Goal: Information Seeking & Learning: Learn about a topic

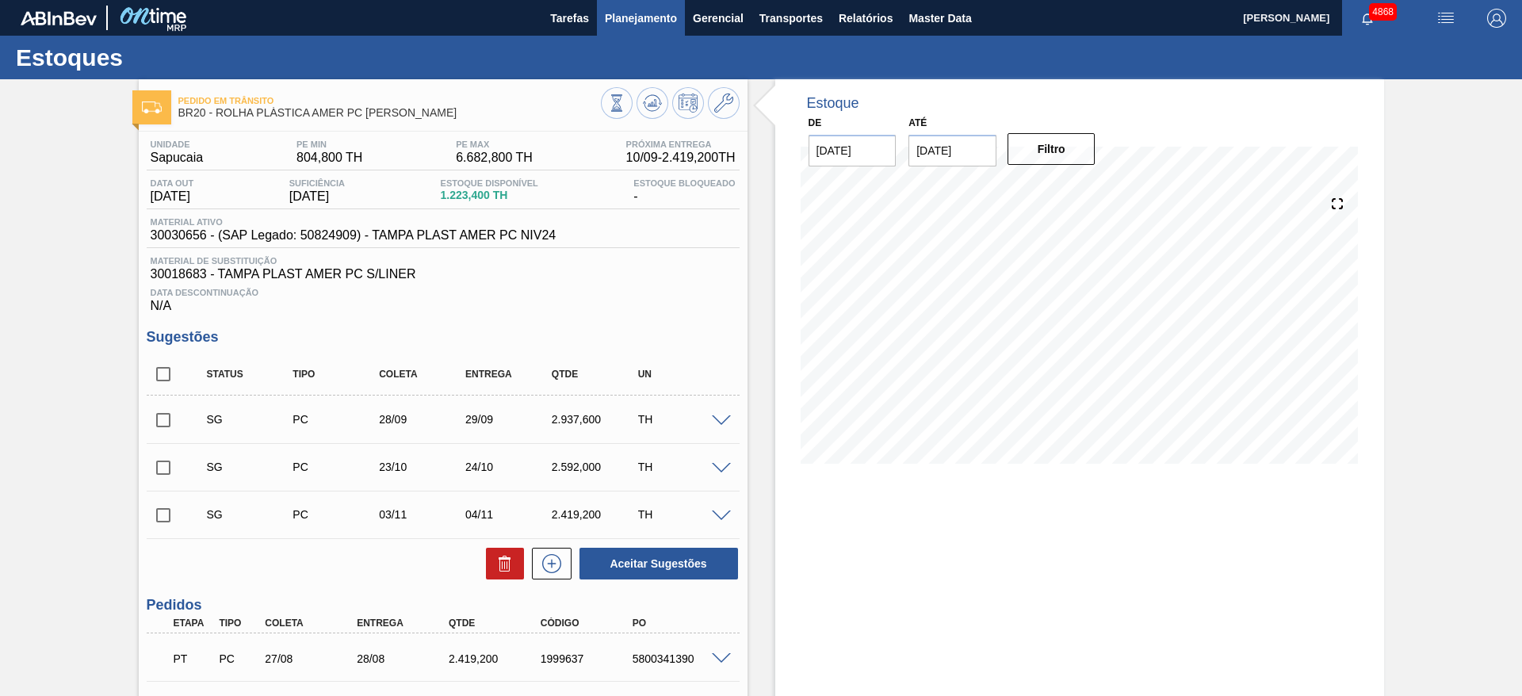
click at [626, 6] on button "Planejamento" at bounding box center [641, 18] width 88 height 36
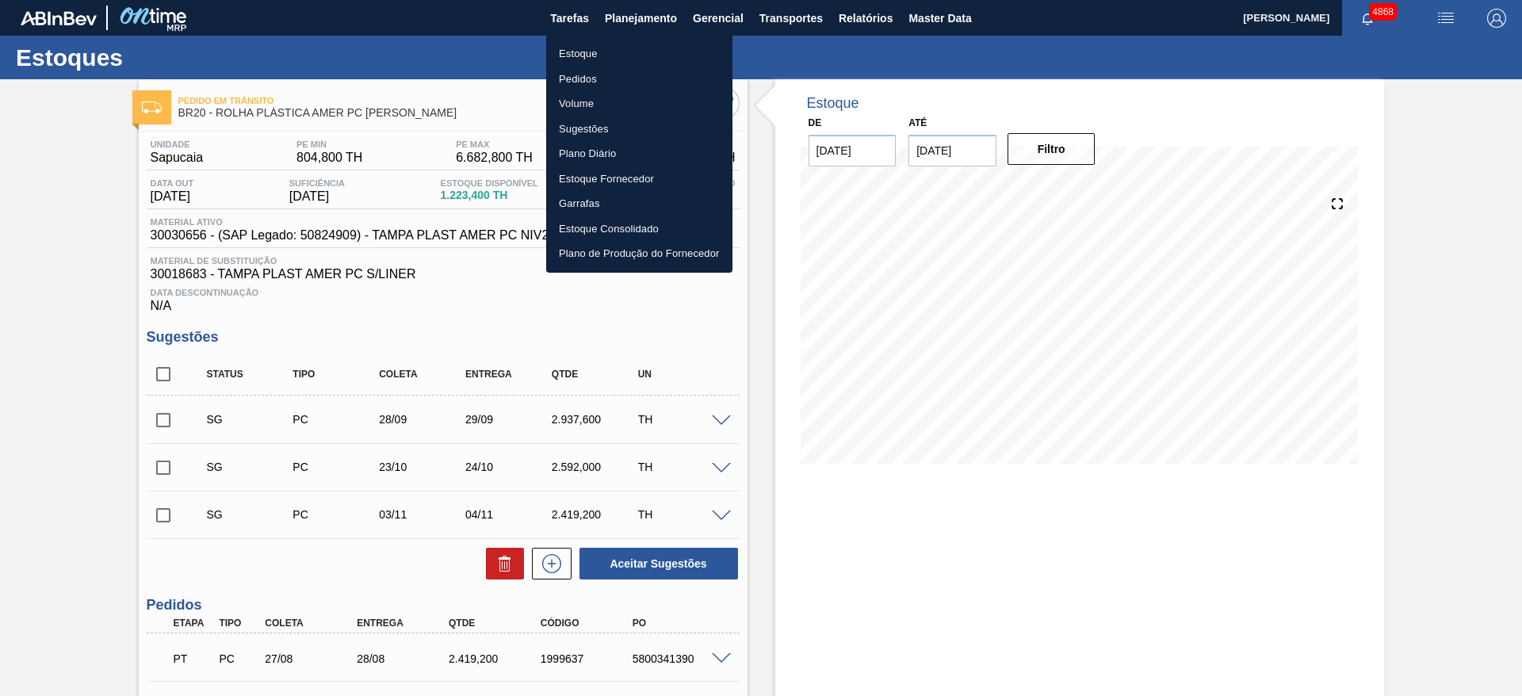
click at [592, 59] on li "Estoque" at bounding box center [639, 53] width 186 height 25
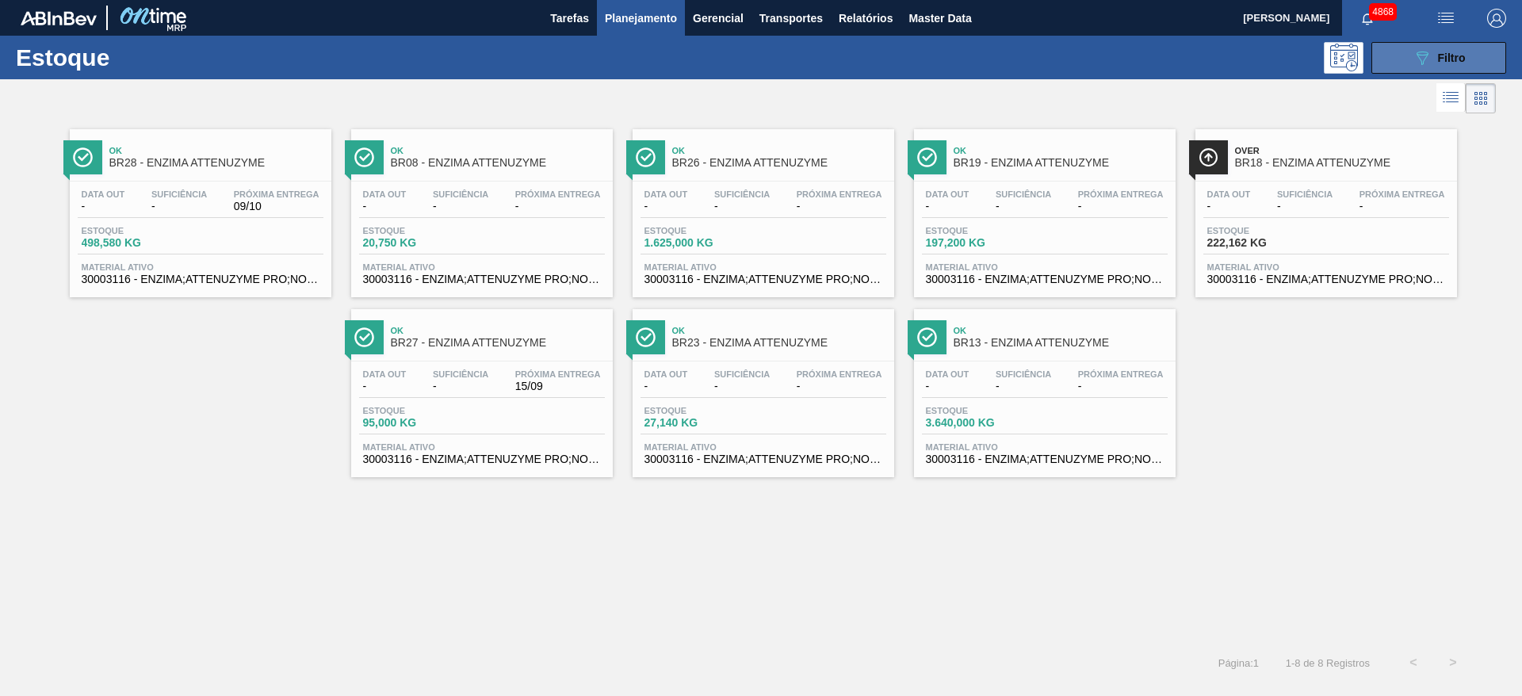
click at [1487, 48] on button "089F7B8B-B2A5-4AFE-B5C0-19BA573D28AC Filtro" at bounding box center [1439, 58] width 135 height 32
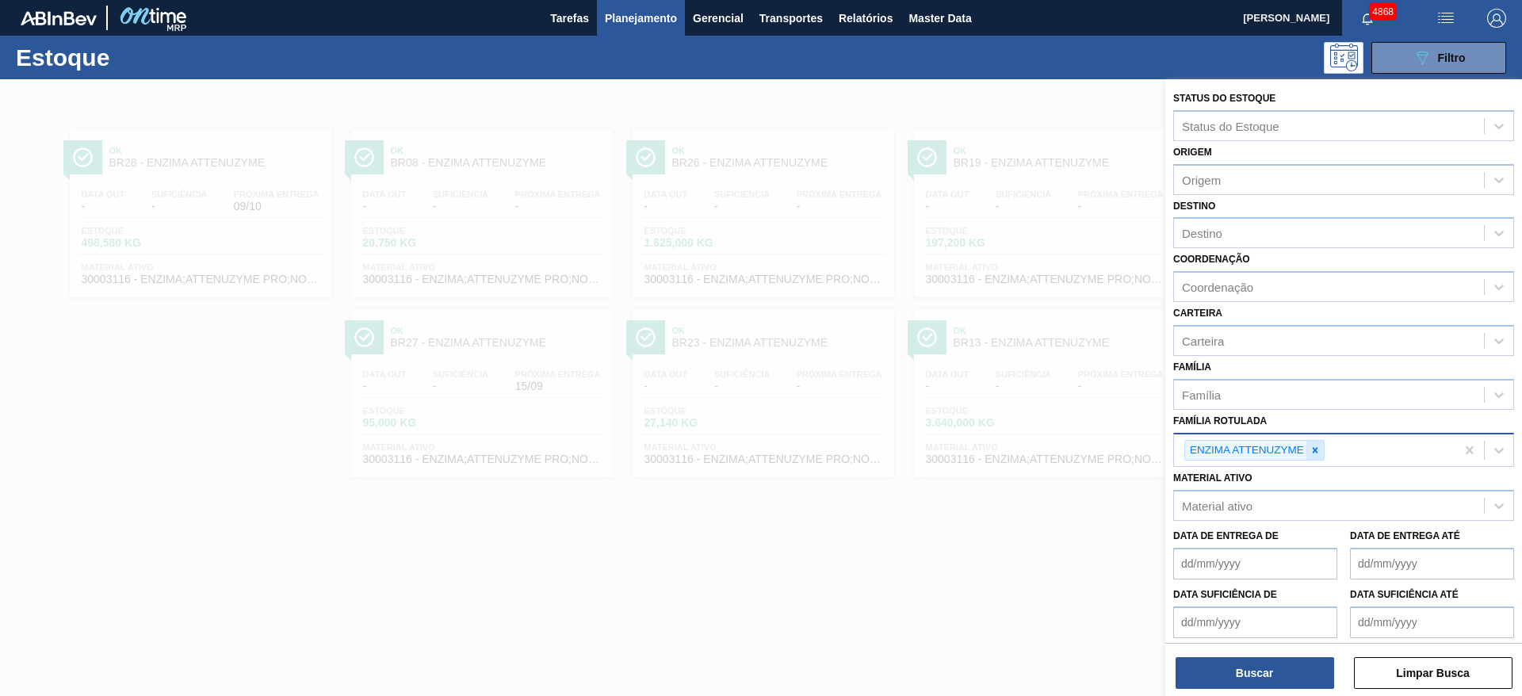
click at [1315, 455] on icon at bounding box center [1315, 450] width 11 height 11
click at [1296, 496] on div "Material ativo" at bounding box center [1329, 502] width 310 height 23
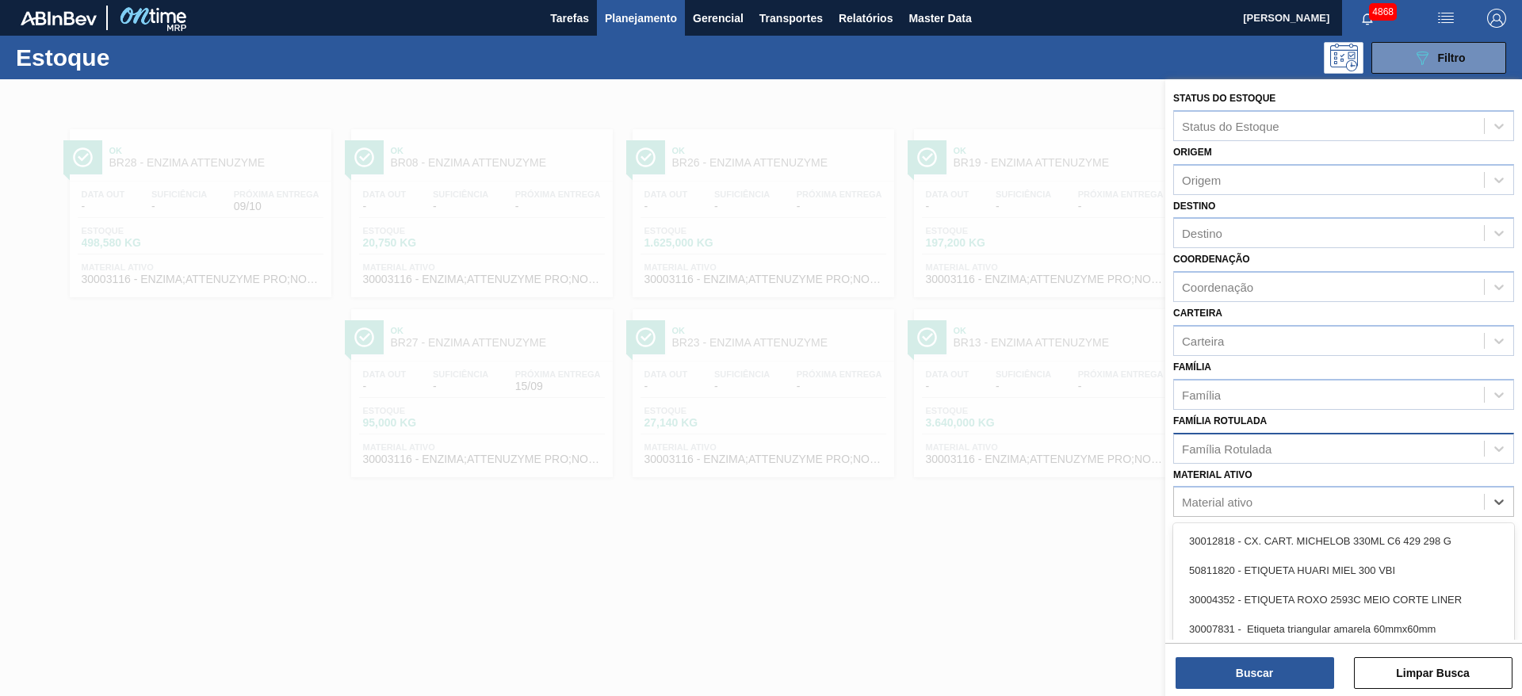
paste ativo "30010210"
type ativo "30010210"
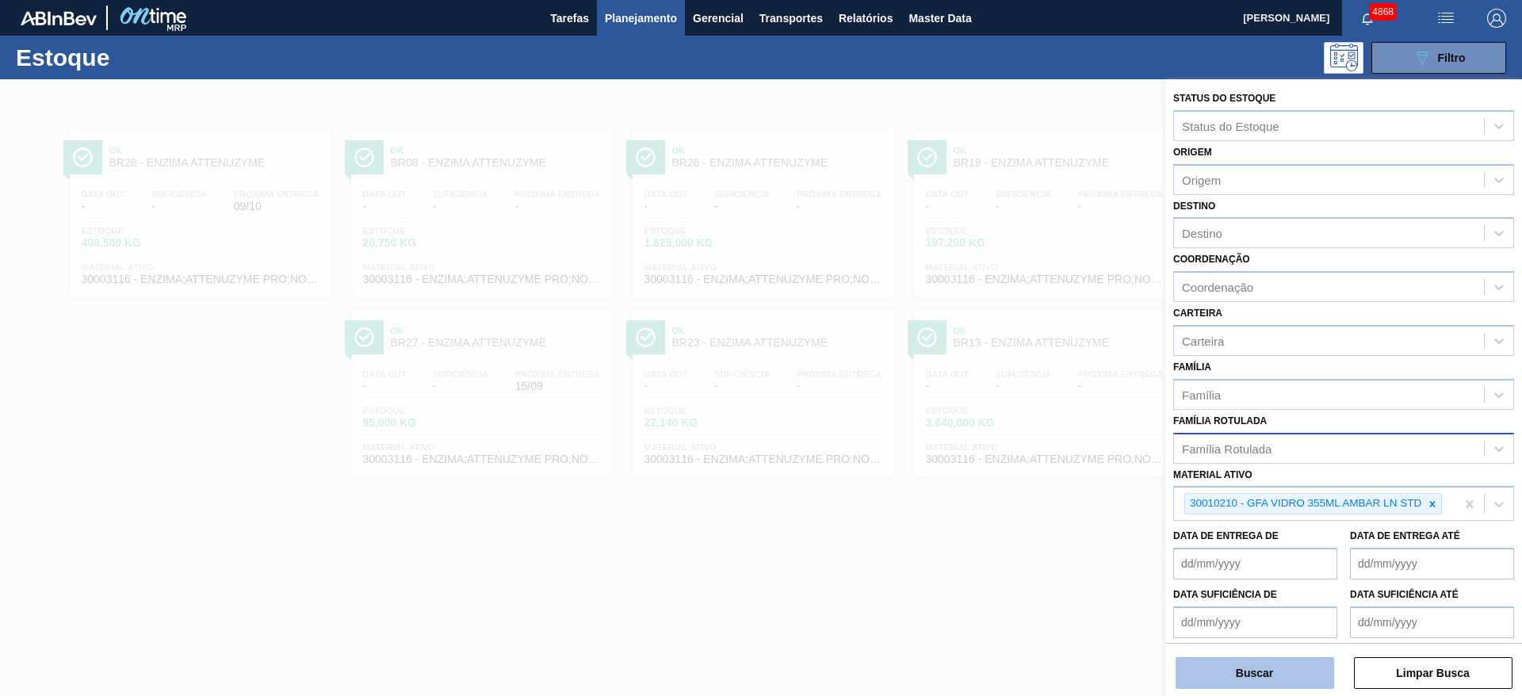
click at [1261, 677] on button "Buscar" at bounding box center [1255, 673] width 159 height 32
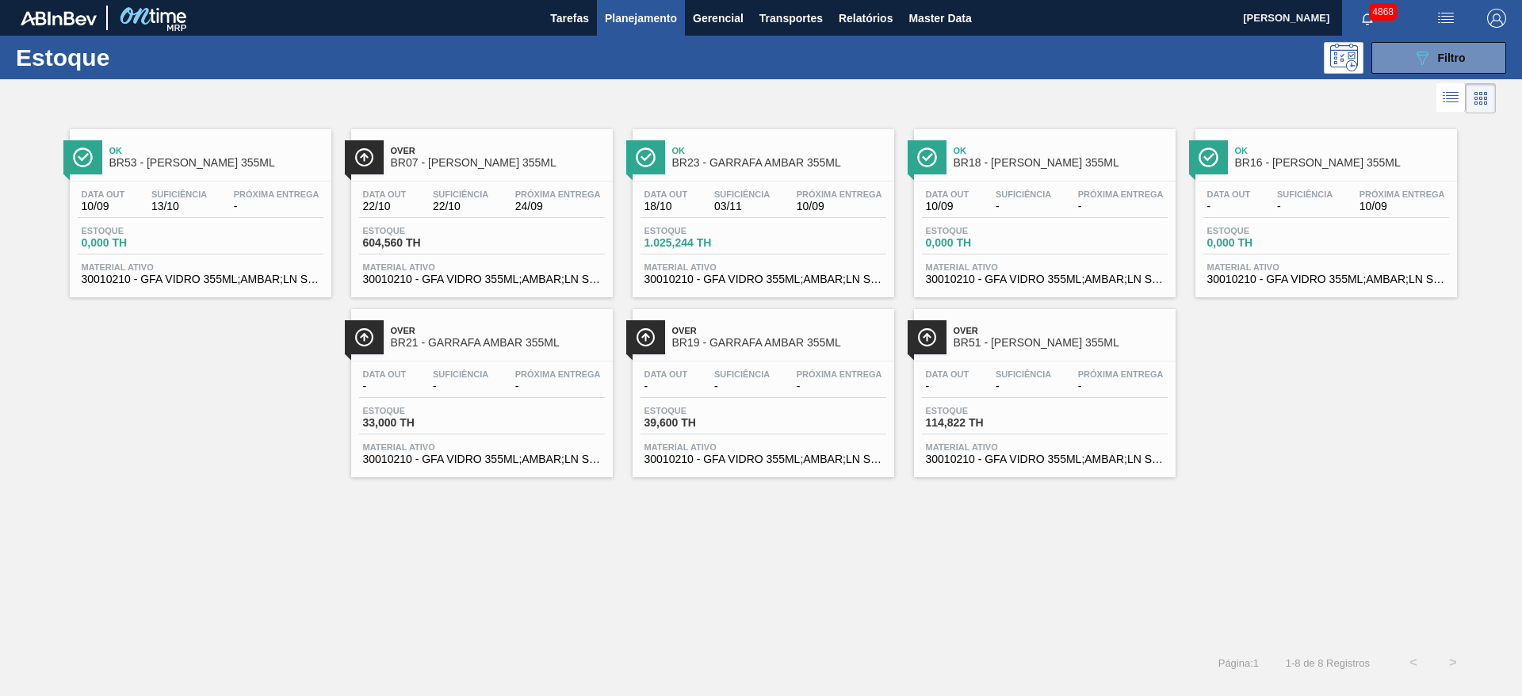
click at [1057, 438] on div "Data out - Suficiência - Próxima Entrega - Estoque 114,822 TH Material ativo 30…" at bounding box center [1045, 416] width 262 height 108
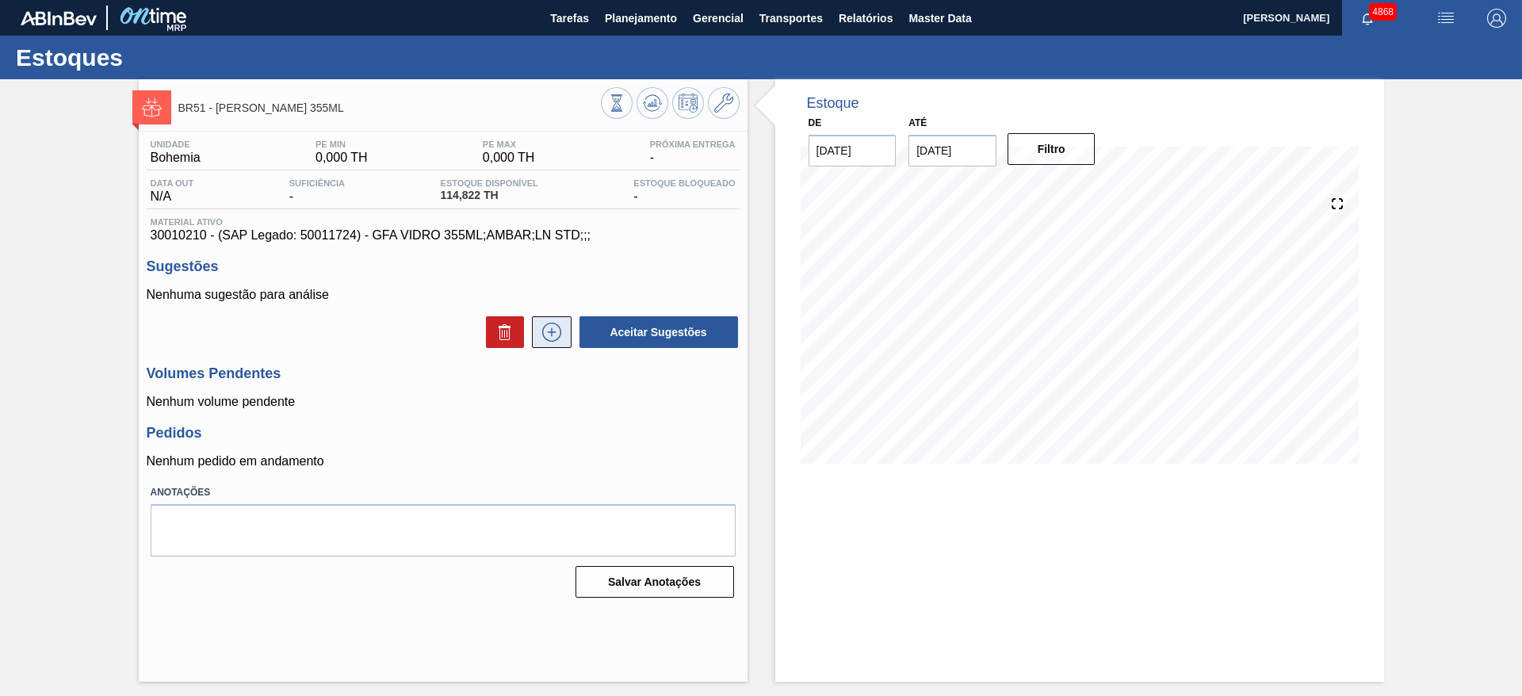
click at [563, 320] on button at bounding box center [552, 332] width 40 height 32
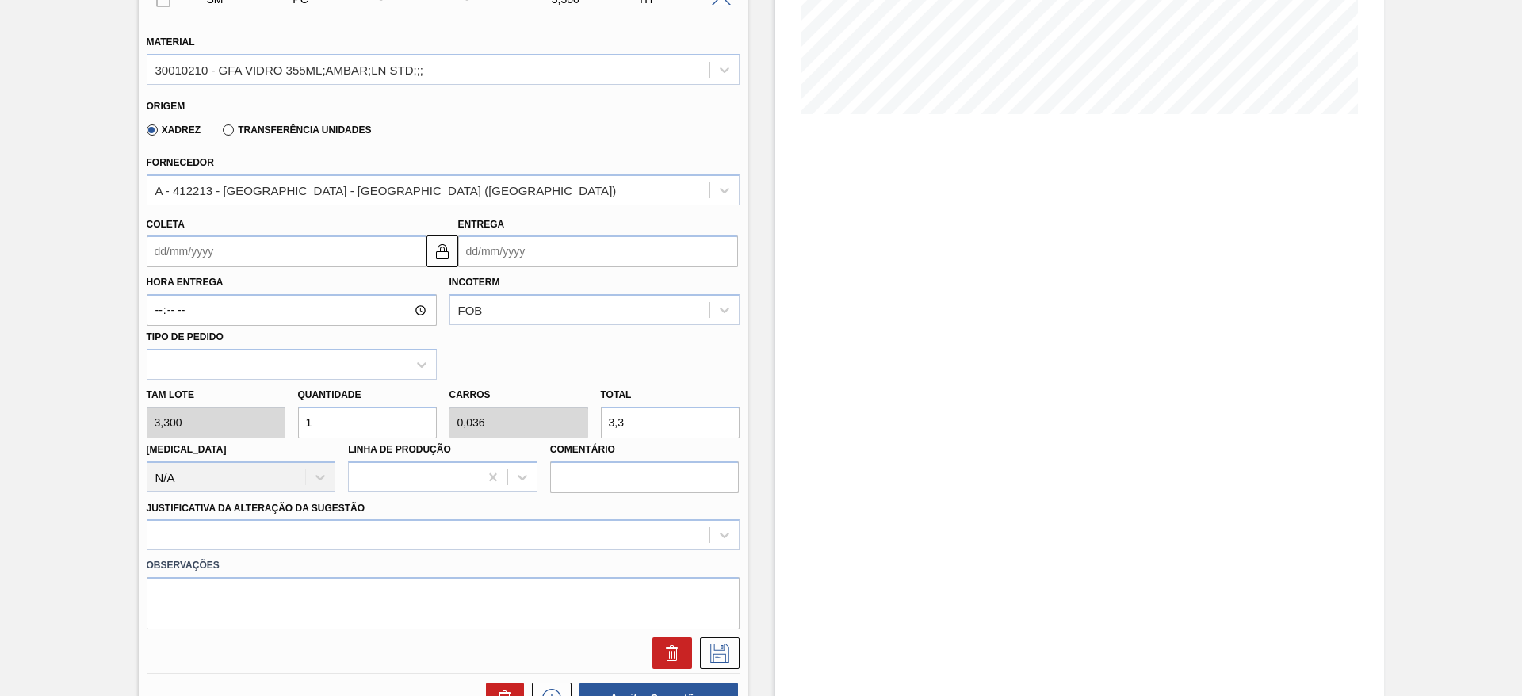
scroll to position [357, 0]
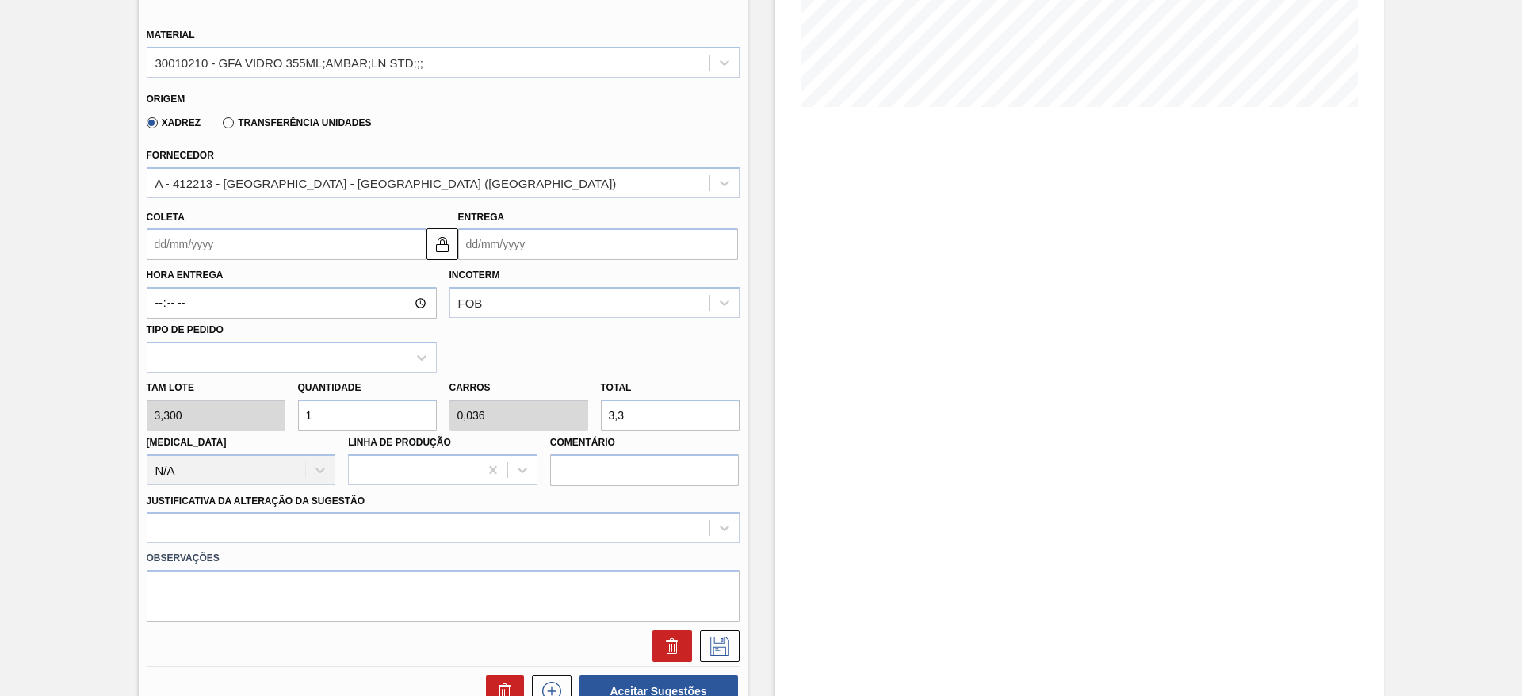
click at [339, 417] on input "1" at bounding box center [367, 416] width 139 height 32
type input "14"
type input "0,5"
type input "46,2"
type input "14"
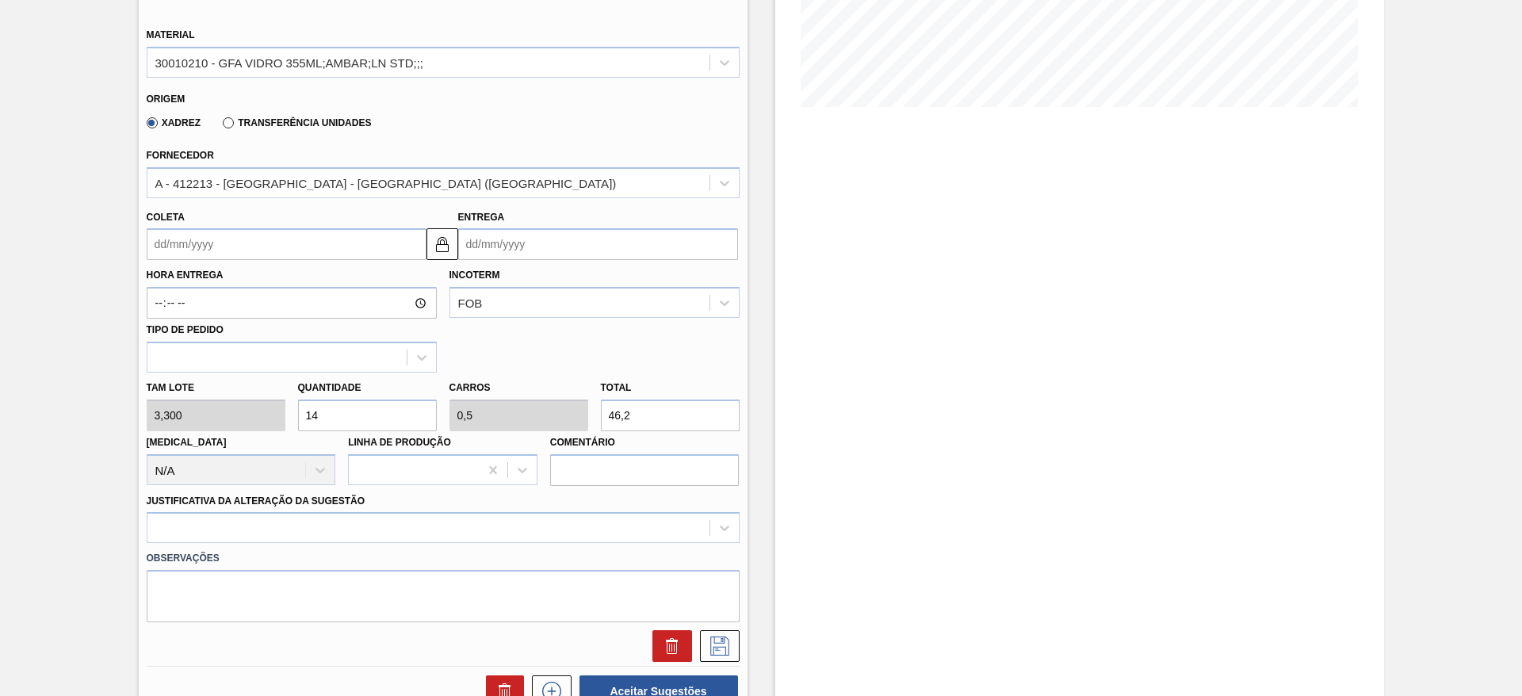
click at [492, 242] on input "Entrega" at bounding box center [598, 244] width 280 height 32
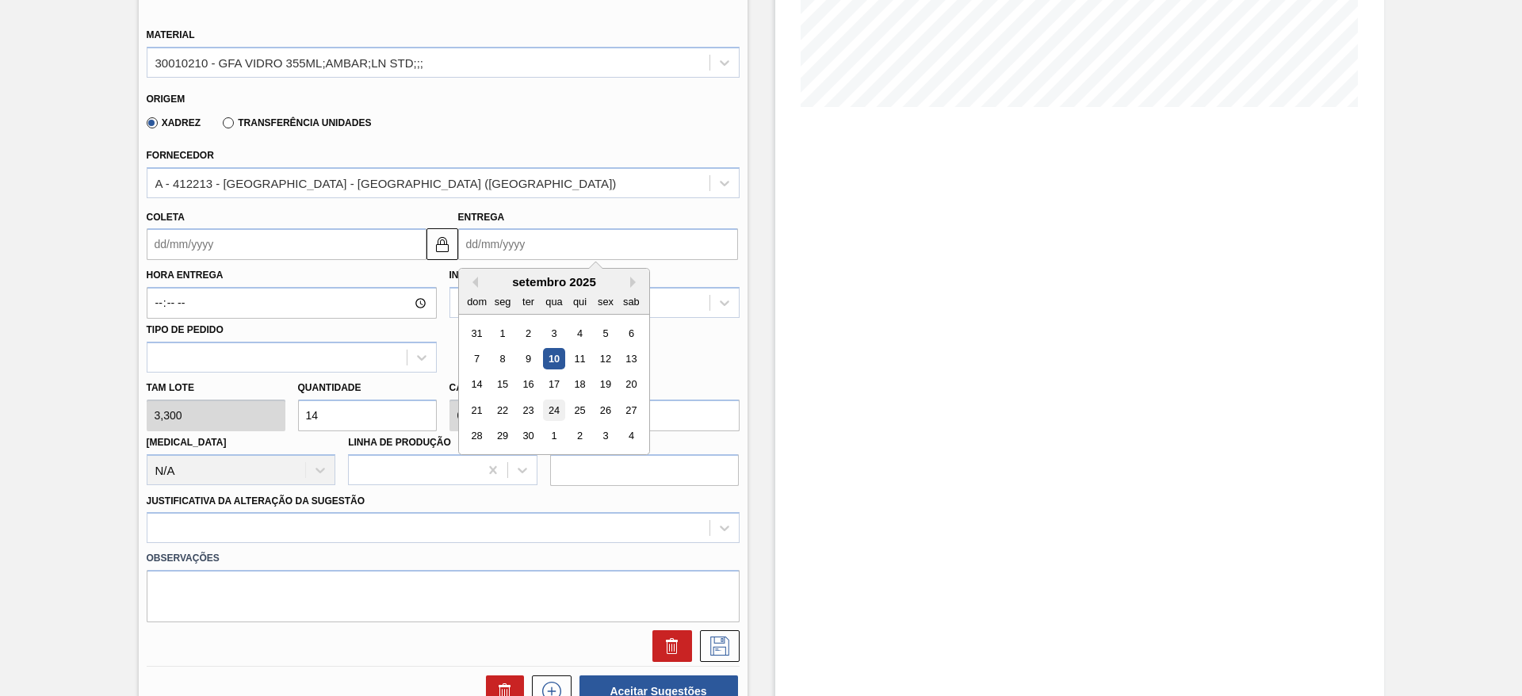
click at [544, 408] on div "24" at bounding box center [553, 410] width 21 height 21
type input "[DATE]"
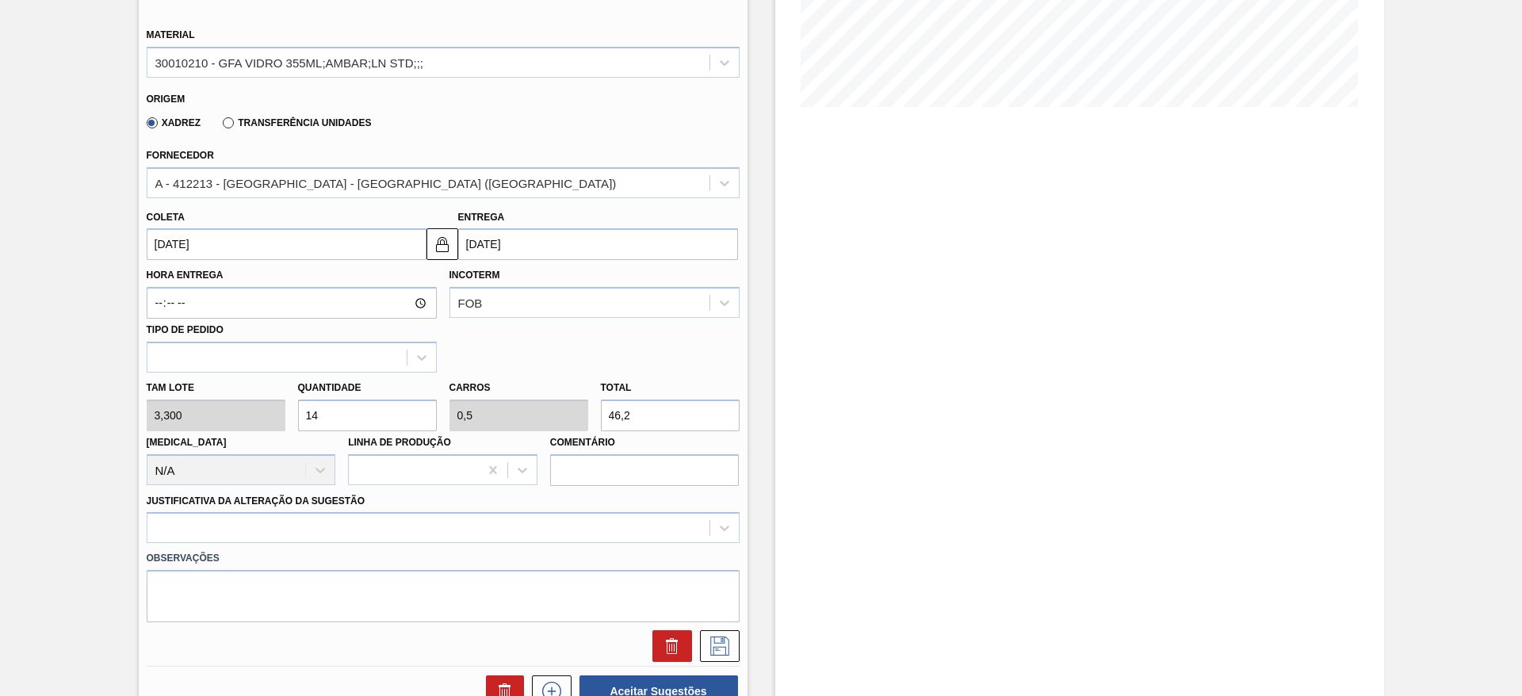
click at [496, 241] on input "[DATE]" at bounding box center [598, 244] width 280 height 32
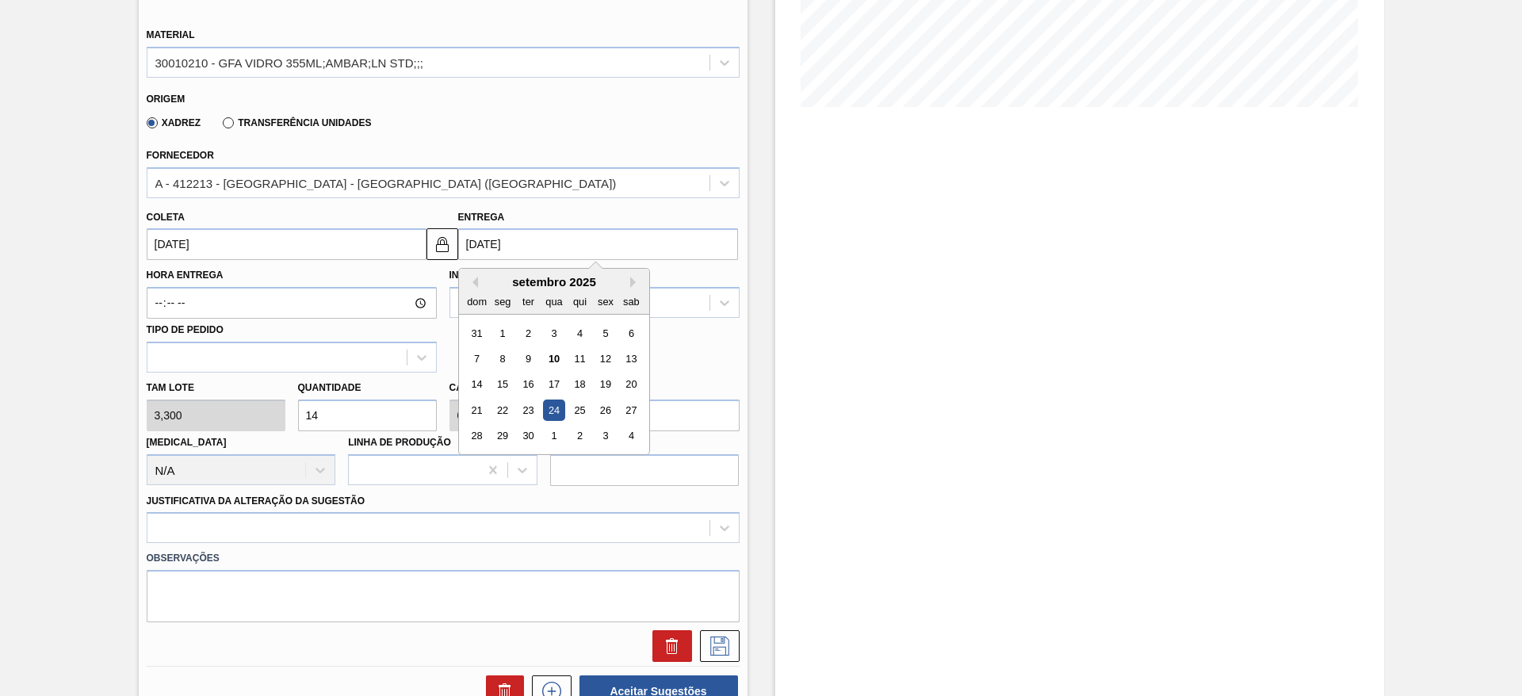
click at [561, 412] on div "24" at bounding box center [553, 410] width 21 height 21
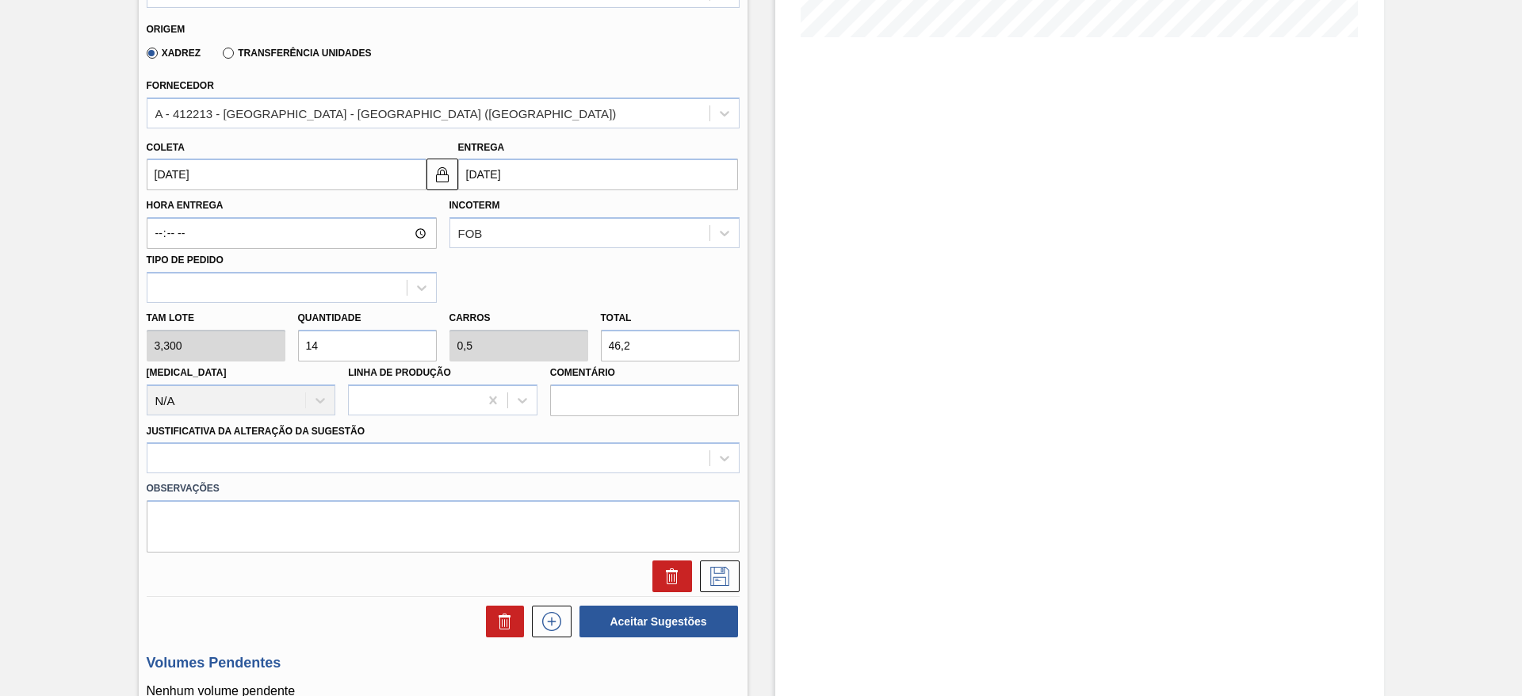
scroll to position [476, 0]
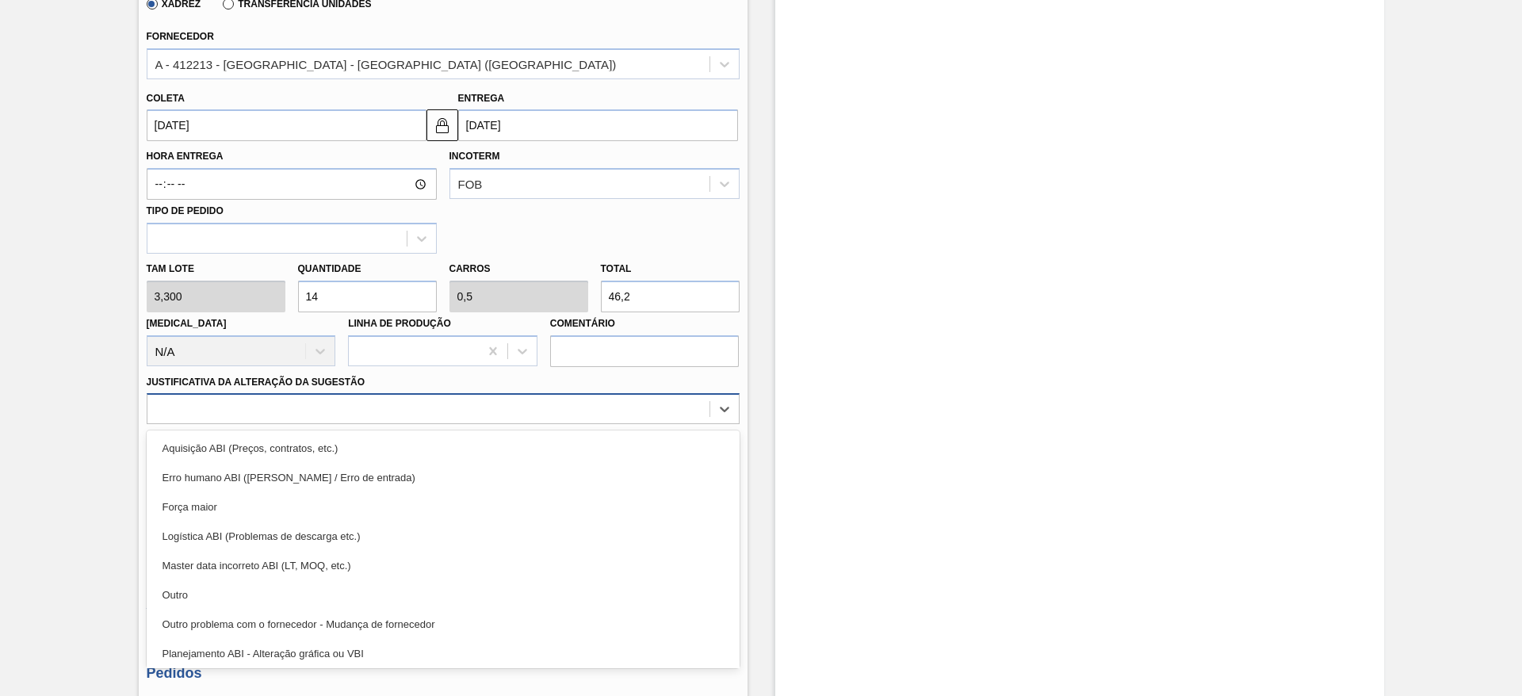
click at [506, 409] on div at bounding box center [428, 409] width 562 height 23
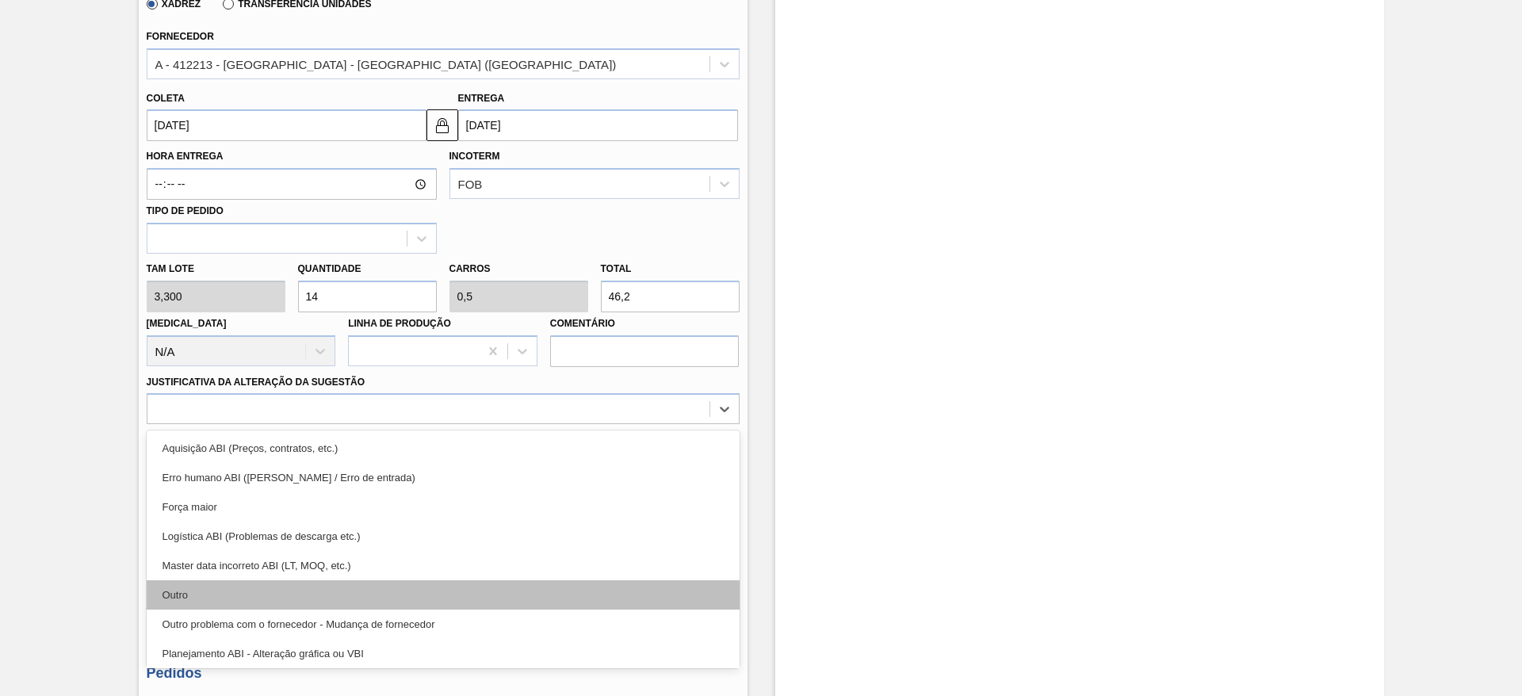
click at [429, 598] on div "Outro" at bounding box center [443, 594] width 593 height 29
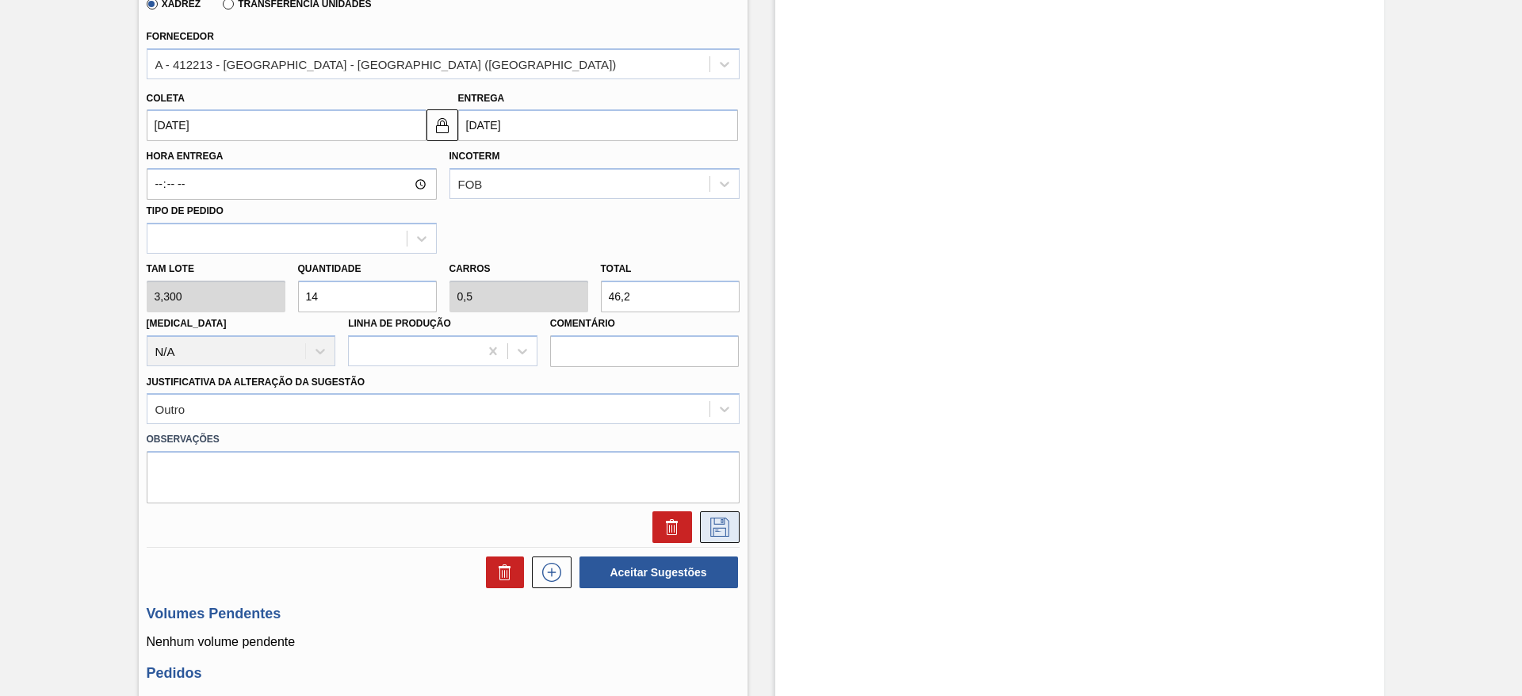
click at [708, 531] on icon at bounding box center [719, 527] width 25 height 19
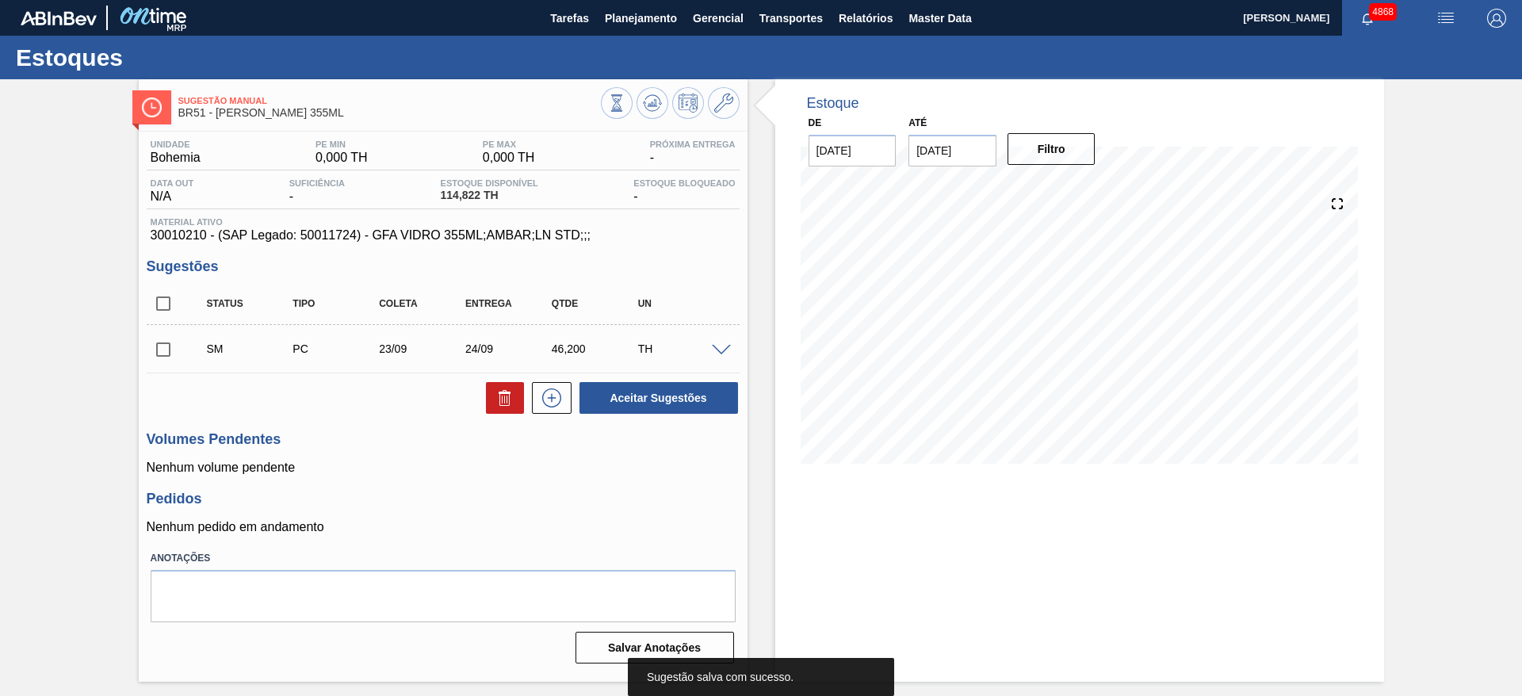
scroll to position [0, 0]
click at [170, 348] on input "checkbox" at bounding box center [163, 349] width 33 height 33
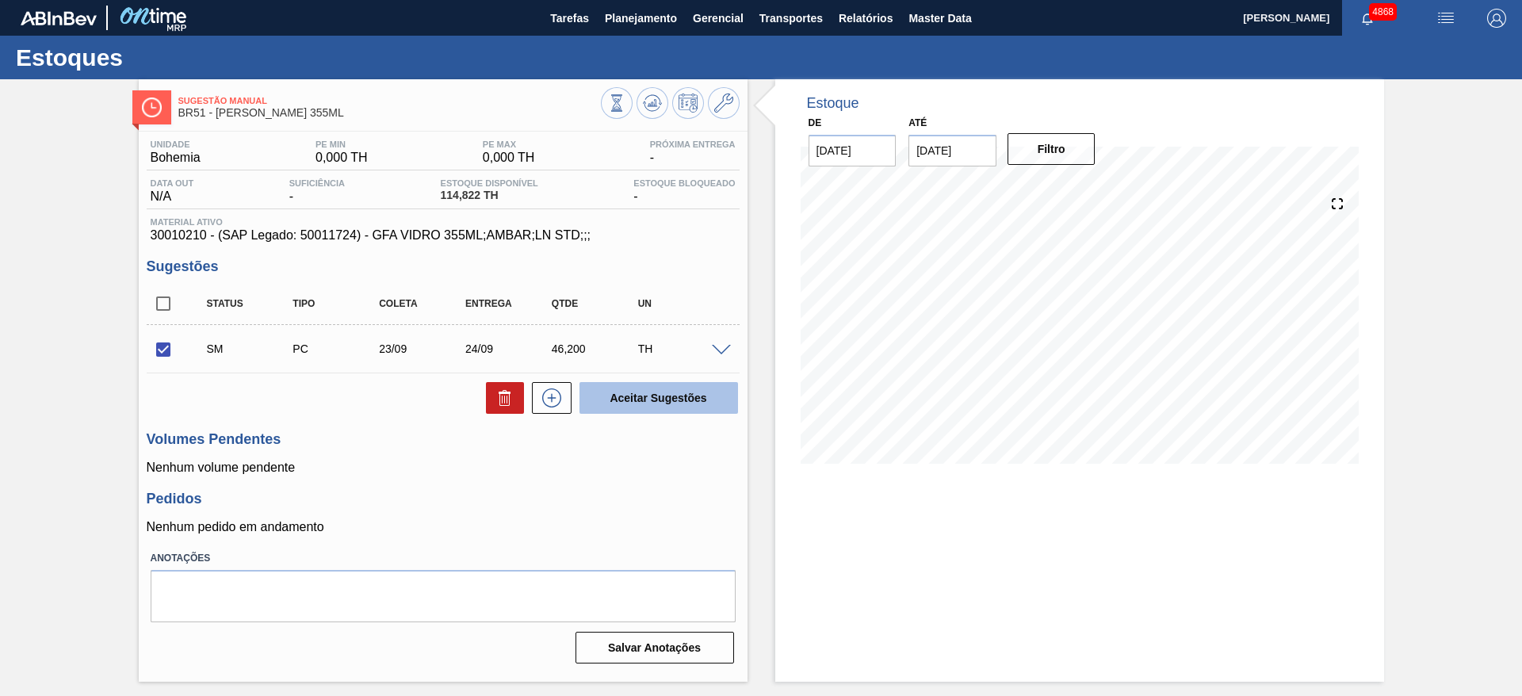
click at [663, 394] on button "Aceitar Sugestões" at bounding box center [659, 398] width 159 height 32
checkbox input "false"
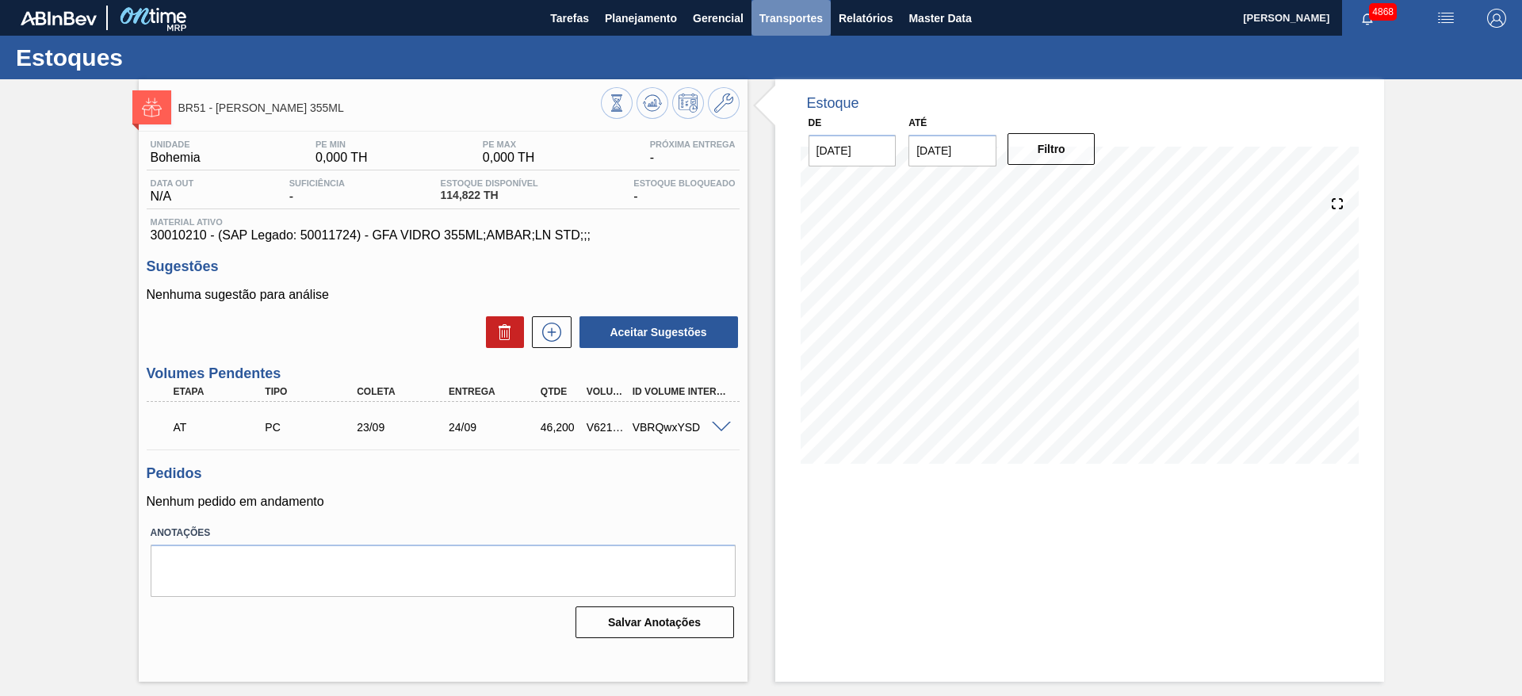
click at [825, 30] on button "Transportes" at bounding box center [791, 18] width 79 height 36
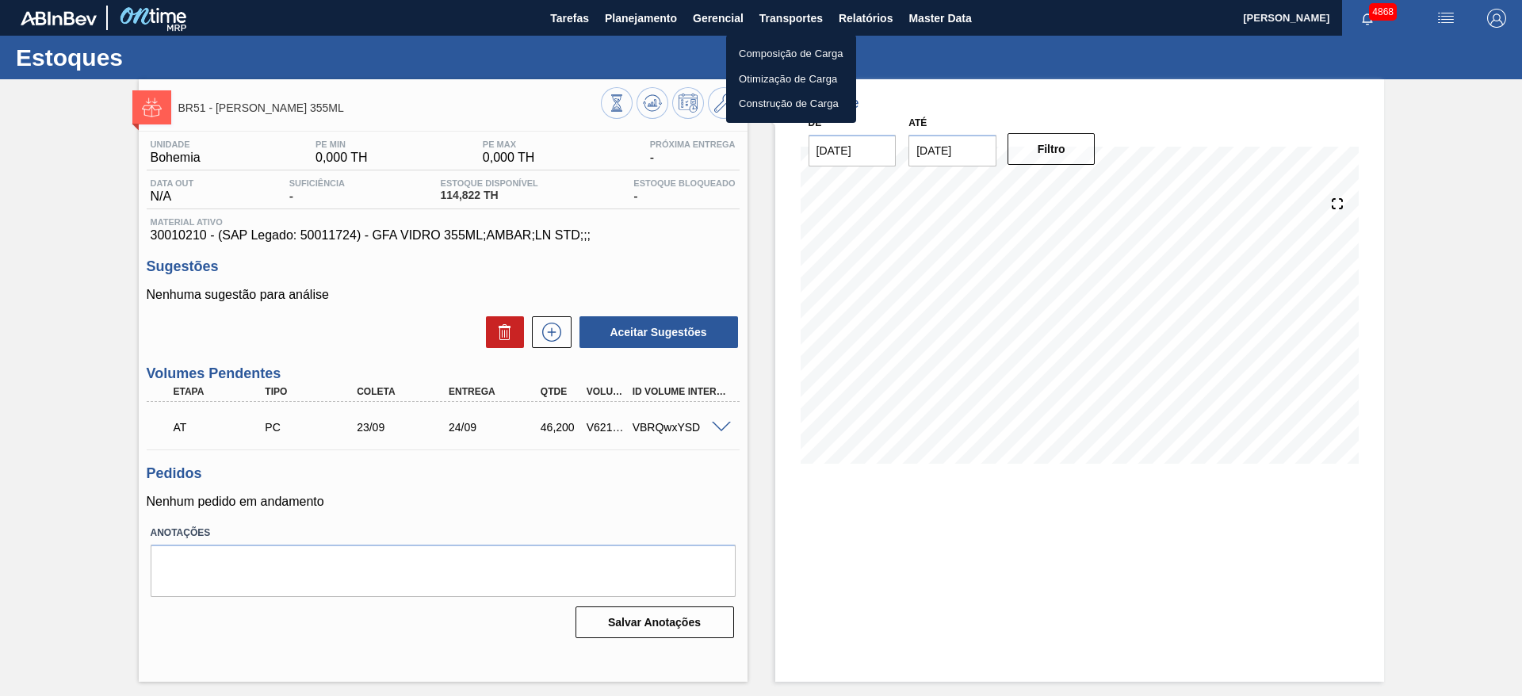
click at [805, 75] on li "Otimização de Carga" at bounding box center [791, 79] width 130 height 25
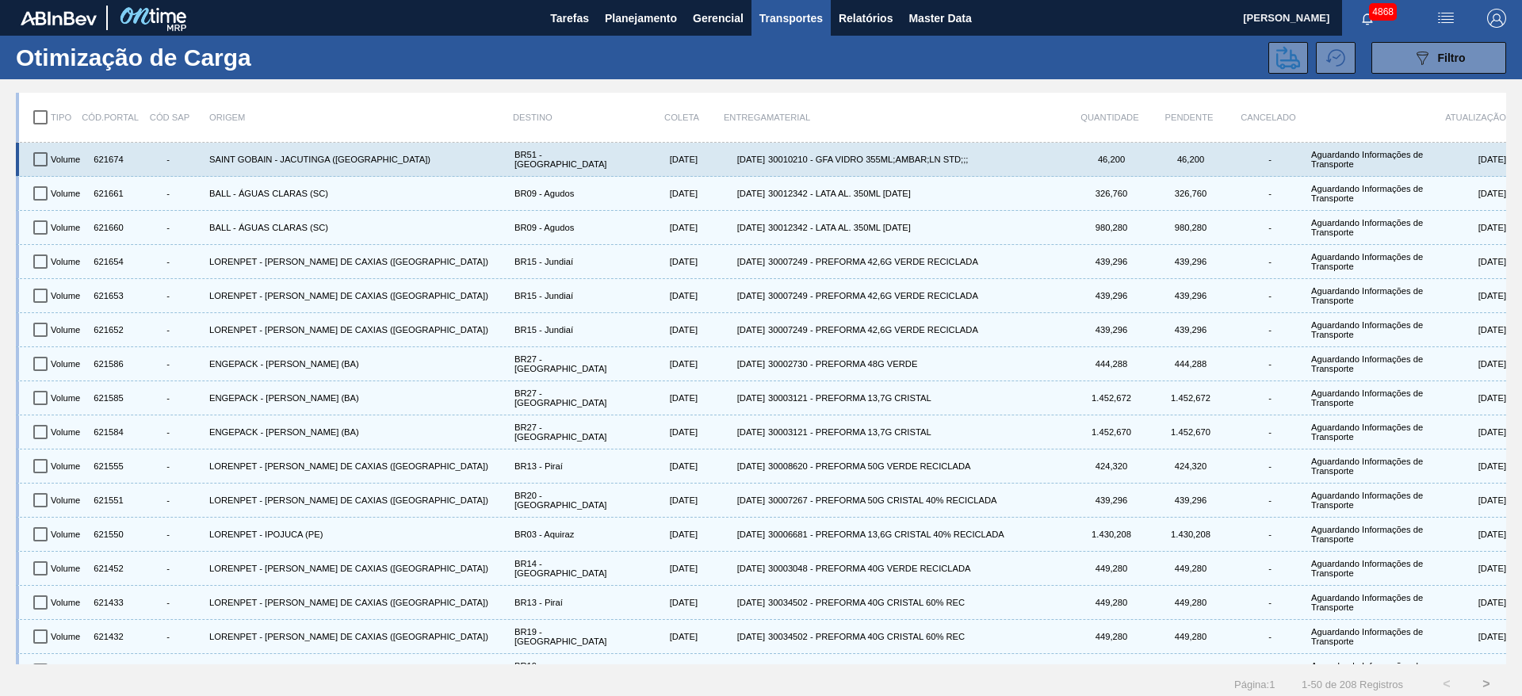
click at [45, 161] on input "checkbox" at bounding box center [40, 159] width 33 height 33
checkbox input "true"
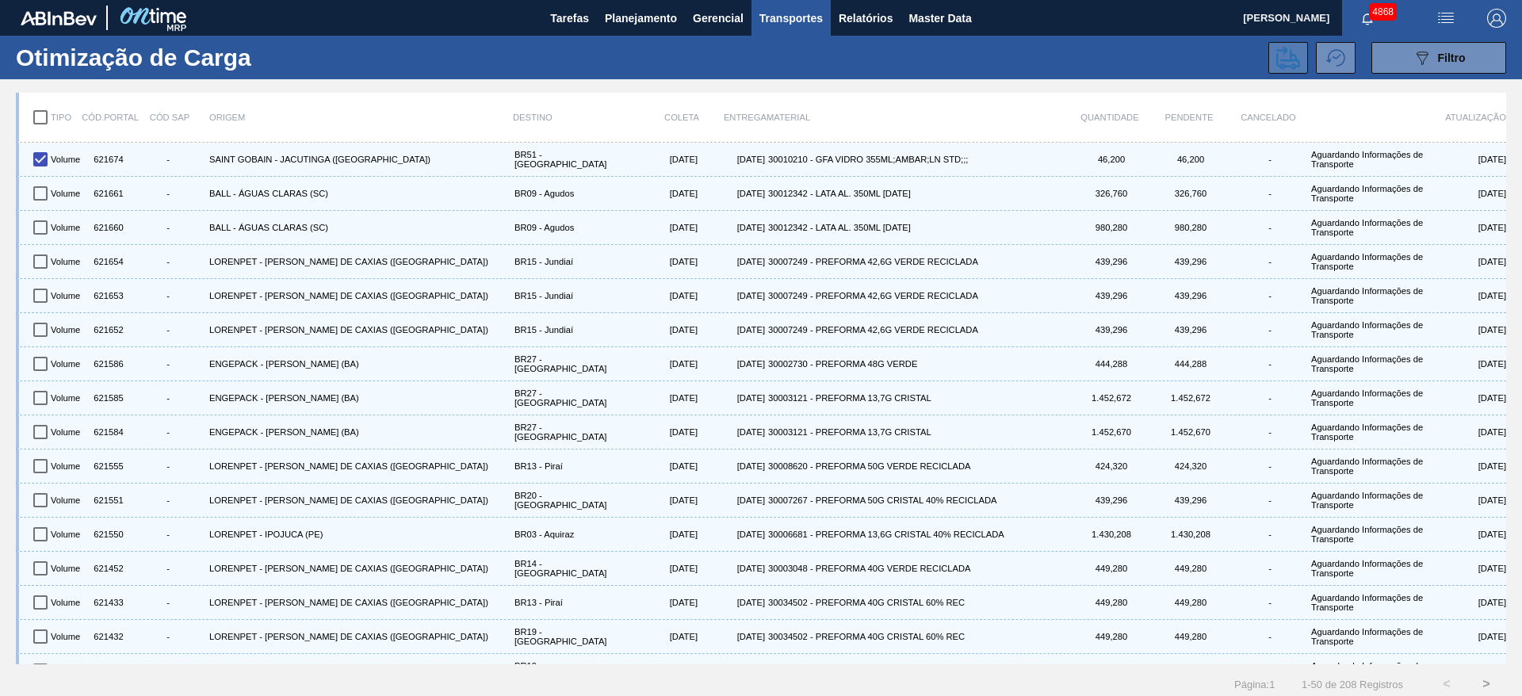
click at [1287, 52] on icon at bounding box center [1289, 58] width 24 height 24
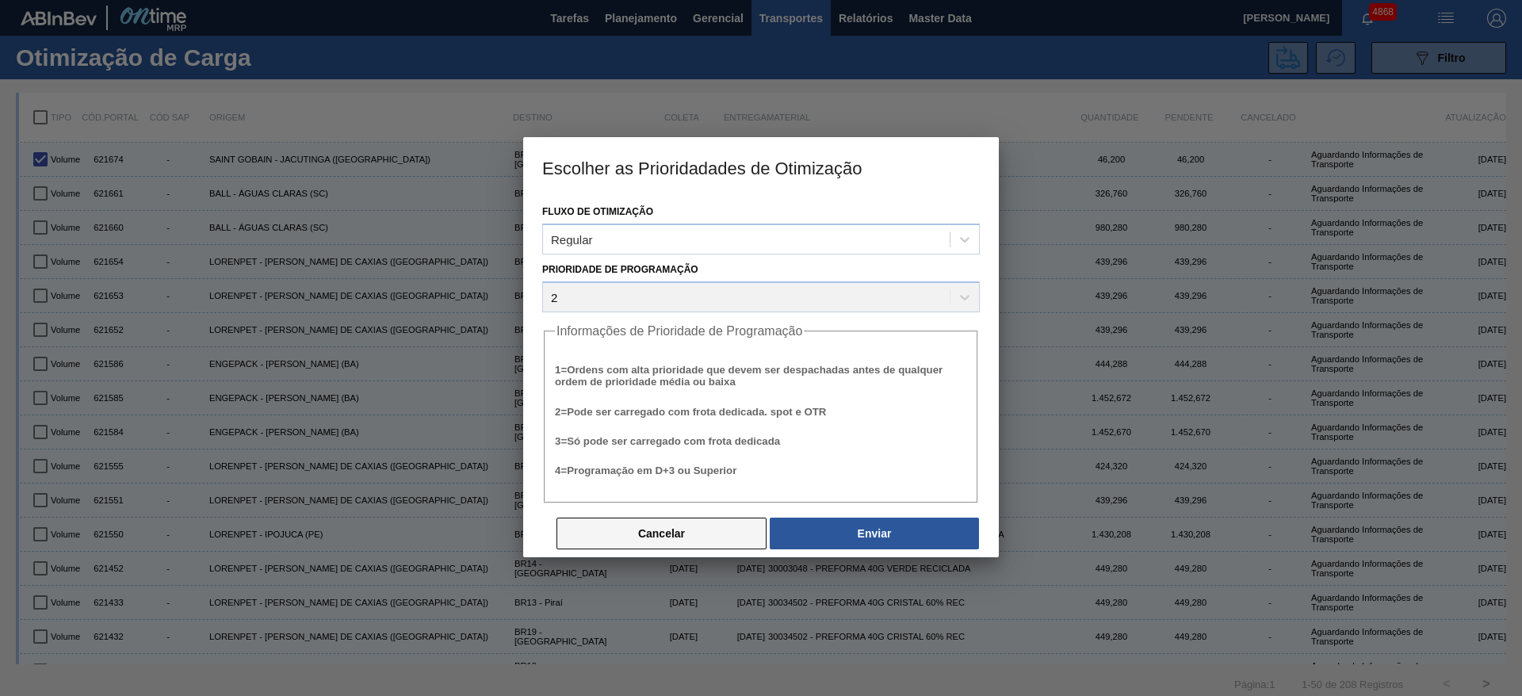
click at [726, 545] on button "Cancelar" at bounding box center [662, 534] width 210 height 32
click at [699, 525] on button "Cancelar" at bounding box center [662, 535] width 210 height 32
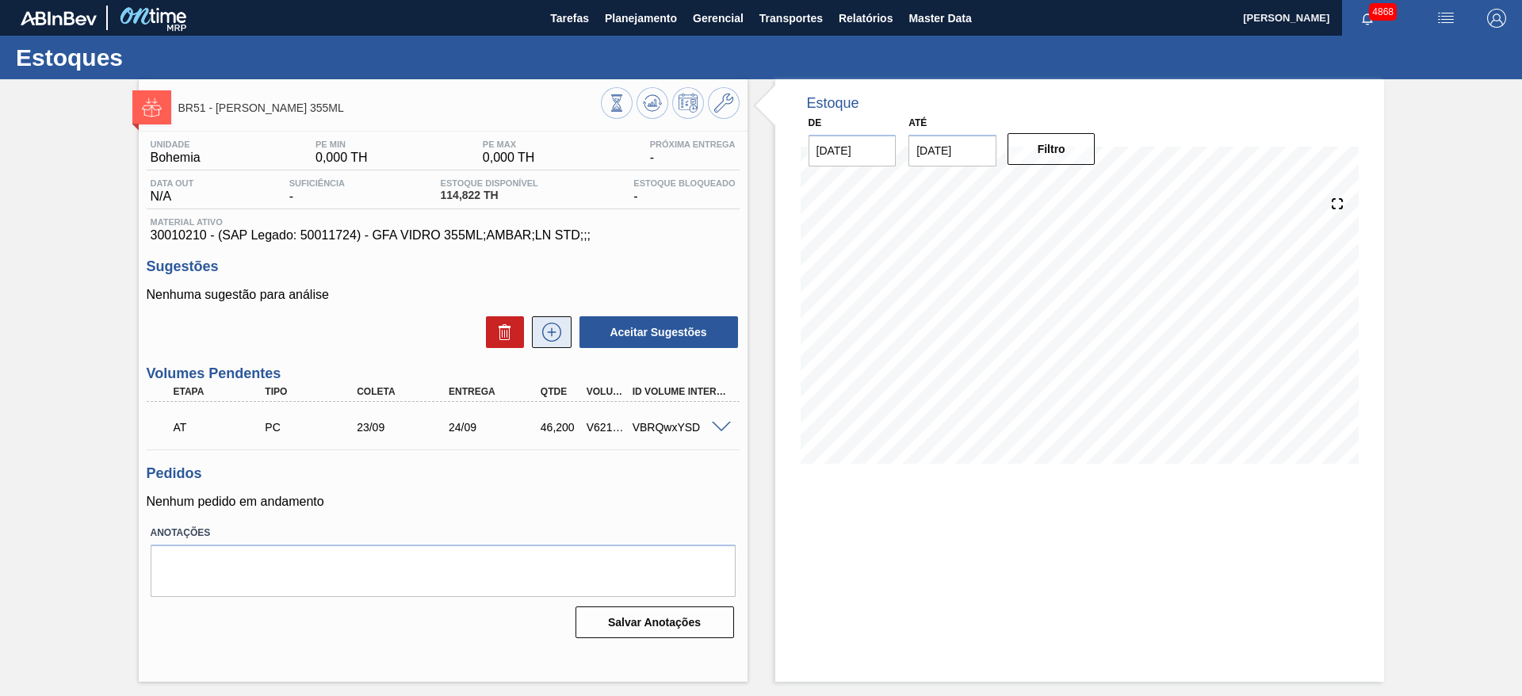
click at [561, 338] on icon at bounding box center [551, 332] width 25 height 19
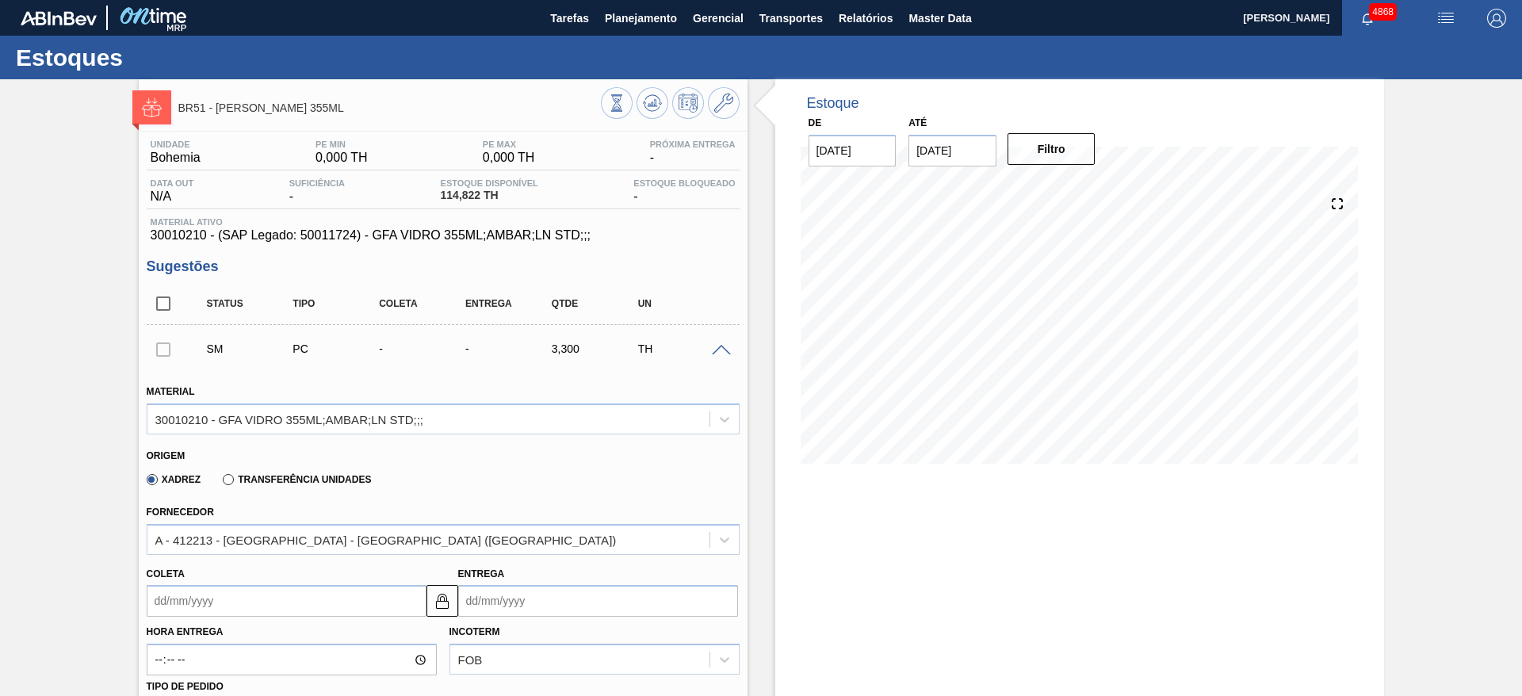
click at [699, 583] on div "Entrega" at bounding box center [598, 590] width 280 height 55
click at [679, 597] on input "Entrega" at bounding box center [598, 601] width 280 height 32
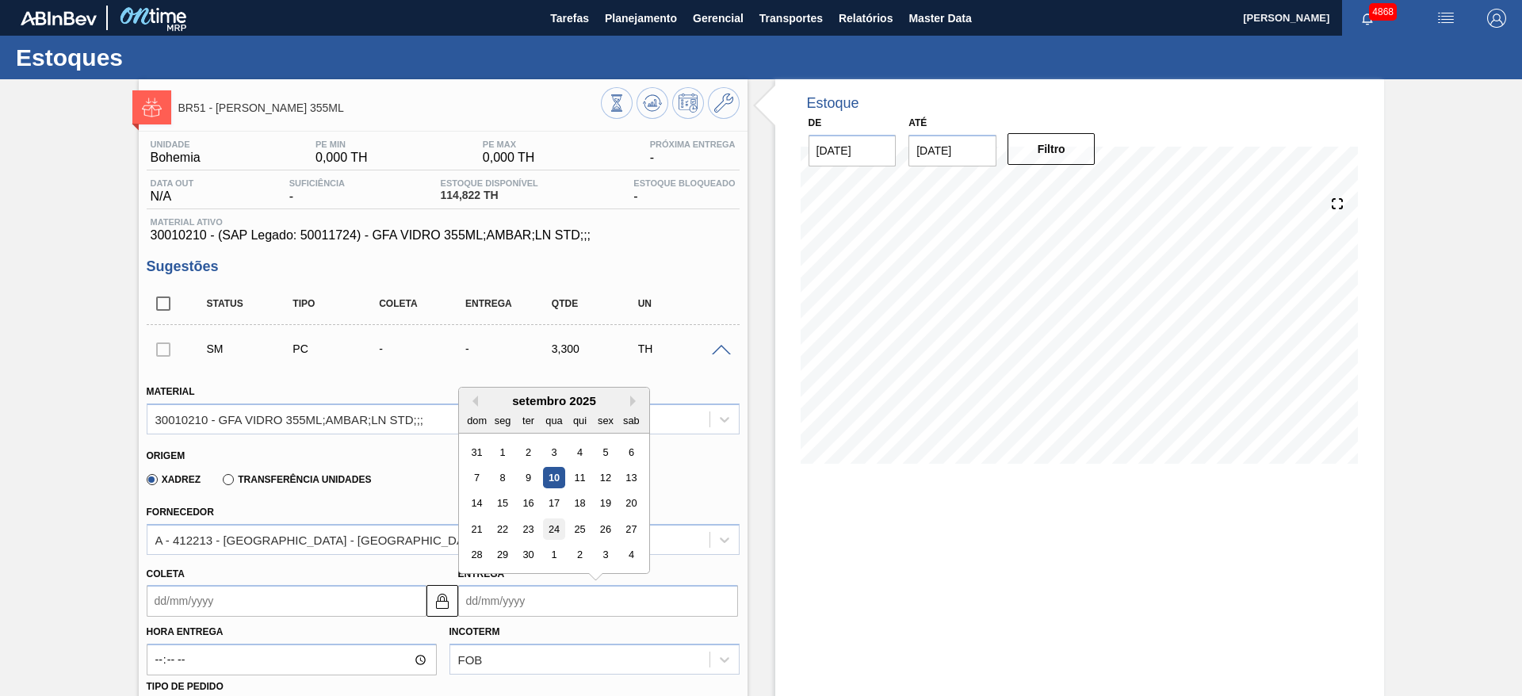
click at [558, 523] on div "24" at bounding box center [553, 529] width 21 height 21
type input "[DATE]"
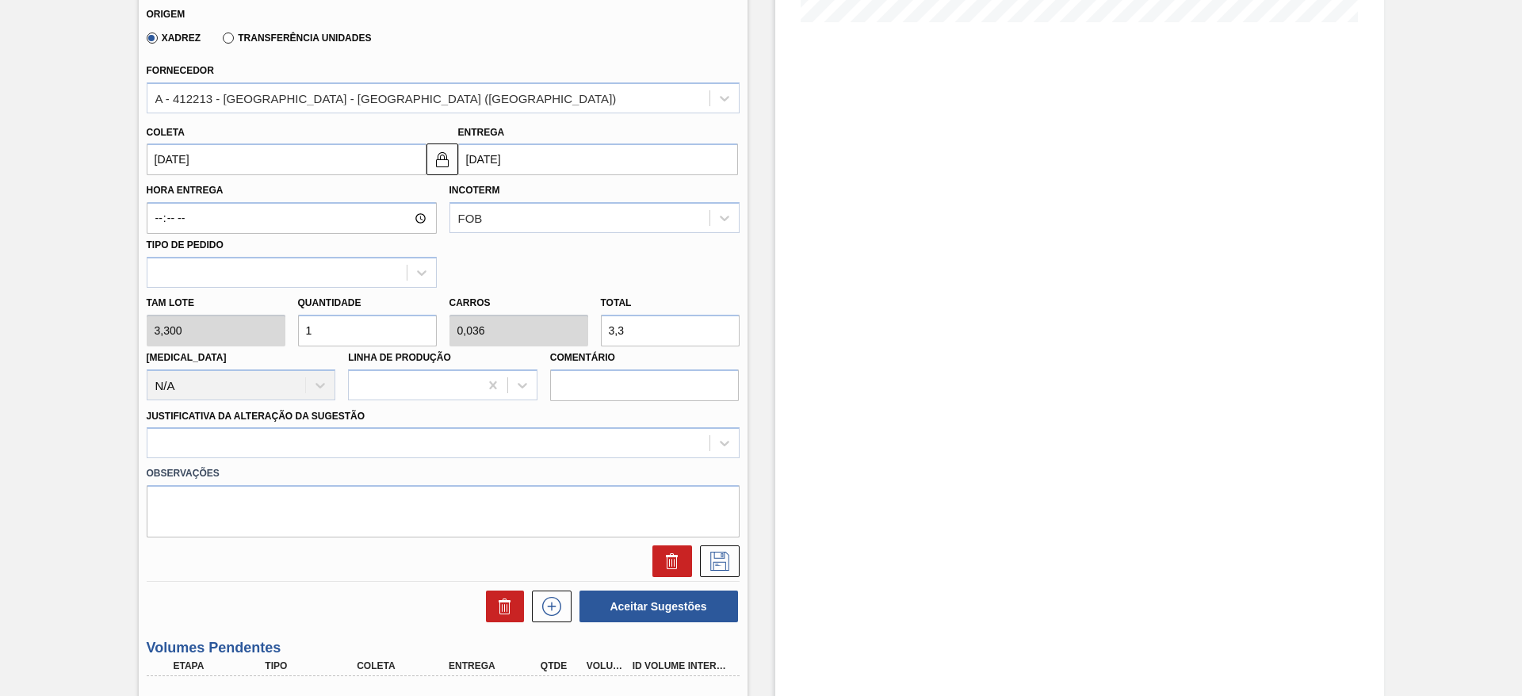
scroll to position [476, 0]
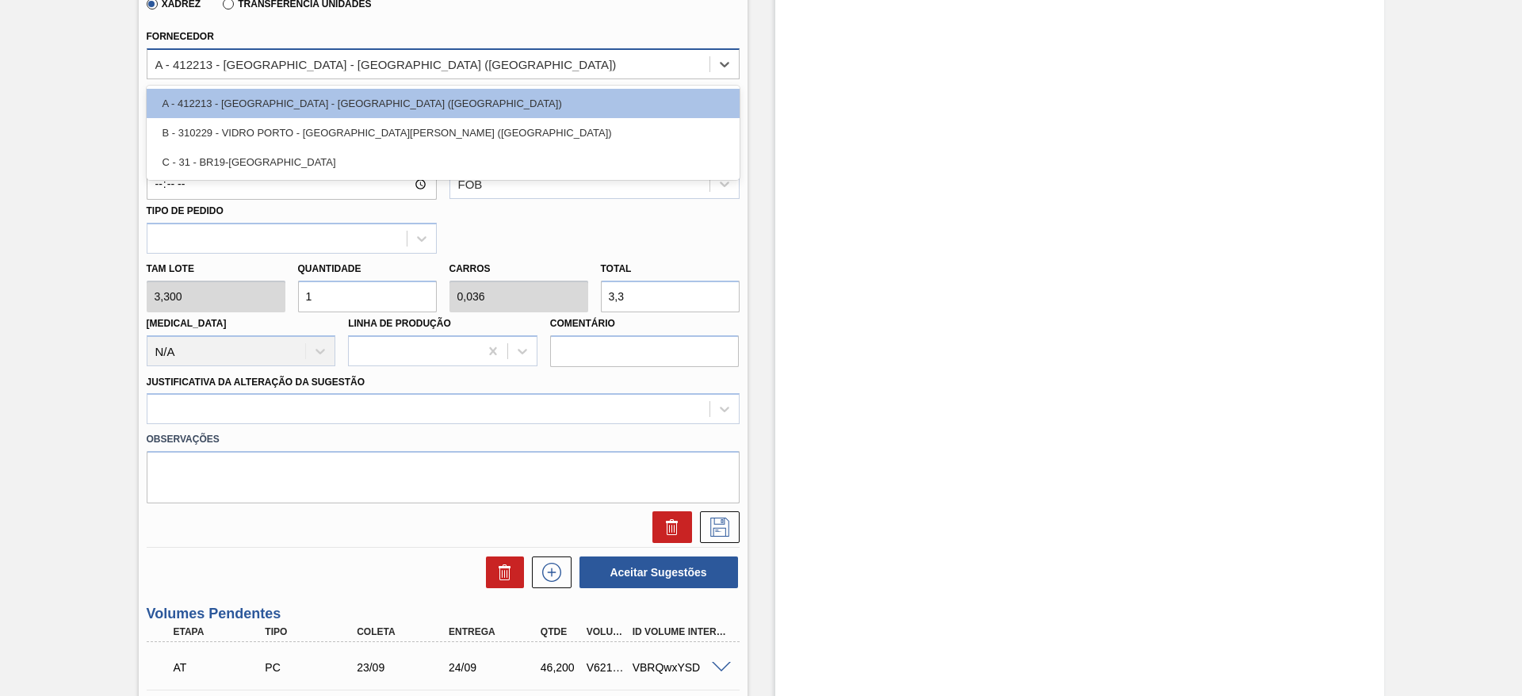
click at [209, 57] on div "A - 412213 - [GEOGRAPHIC_DATA] - [GEOGRAPHIC_DATA] ([GEOGRAPHIC_DATA])" at bounding box center [385, 63] width 461 height 13
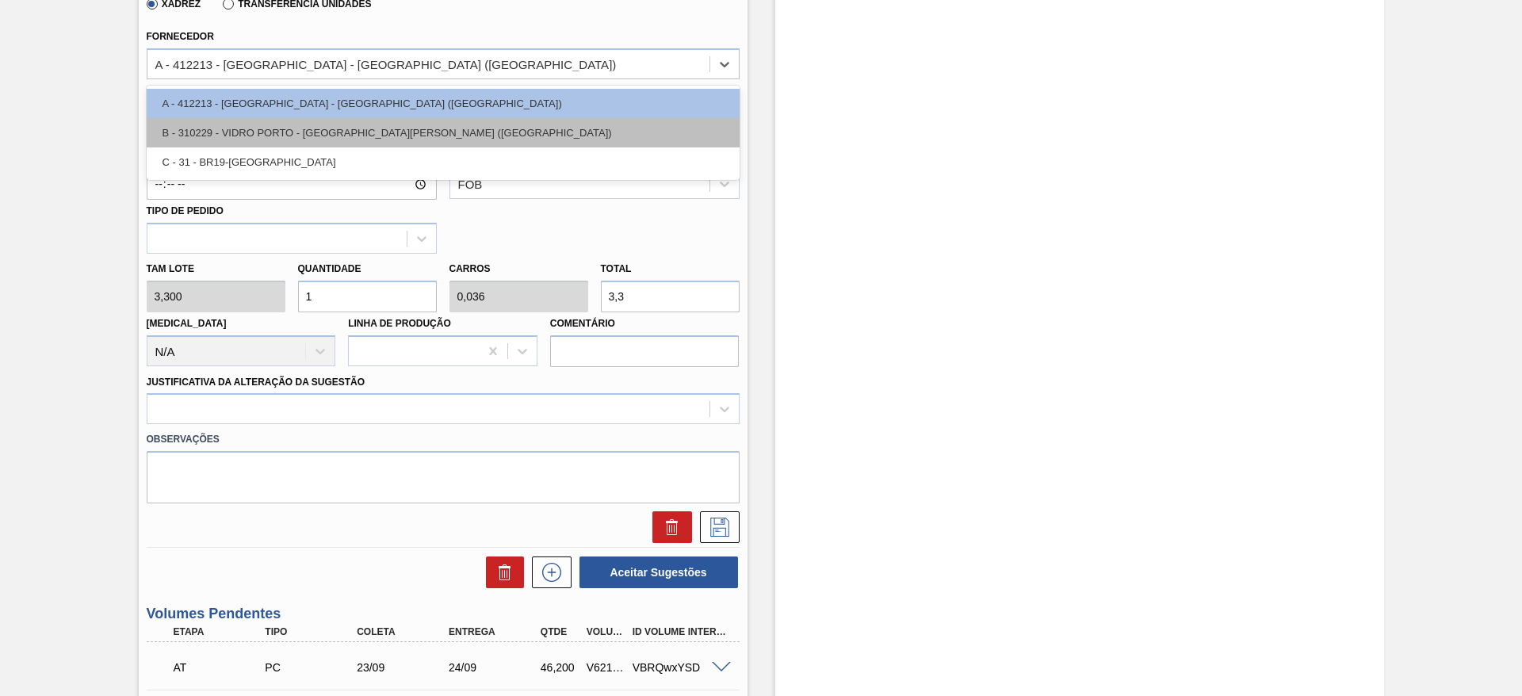
click at [209, 128] on div "B - 310229 - VIDRO PORTO - [GEOGRAPHIC_DATA][PERSON_NAME] ([GEOGRAPHIC_DATA])" at bounding box center [443, 132] width 593 height 29
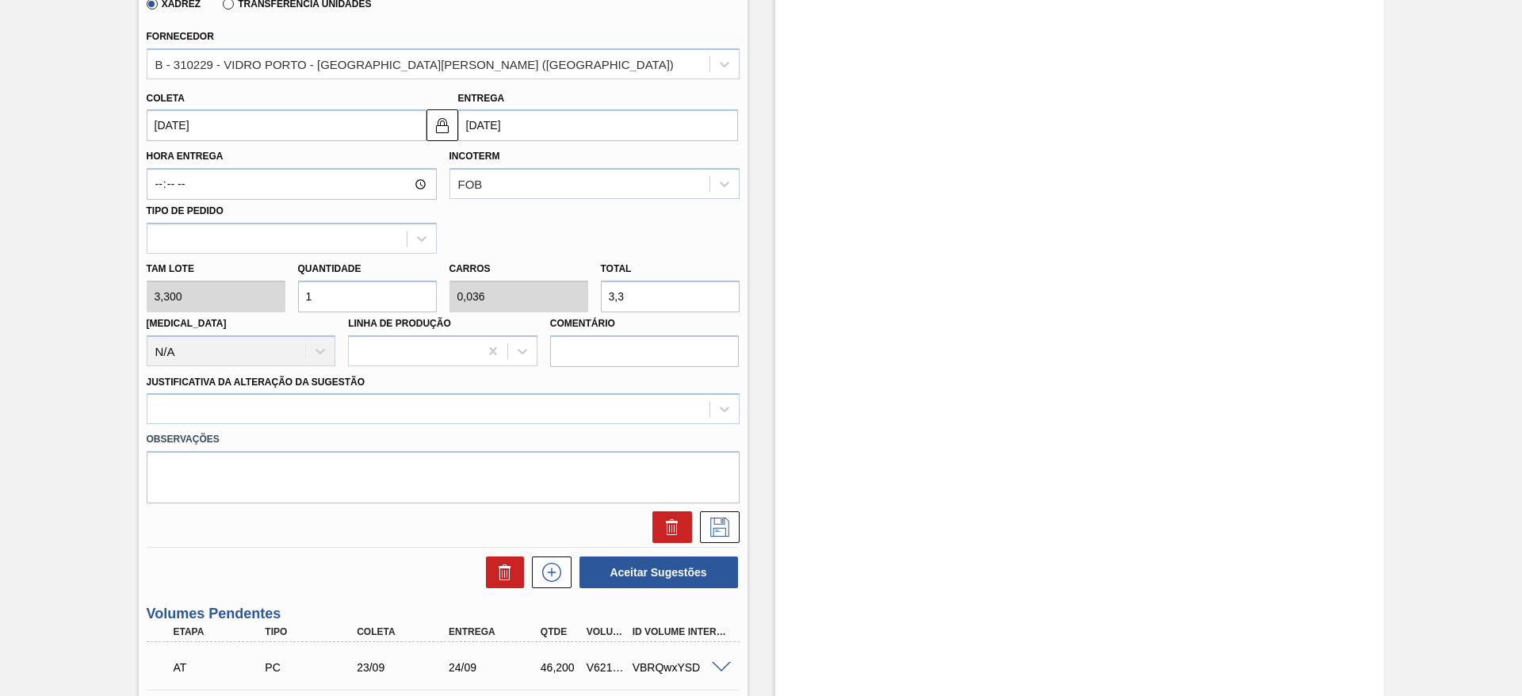
click at [366, 292] on input "1" at bounding box center [367, 297] width 139 height 32
type input "14"
type input "0,5"
type input "46,2"
type input "14"
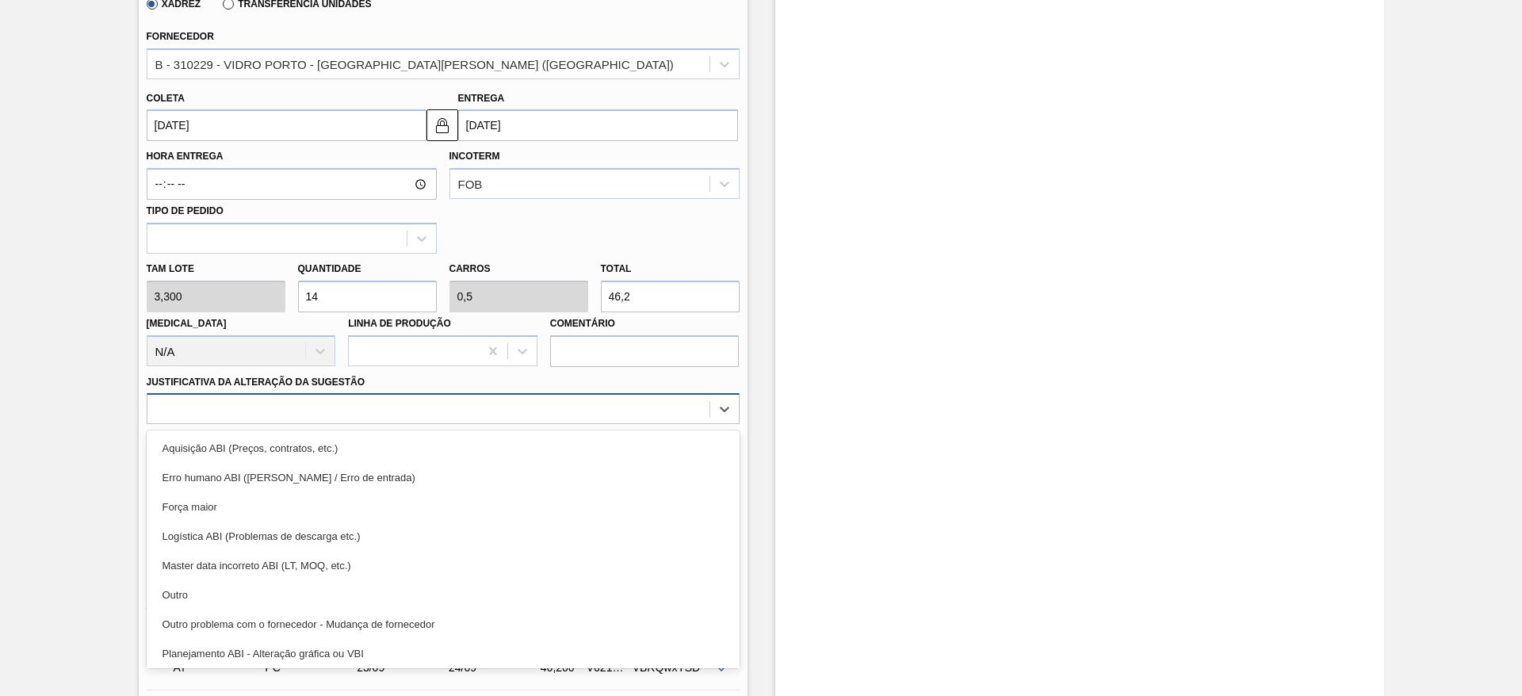
click at [693, 408] on div at bounding box center [428, 409] width 562 height 23
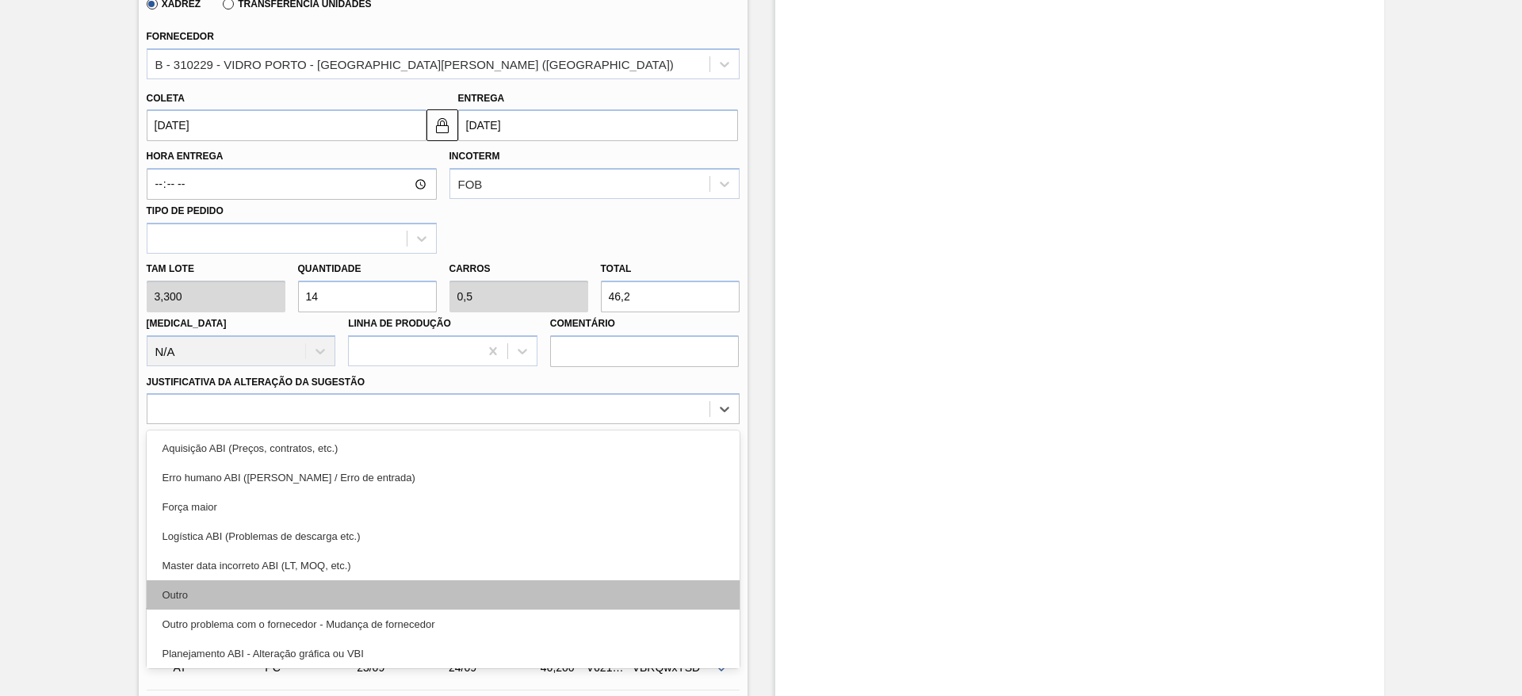
click at [626, 589] on div "Outro" at bounding box center [443, 594] width 593 height 29
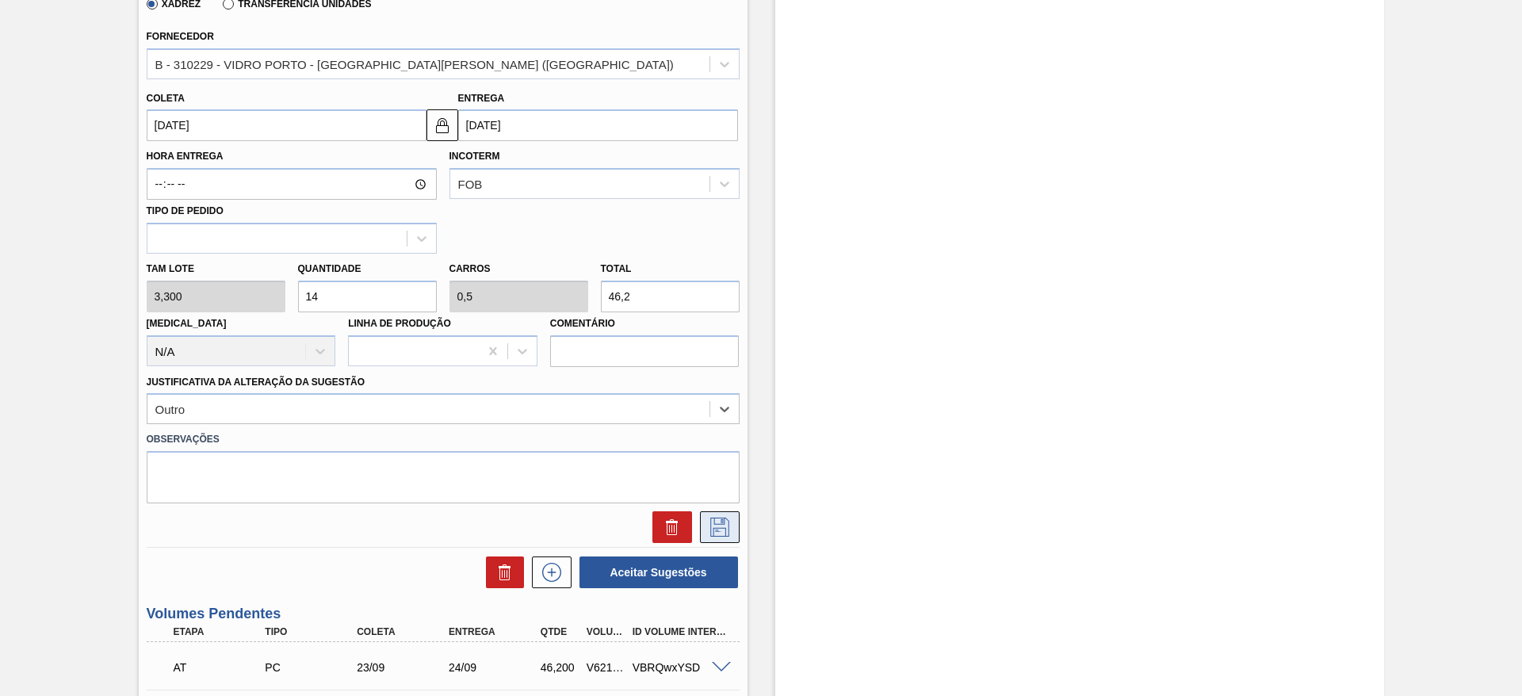
click at [722, 514] on button at bounding box center [720, 527] width 40 height 32
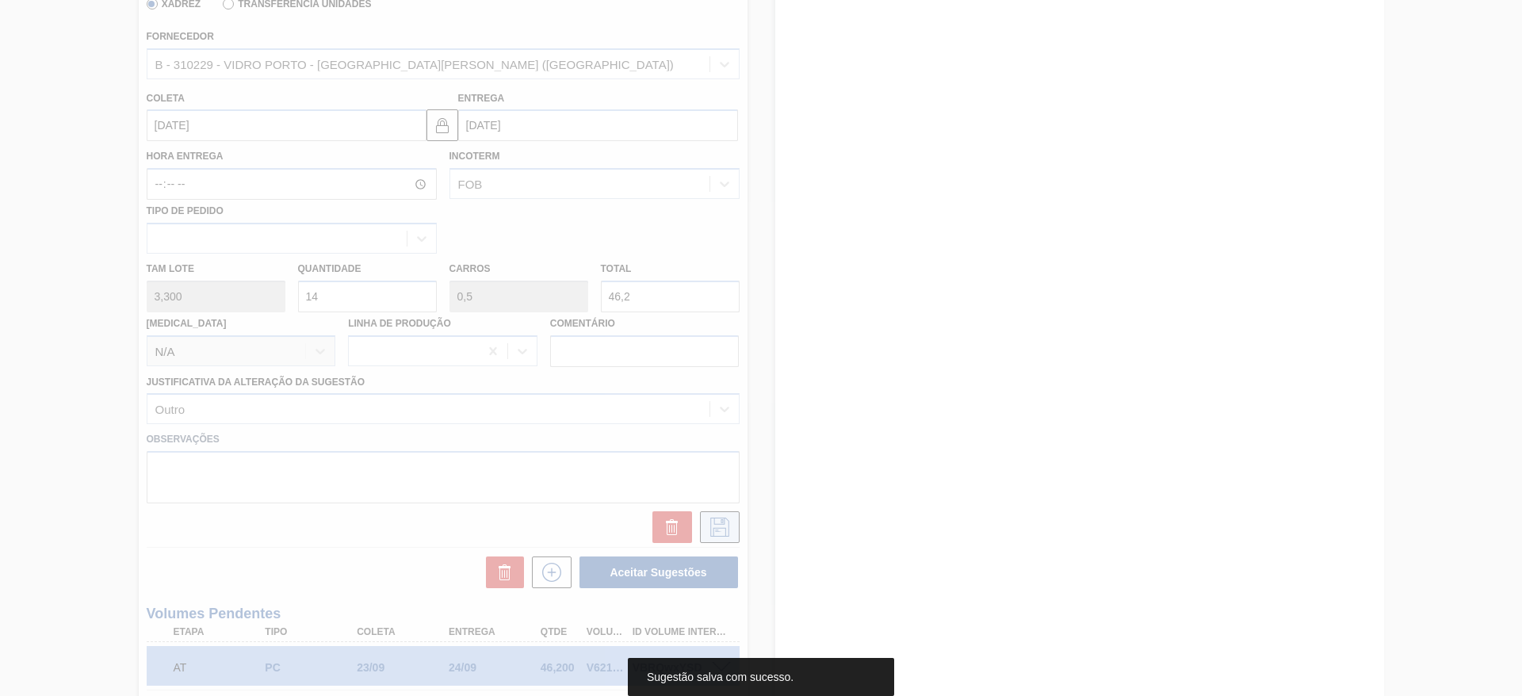
scroll to position [21, 0]
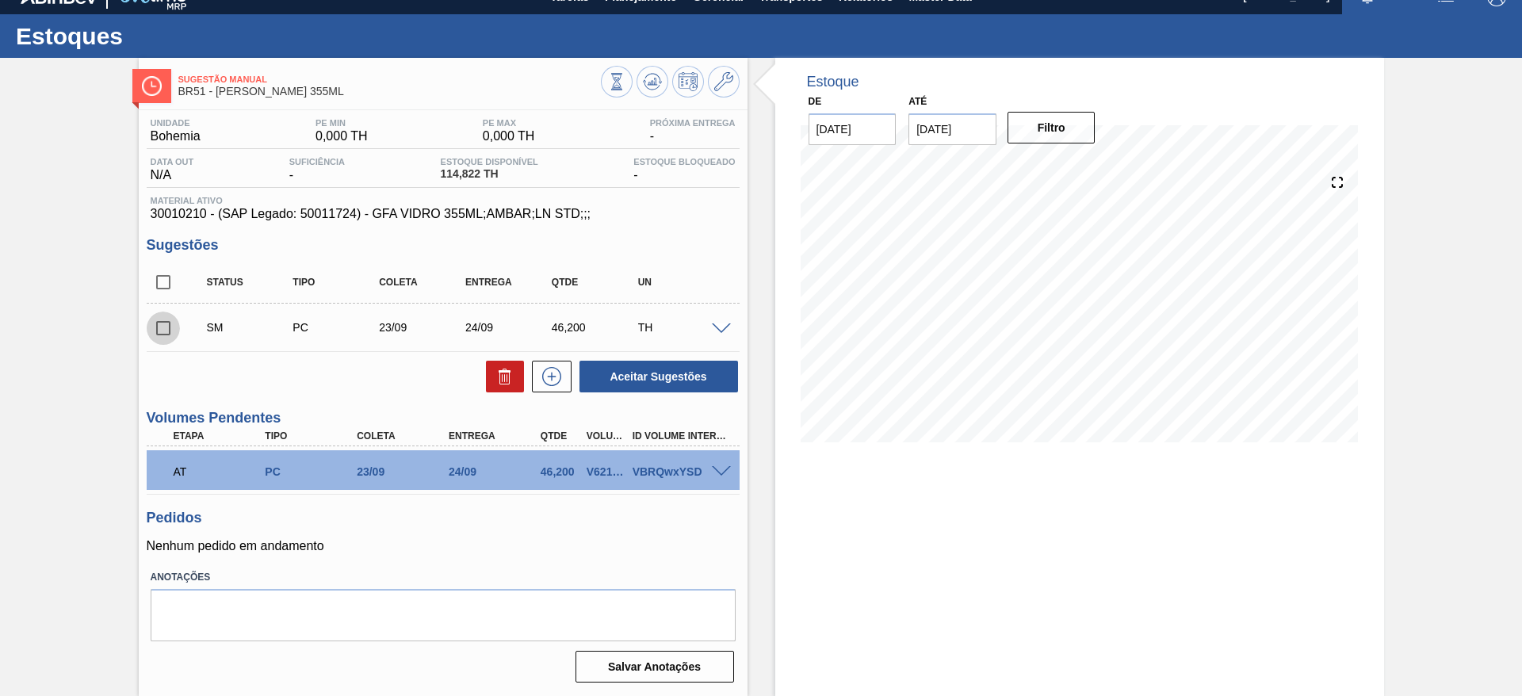
click at [157, 335] on input "checkbox" at bounding box center [163, 328] width 33 height 33
click at [623, 365] on button "Aceitar Sugestões" at bounding box center [659, 377] width 159 height 32
checkbox input "false"
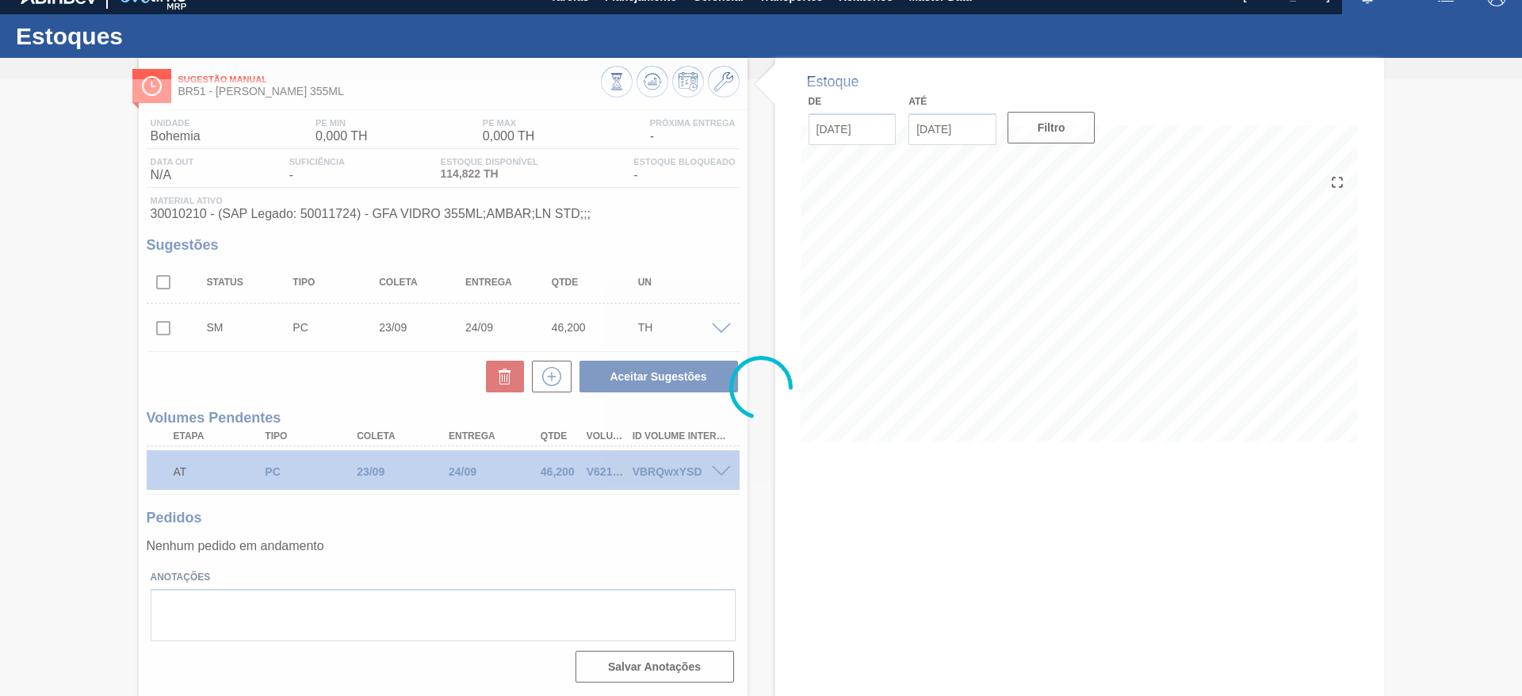
scroll to position [3, 0]
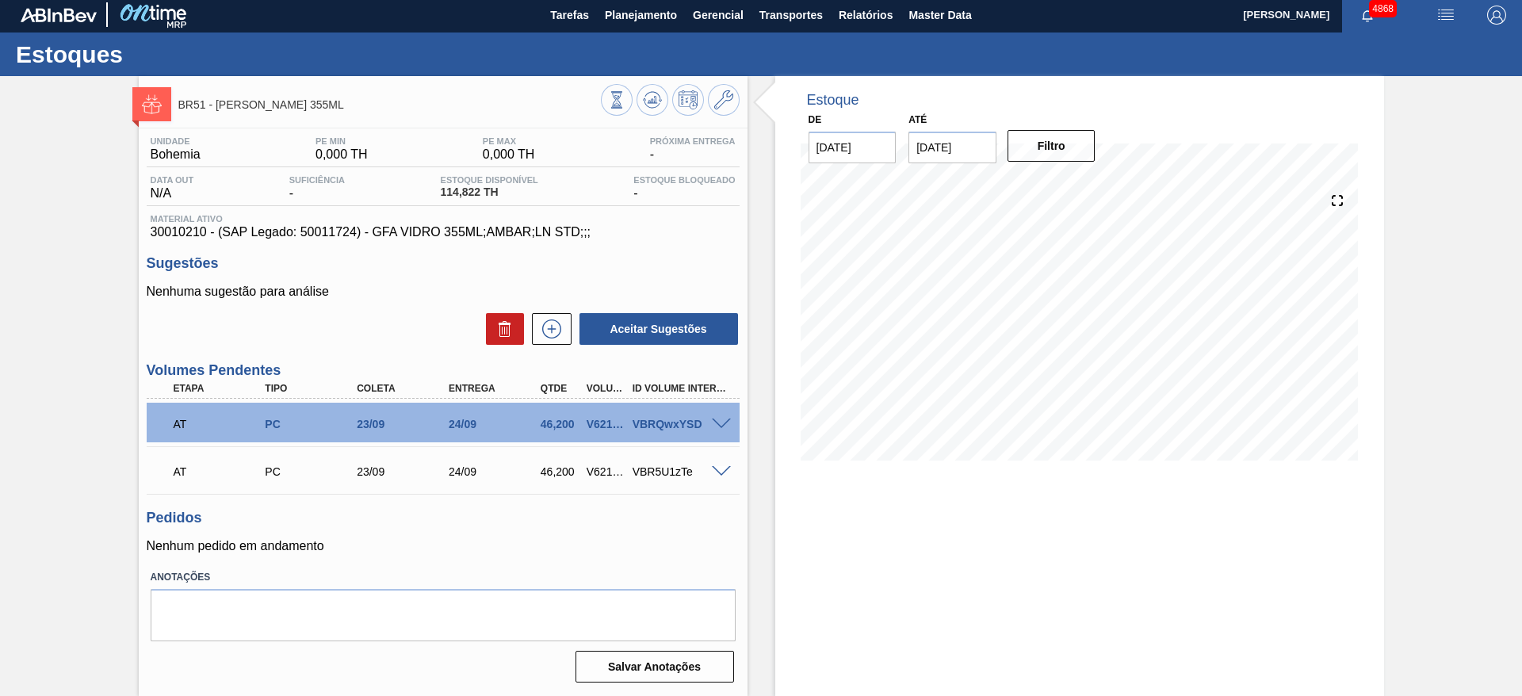
click at [716, 475] on span at bounding box center [721, 472] width 19 height 12
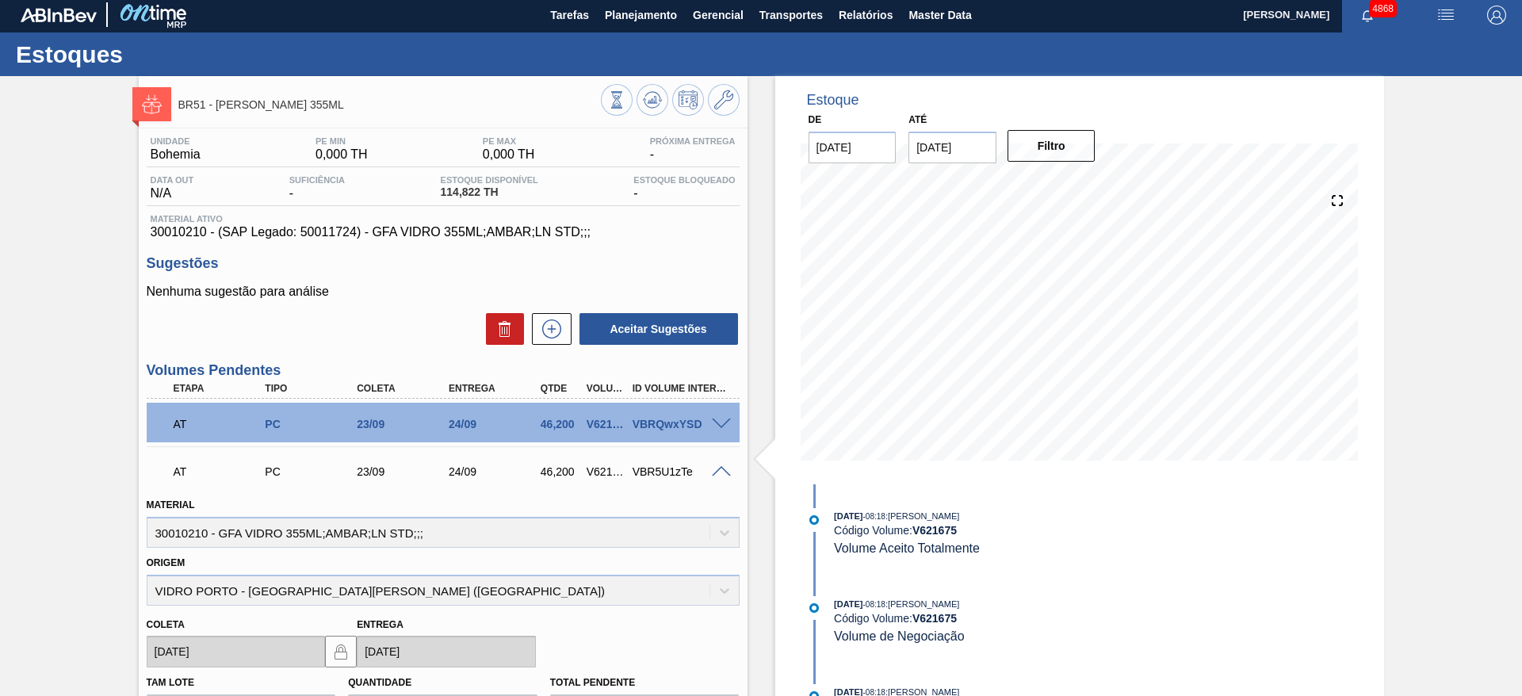
click at [718, 424] on span at bounding box center [721, 425] width 19 height 12
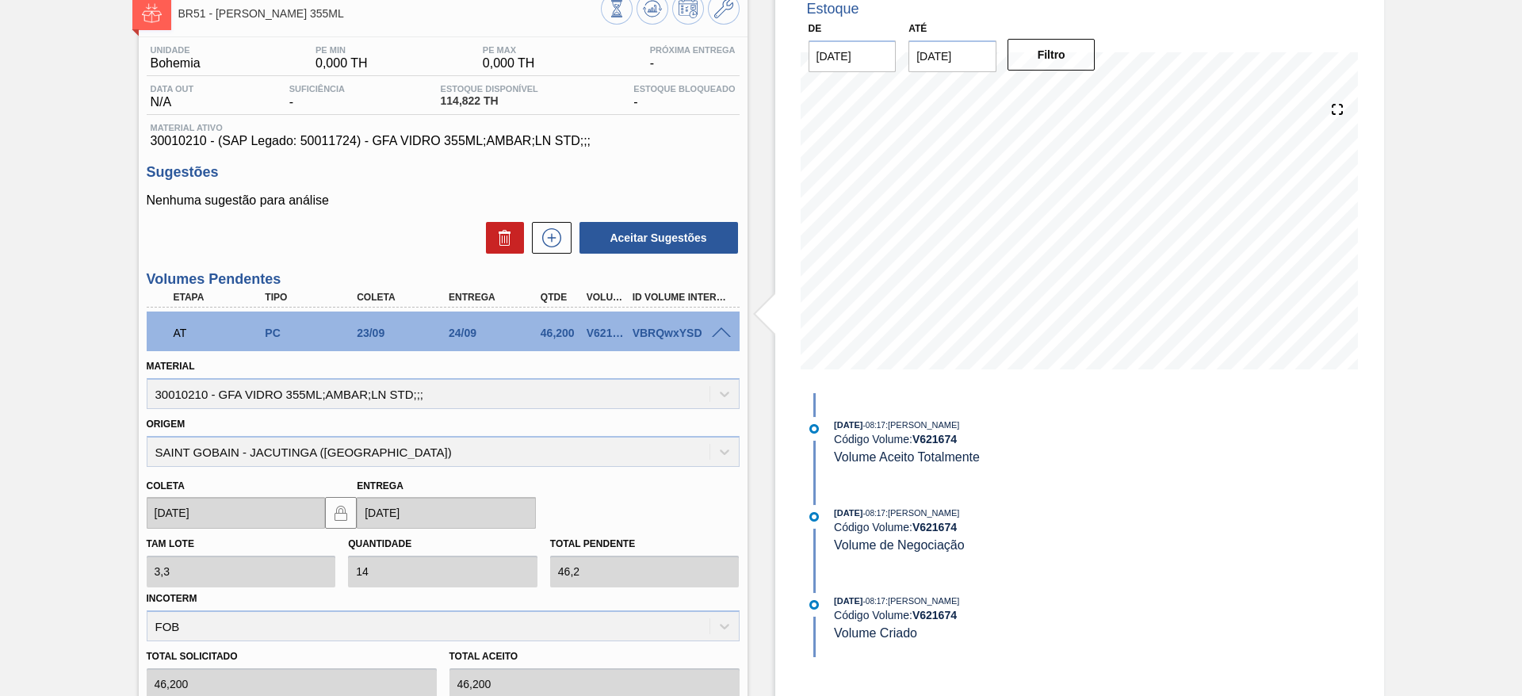
scroll to position [360, 0]
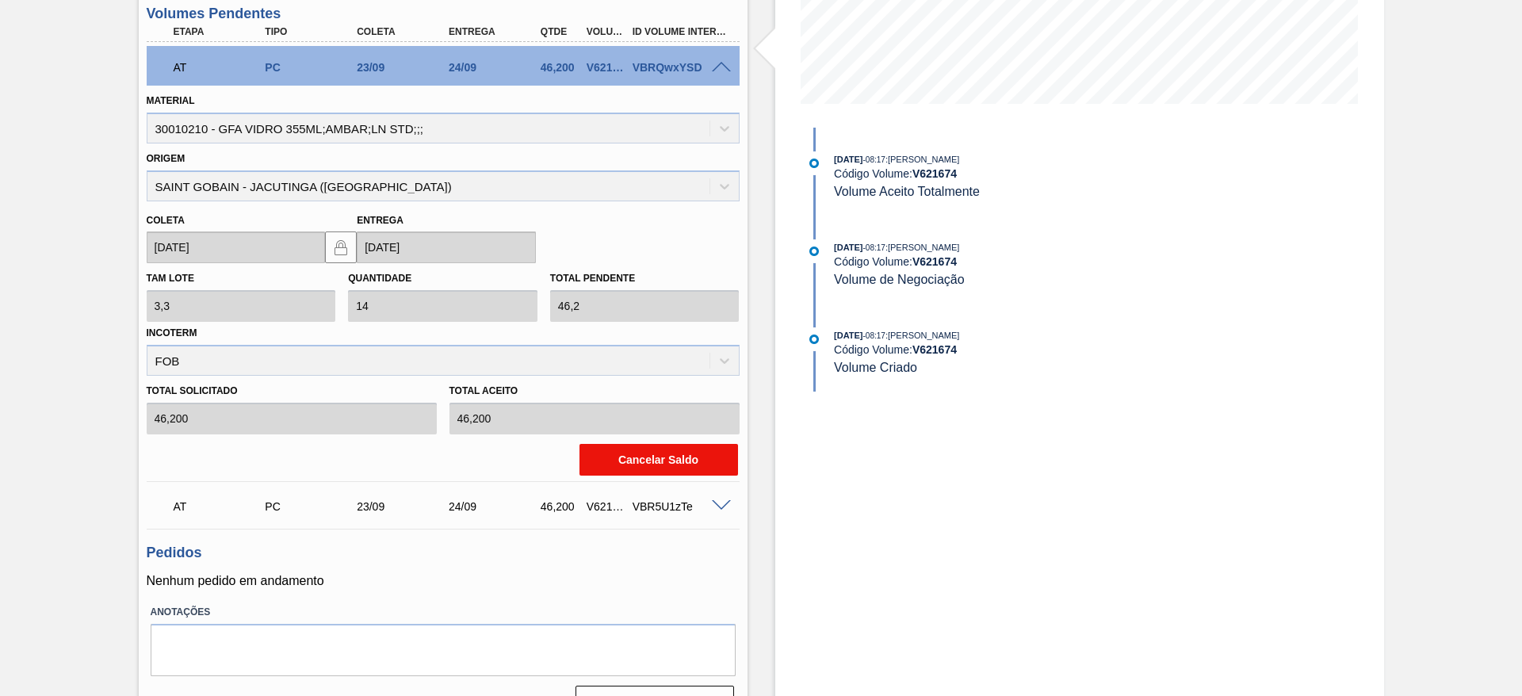
click at [684, 468] on button "Cancelar Saldo" at bounding box center [659, 460] width 159 height 32
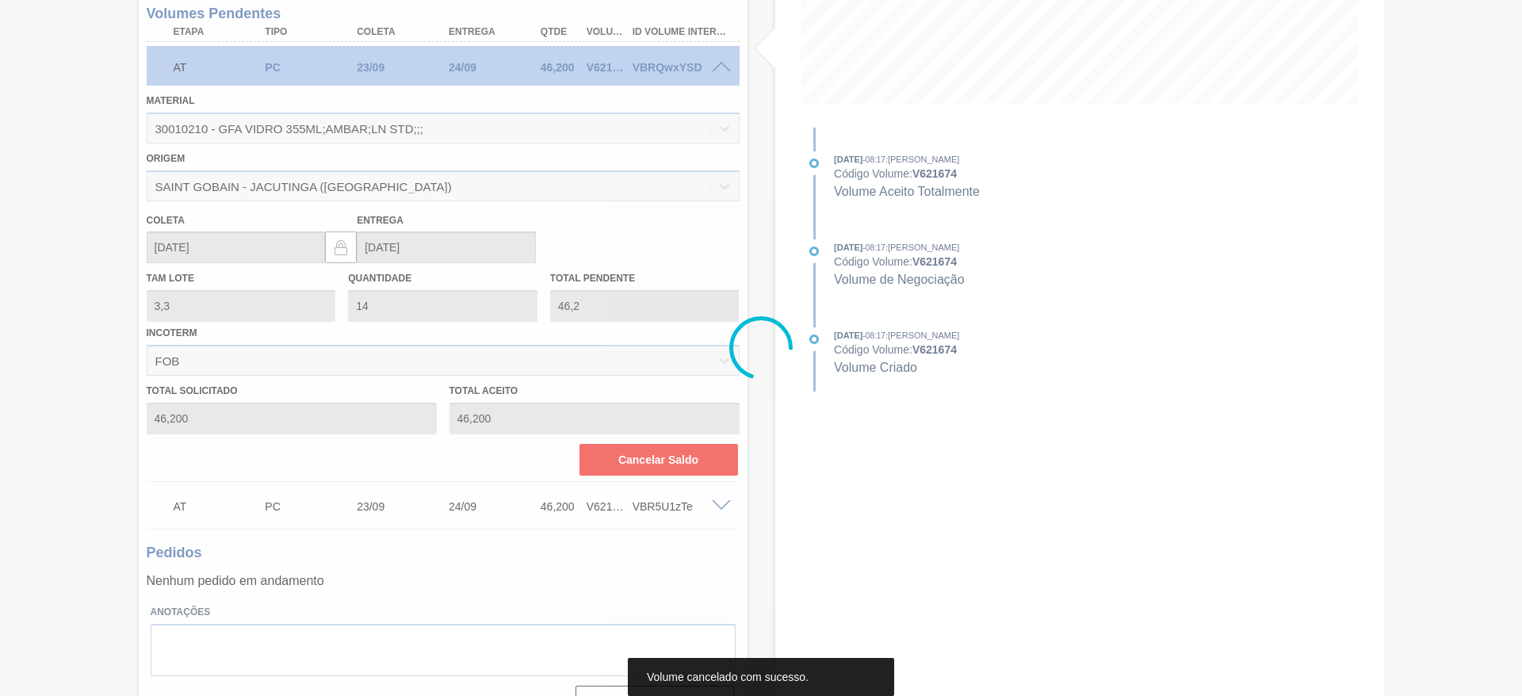
scroll to position [56, 0]
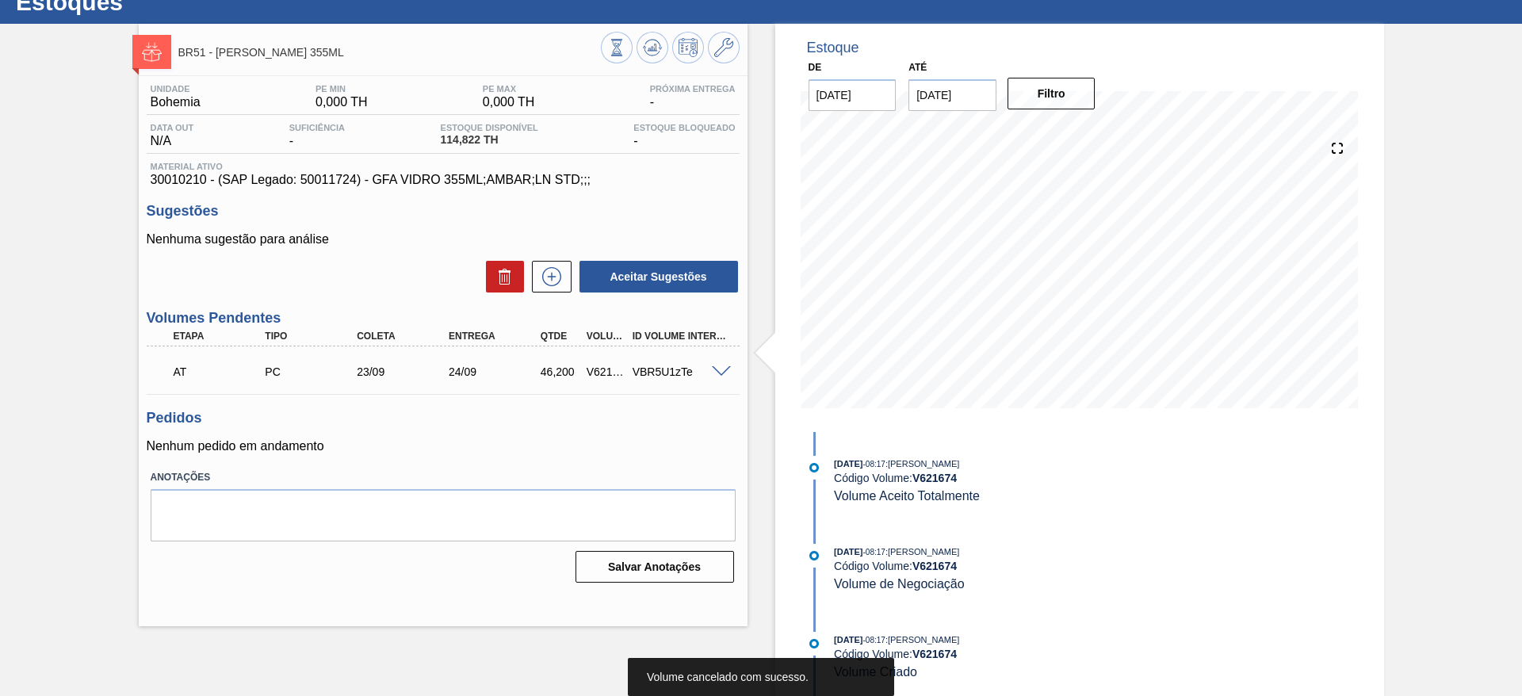
click at [729, 366] on span at bounding box center [721, 372] width 19 height 12
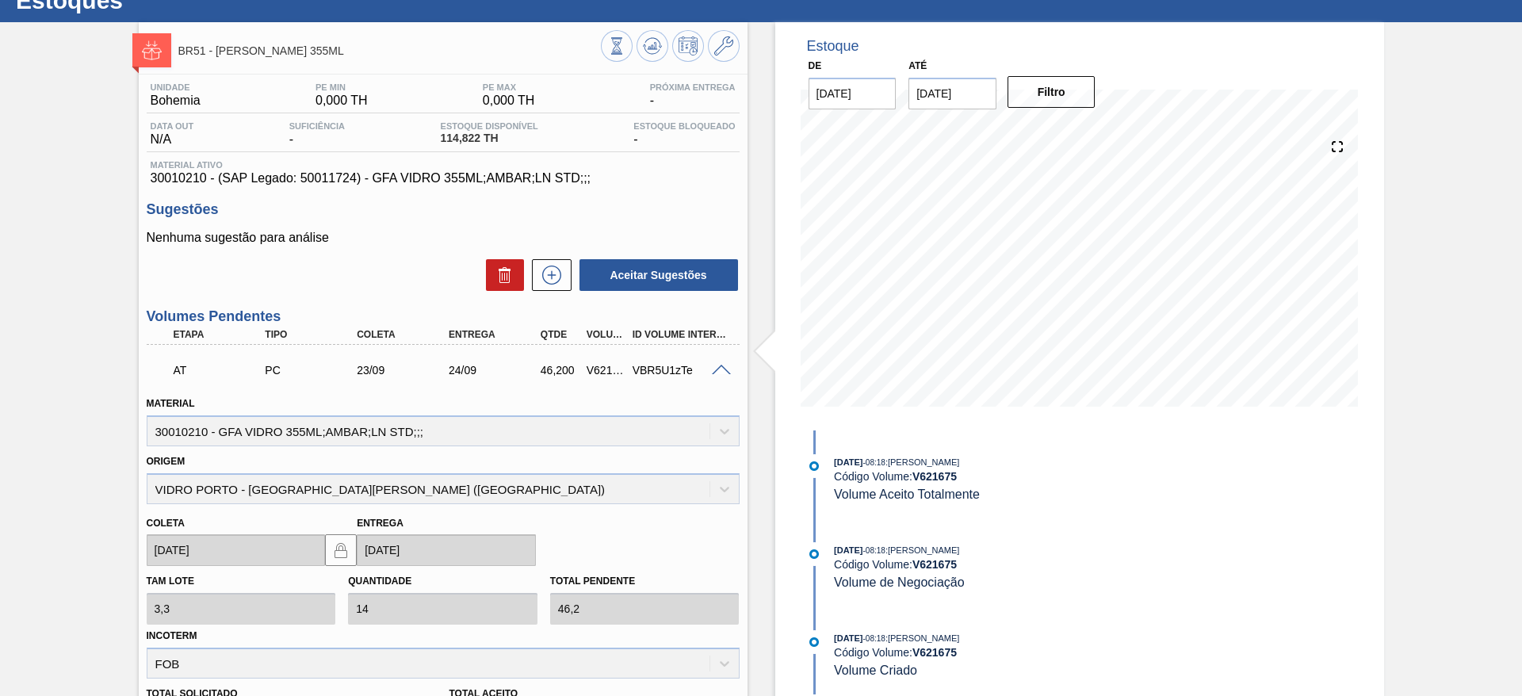
scroll to position [0, 0]
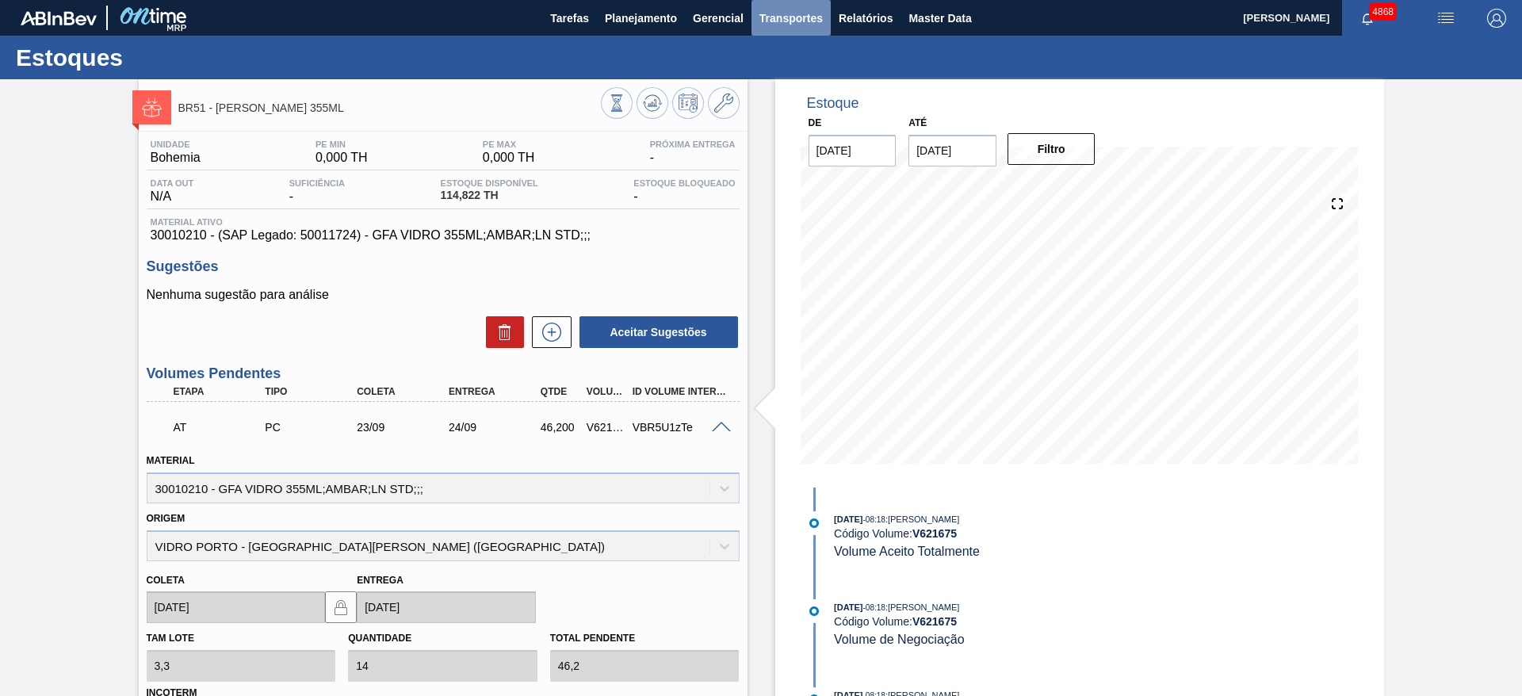
click at [786, 26] on span "Transportes" at bounding box center [791, 18] width 63 height 19
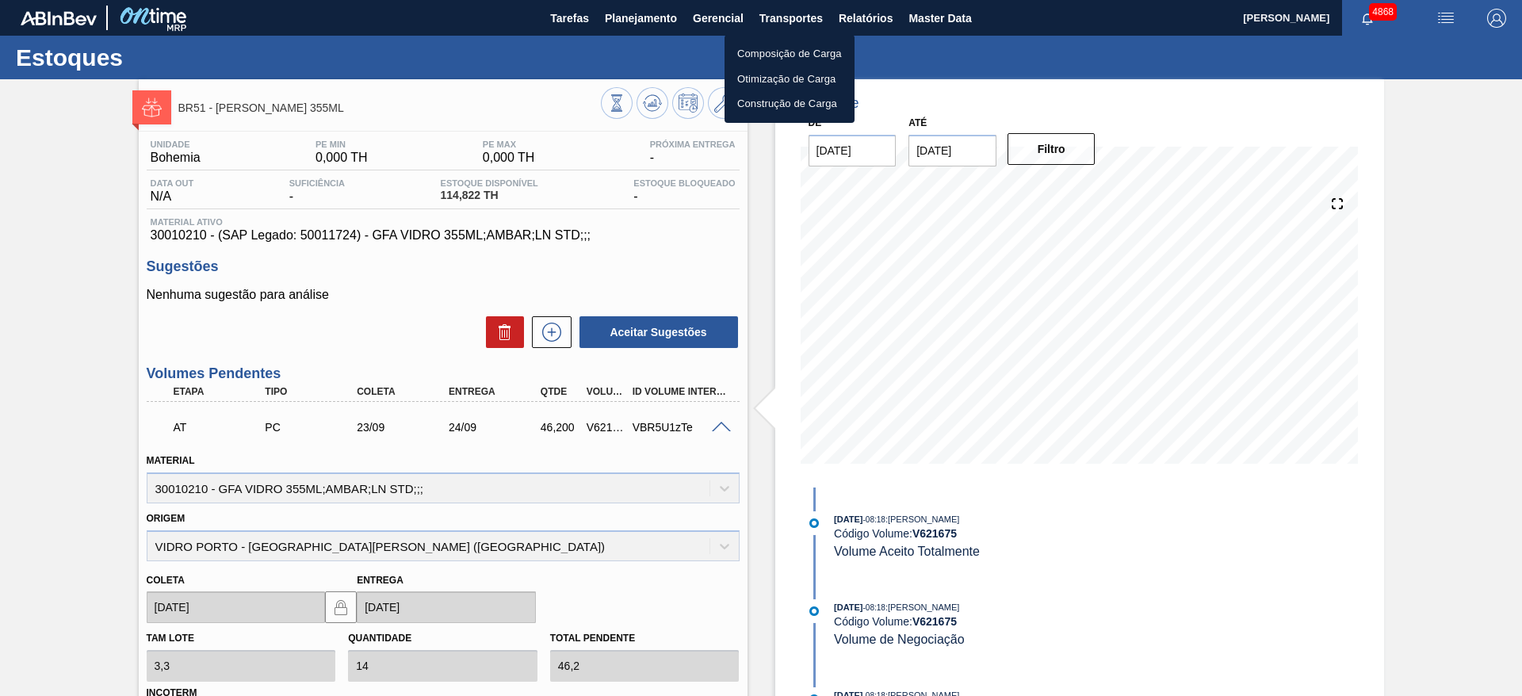
click at [800, 85] on li "Otimização de Carga" at bounding box center [790, 79] width 130 height 25
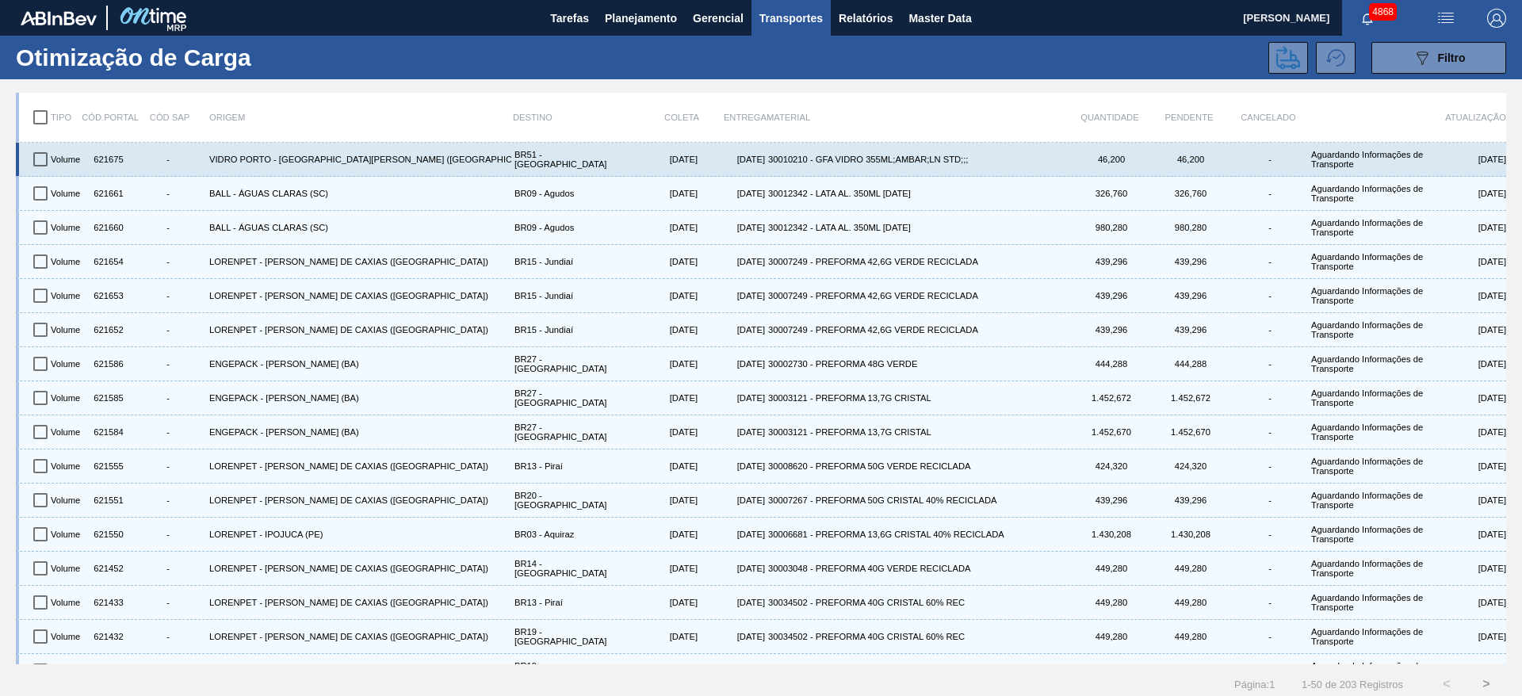
click at [36, 157] on input "checkbox" at bounding box center [40, 159] width 33 height 33
checkbox input "true"
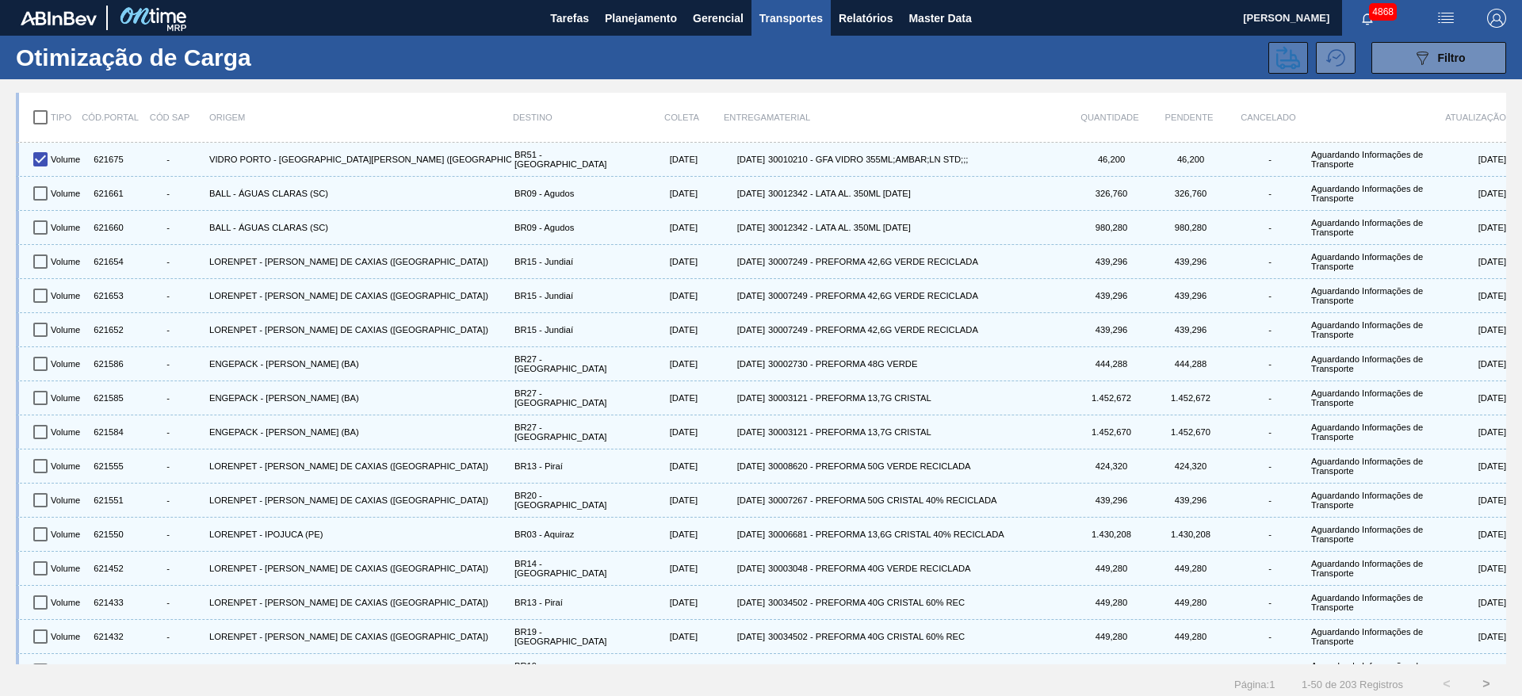
click at [1291, 48] on icon at bounding box center [1289, 58] width 24 height 24
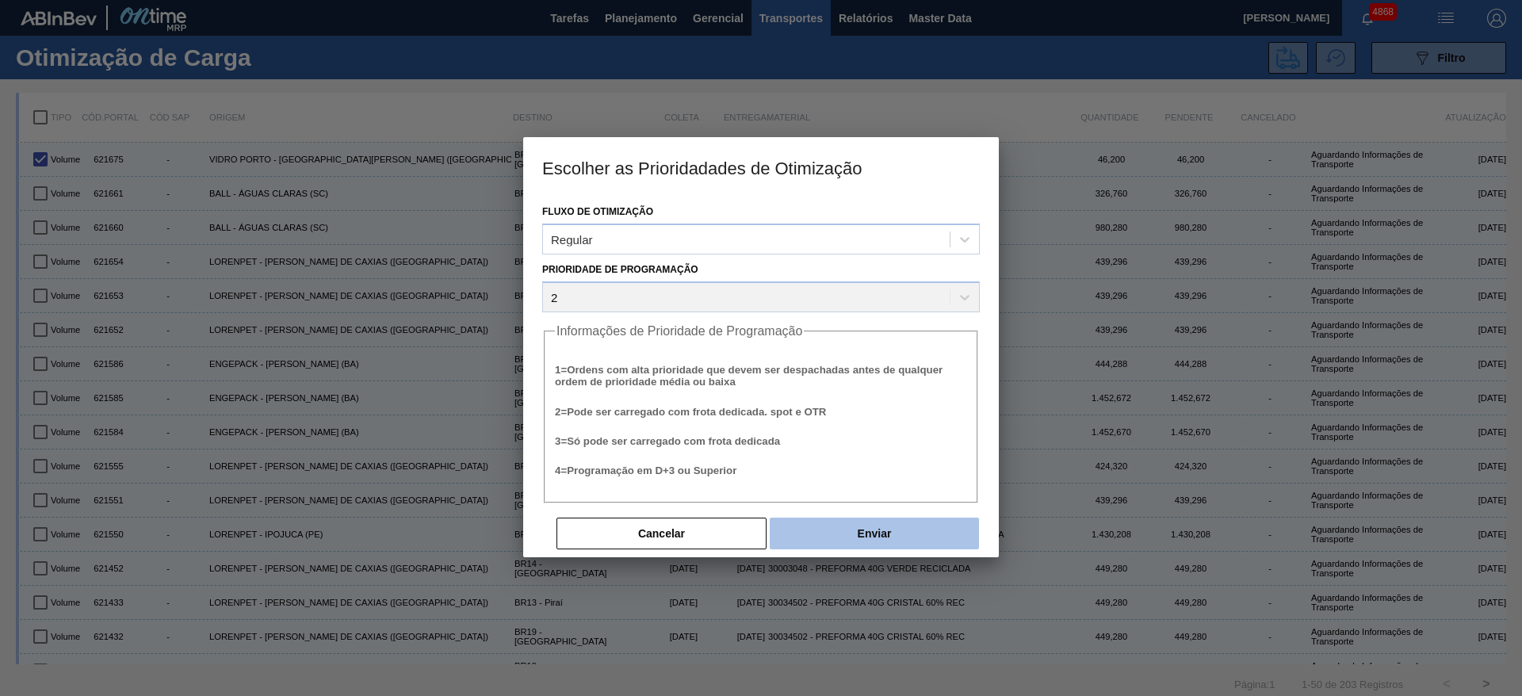
click at [966, 545] on button "Enviar" at bounding box center [874, 534] width 209 height 32
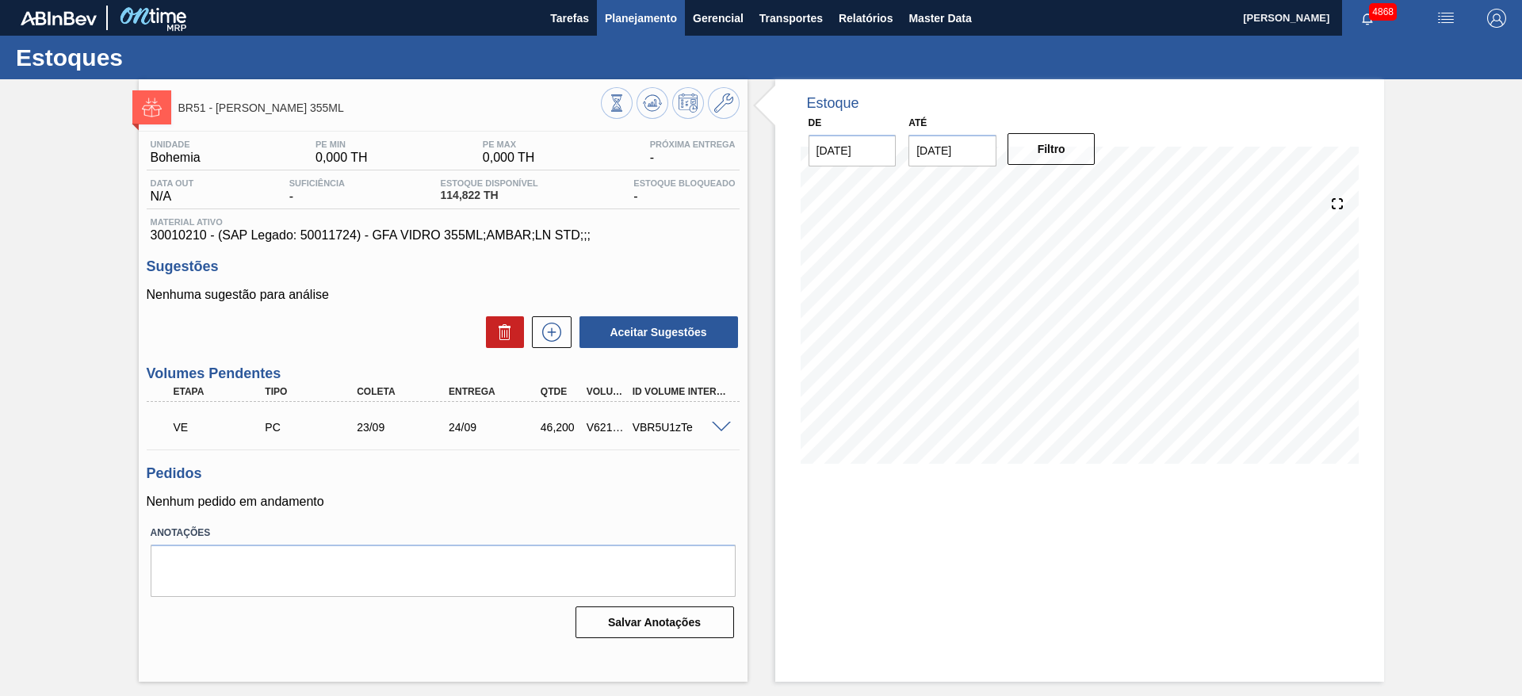
click at [665, 11] on span "Planejamento" at bounding box center [641, 18] width 72 height 19
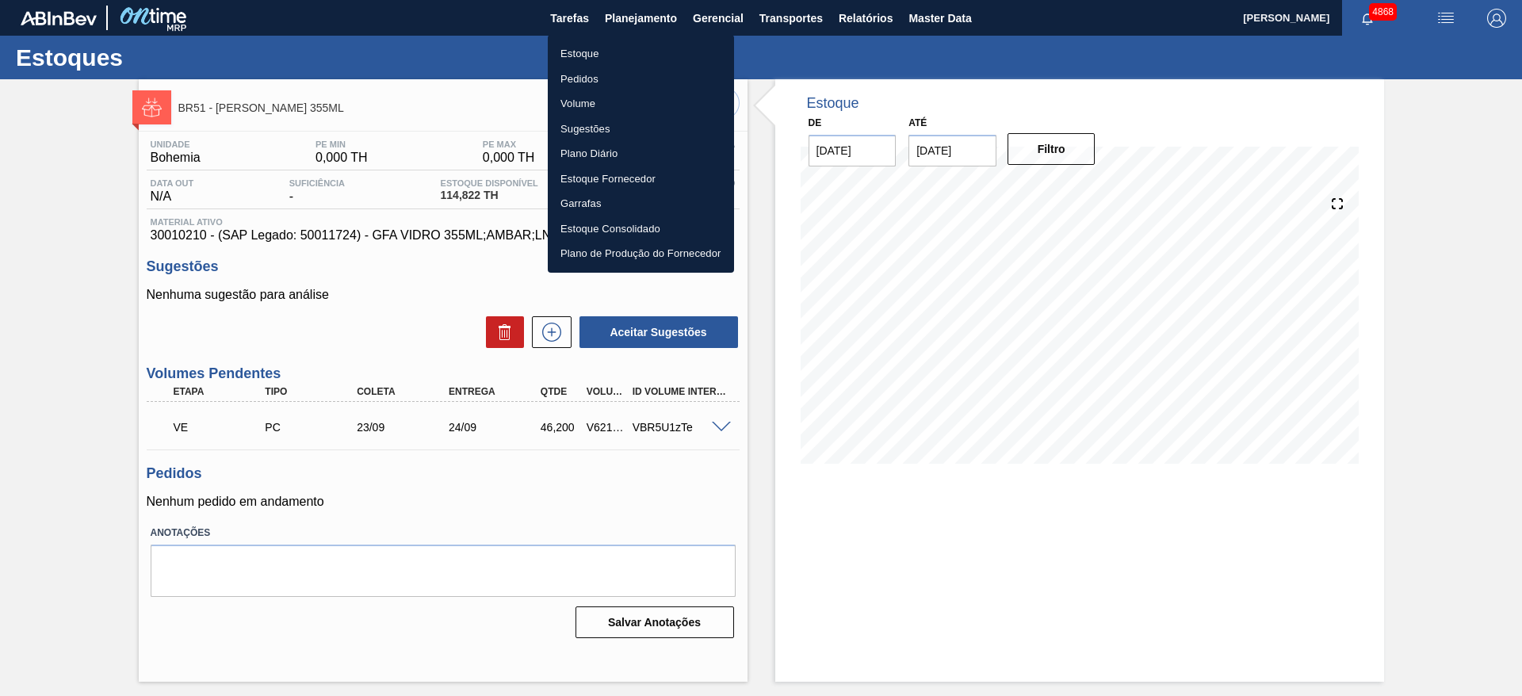
click at [639, 57] on li "Estoque" at bounding box center [641, 53] width 186 height 25
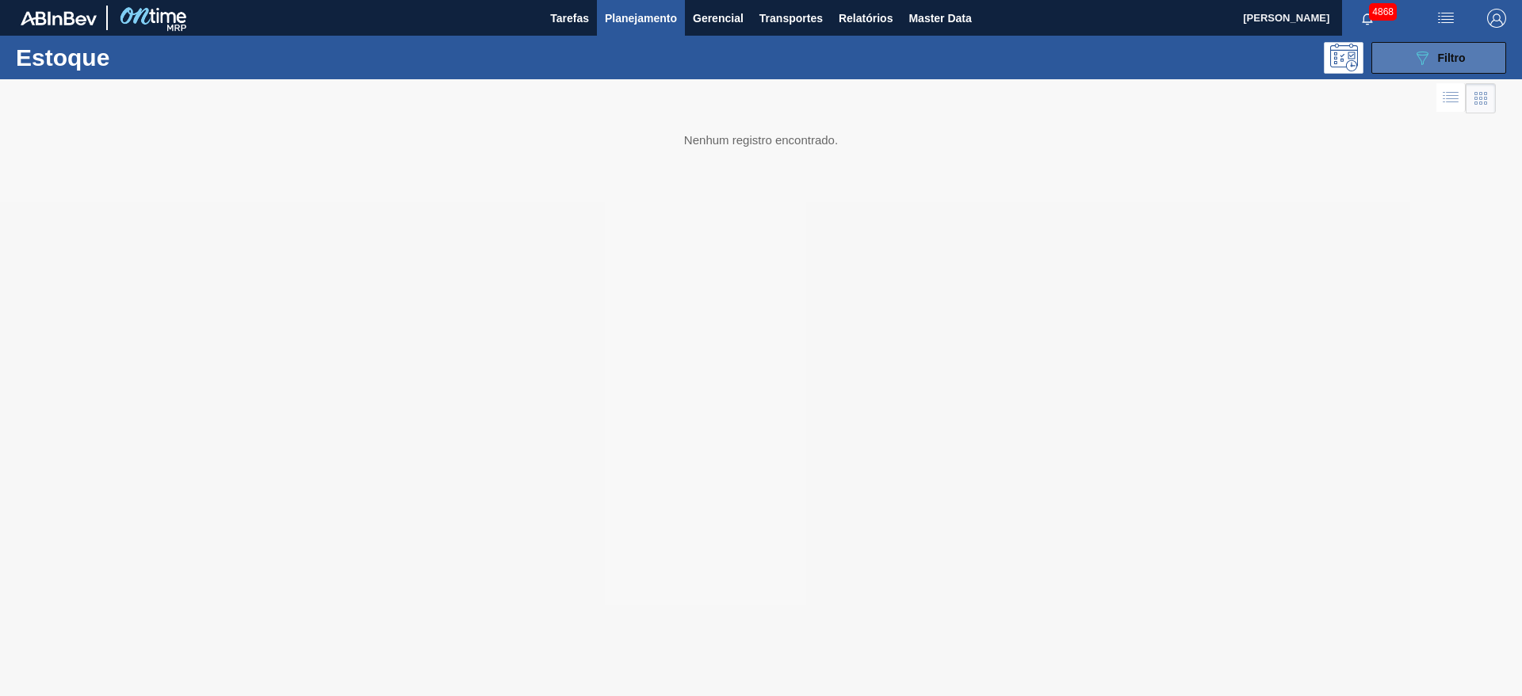
click at [1425, 63] on icon "089F7B8B-B2A5-4AFE-B5C0-19BA573D28AC" at bounding box center [1422, 57] width 19 height 19
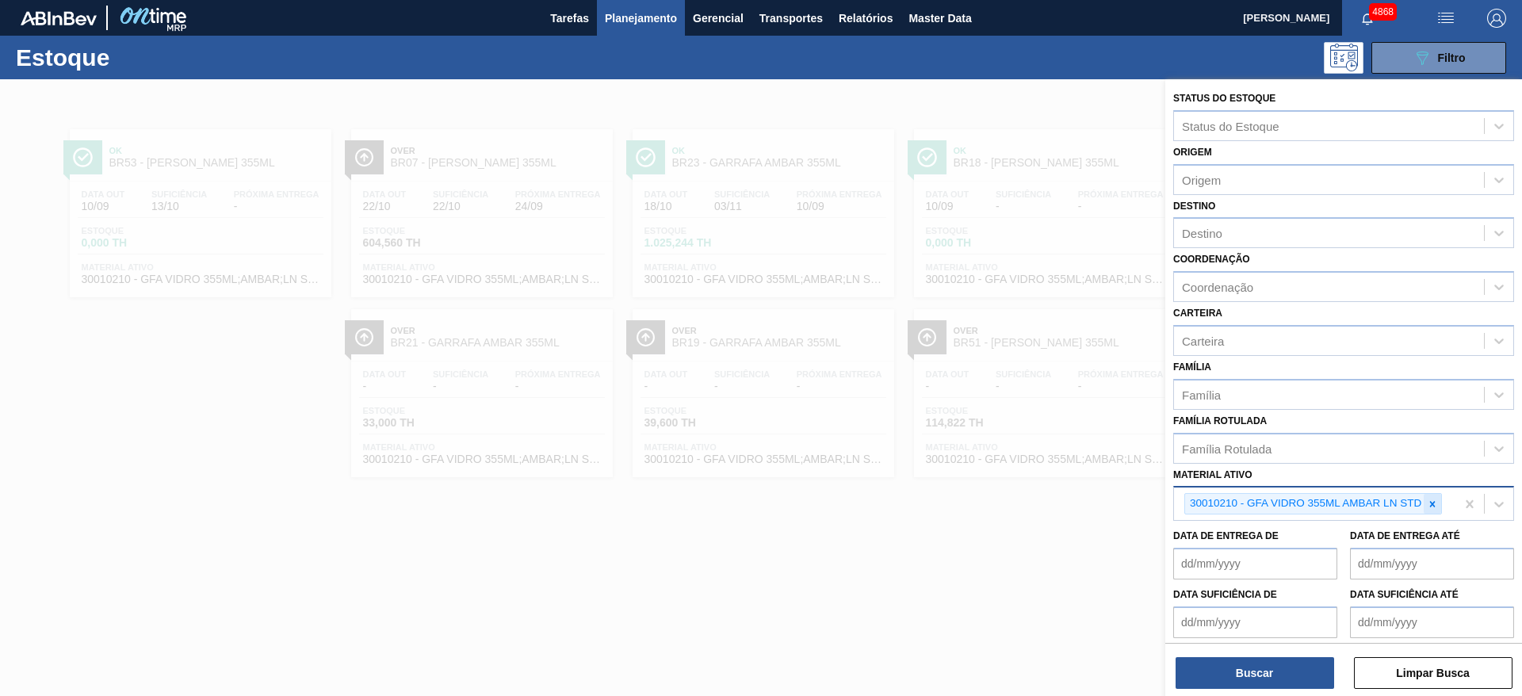
click at [1437, 502] on icon at bounding box center [1432, 504] width 11 height 11
click at [1401, 464] on div "Material ativo option 30010210 - GFA VIDRO 355ML AMBAR LN STD , deselected. Sel…" at bounding box center [1343, 493] width 341 height 58
click at [1435, 512] on div at bounding box center [1432, 504] width 17 height 20
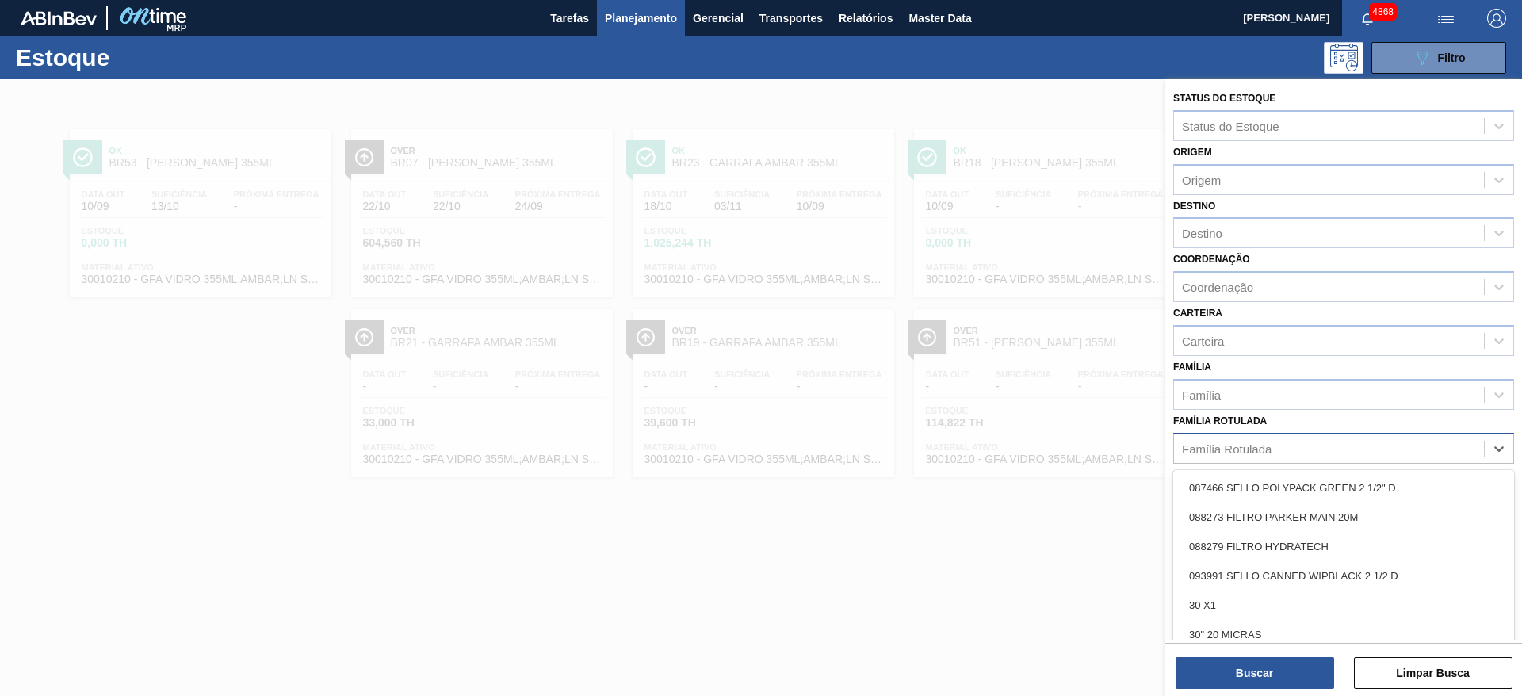
click at [1356, 441] on div "Família Rotulada" at bounding box center [1329, 448] width 310 height 23
type Rotulada "ultraf"
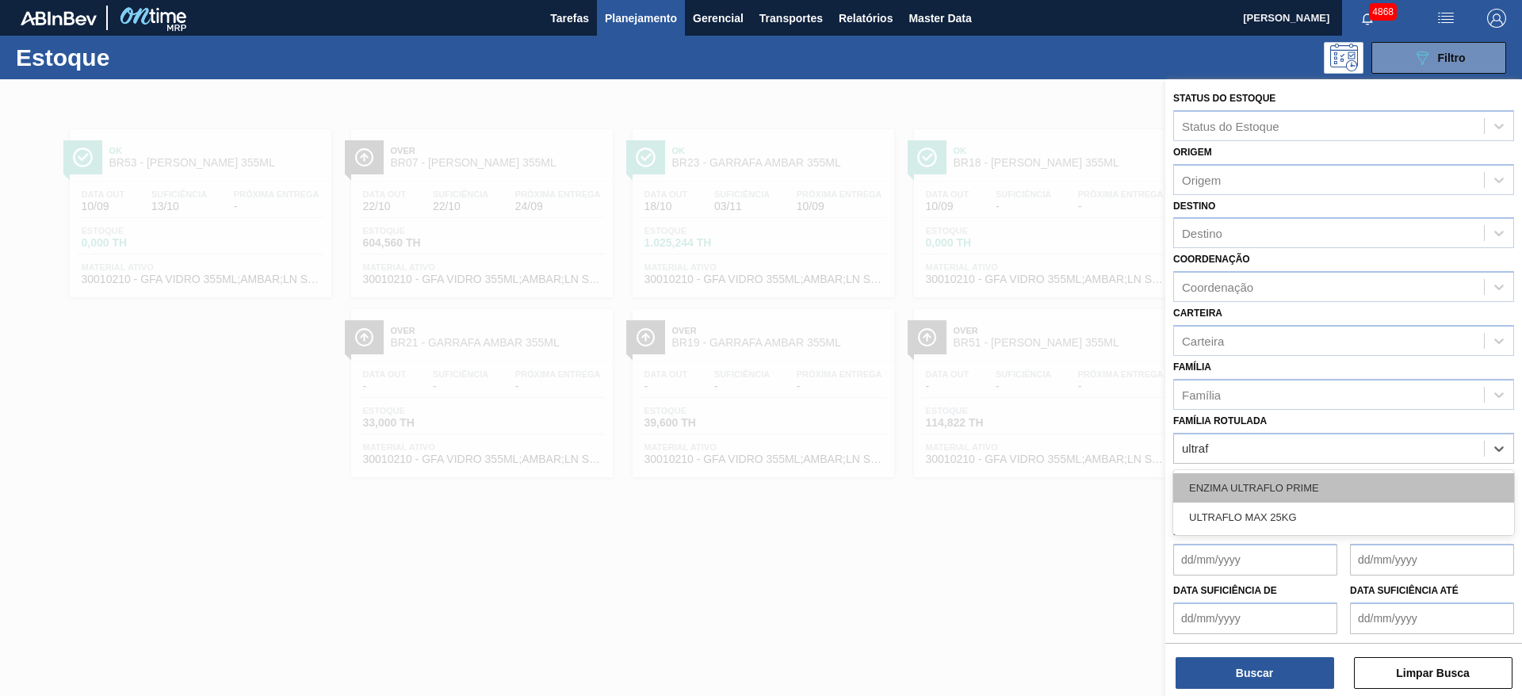
click at [1289, 475] on div "ENZIMA ULTRAFLO PRIME" at bounding box center [1343, 487] width 341 height 29
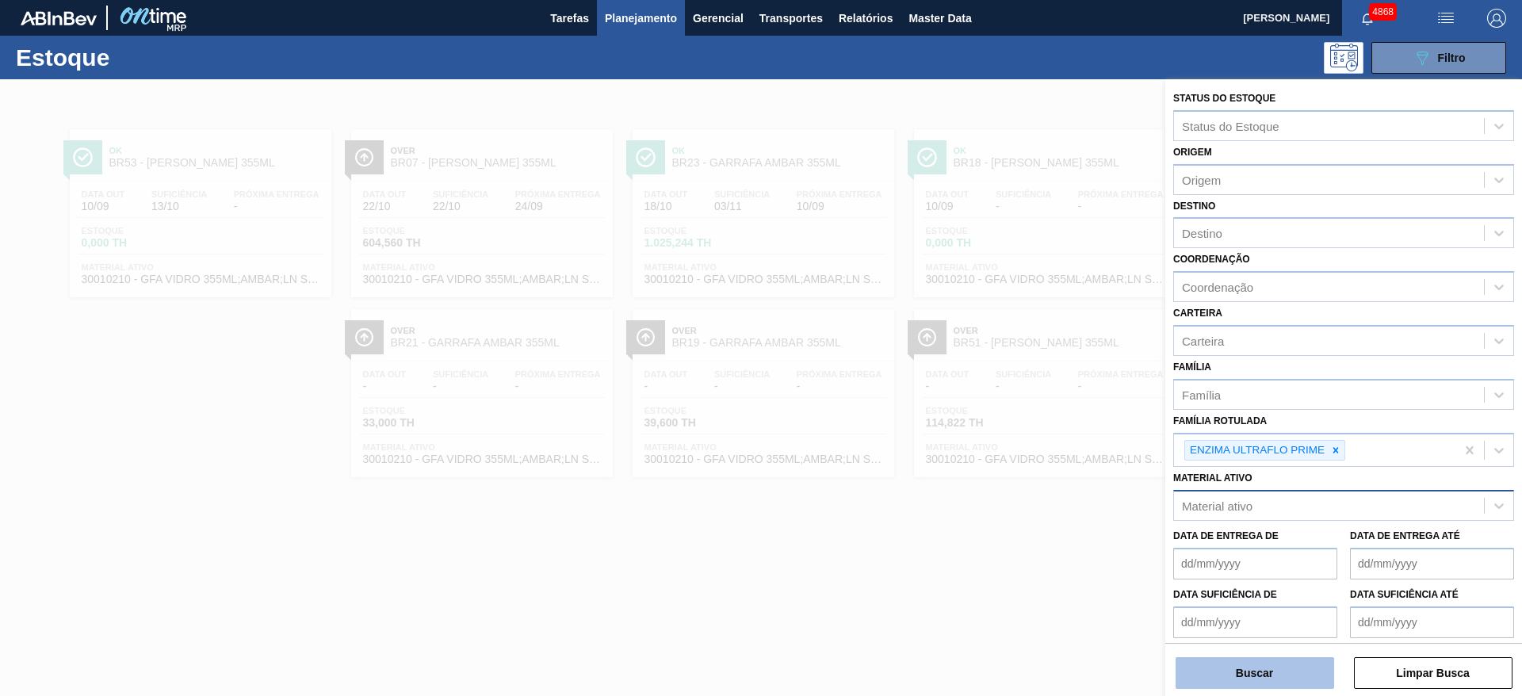
click at [1281, 665] on button "Buscar" at bounding box center [1255, 673] width 159 height 32
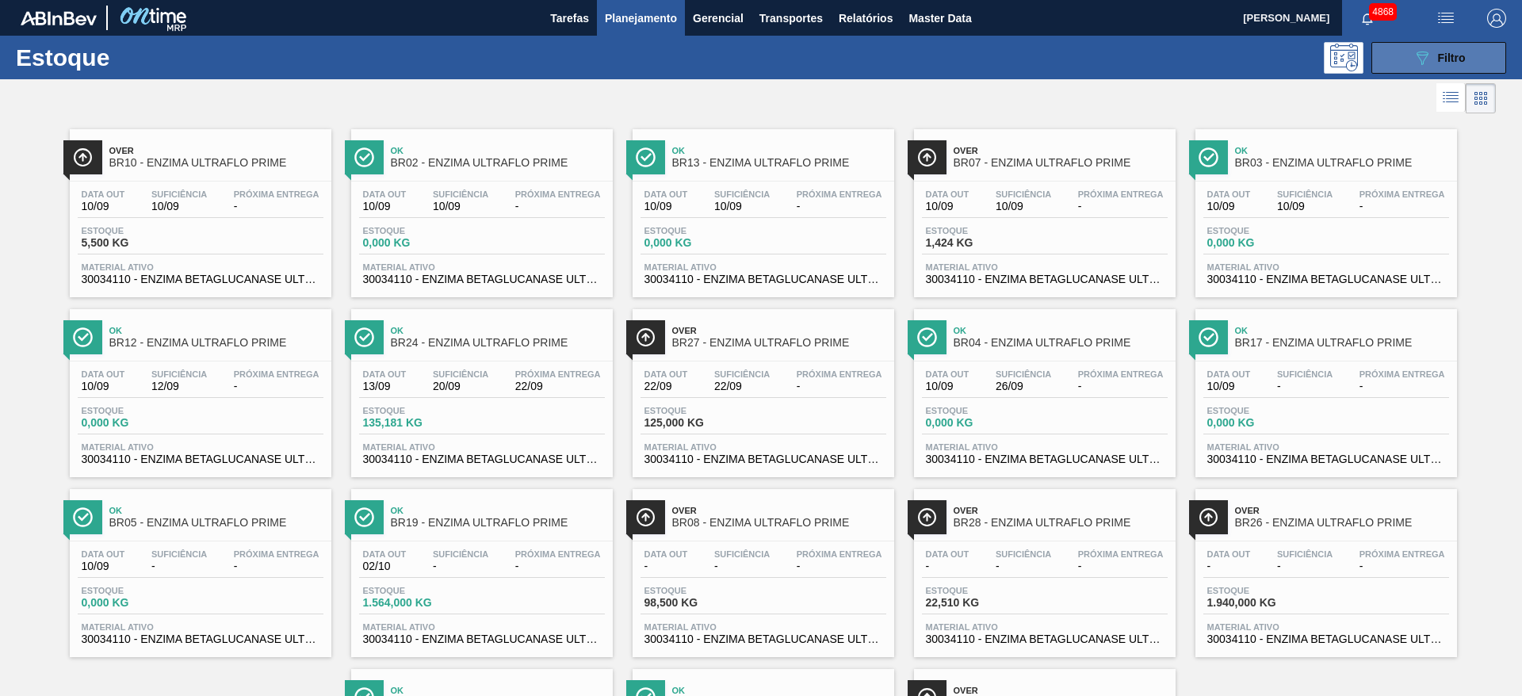
click at [1454, 68] on button "089F7B8B-B2A5-4AFE-B5C0-19BA573D28AC Filtro" at bounding box center [1439, 58] width 135 height 32
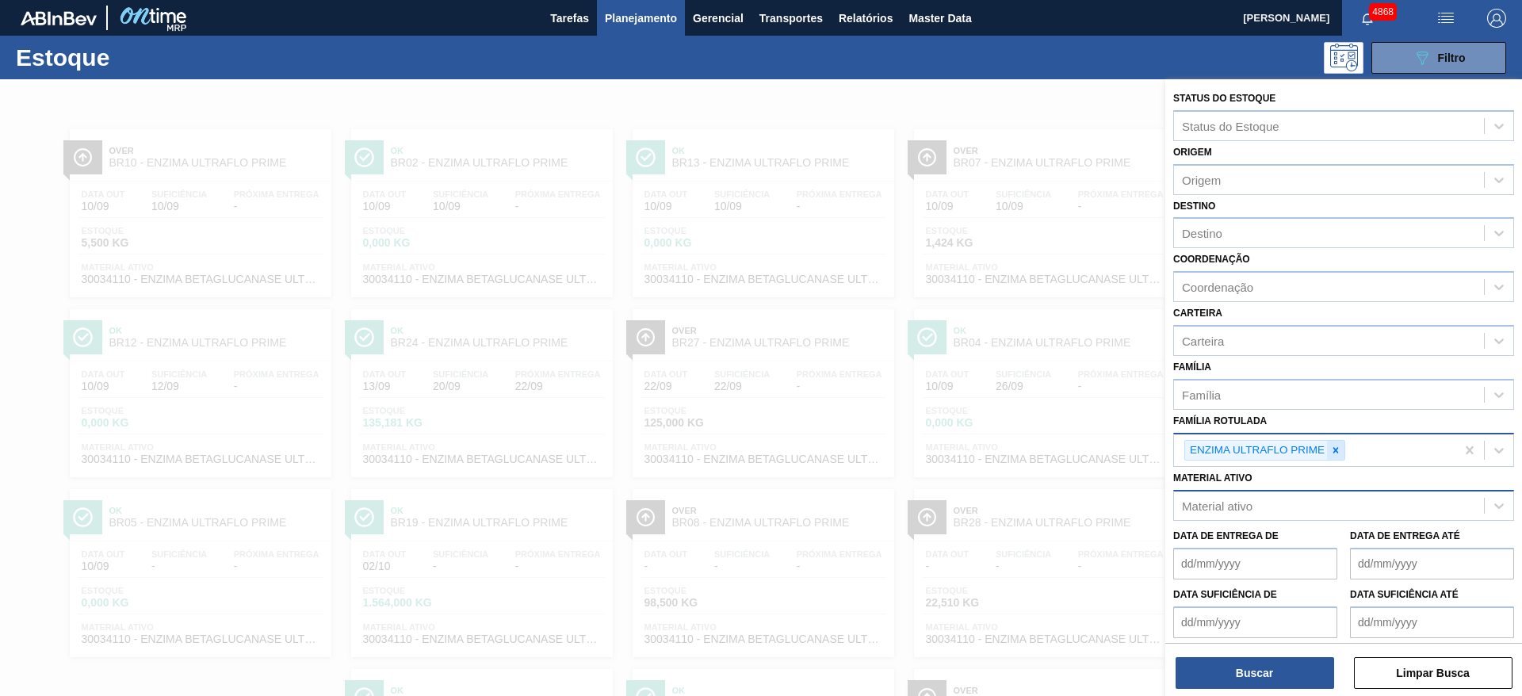
click at [1342, 452] on icon at bounding box center [1335, 450] width 11 height 11
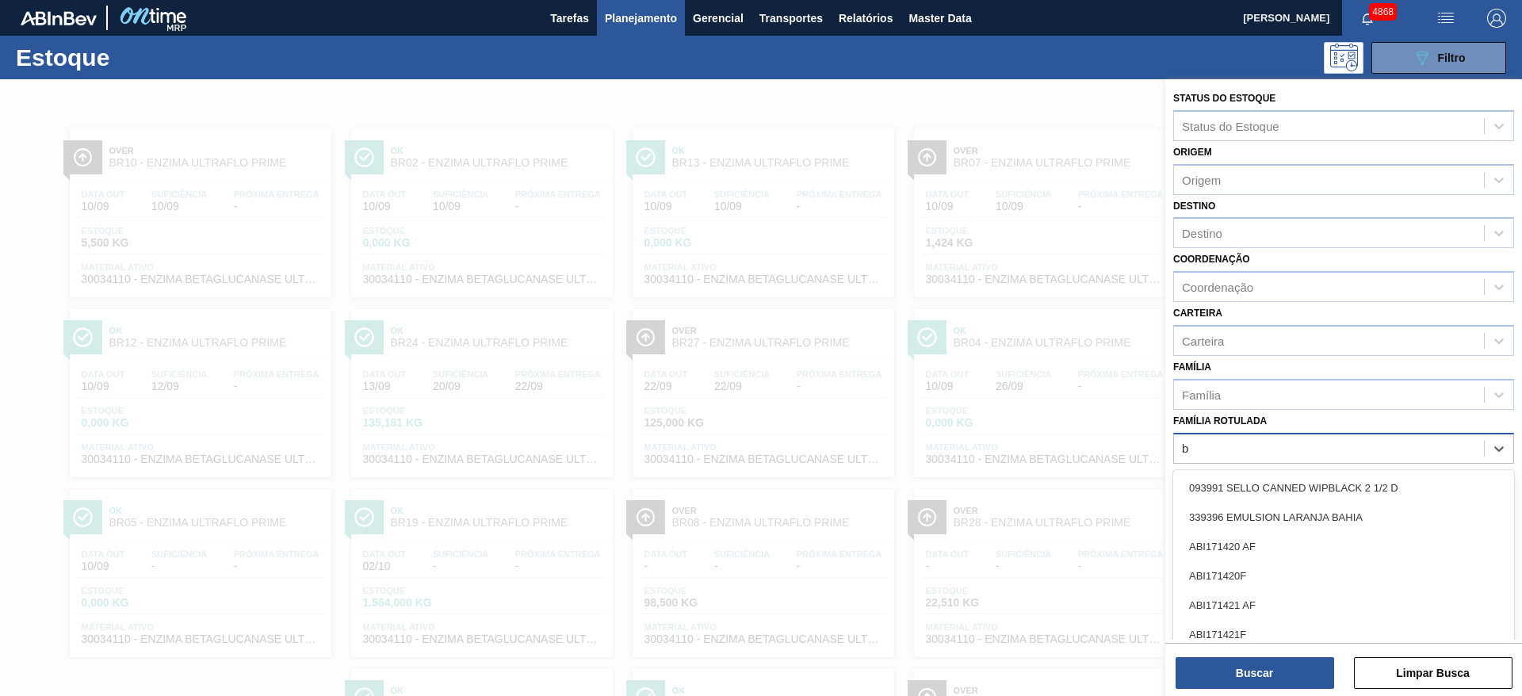
scroll to position [18, 0]
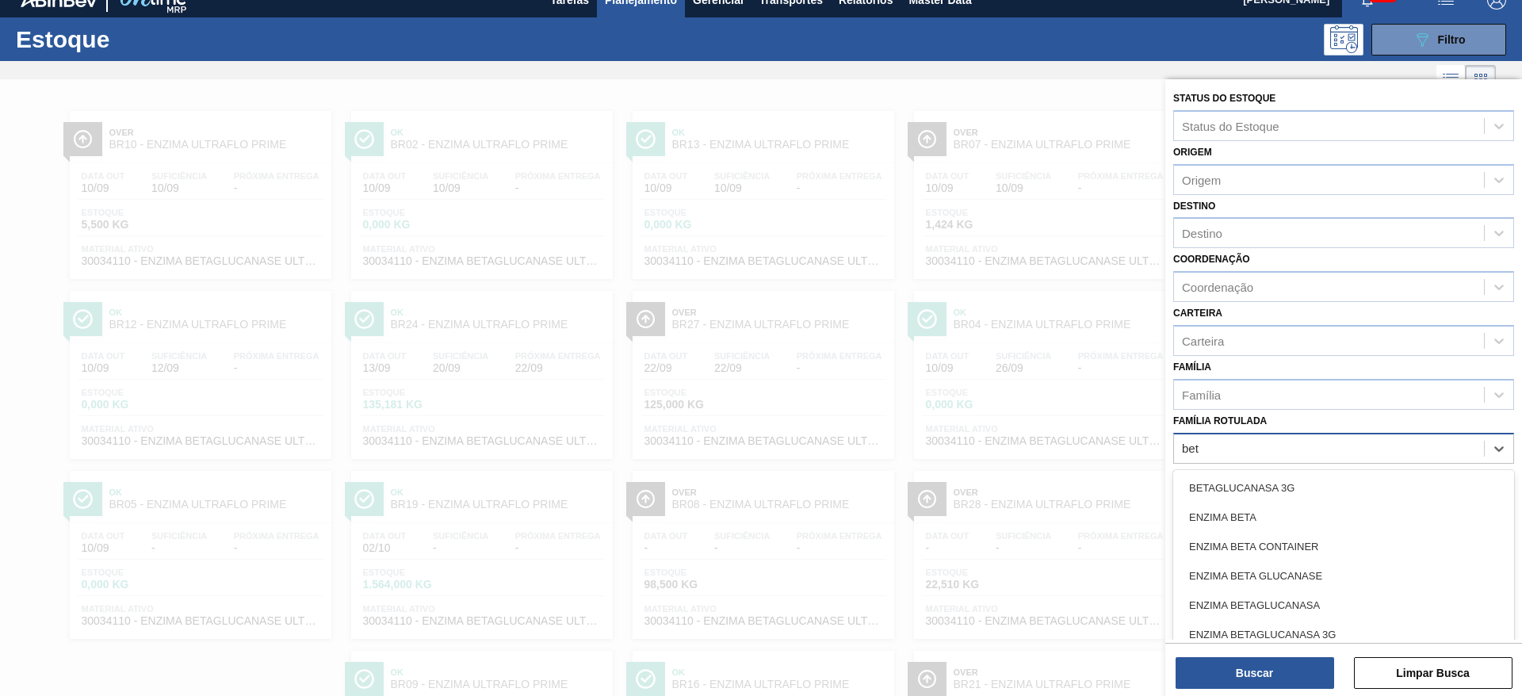
type Rotulada "beta"
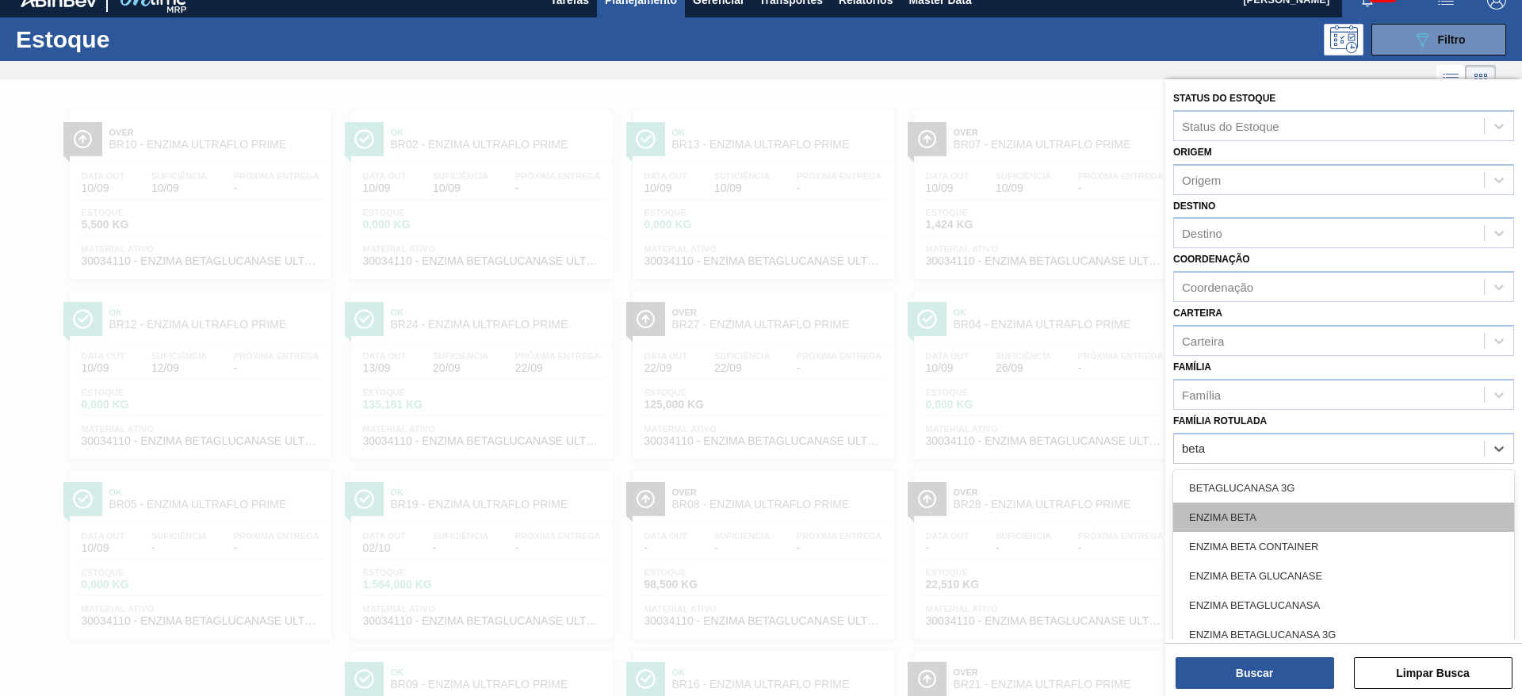
click at [1271, 507] on div "ENZIMA BETA" at bounding box center [1343, 517] width 341 height 29
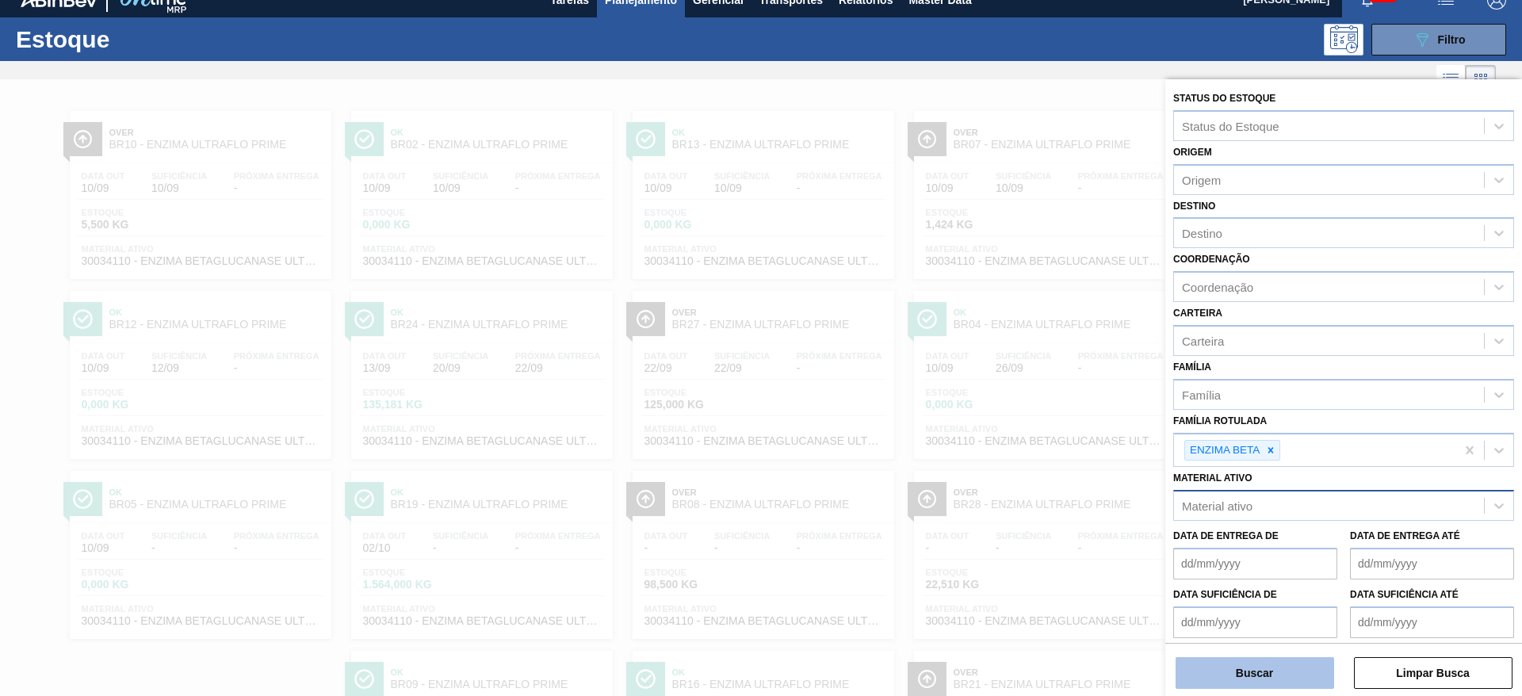
click at [1234, 672] on button "Buscar" at bounding box center [1255, 673] width 159 height 32
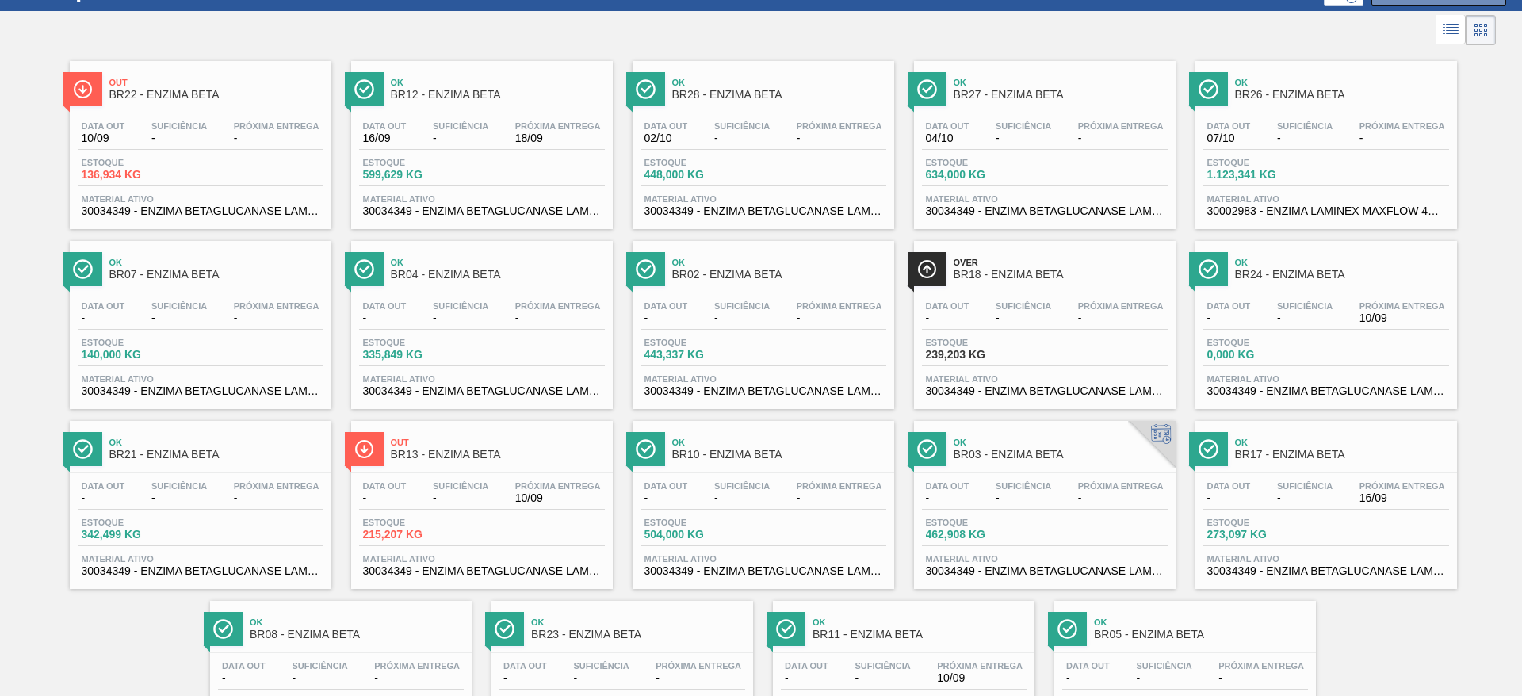
scroll to position [0, 0]
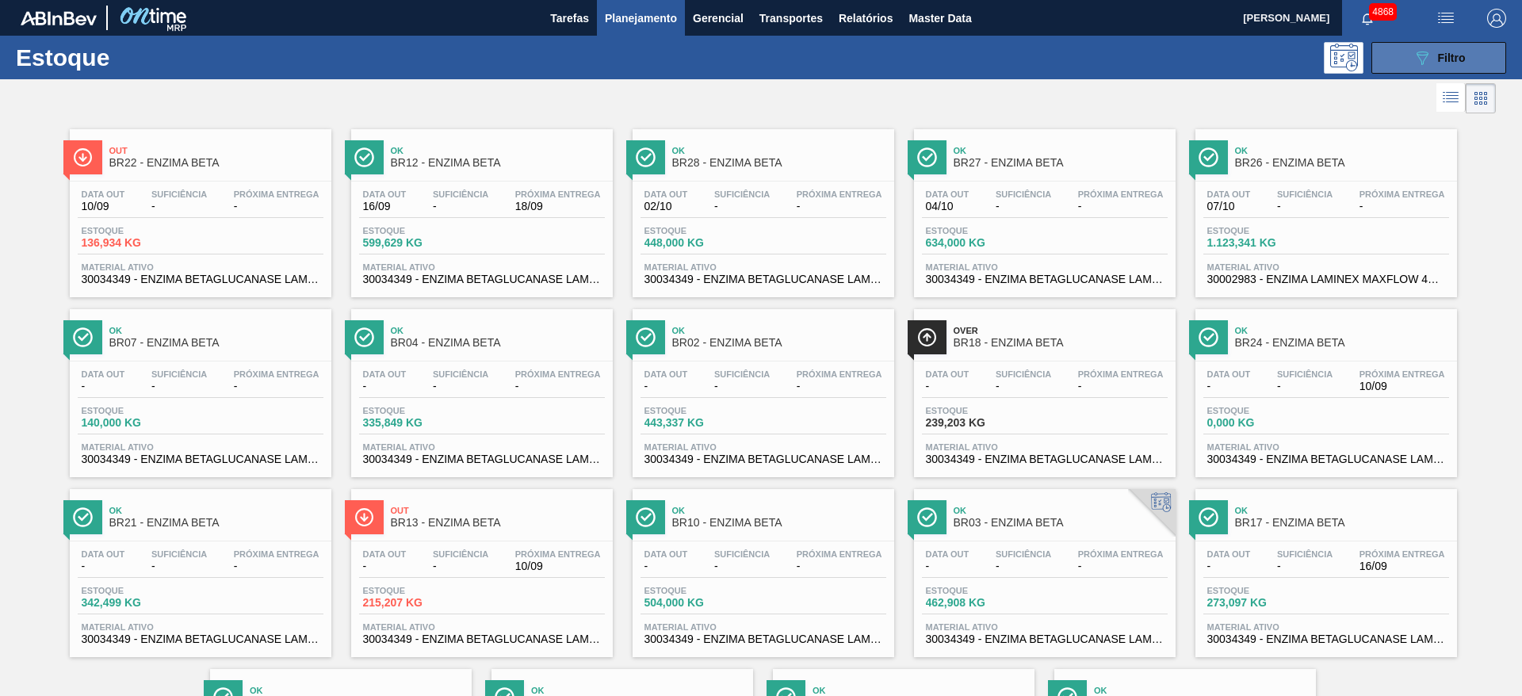
click at [1435, 47] on button "089F7B8B-B2A5-4AFE-B5C0-19BA573D28AC Filtro" at bounding box center [1439, 58] width 135 height 32
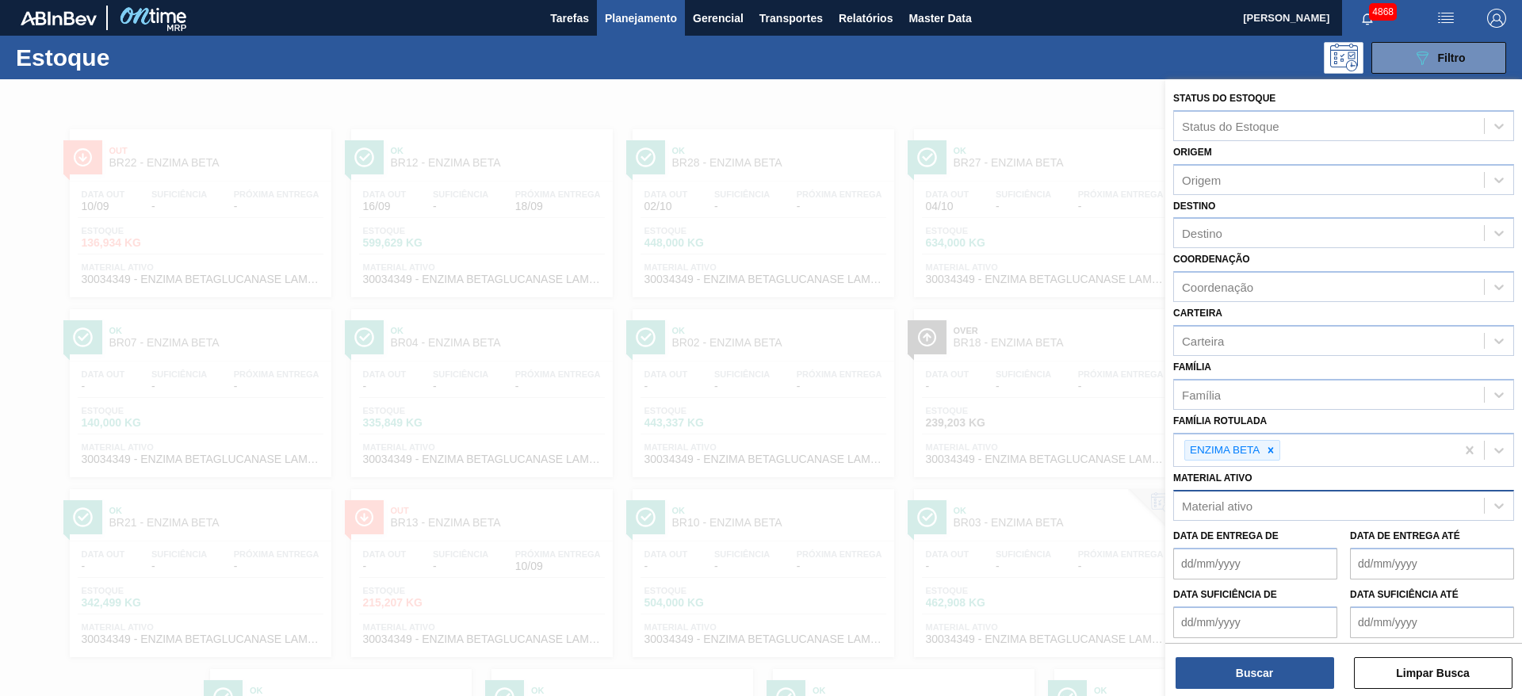
click at [894, 301] on div at bounding box center [761, 427] width 1522 height 696
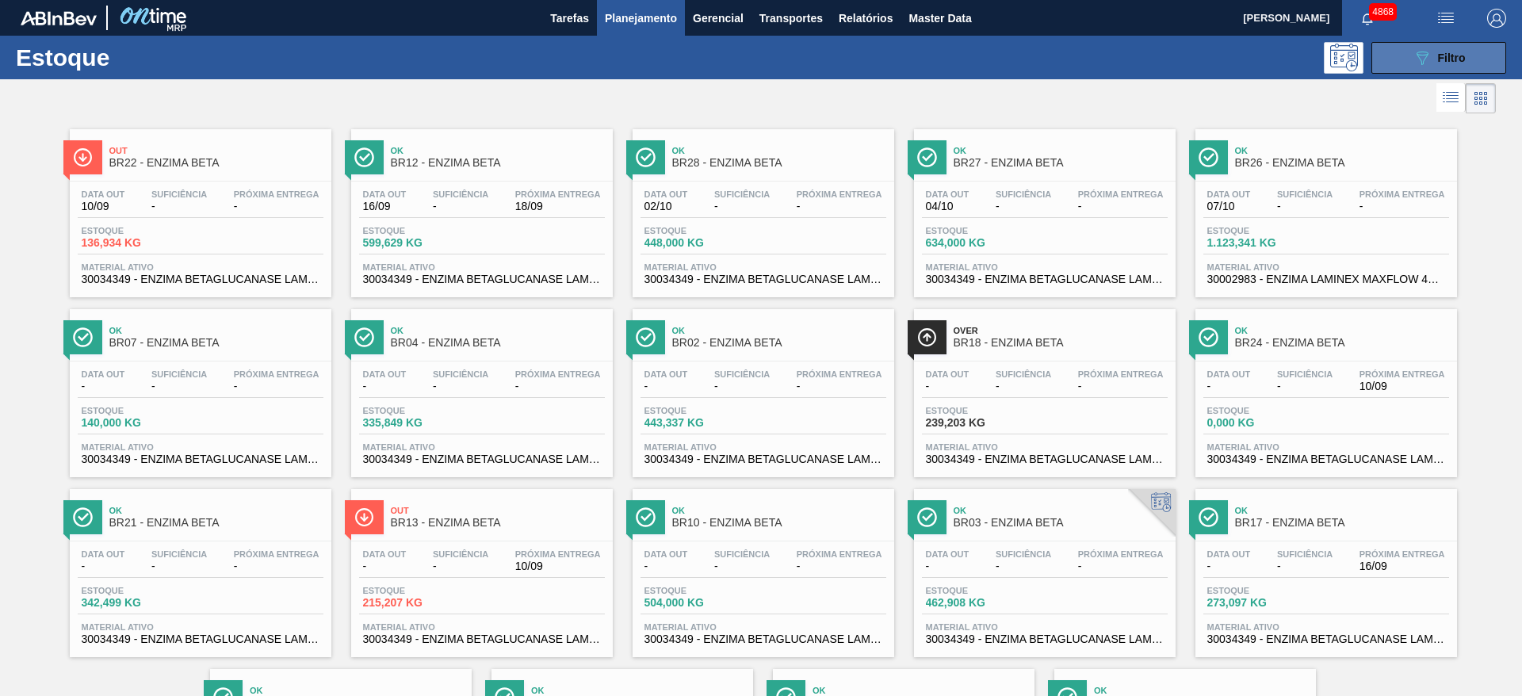
click at [1388, 57] on button "089F7B8B-B2A5-4AFE-B5C0-19BA573D28AC Filtro" at bounding box center [1439, 58] width 135 height 32
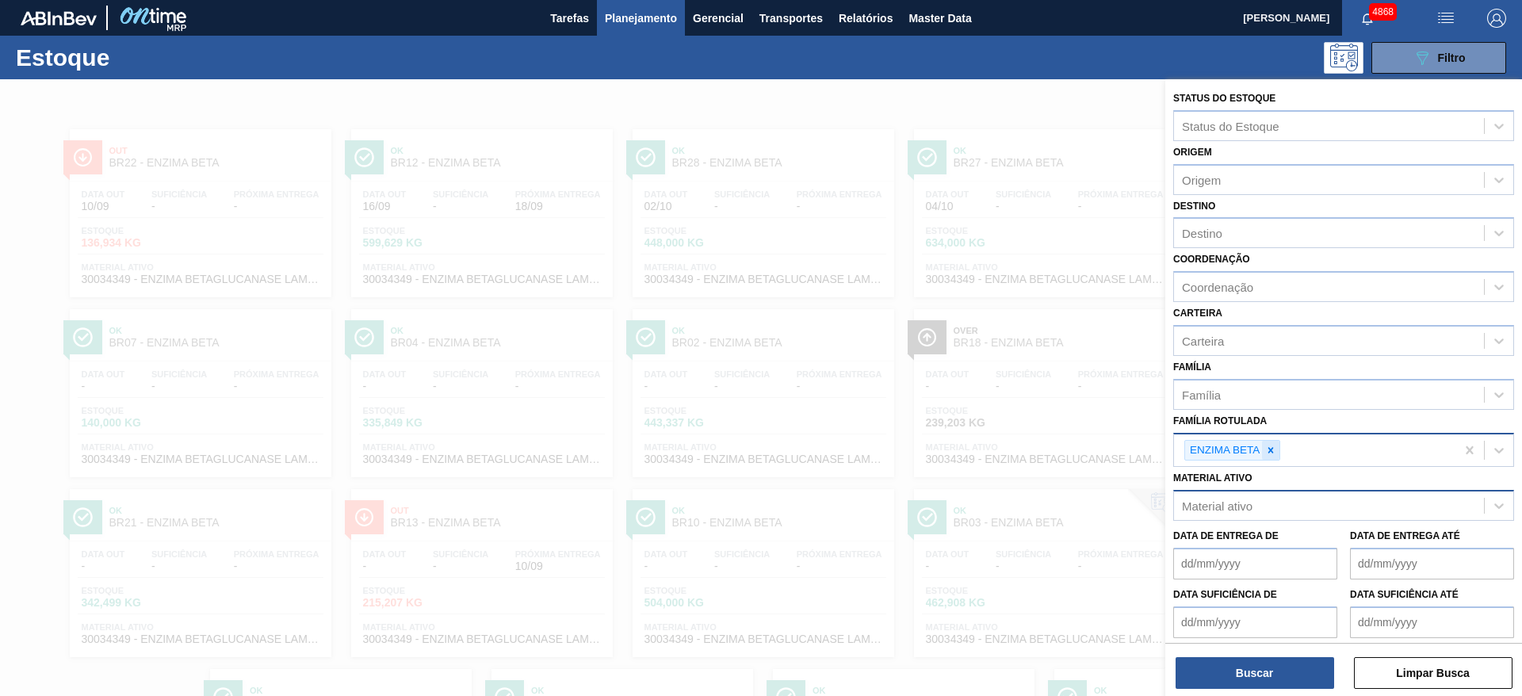
click at [1271, 453] on icon at bounding box center [1270, 450] width 11 height 11
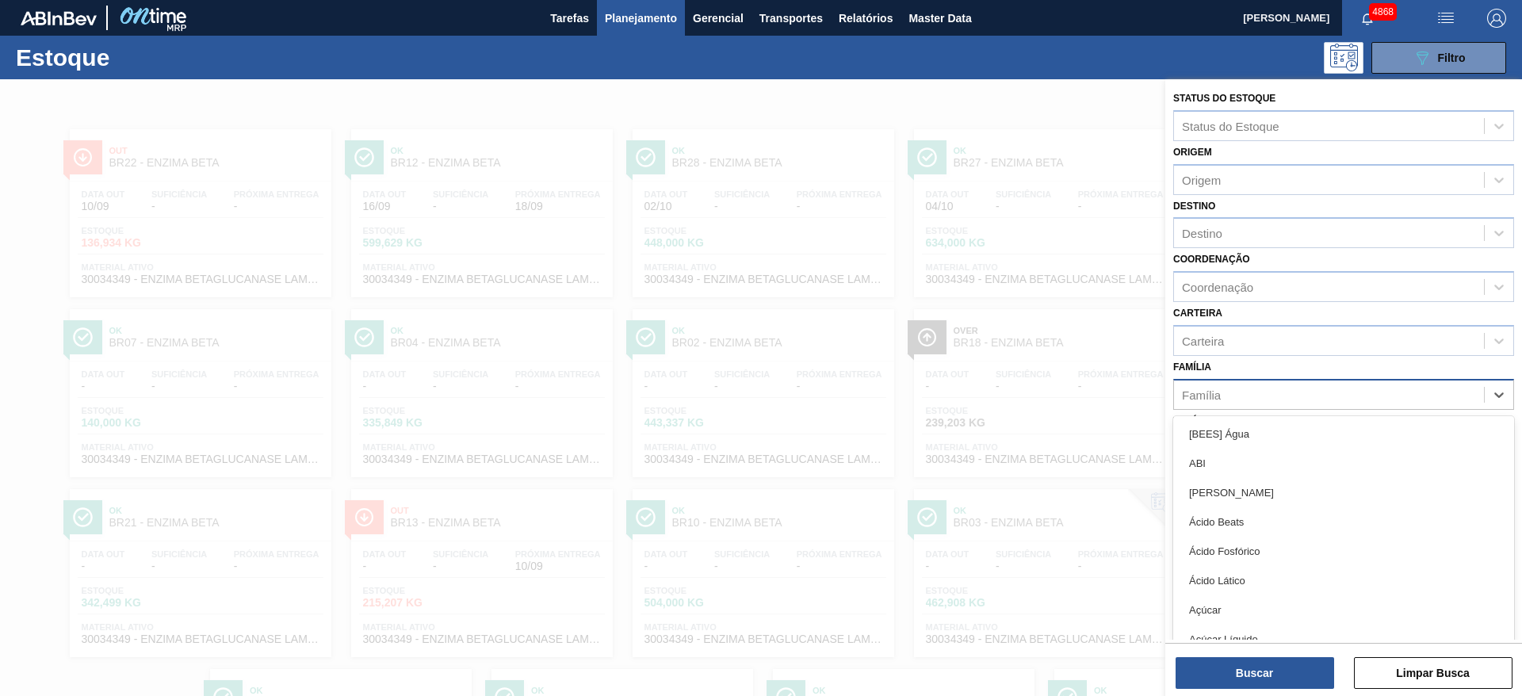
click at [1237, 392] on div "Família" at bounding box center [1329, 394] width 310 height 23
type input "enz"
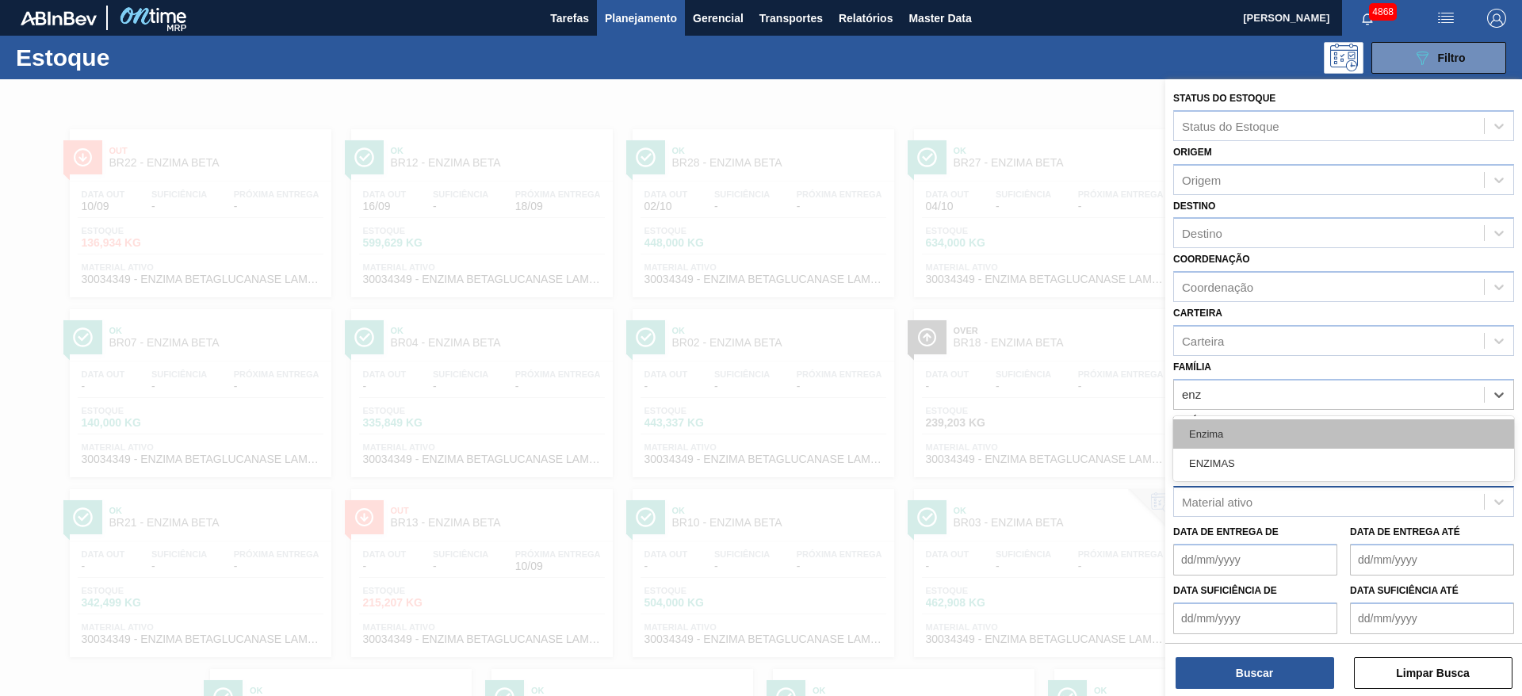
click at [1254, 426] on div "Enzima" at bounding box center [1343, 433] width 341 height 29
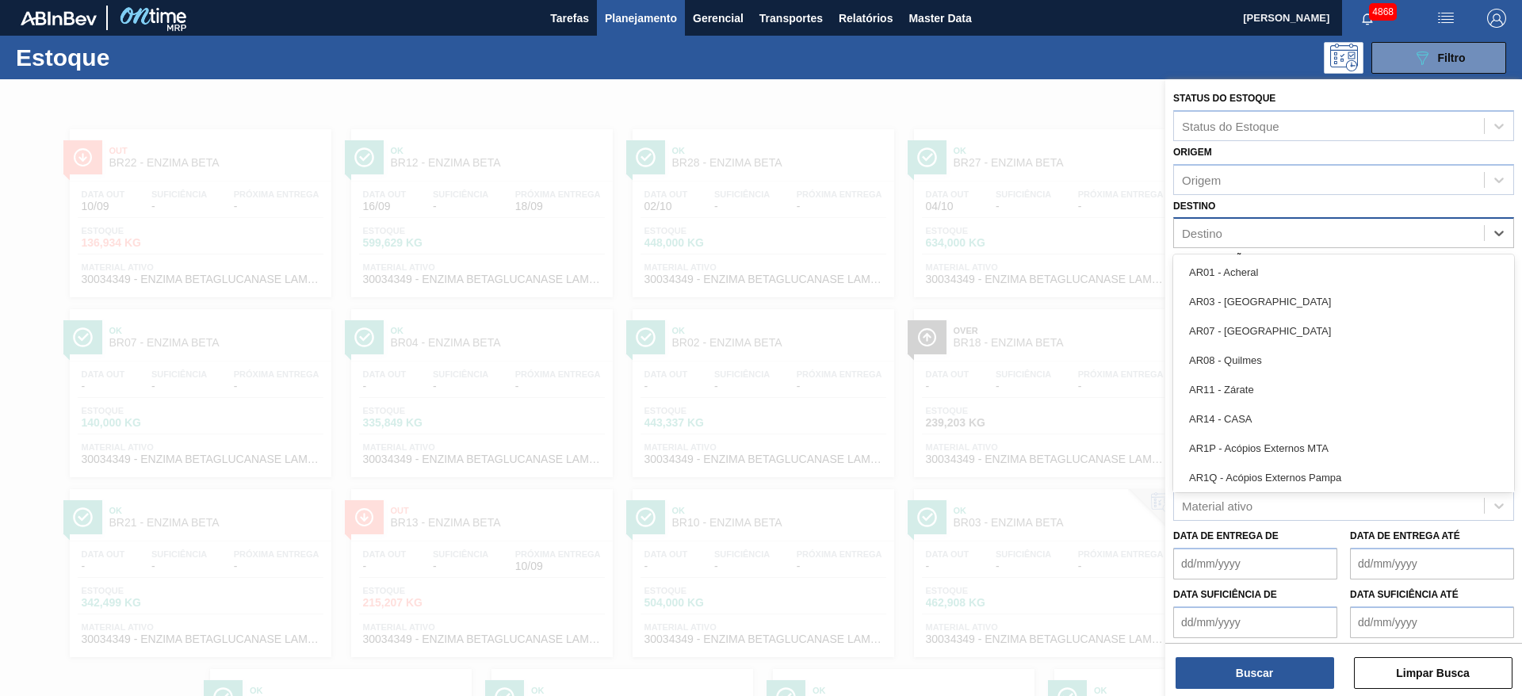
click at [1262, 220] on div "Destino" at bounding box center [1343, 232] width 341 height 31
type input "colo"
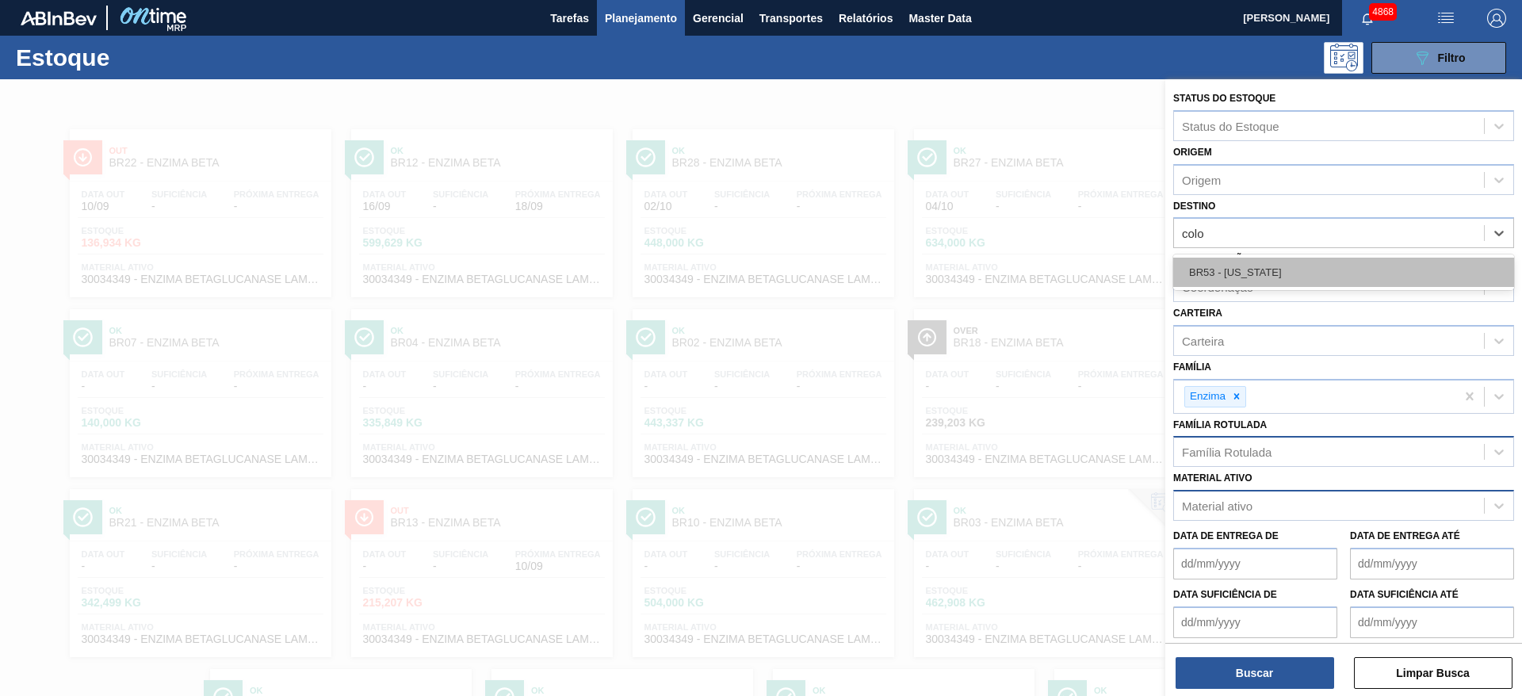
click at [1296, 270] on div "BR53 - [US_STATE]" at bounding box center [1343, 272] width 341 height 29
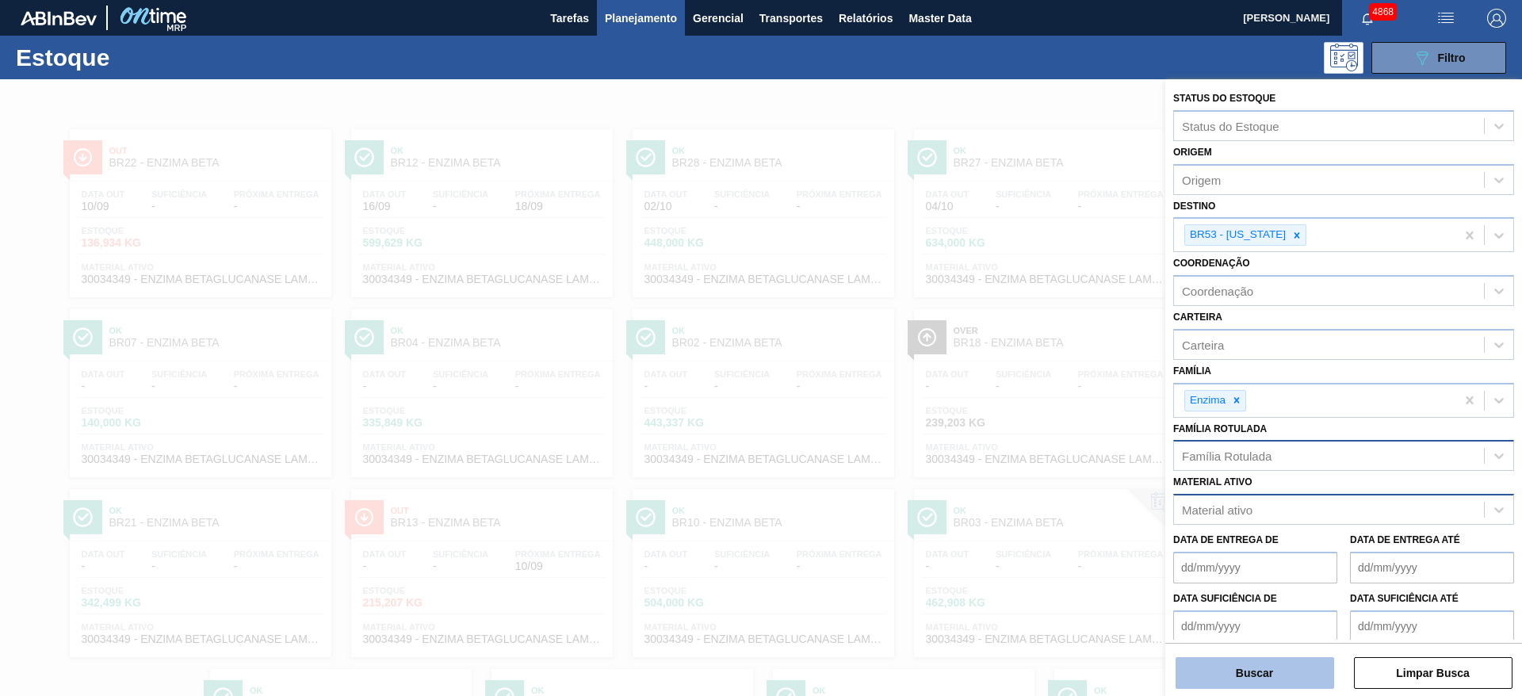
click at [1315, 659] on button "Buscar" at bounding box center [1255, 673] width 159 height 32
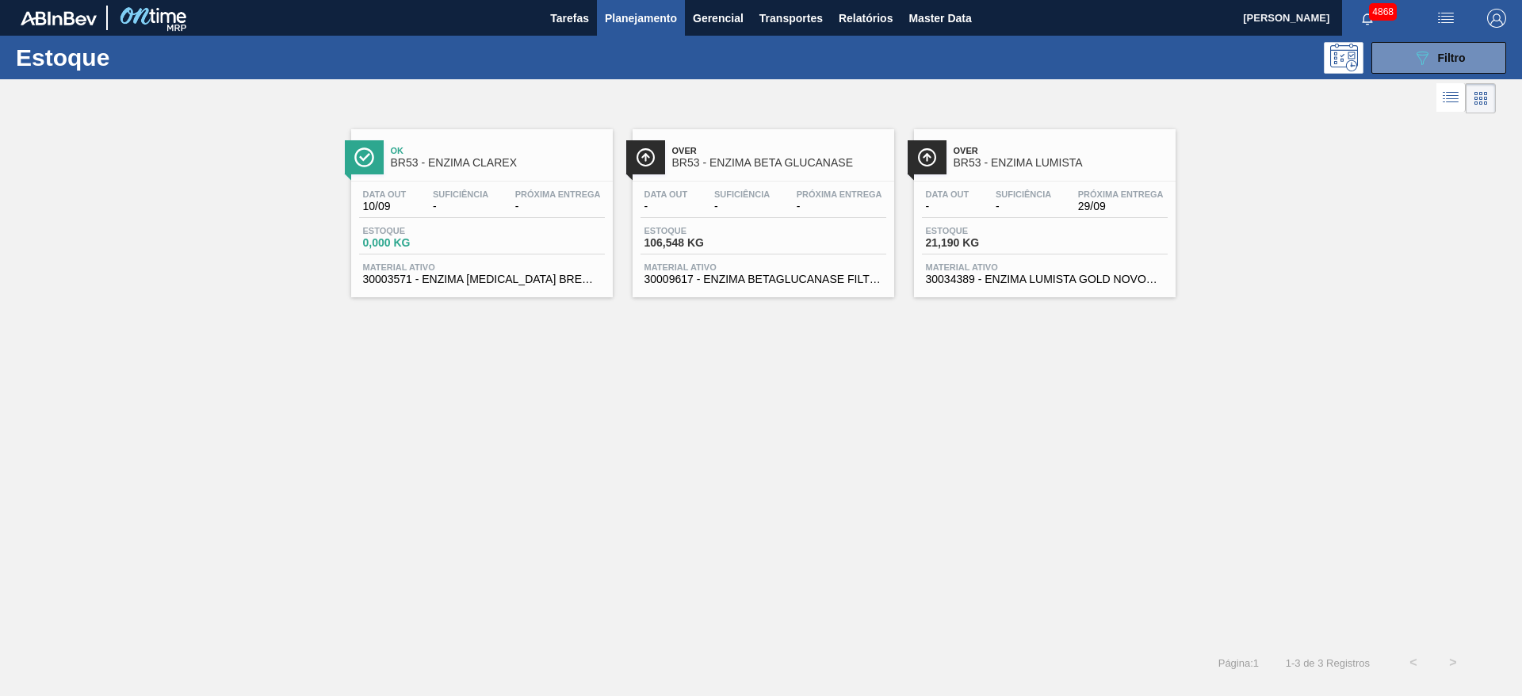
click at [744, 199] on div "Suficiência -" at bounding box center [741, 200] width 63 height 23
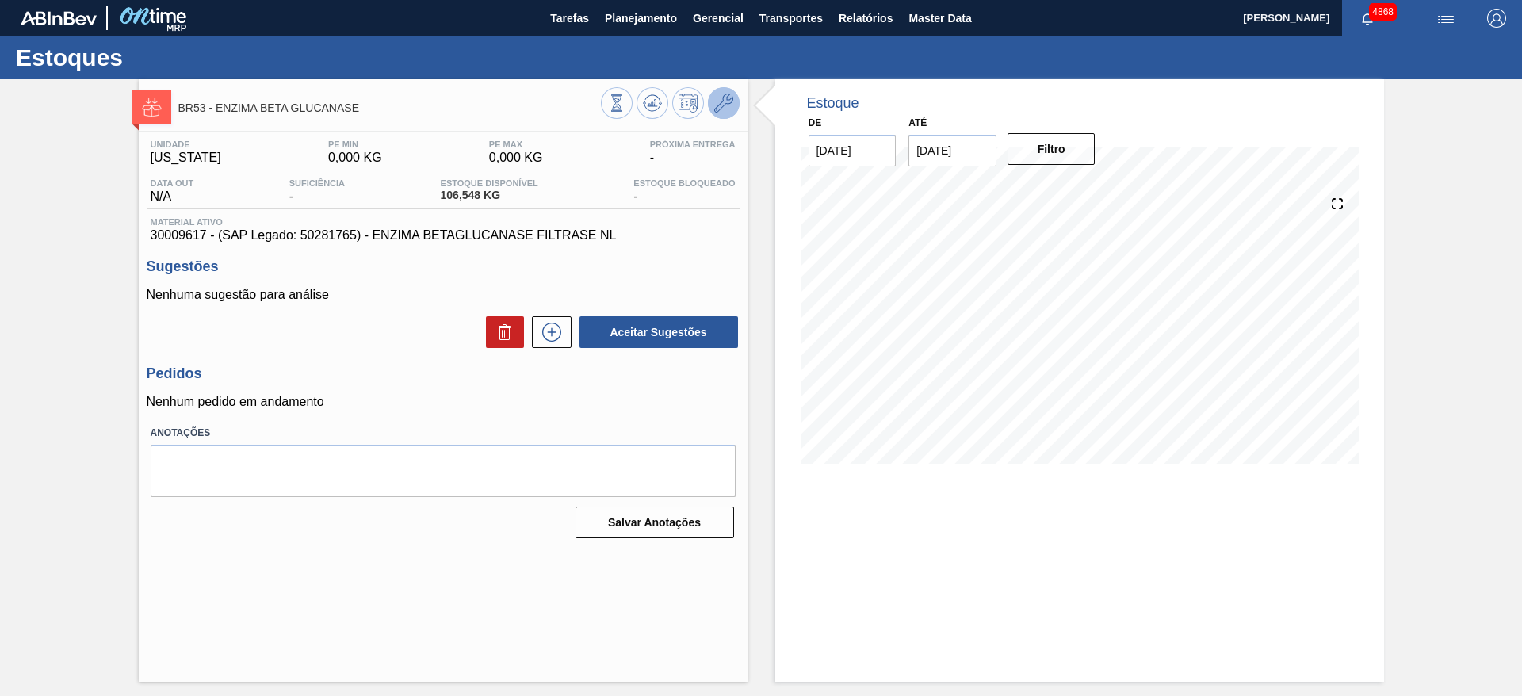
click at [718, 106] on icon at bounding box center [723, 103] width 19 height 19
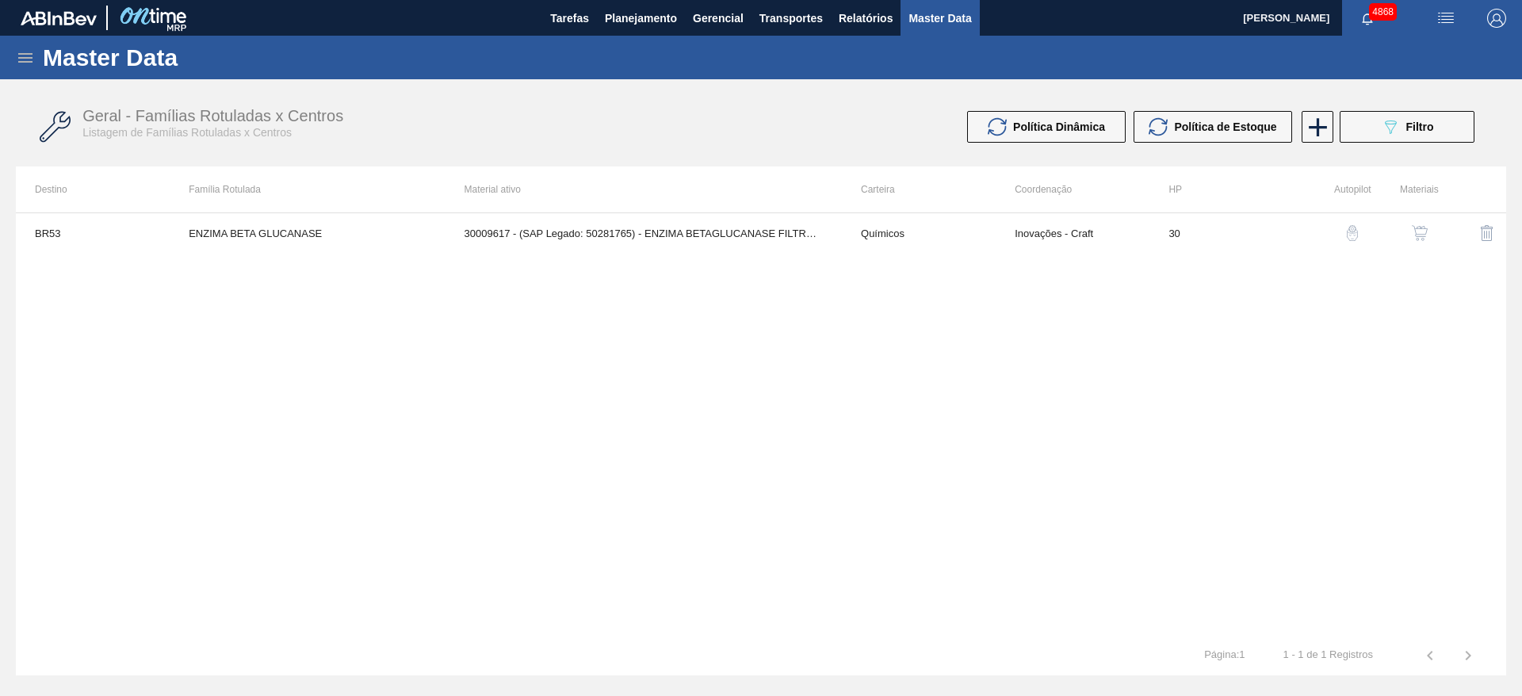
click at [1414, 226] on img "button" at bounding box center [1420, 233] width 16 height 16
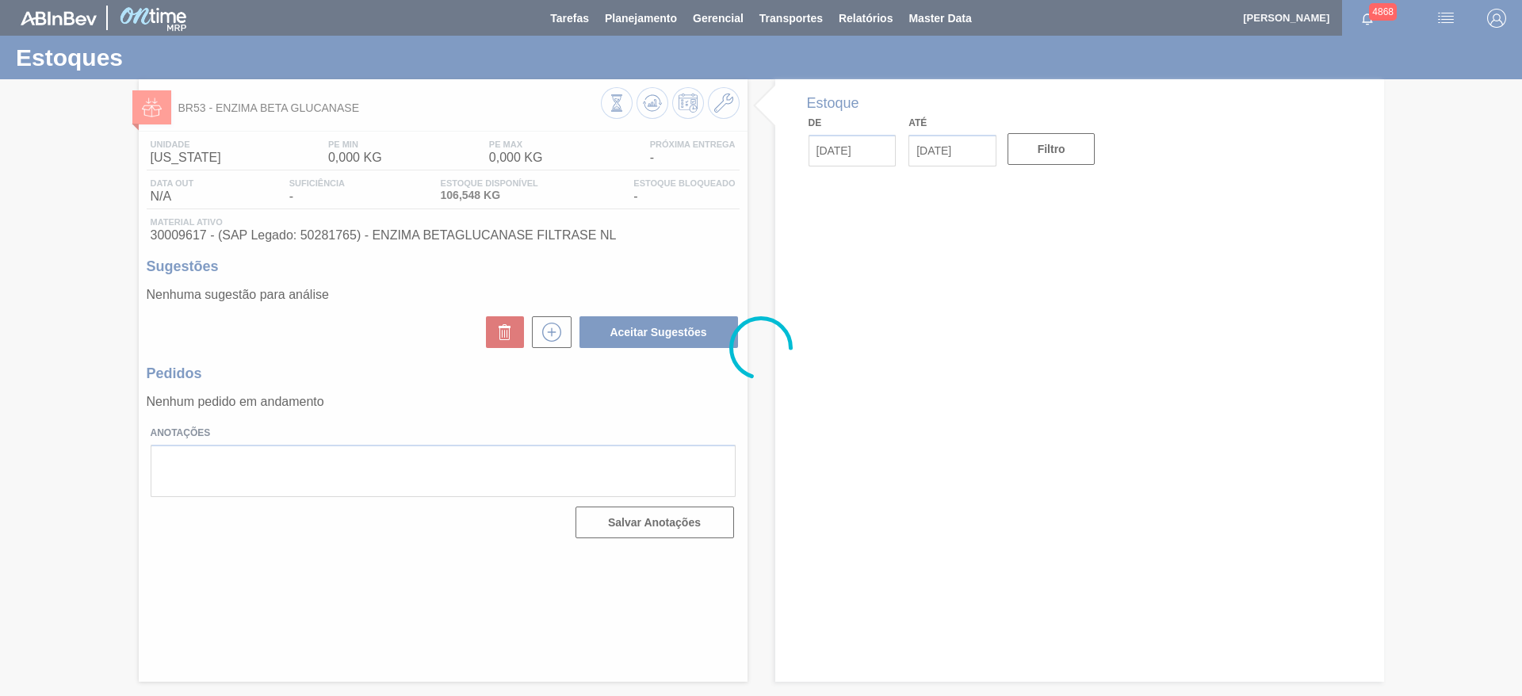
click at [944, 26] on div at bounding box center [761, 348] width 1522 height 696
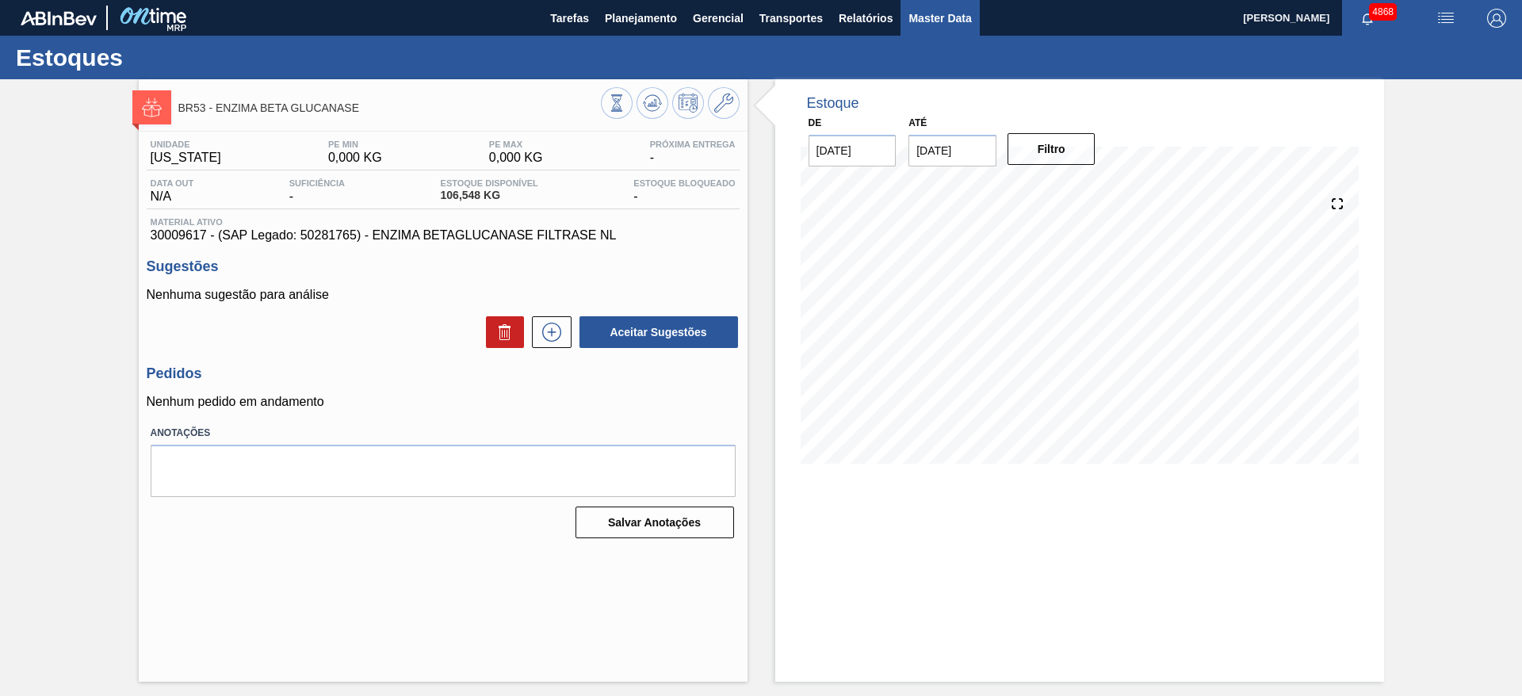
click at [939, 16] on span "Master Data" at bounding box center [940, 18] width 63 height 19
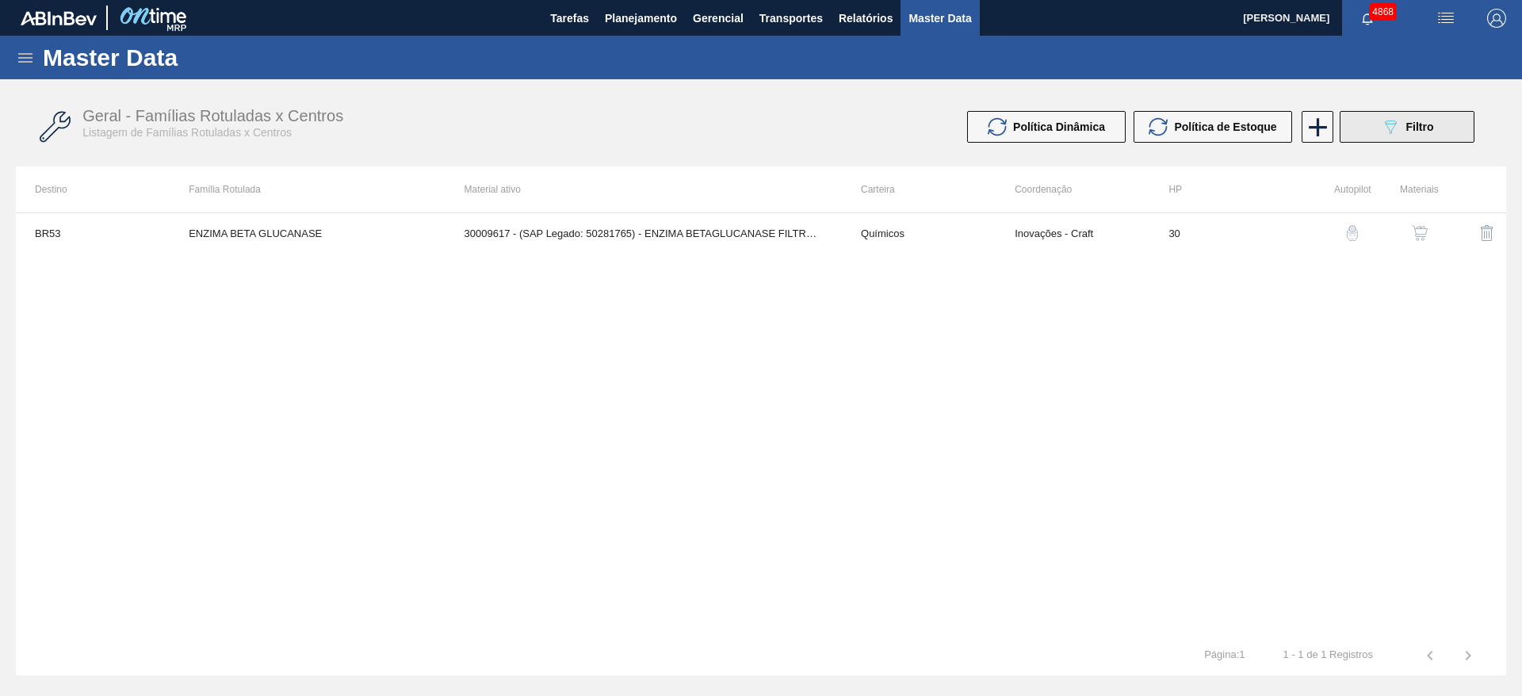
click at [1384, 122] on icon "089F7B8B-B2A5-4AFE-B5C0-19BA573D28AC" at bounding box center [1390, 126] width 19 height 19
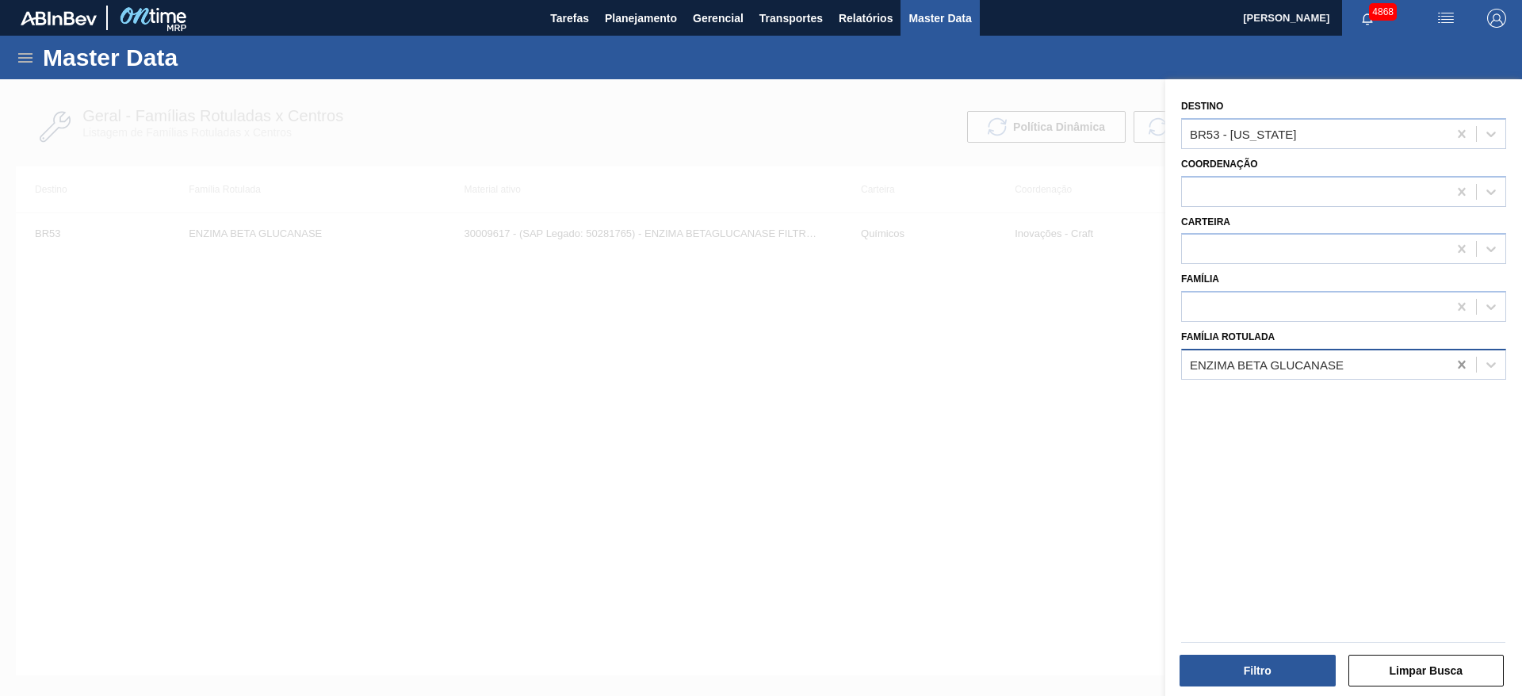
click at [1453, 353] on div at bounding box center [1462, 364] width 29 height 29
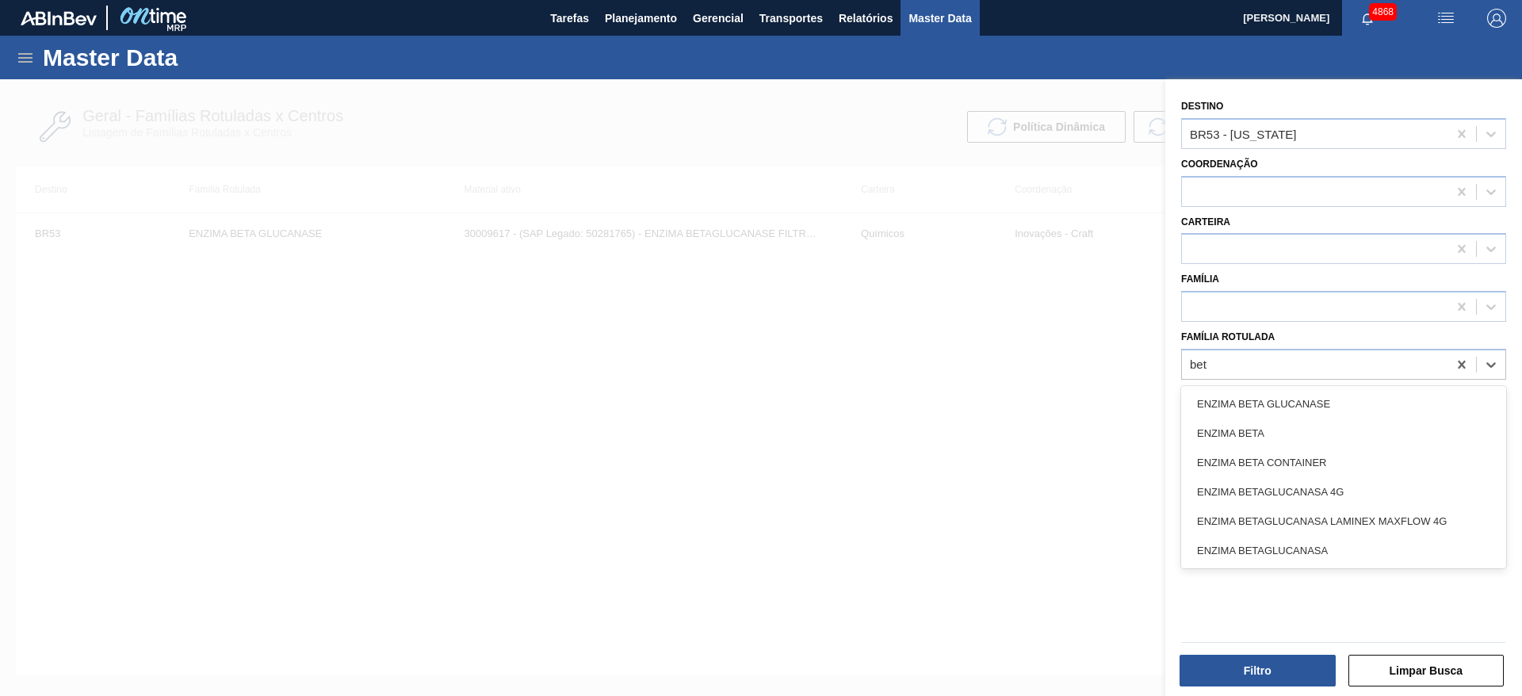
type Rotulada "beta"
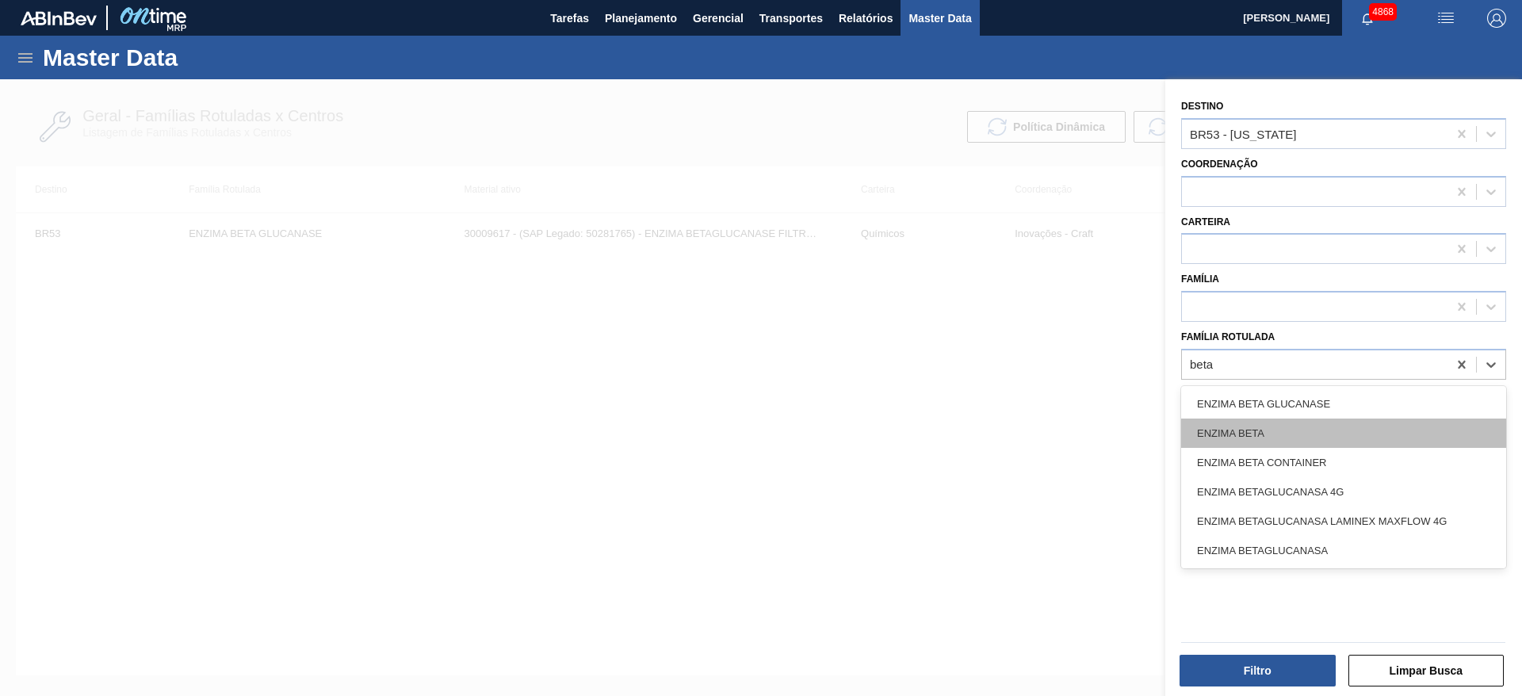
click at [1329, 427] on div "ENZIMA BETA" at bounding box center [1343, 433] width 325 height 29
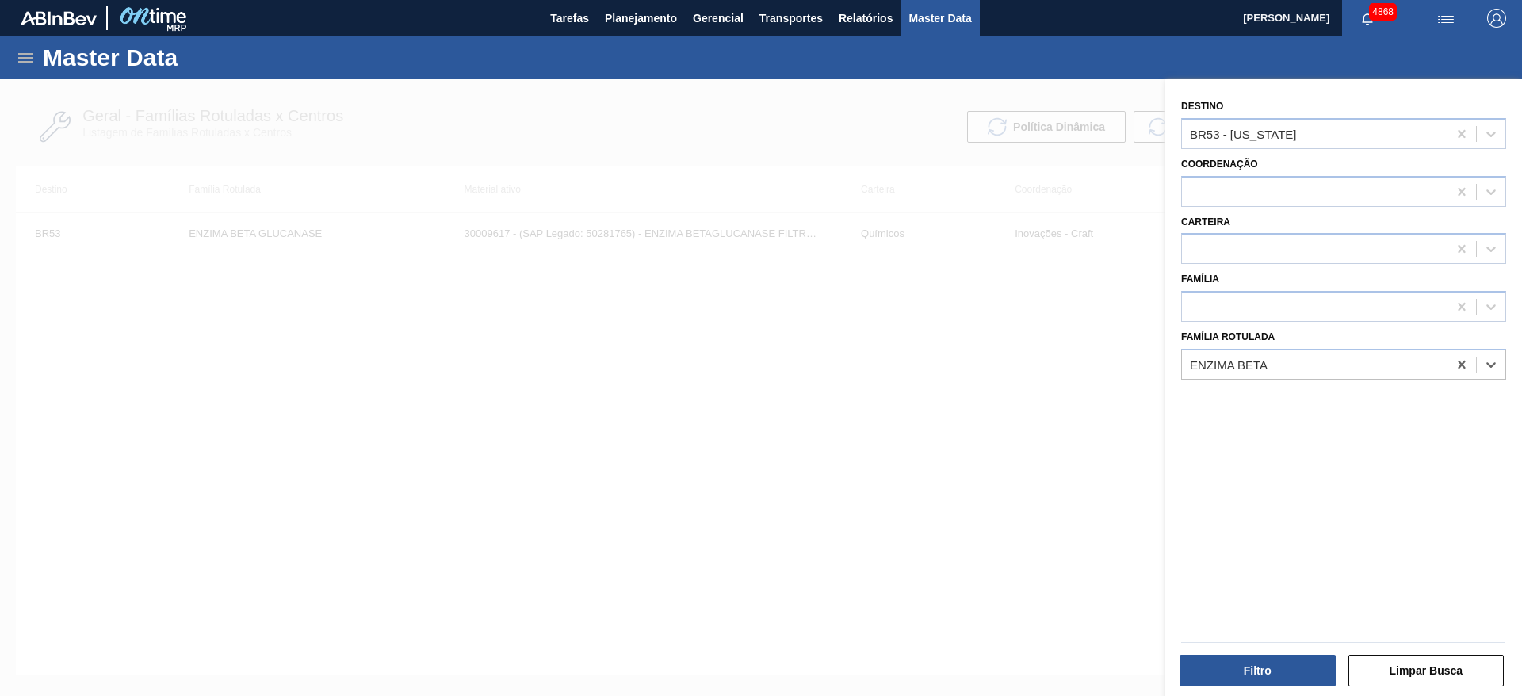
click at [1287, 692] on div "Filtro Limpar Busca" at bounding box center [1337, 660] width 357 height 80
click at [1279, 672] on button "Filtro" at bounding box center [1258, 671] width 156 height 32
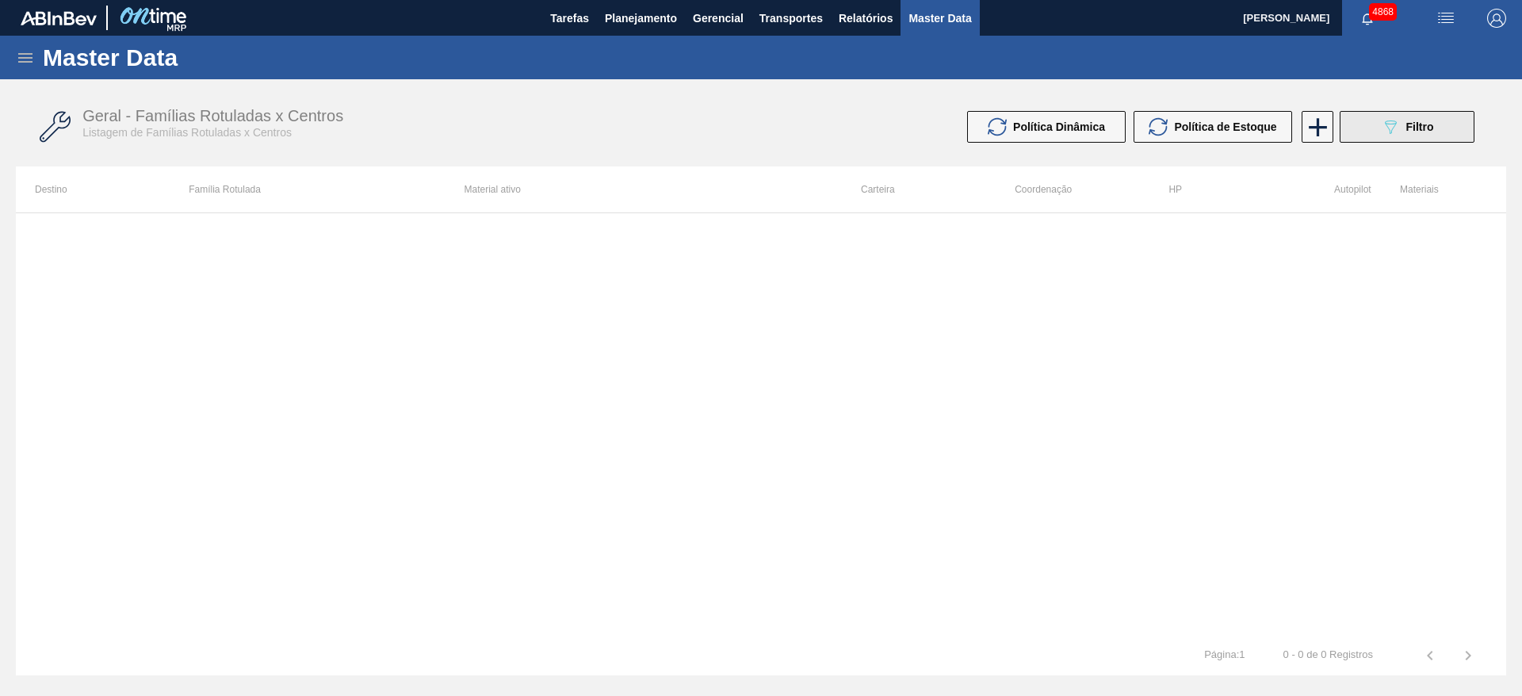
click at [1451, 127] on button "089F7B8B-B2A5-4AFE-B5C0-19BA573D28AC Filtro" at bounding box center [1407, 127] width 135 height 32
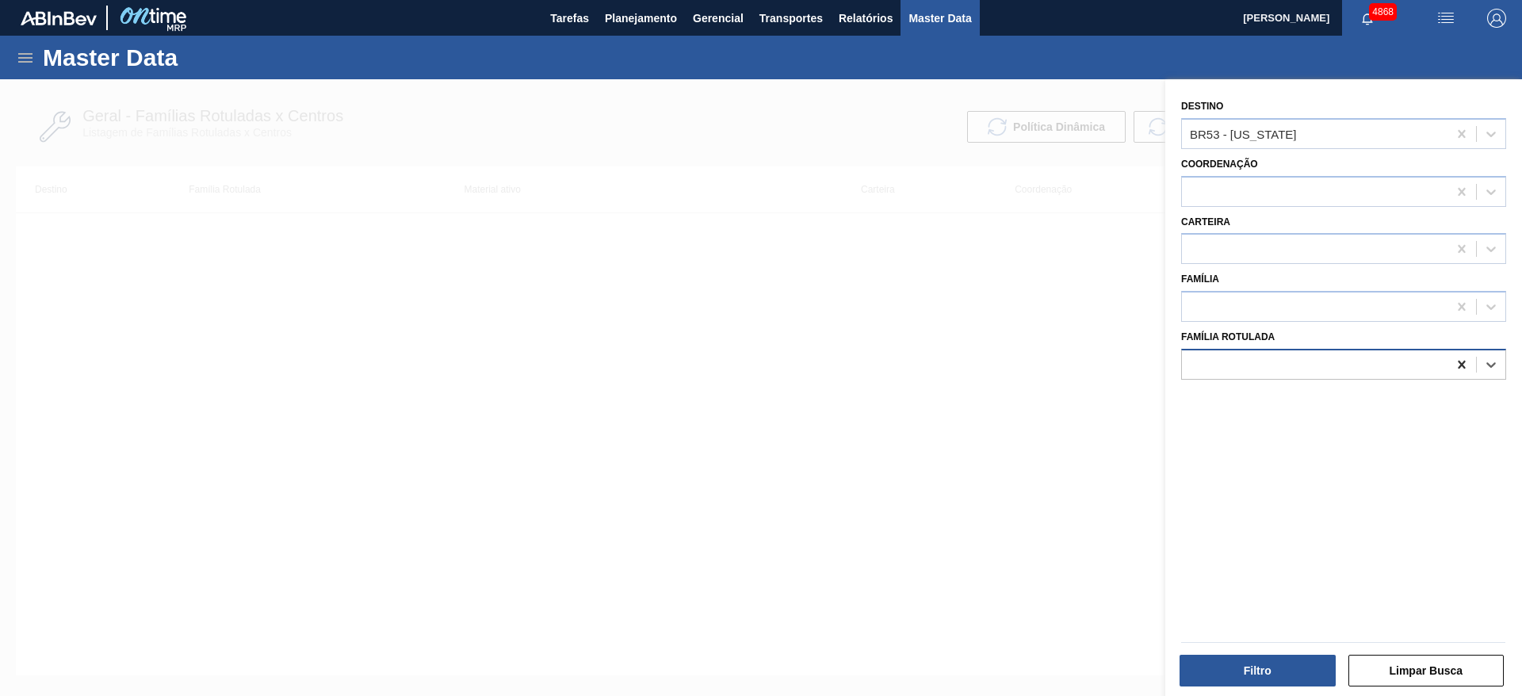
click at [1462, 364] on icon at bounding box center [1462, 365] width 16 height 16
click at [1361, 309] on div at bounding box center [1315, 307] width 266 height 23
type input "enzi"
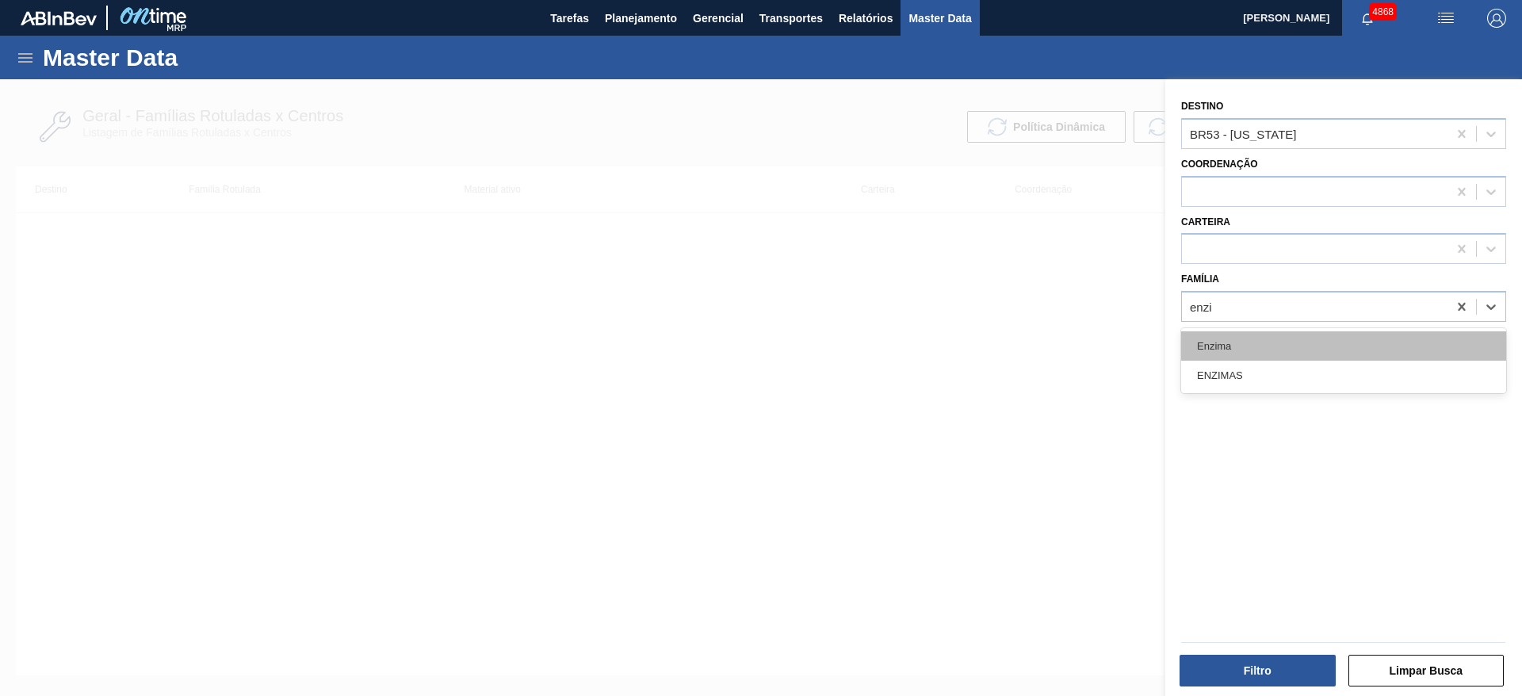
click at [1311, 338] on div "Enzima" at bounding box center [1343, 345] width 325 height 29
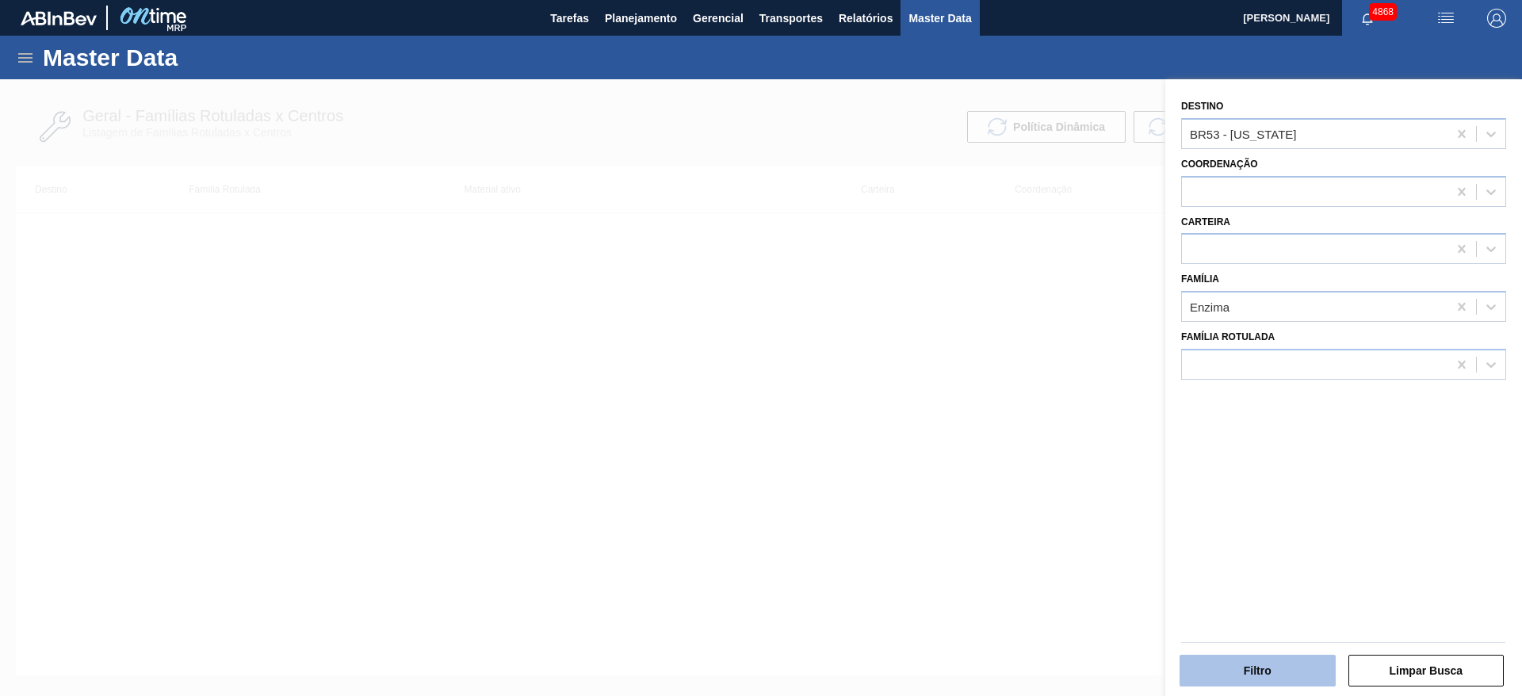
click at [1290, 659] on button "Filtro" at bounding box center [1258, 671] width 156 height 32
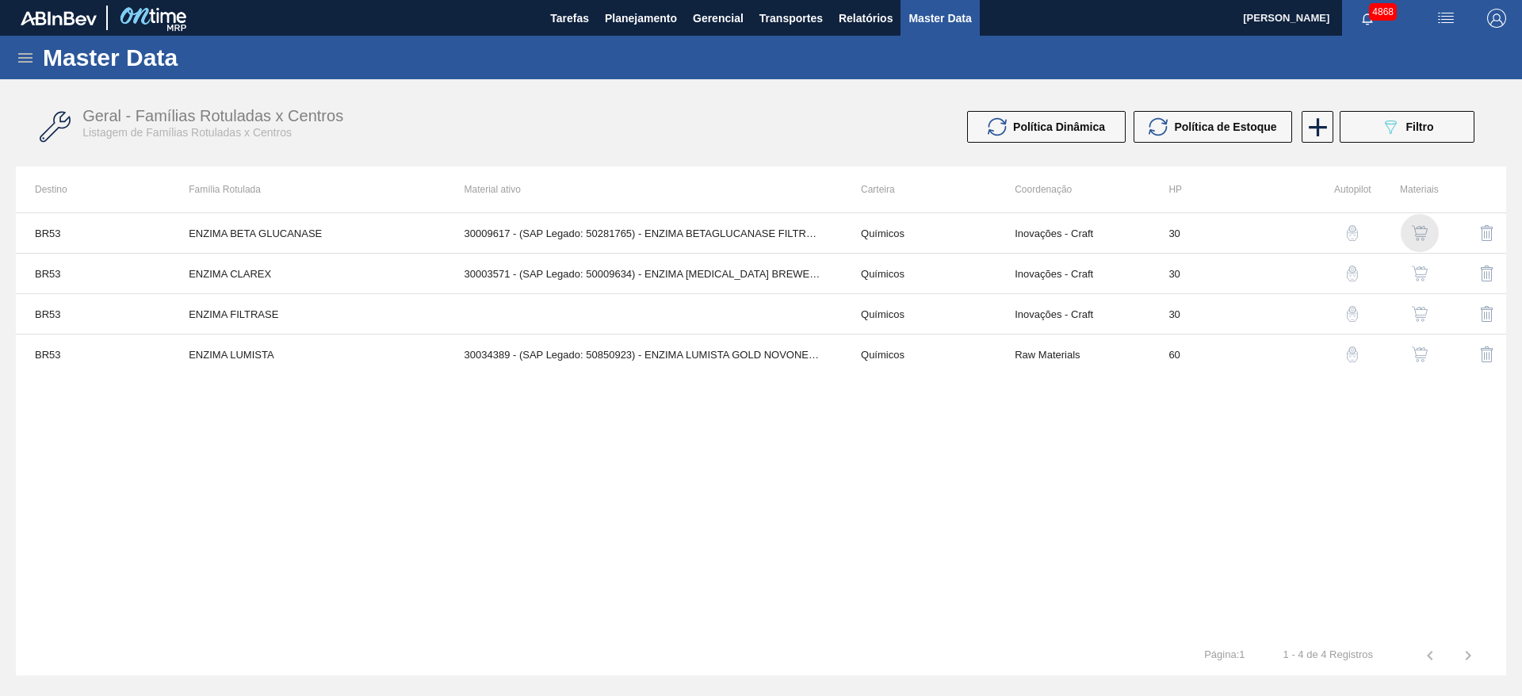
click at [1414, 225] on img "button" at bounding box center [1420, 233] width 16 height 16
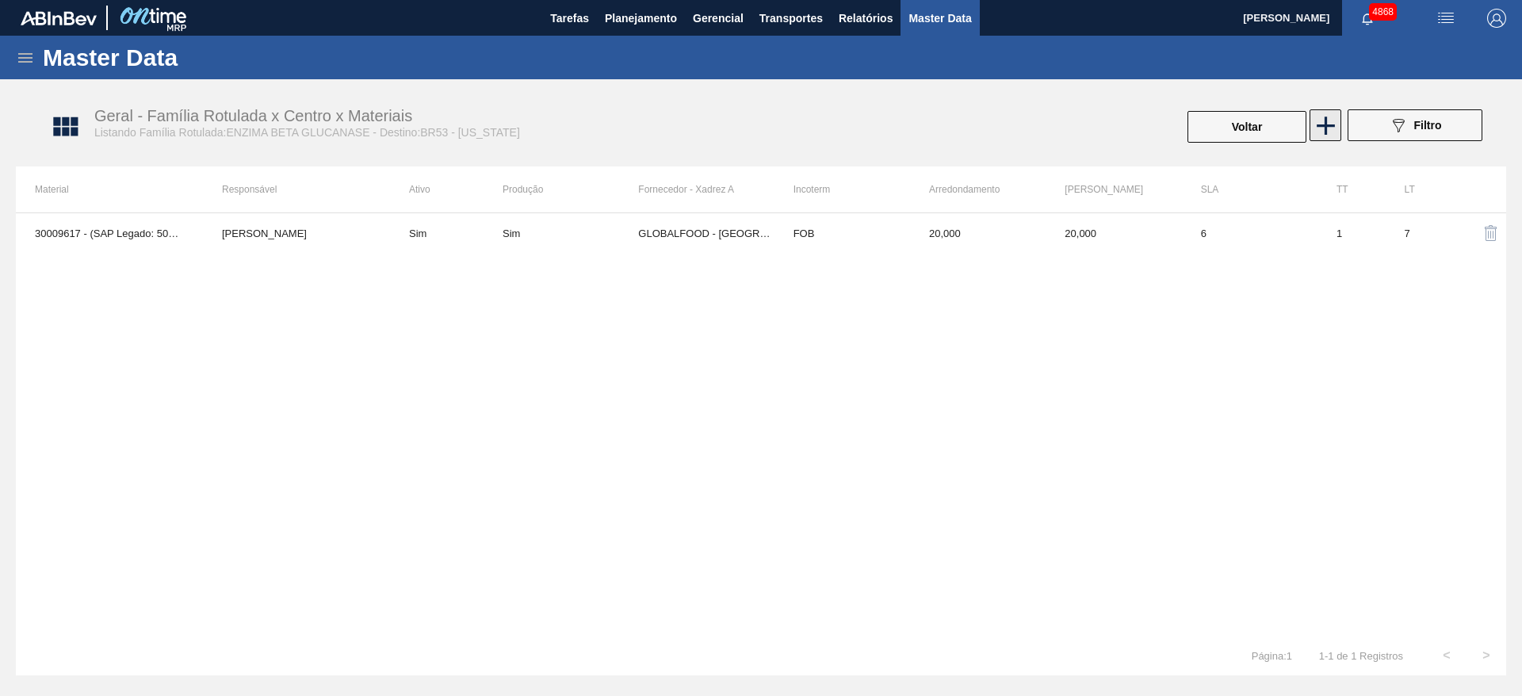
click at [1336, 124] on icon at bounding box center [1326, 125] width 31 height 31
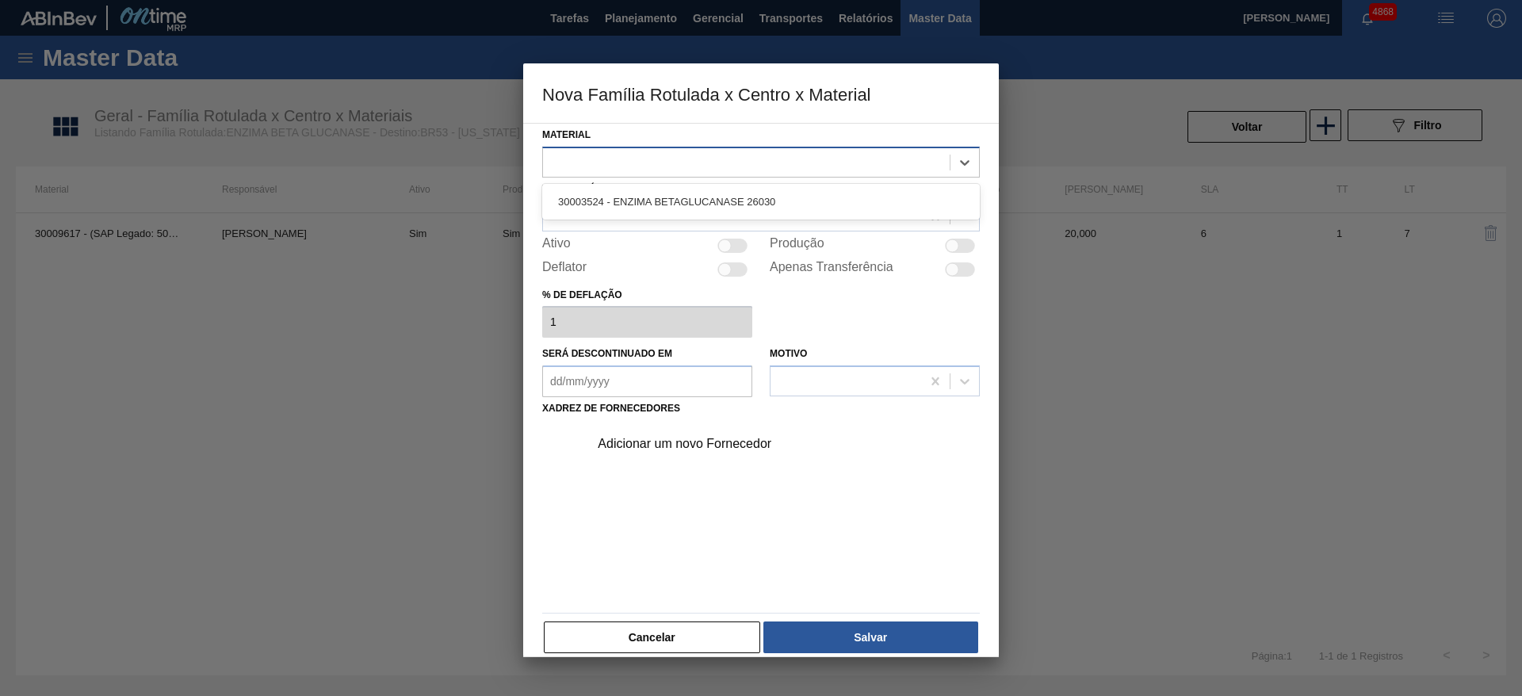
click at [683, 157] on div at bounding box center [746, 162] width 407 height 23
click at [648, 624] on button "Cancelar" at bounding box center [652, 638] width 216 height 32
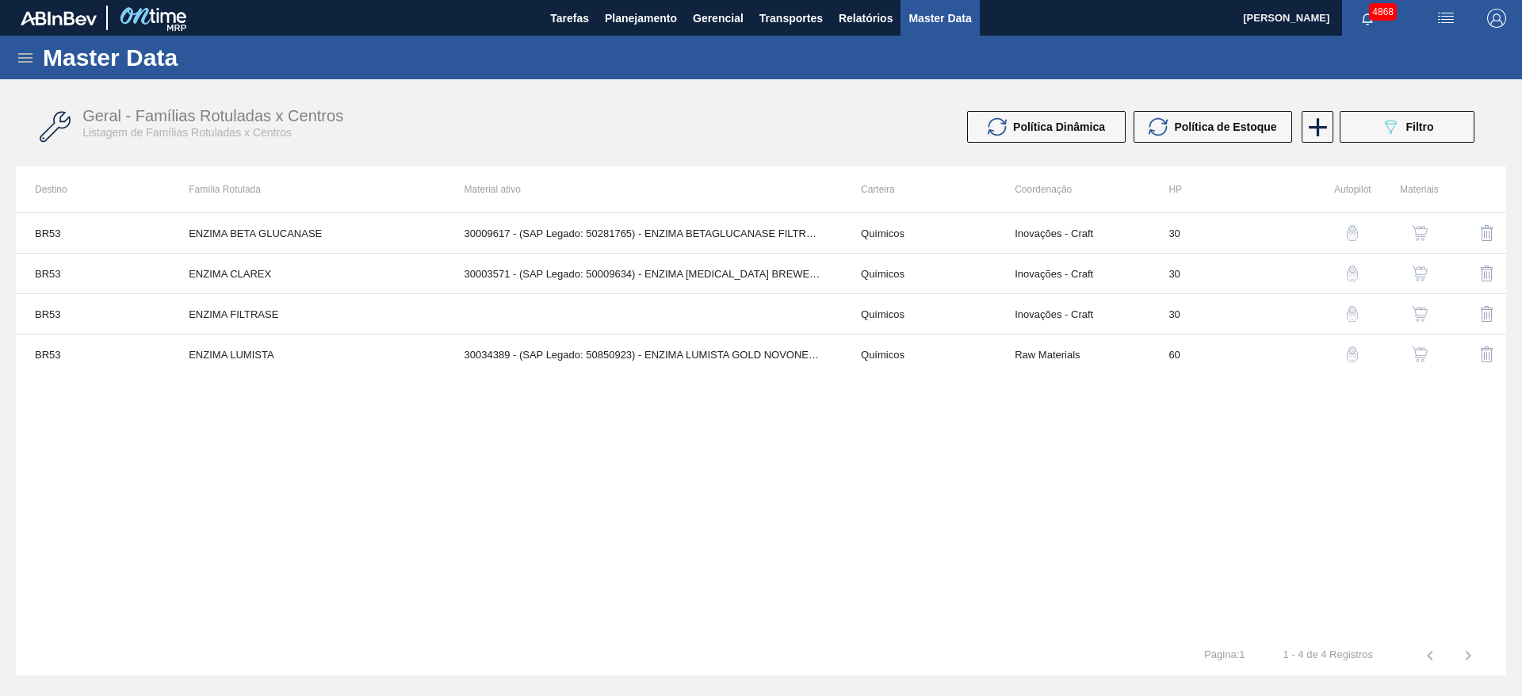
drag, startPoint x: 1310, startPoint y: 135, endPoint x: 1301, endPoint y: 138, distance: 9.3
click at [1301, 138] on div at bounding box center [1316, 127] width 32 height 32
click at [1305, 134] on icon at bounding box center [1318, 127] width 31 height 31
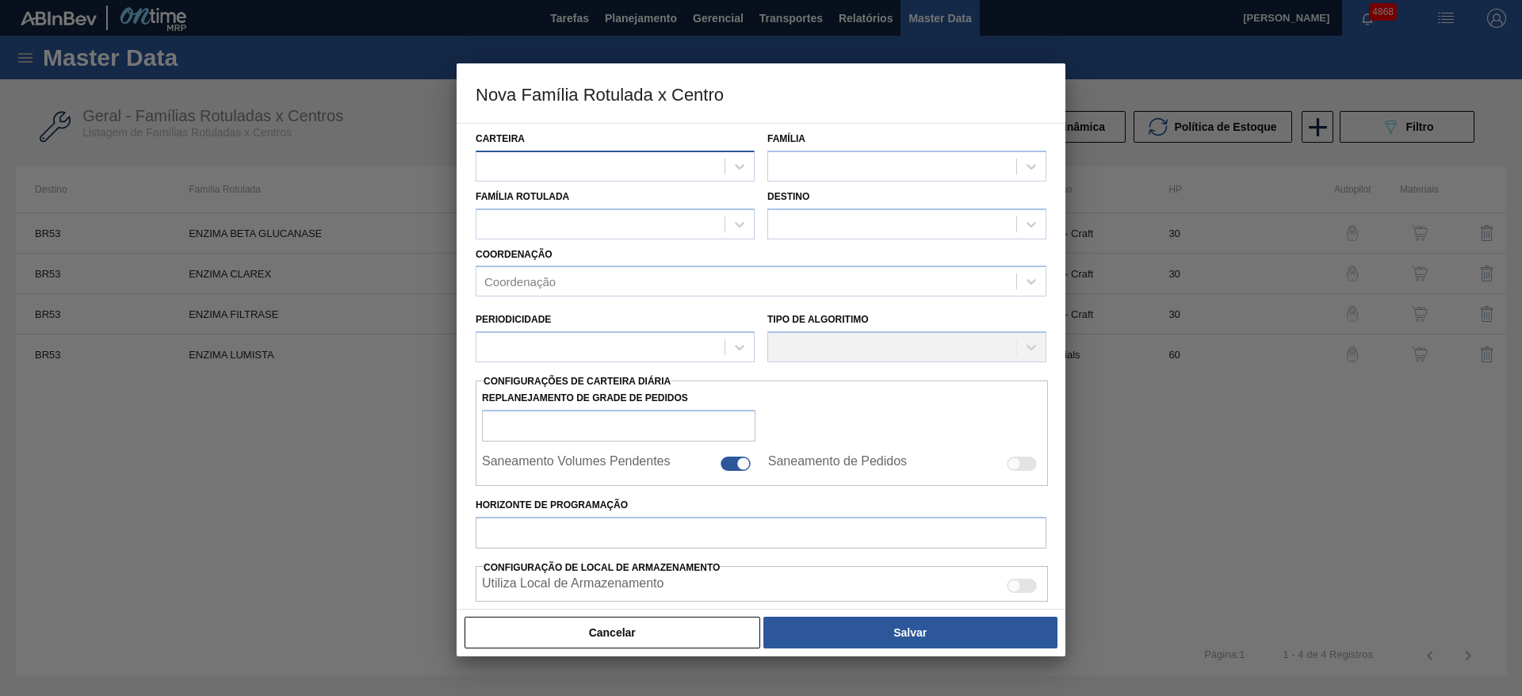
click at [608, 160] on div at bounding box center [601, 166] width 248 height 23
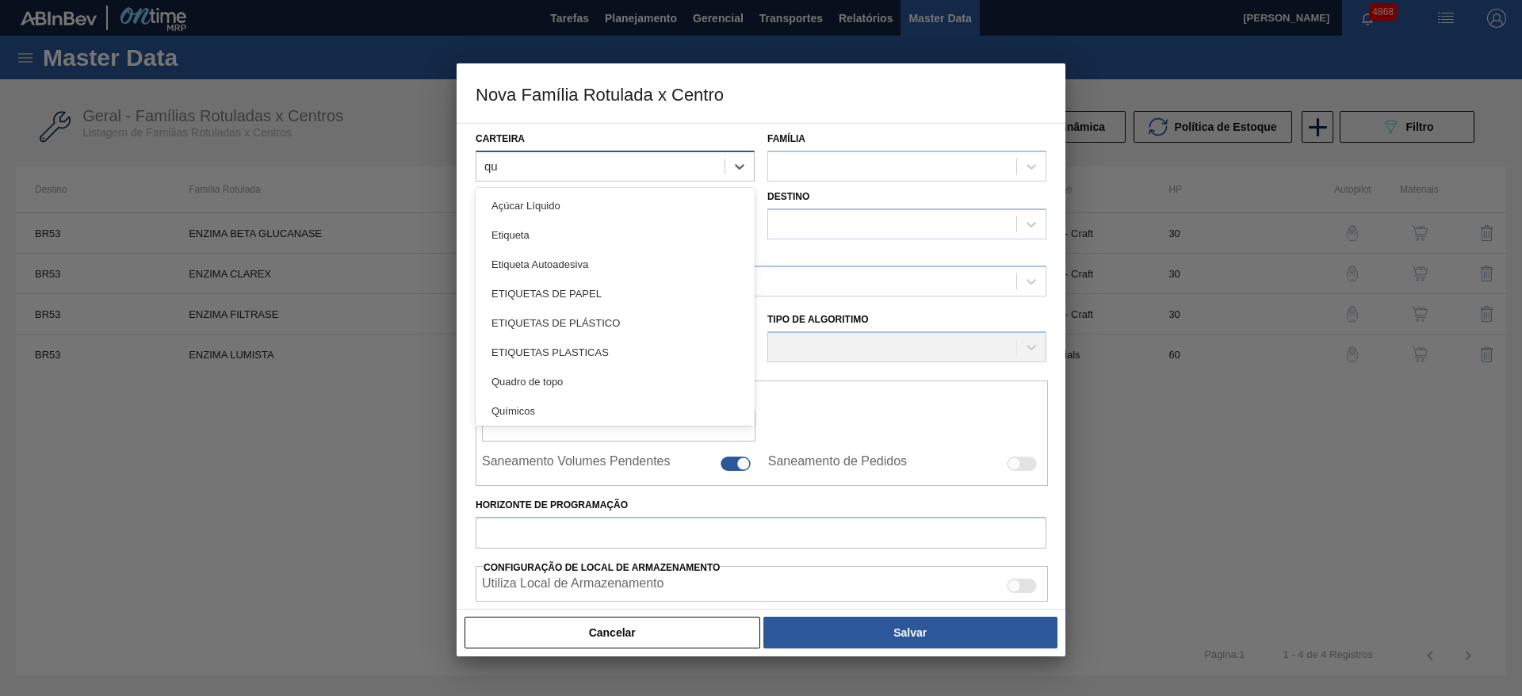
type input "quí"
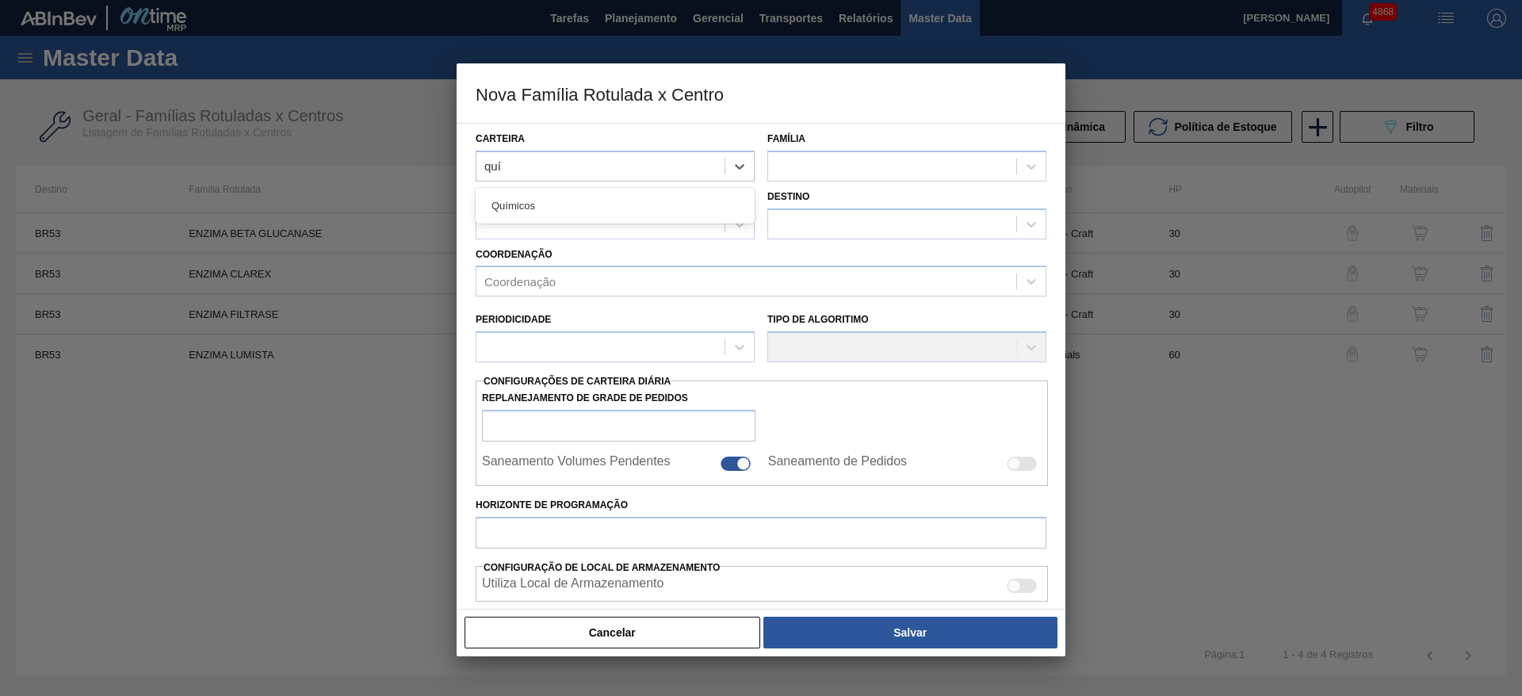
click at [582, 201] on div "Químicos" at bounding box center [615, 205] width 279 height 29
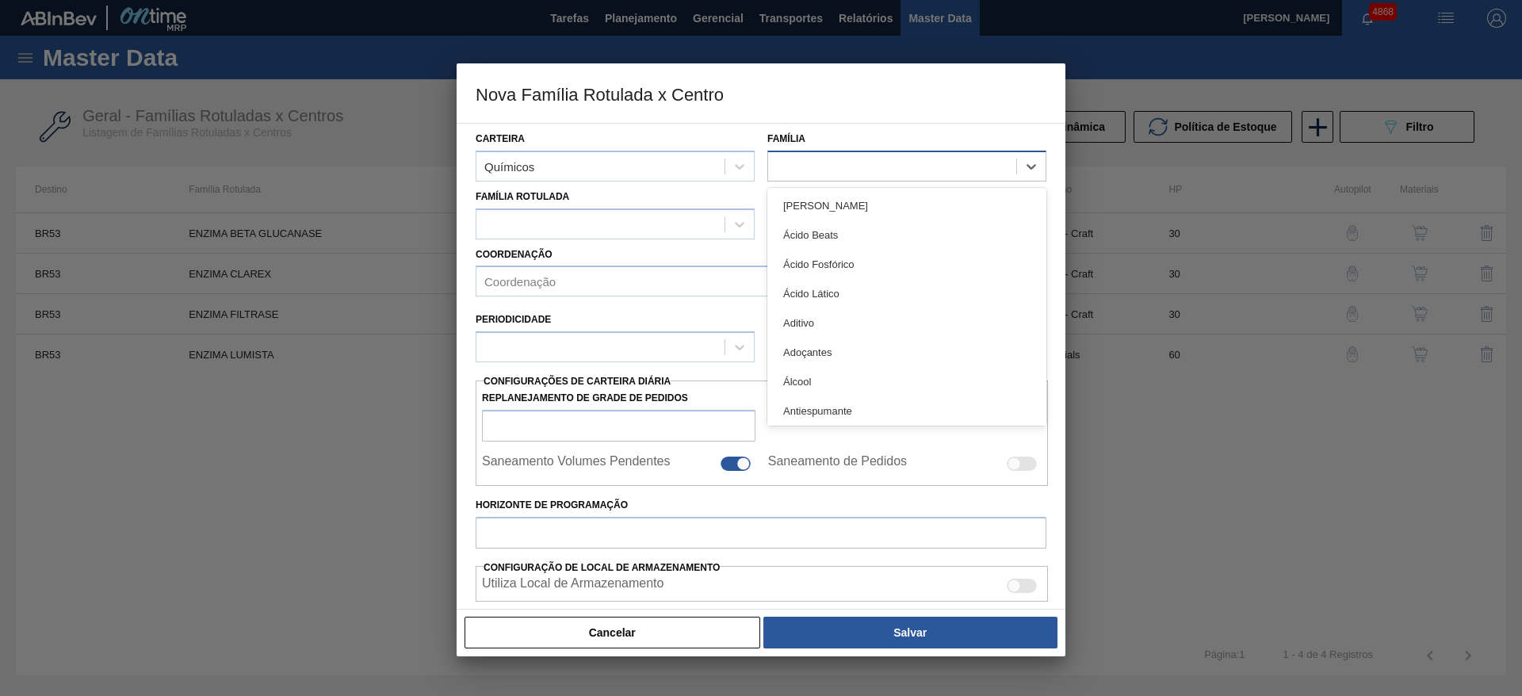
click at [777, 160] on div at bounding box center [892, 166] width 248 height 23
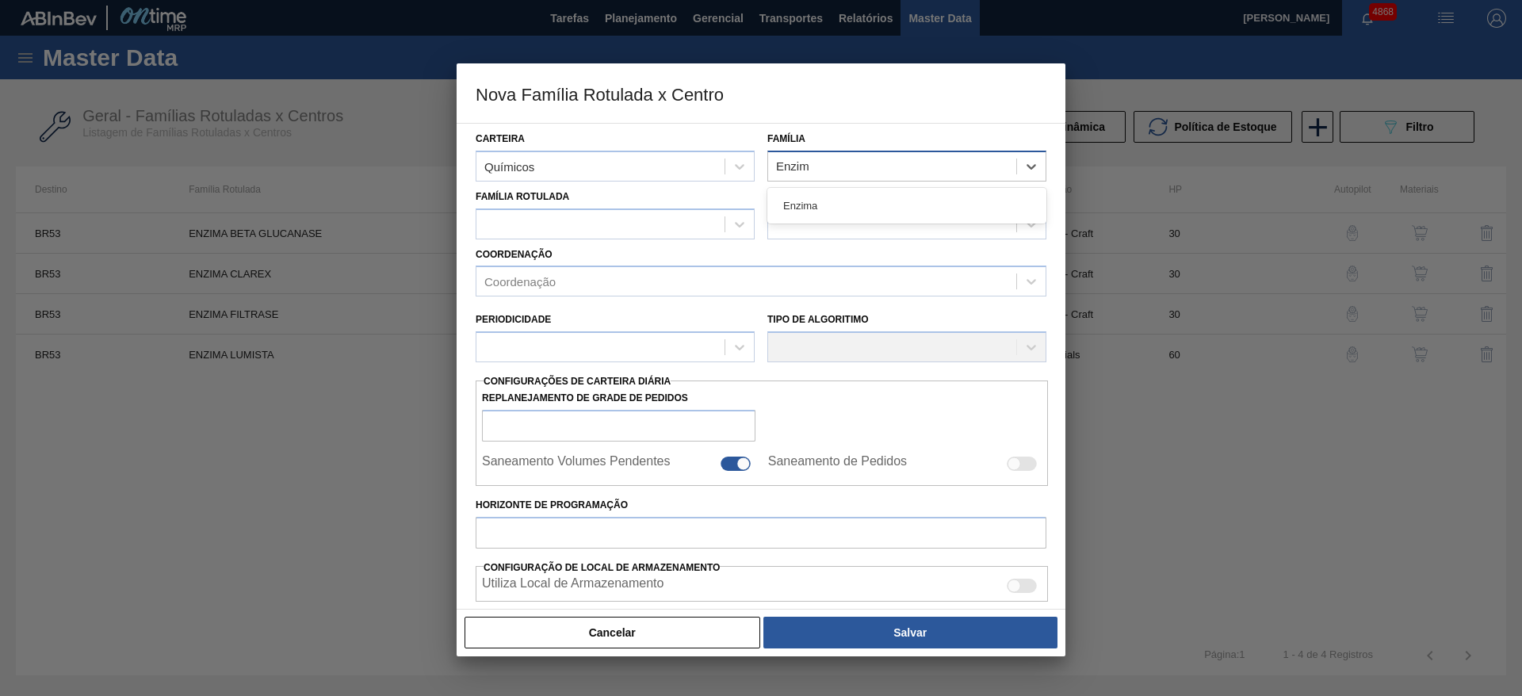
type input "Enzima"
click at [791, 203] on div "Enzima" at bounding box center [907, 205] width 279 height 29
click at [695, 224] on div at bounding box center [601, 223] width 248 height 23
type Rotulada "beta"
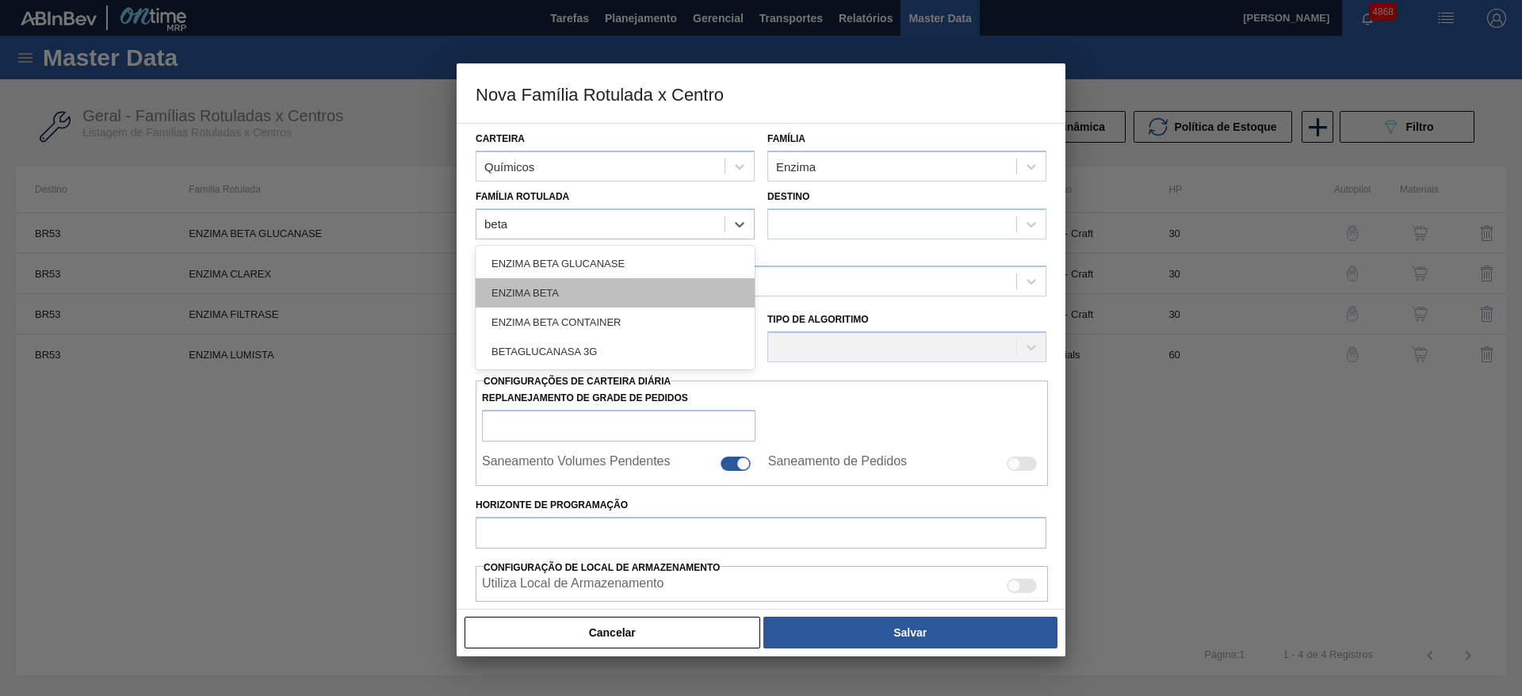
click at [660, 295] on div "ENZIMA BETA" at bounding box center [615, 292] width 279 height 29
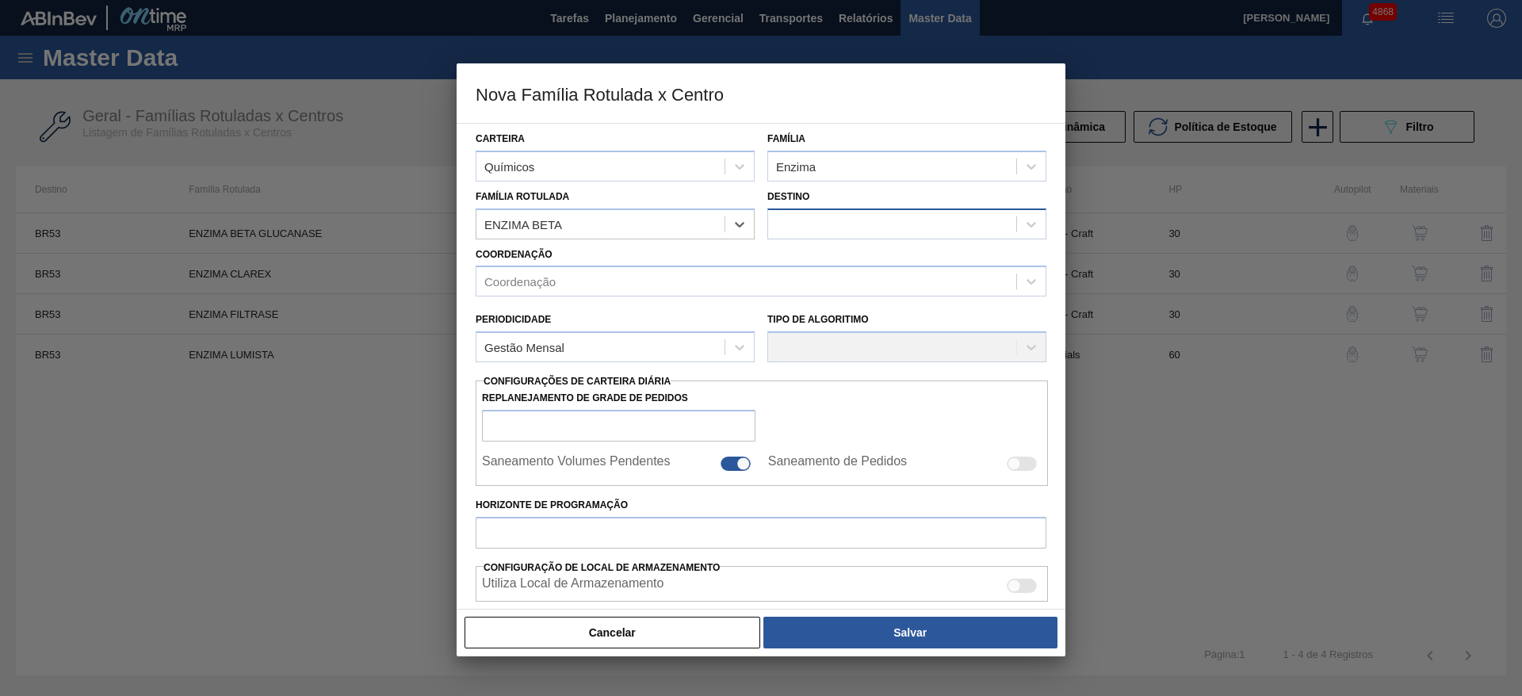
click at [779, 224] on div at bounding box center [892, 223] width 248 height 23
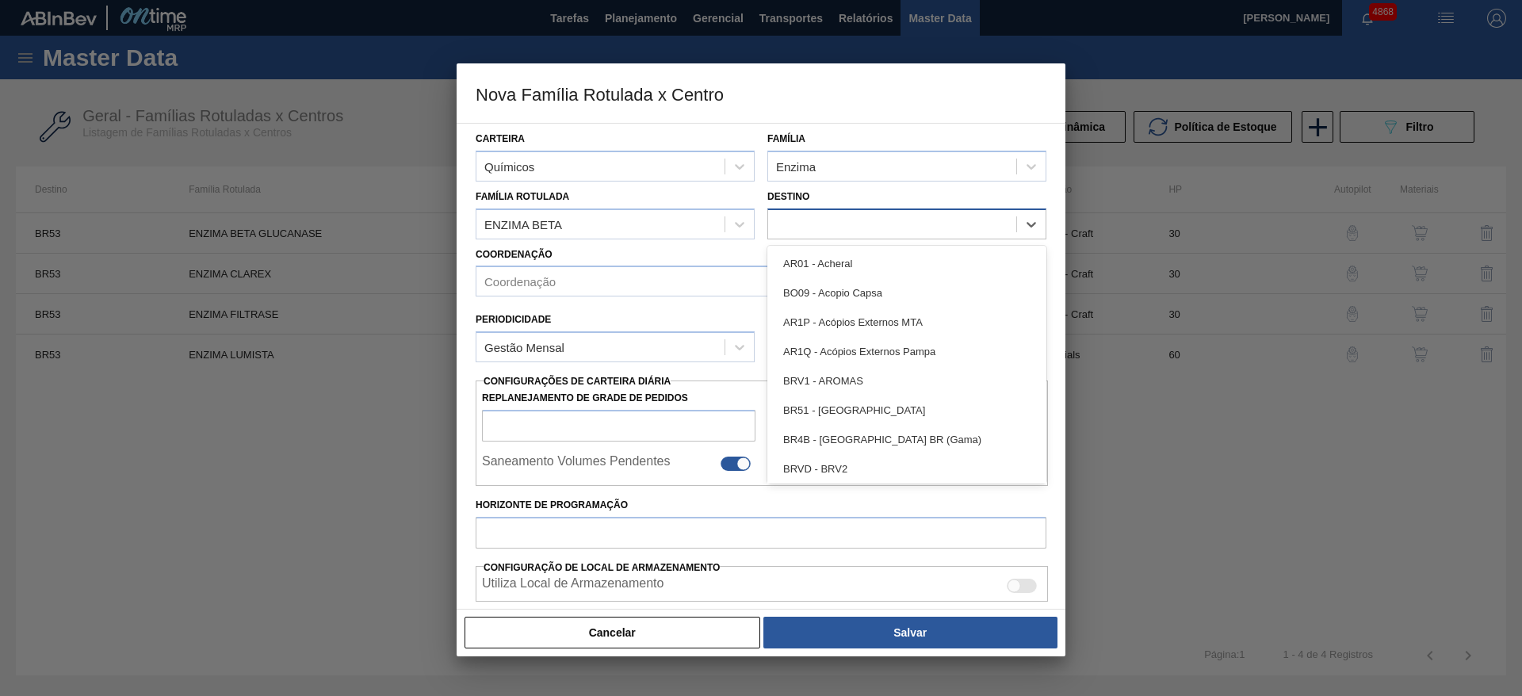
checkbox input "false"
type input "colo"
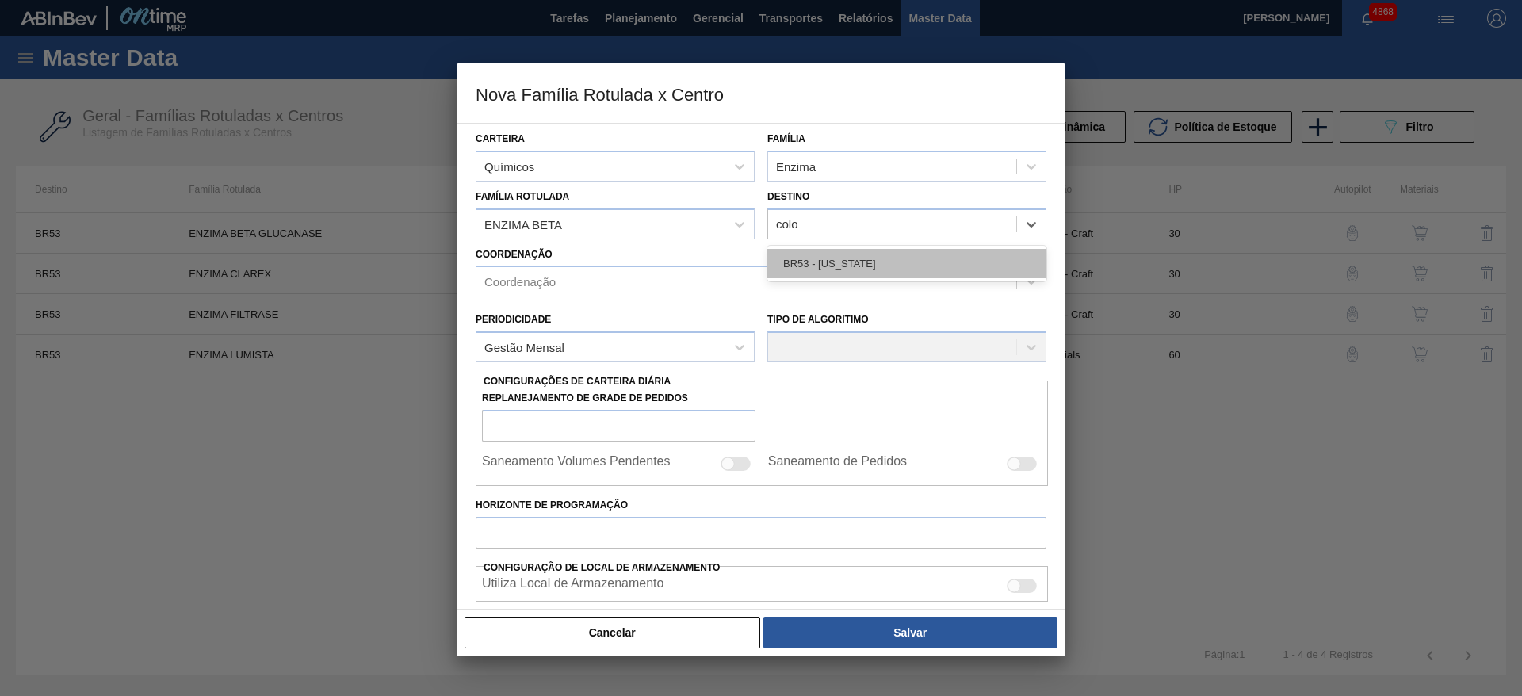
click at [947, 258] on div "BR53 - [US_STATE]" at bounding box center [907, 263] width 279 height 29
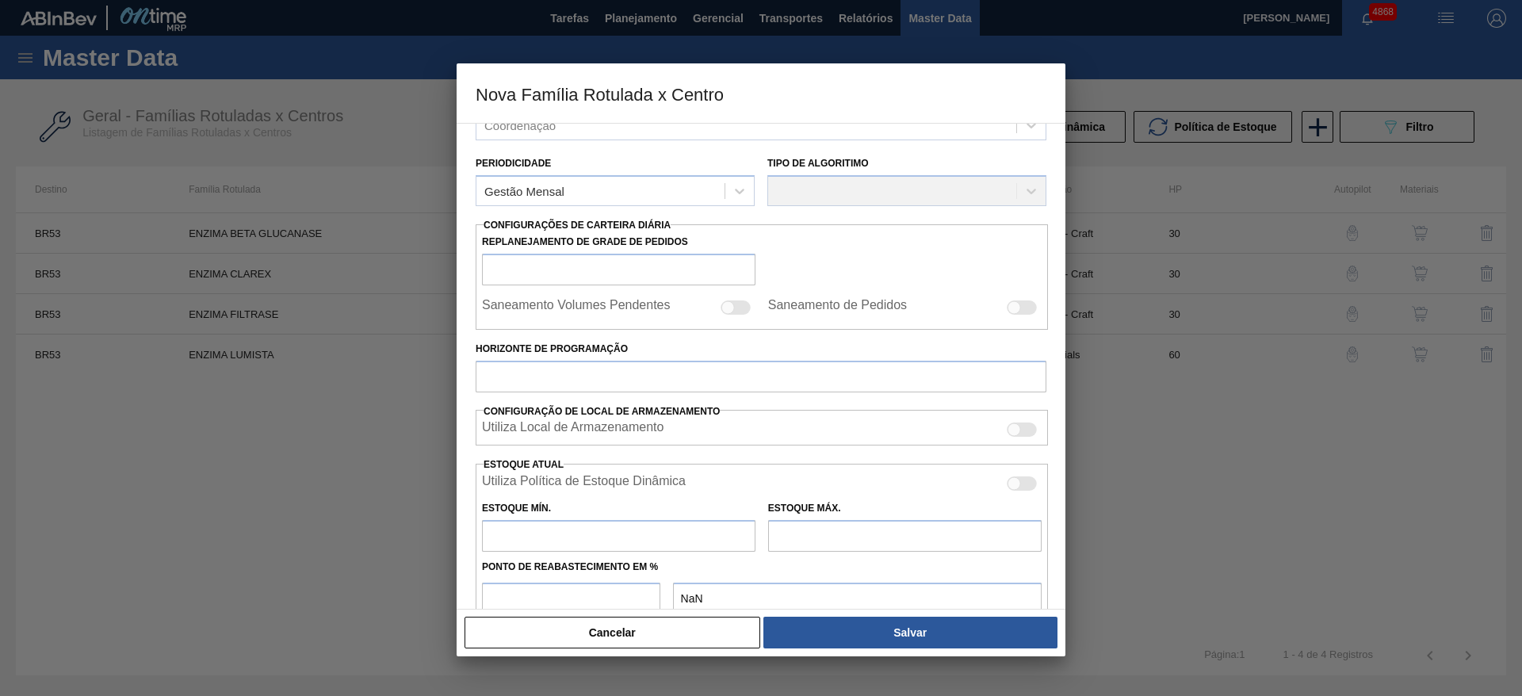
scroll to position [119, 0]
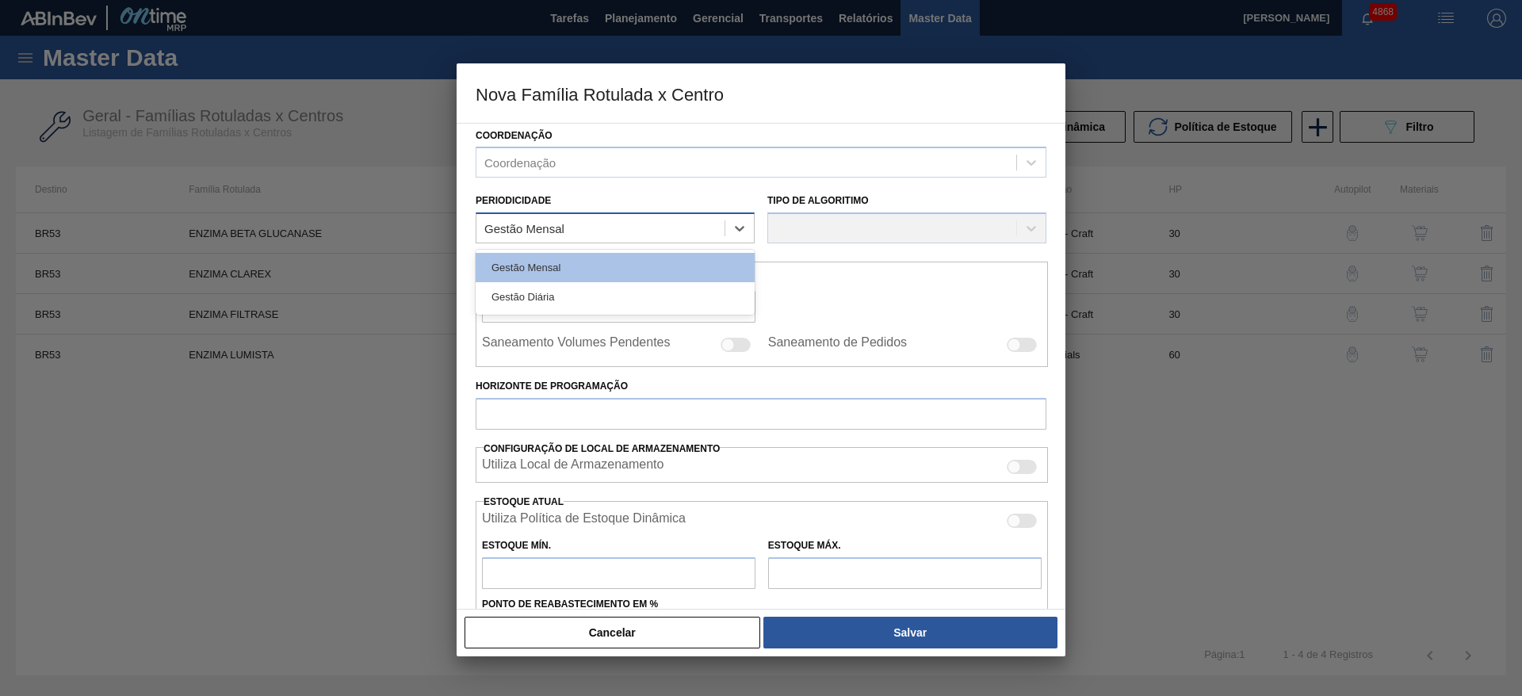
click at [628, 223] on div "Gestão Mensal" at bounding box center [601, 228] width 248 height 23
click at [607, 263] on div "Gestão Mensal" at bounding box center [615, 267] width 279 height 29
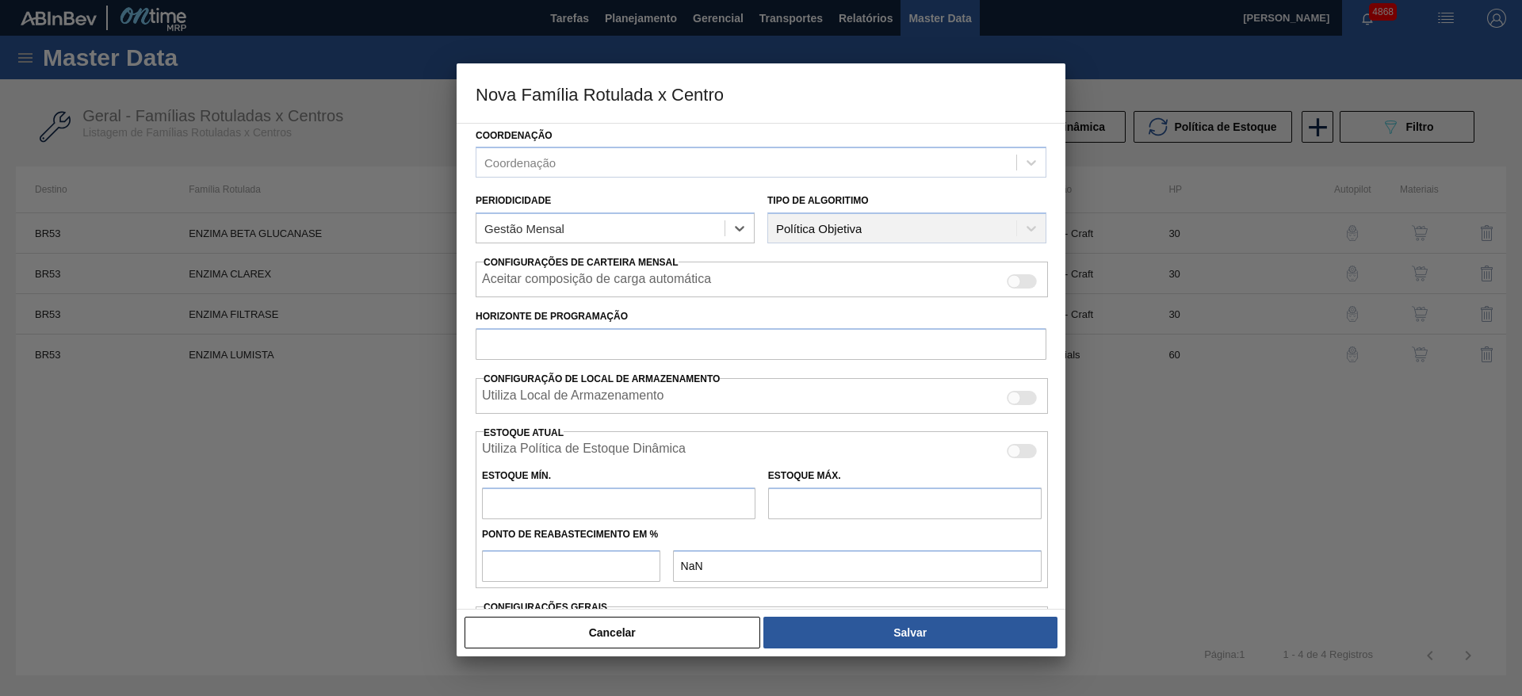
scroll to position [236, 0]
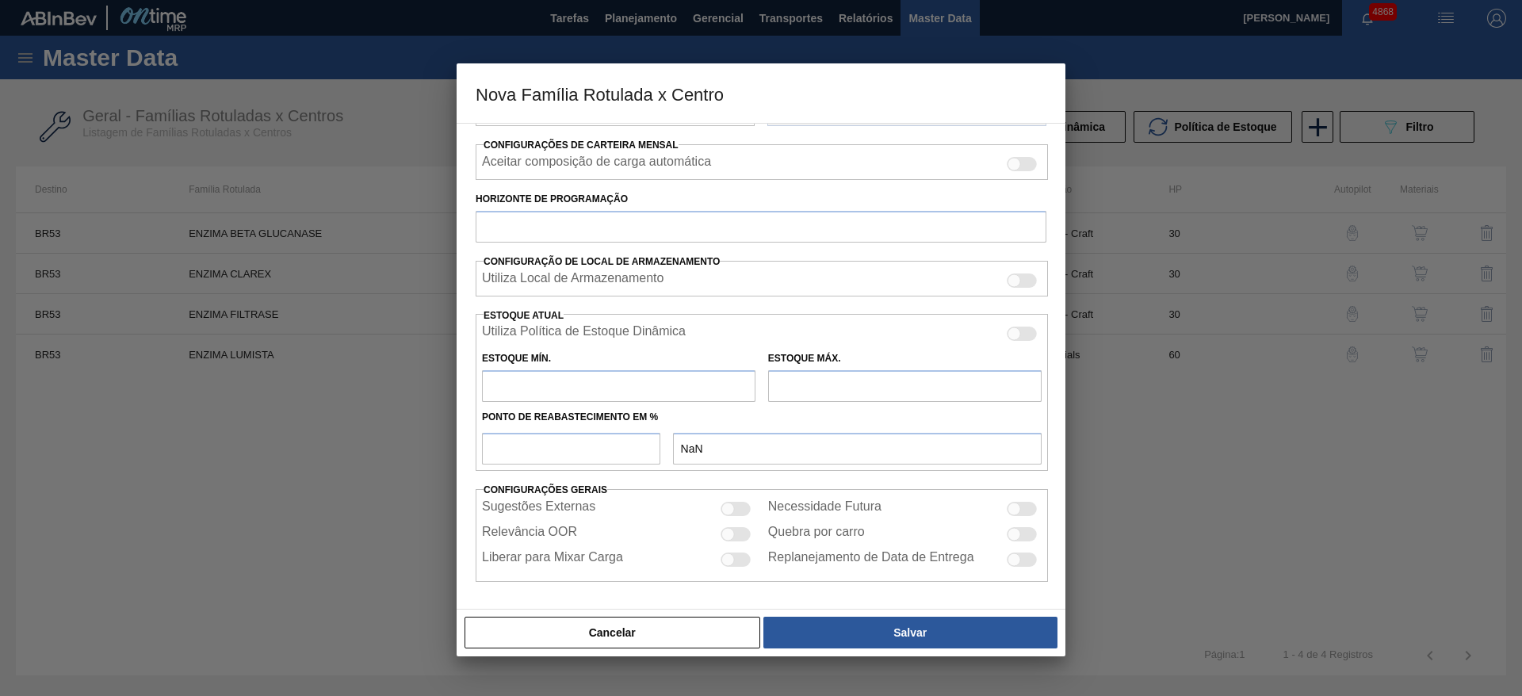
click at [1019, 160] on div at bounding box center [1022, 164] width 30 height 14
checkbox input "true"
click at [566, 392] on input "text" at bounding box center [619, 386] width 274 height 32
type input "0"
type input "0,000"
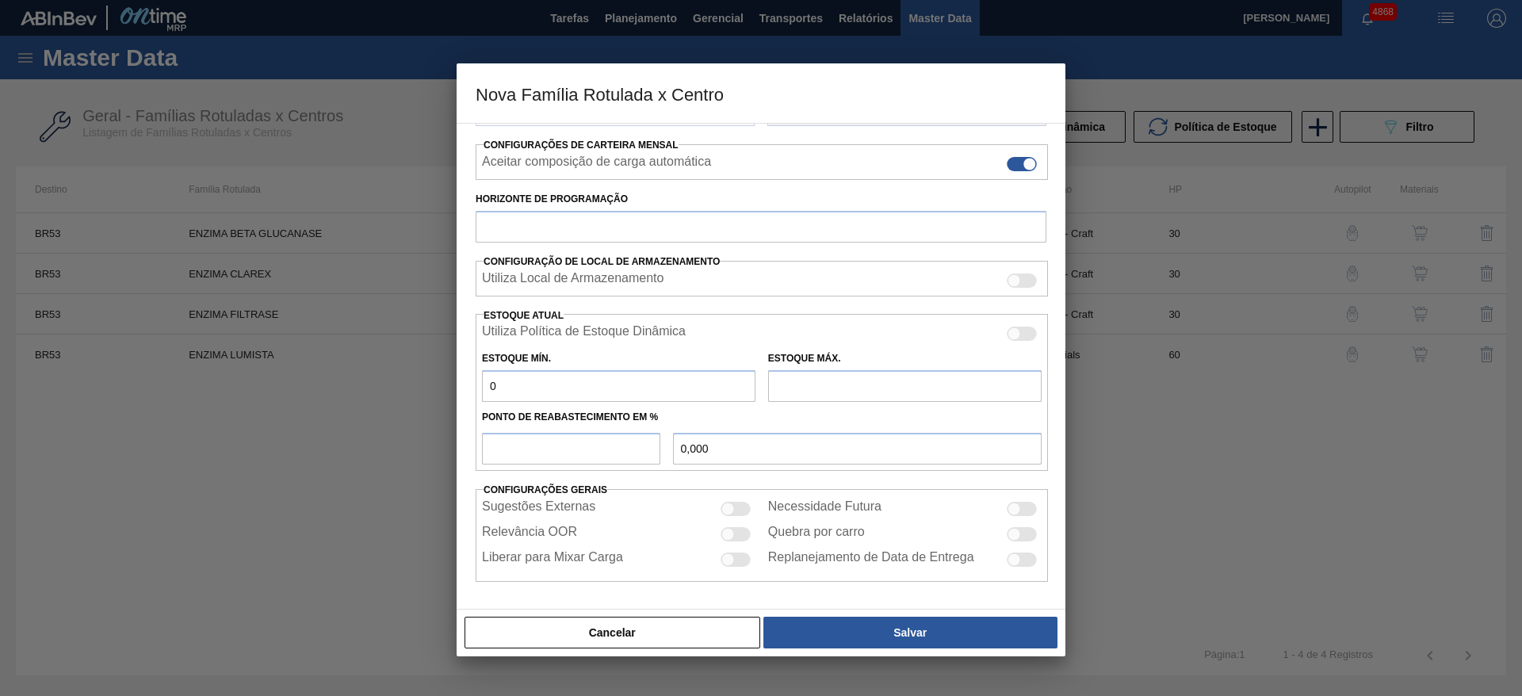
type input "0"
click at [903, 388] on input "text" at bounding box center [905, 386] width 274 height 32
type input "0"
click at [561, 446] on input "number" at bounding box center [571, 449] width 178 height 32
type input "0"
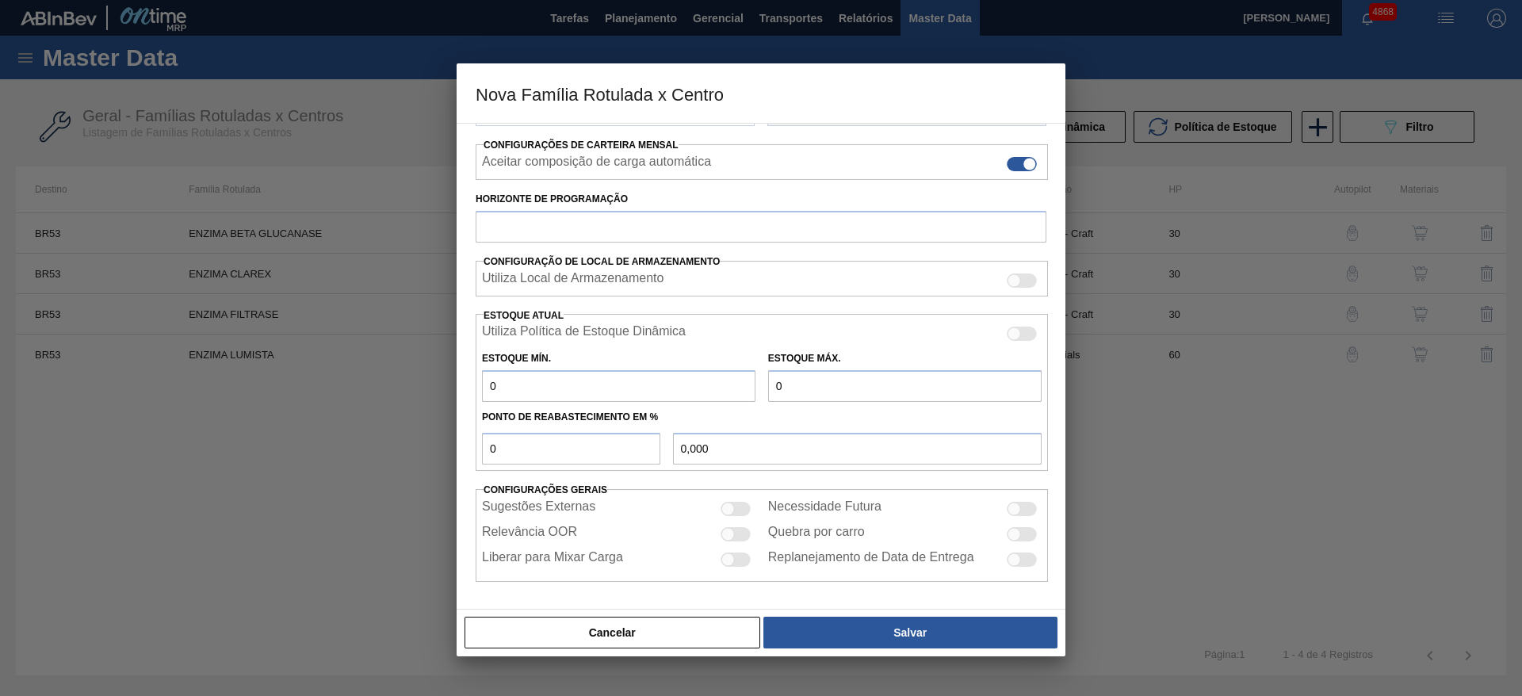
click at [1012, 502] on div at bounding box center [1022, 509] width 30 height 14
checkbox input "true"
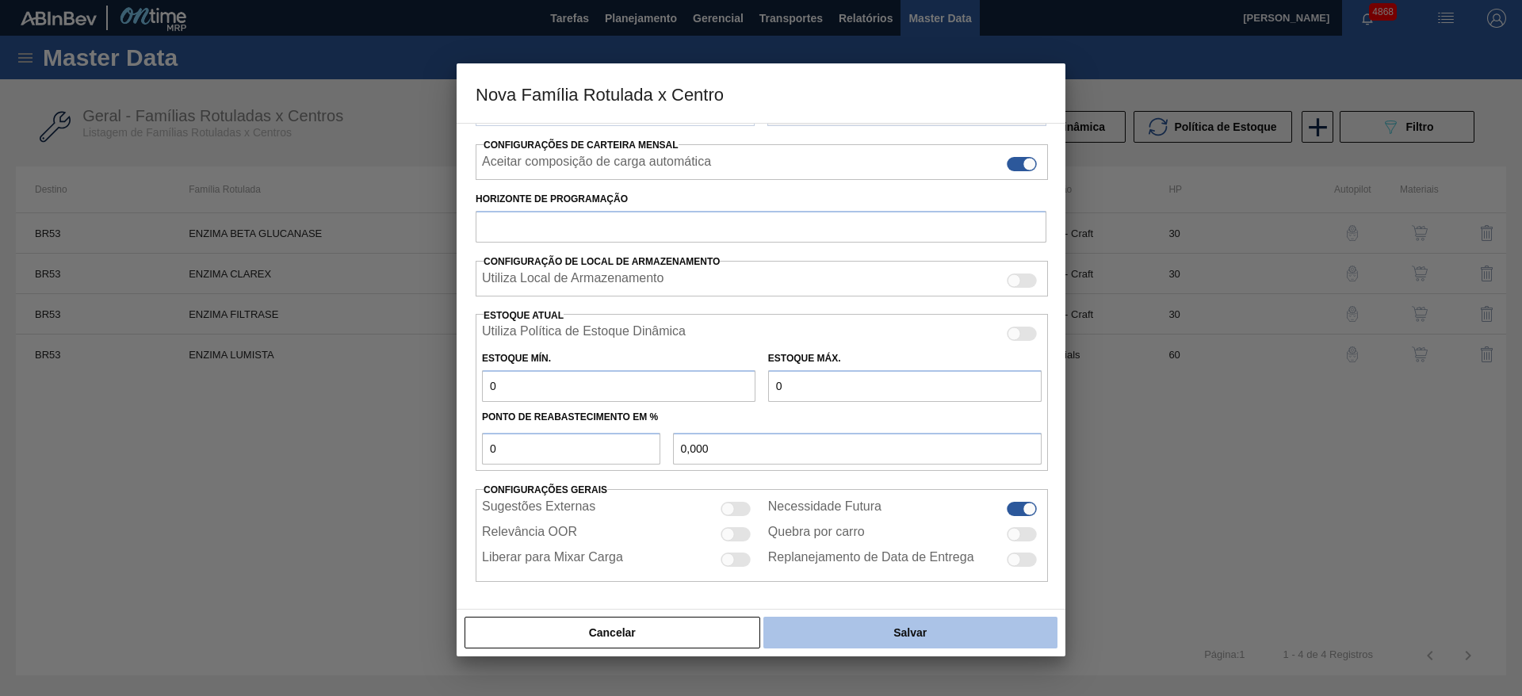
click at [992, 630] on button "Salvar" at bounding box center [911, 633] width 294 height 32
click at [919, 628] on button "Salvar" at bounding box center [911, 633] width 294 height 32
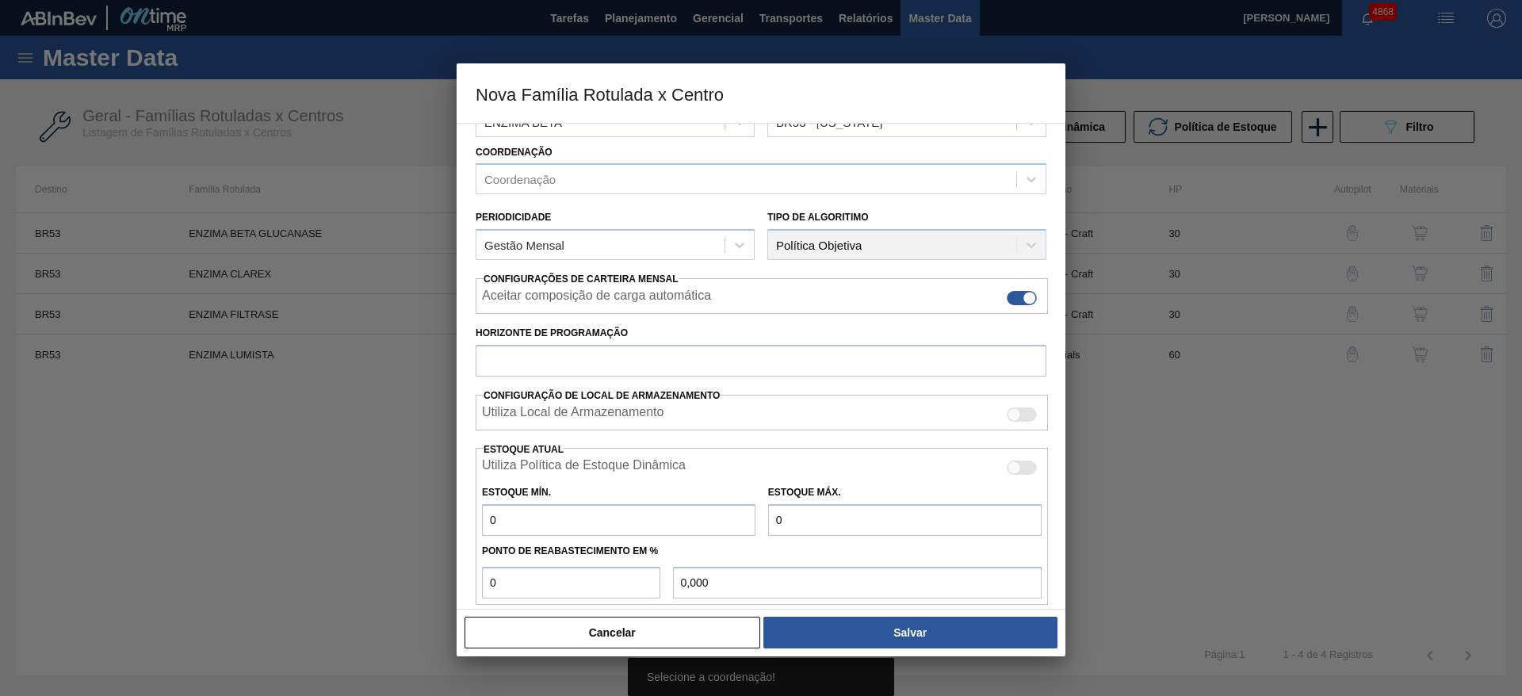
scroll to position [0, 0]
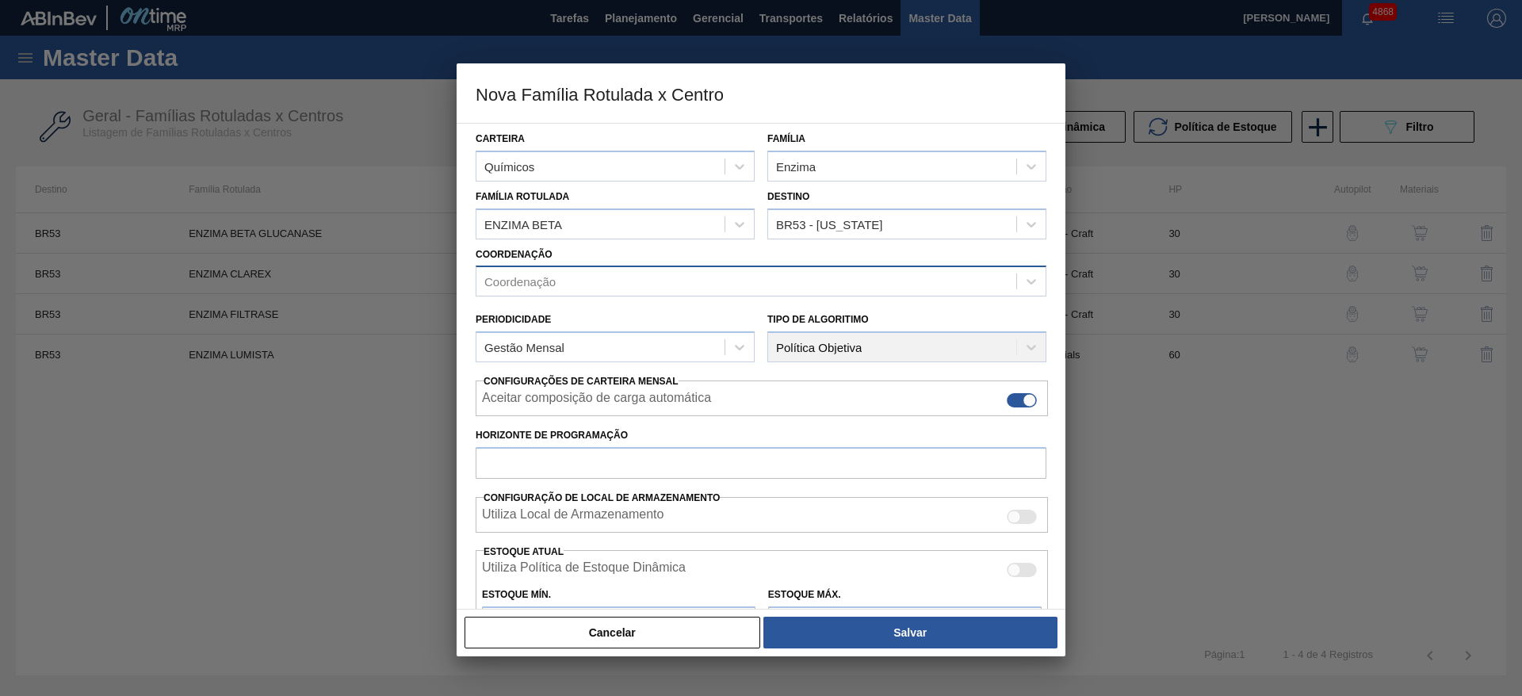
click at [753, 282] on div "Coordenação" at bounding box center [747, 281] width 540 height 23
type input "cra"
click at [747, 312] on div "Inovações - Craft" at bounding box center [761, 320] width 571 height 29
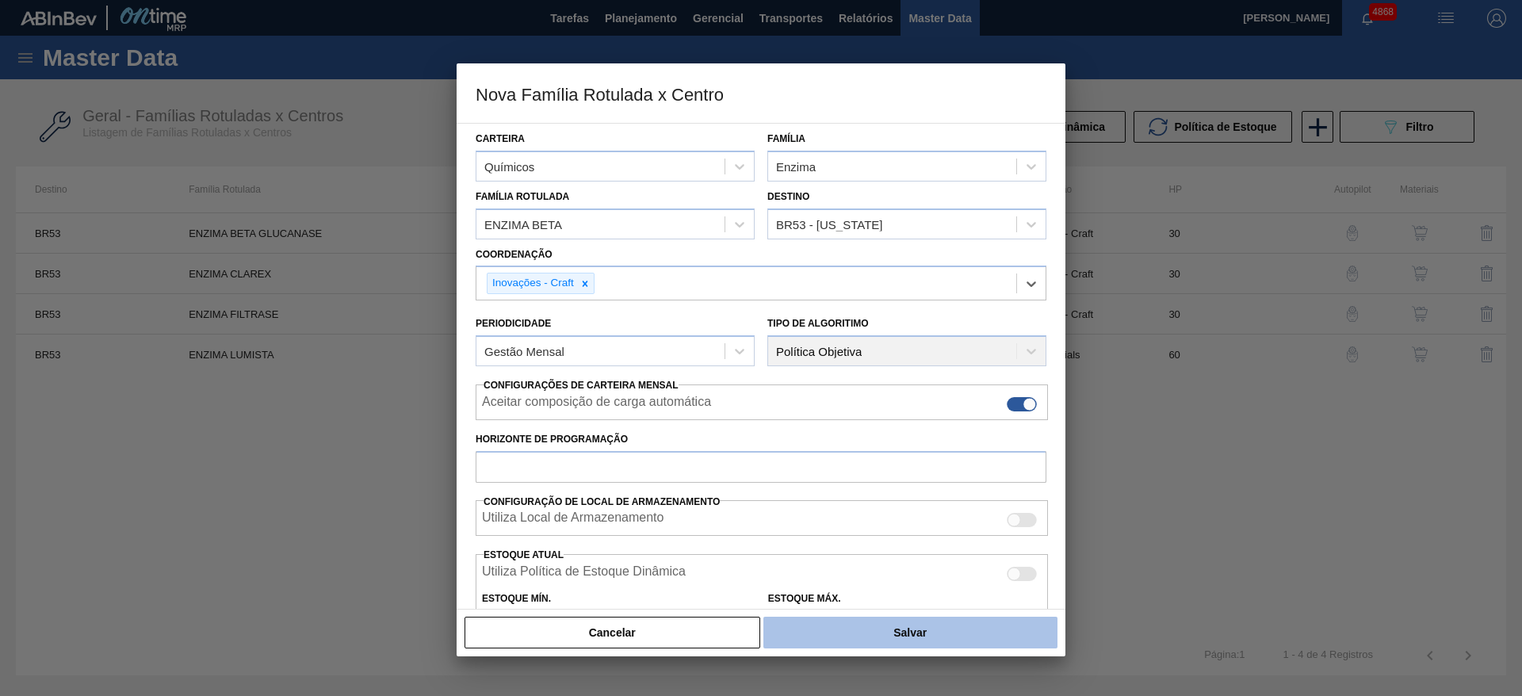
click at [883, 644] on button "Salvar" at bounding box center [911, 633] width 294 height 32
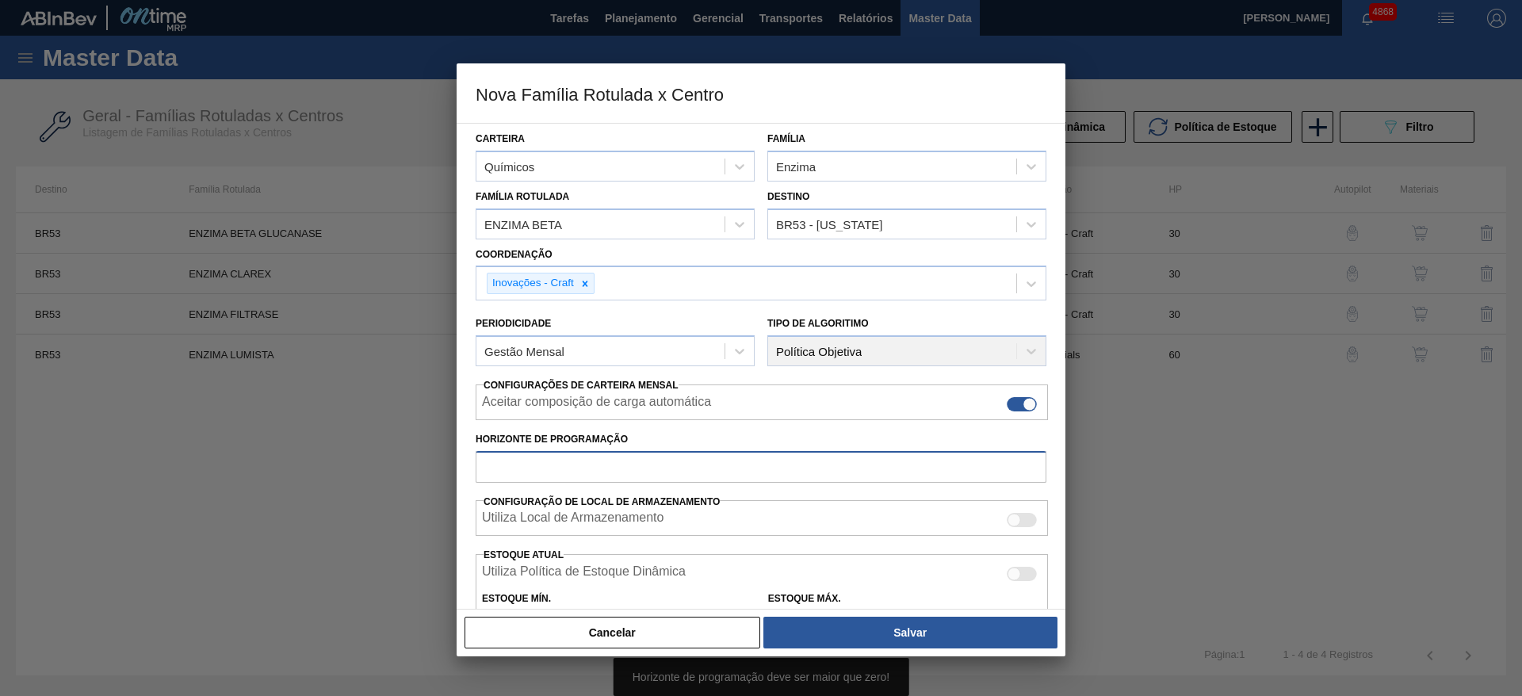
click at [710, 473] on input "Horizonte de Programação" at bounding box center [761, 467] width 571 height 32
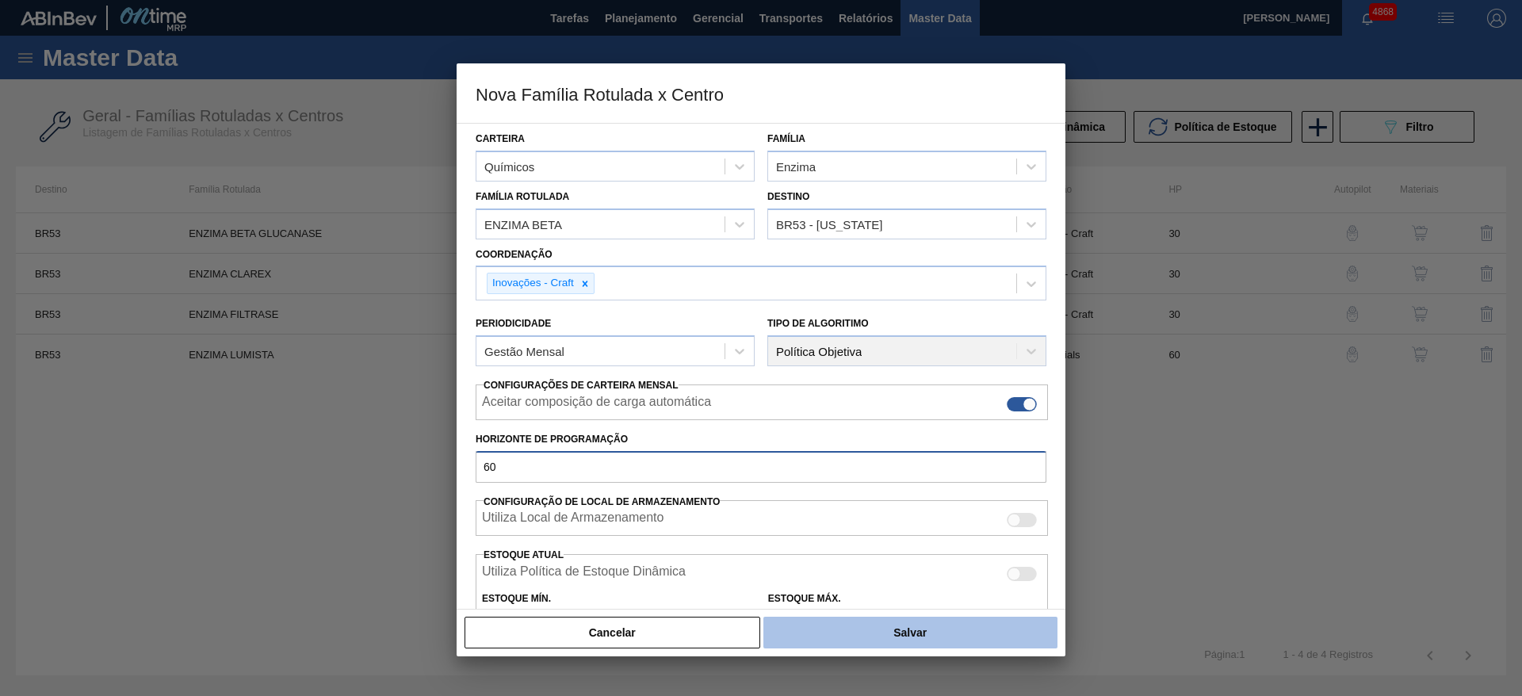
type input "60"
click at [879, 635] on button "Salvar" at bounding box center [911, 633] width 294 height 32
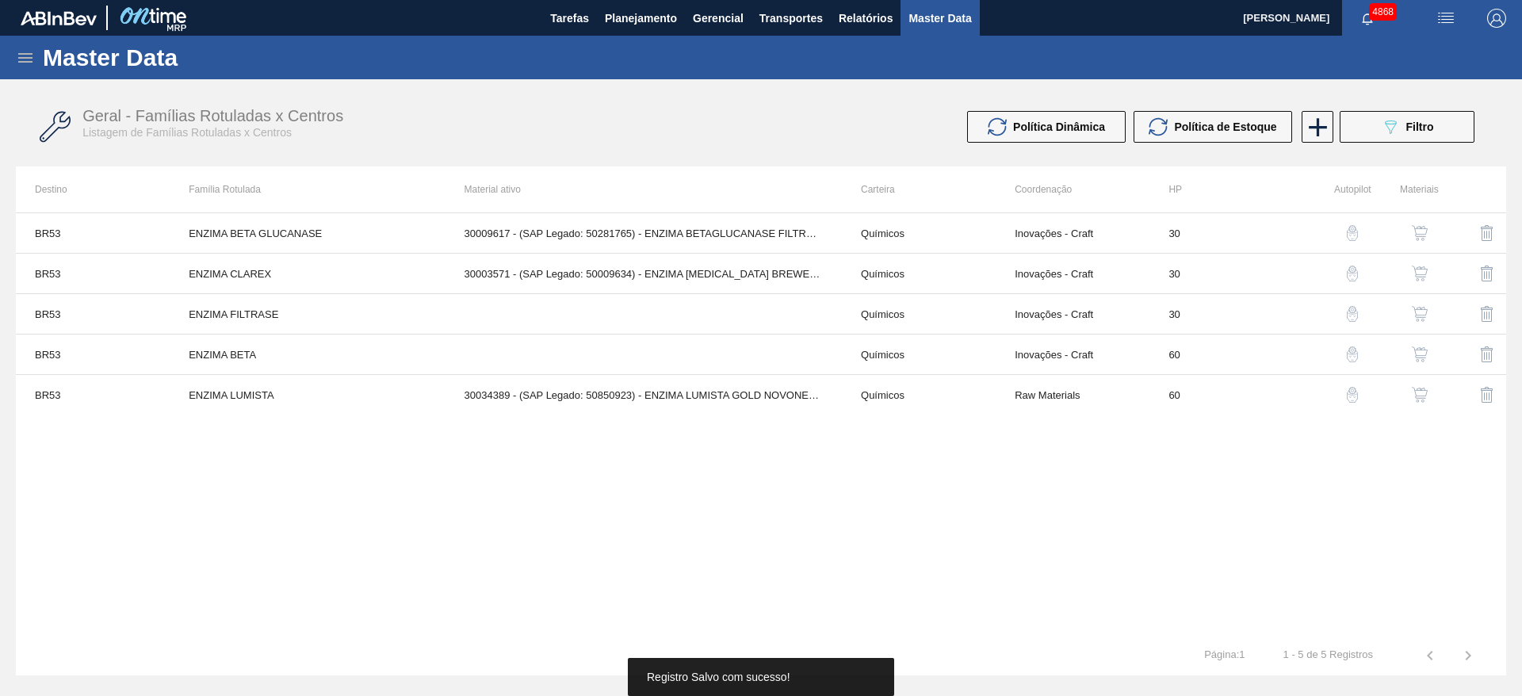
click at [1418, 357] on img "button" at bounding box center [1420, 354] width 16 height 16
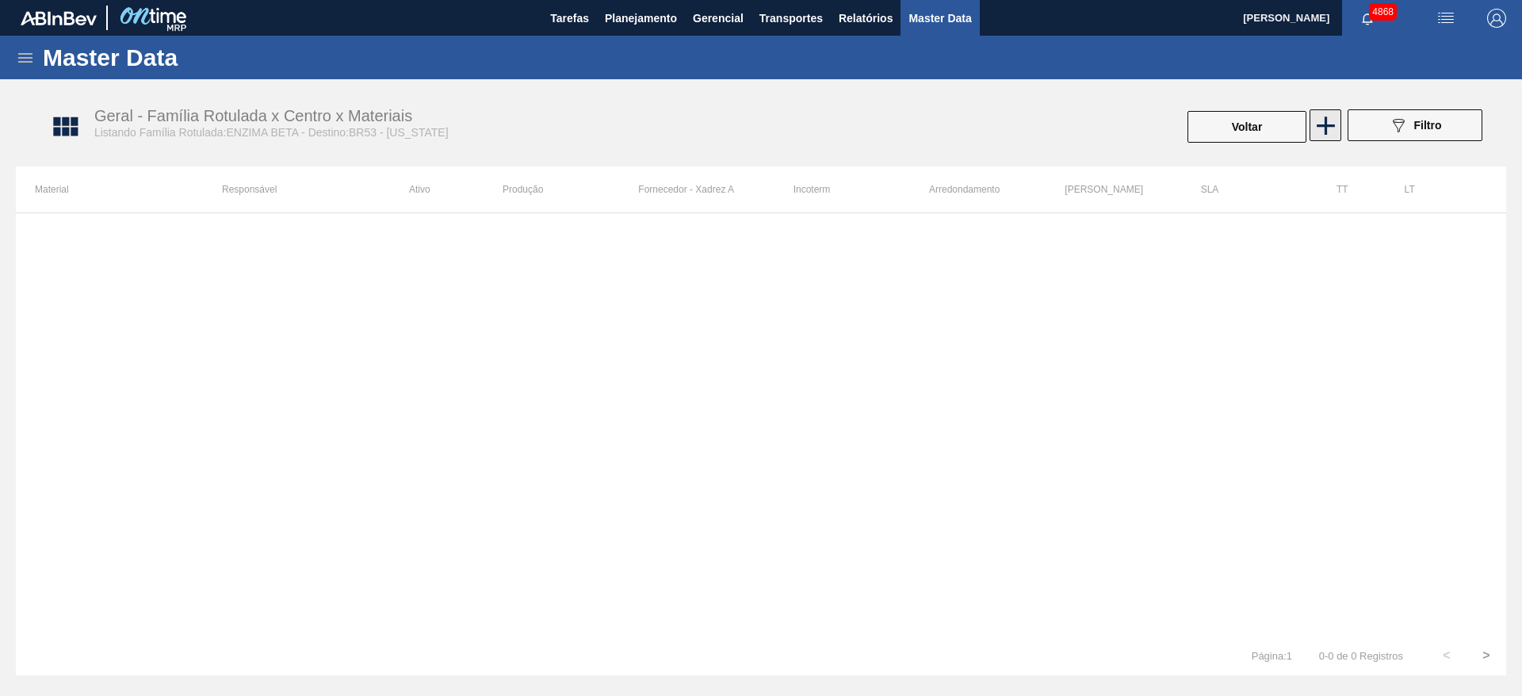
click at [1318, 123] on icon at bounding box center [1326, 125] width 31 height 31
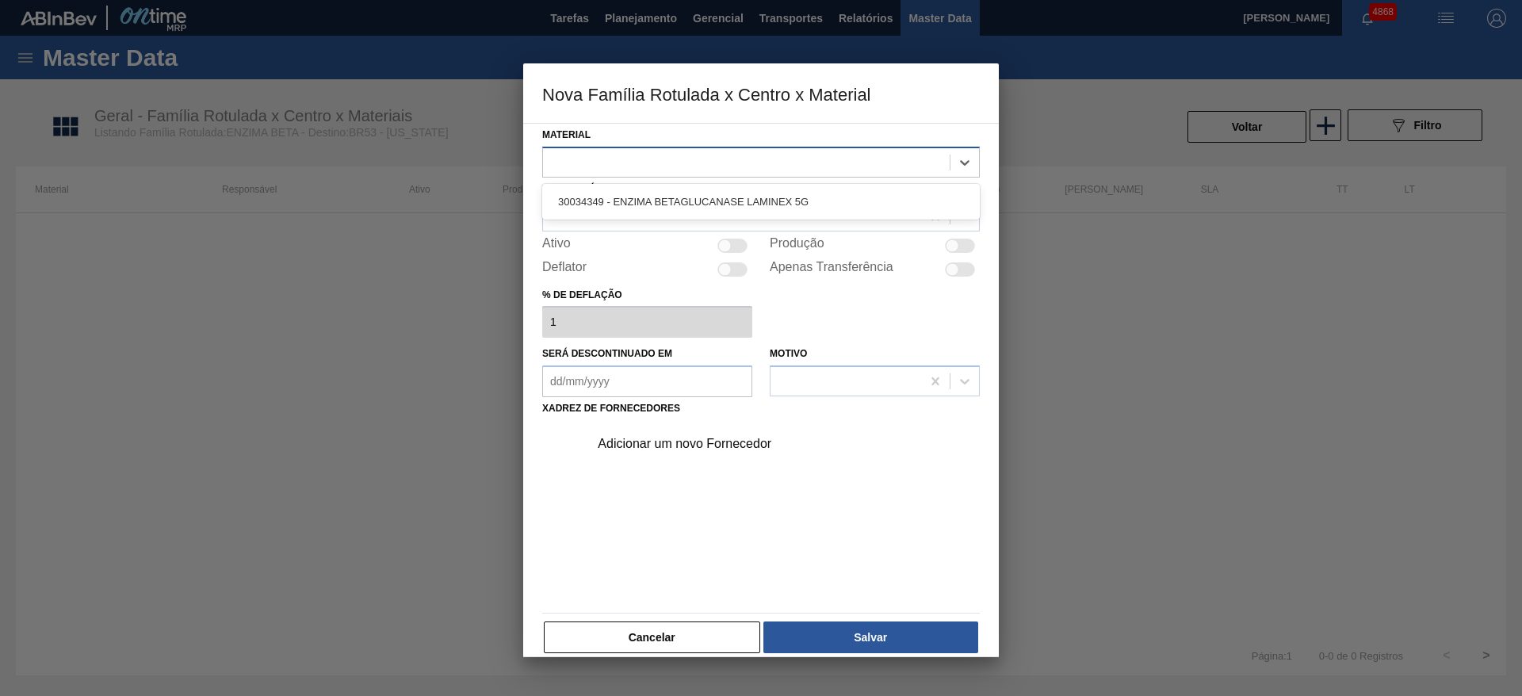
click at [630, 152] on div at bounding box center [746, 162] width 407 height 23
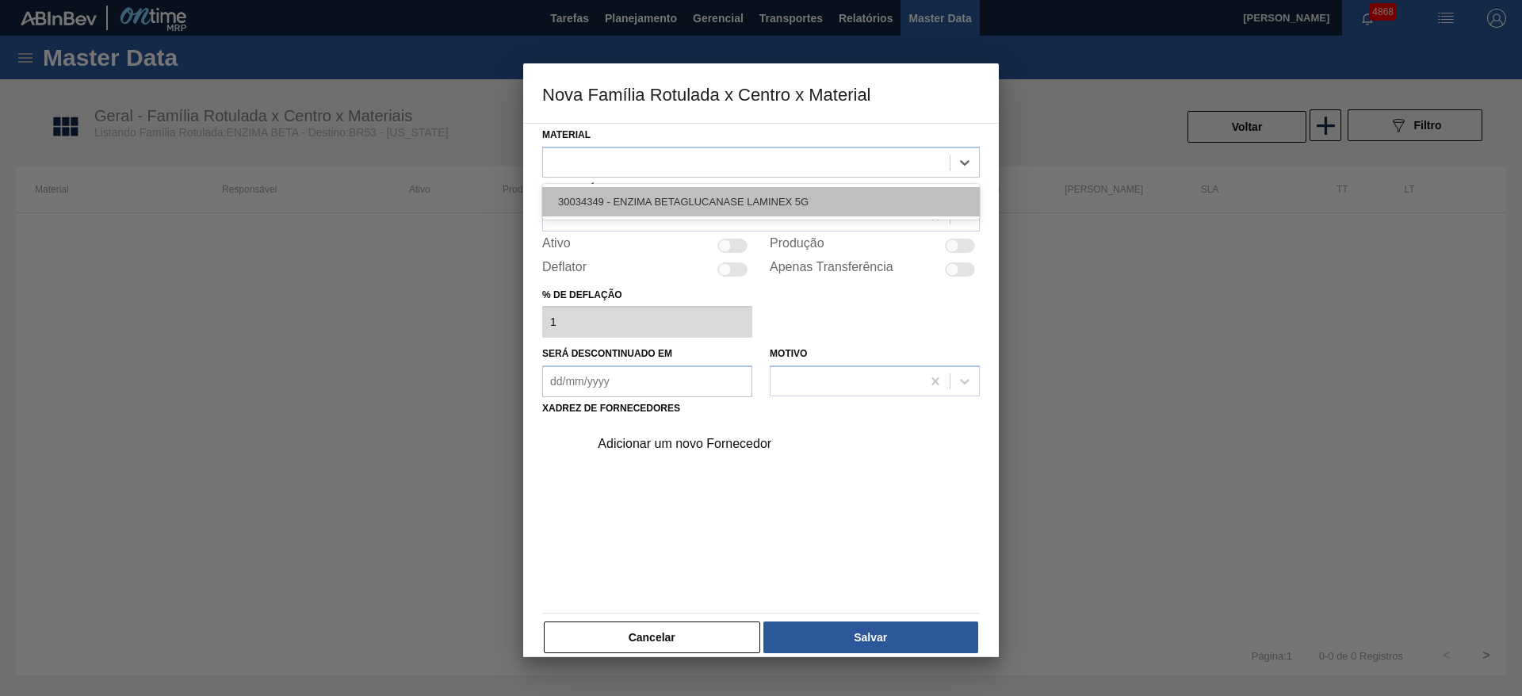
click at [618, 194] on div "30034349 - ENZIMA BETAGLUCANASE LAMINEX 5G" at bounding box center [761, 201] width 438 height 29
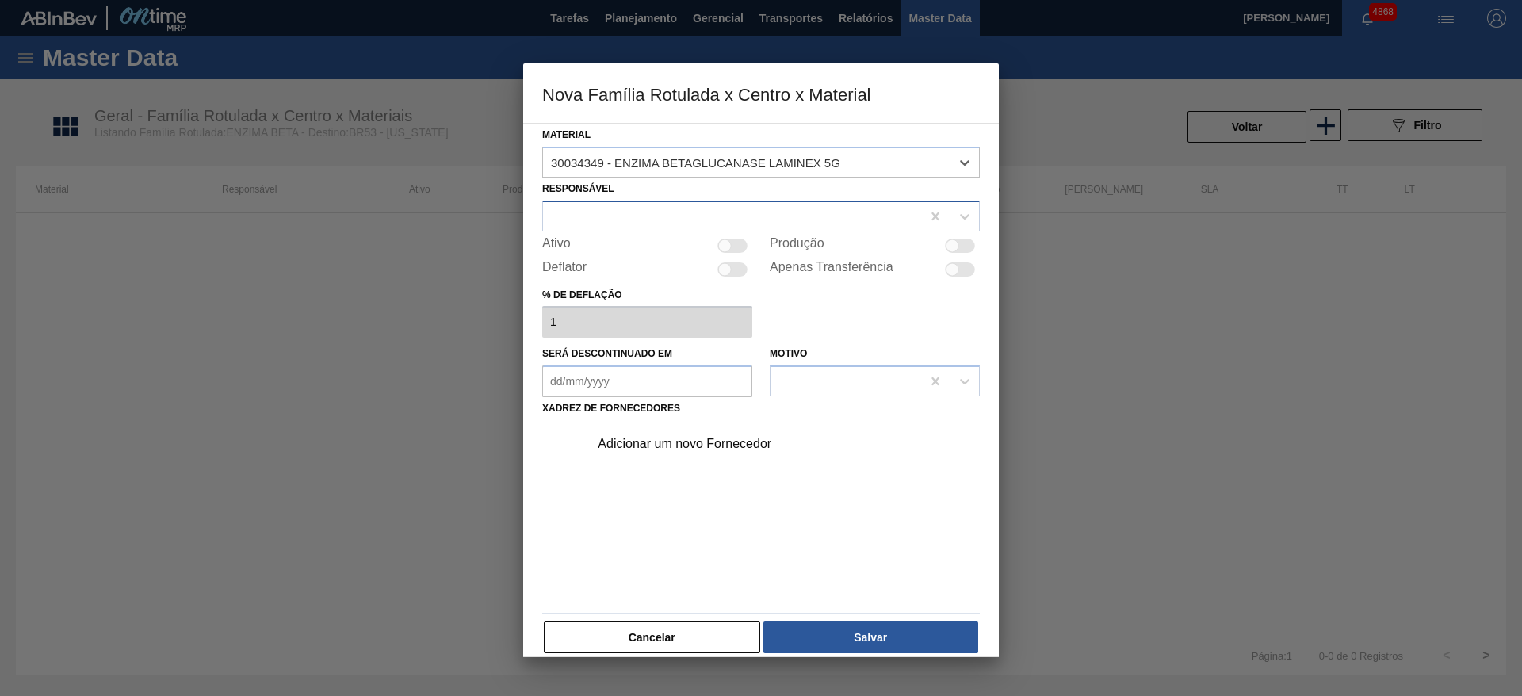
click at [605, 223] on div at bounding box center [732, 216] width 378 height 23
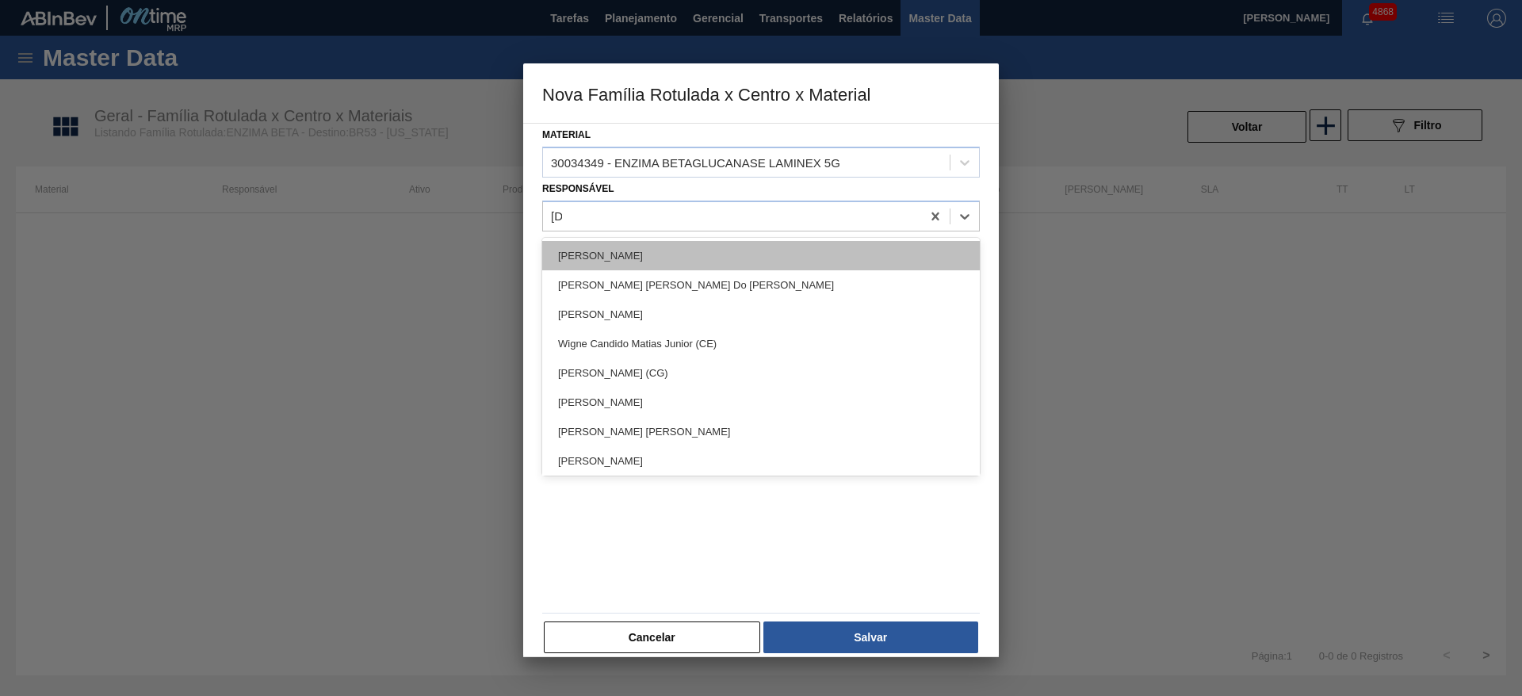
type input "juli"
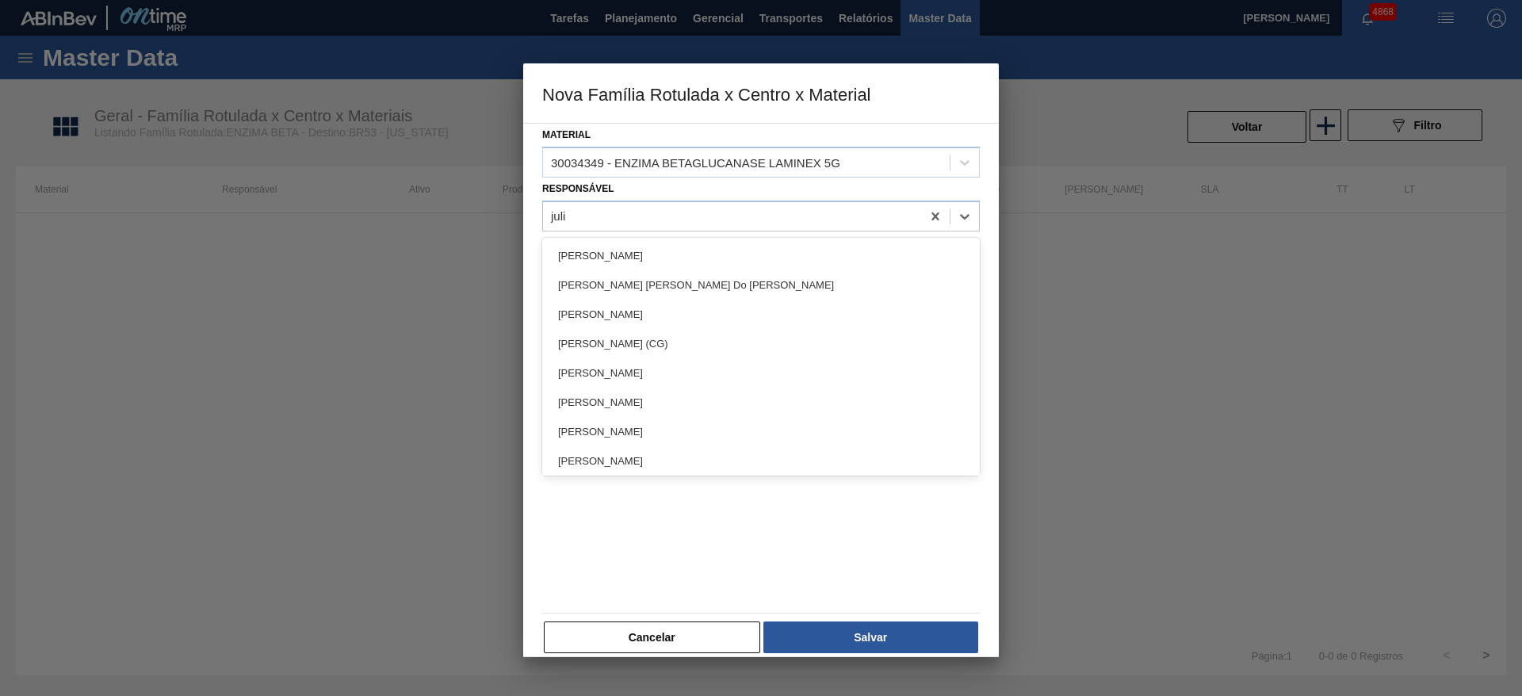
click at [651, 419] on div "[PERSON_NAME]" at bounding box center [761, 431] width 438 height 29
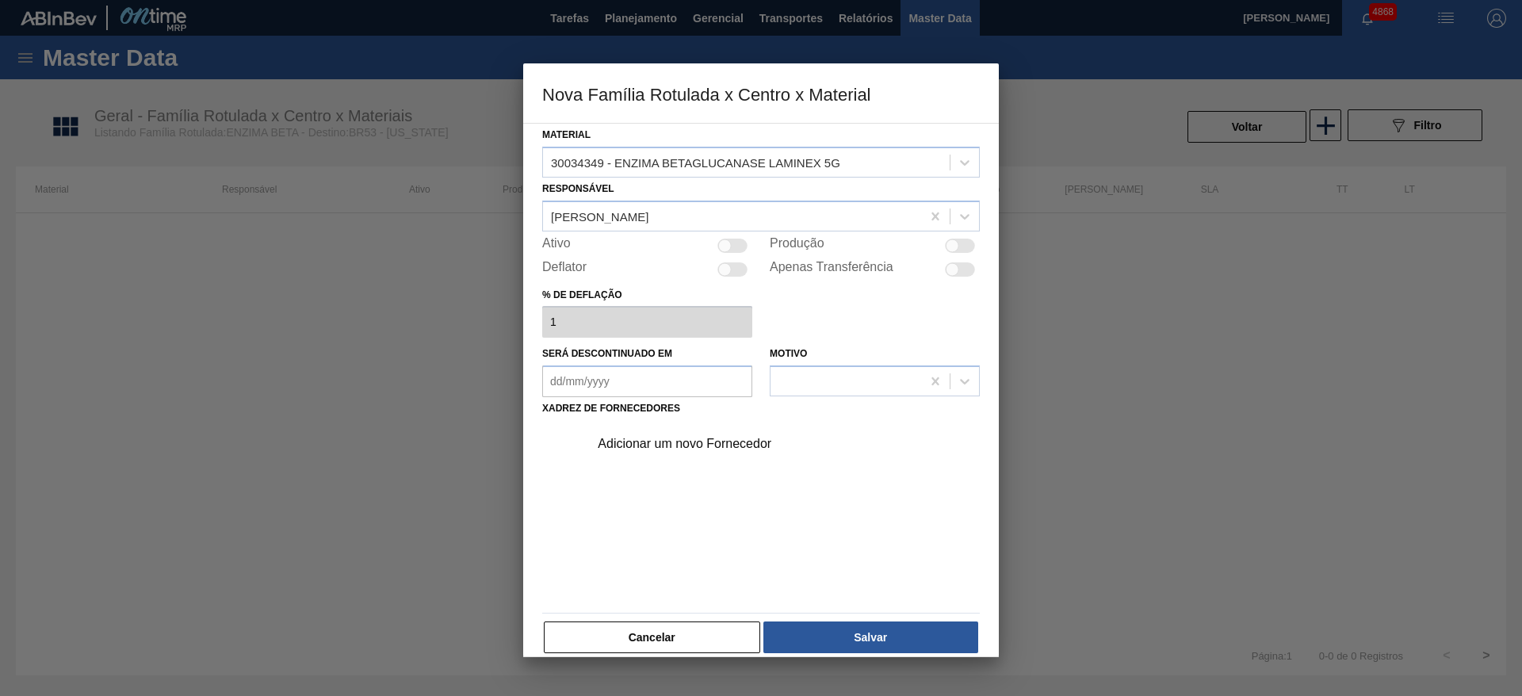
click at [660, 448] on div "Adicionar um novo Fornecedor" at bounding box center [753, 444] width 311 height 14
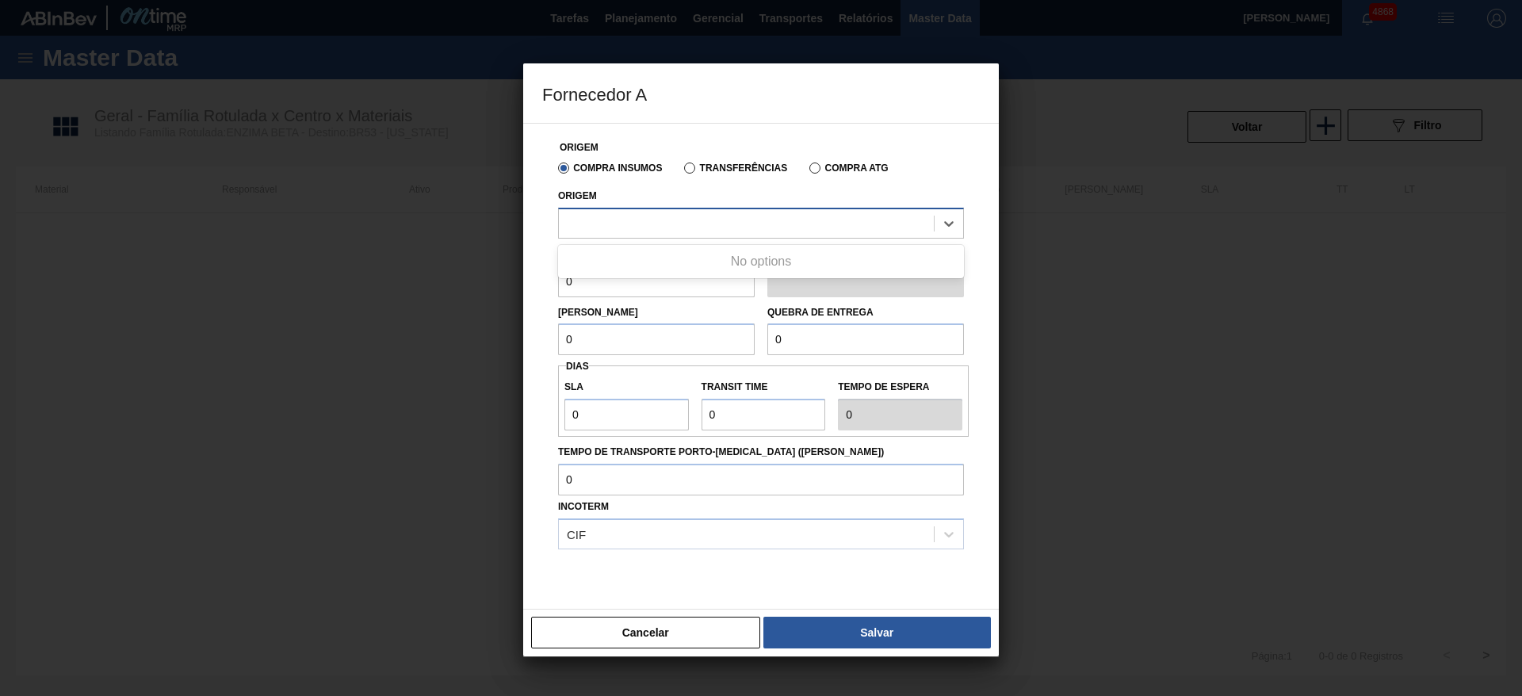
click at [660, 233] on div at bounding box center [746, 223] width 375 height 23
click at [677, 209] on div at bounding box center [761, 223] width 406 height 31
click at [671, 618] on button "Cancelar" at bounding box center [645, 633] width 229 height 32
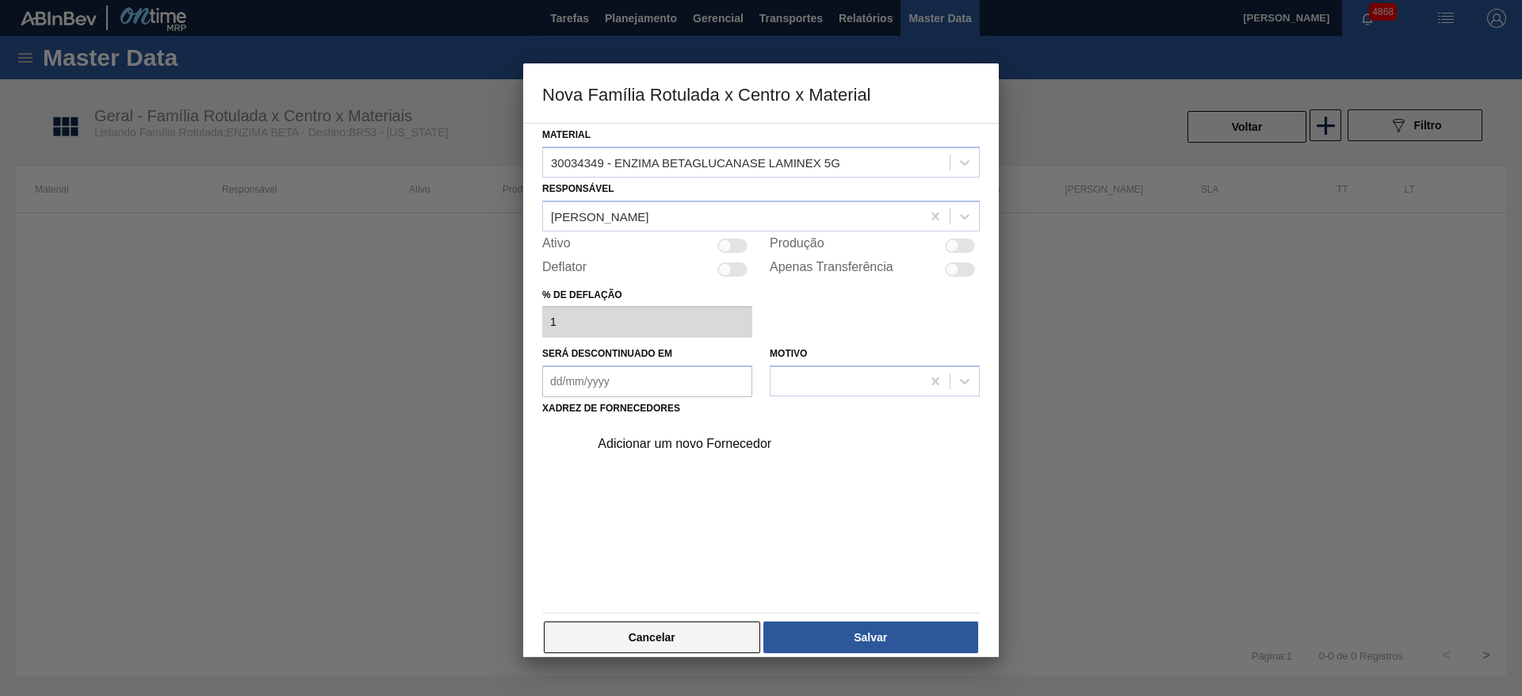
click at [626, 630] on button "Cancelar" at bounding box center [652, 638] width 216 height 32
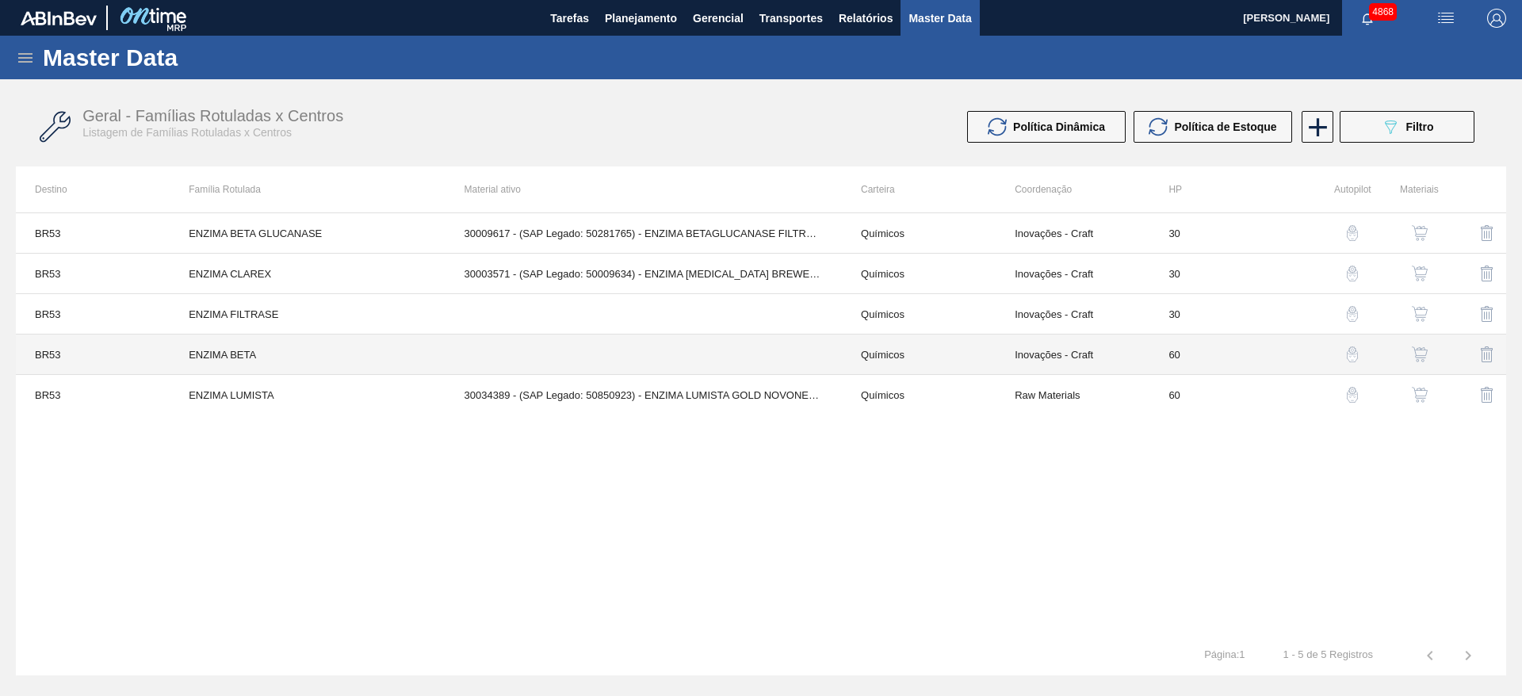
click at [715, 363] on td at bounding box center [644, 355] width 396 height 40
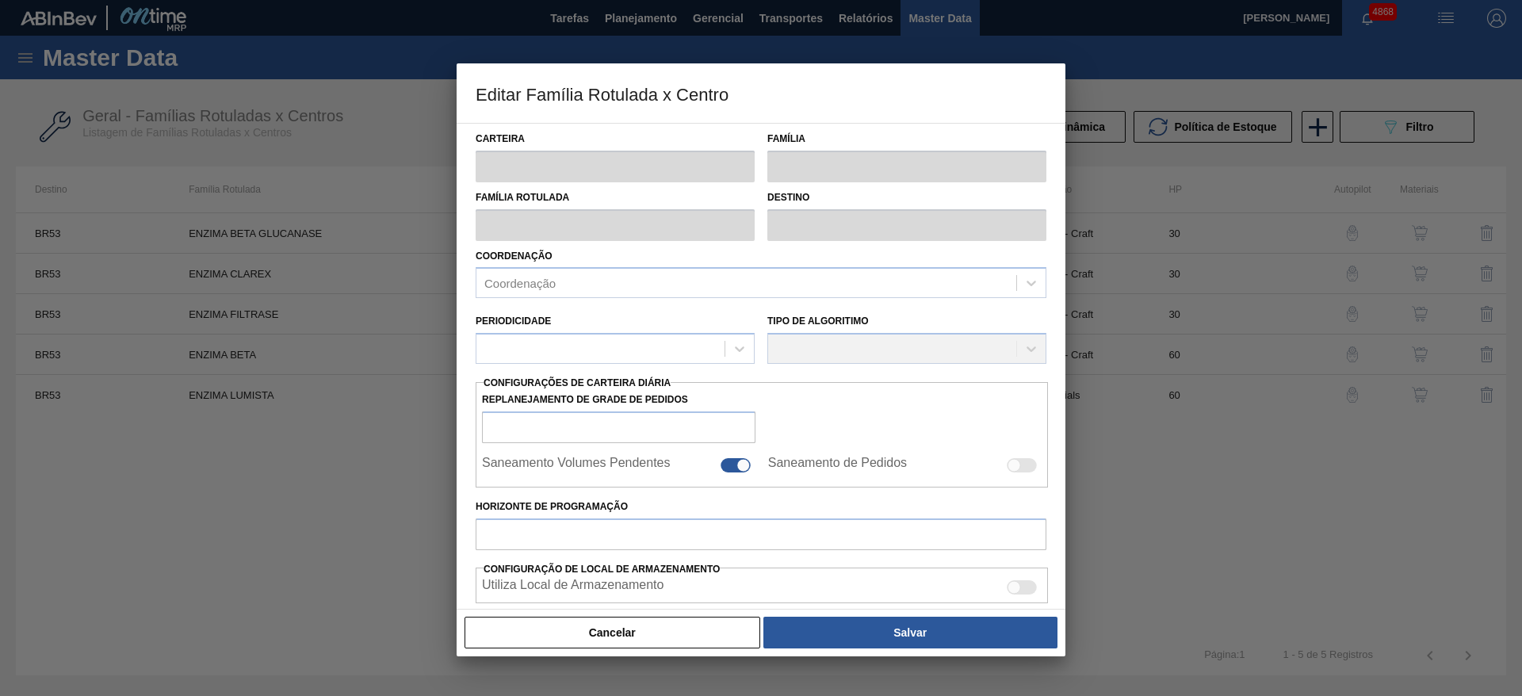
type input "Químicos"
type input "Enzima"
type input "ENZIMA BETA"
type input "BR53 - [US_STATE]"
type input "60"
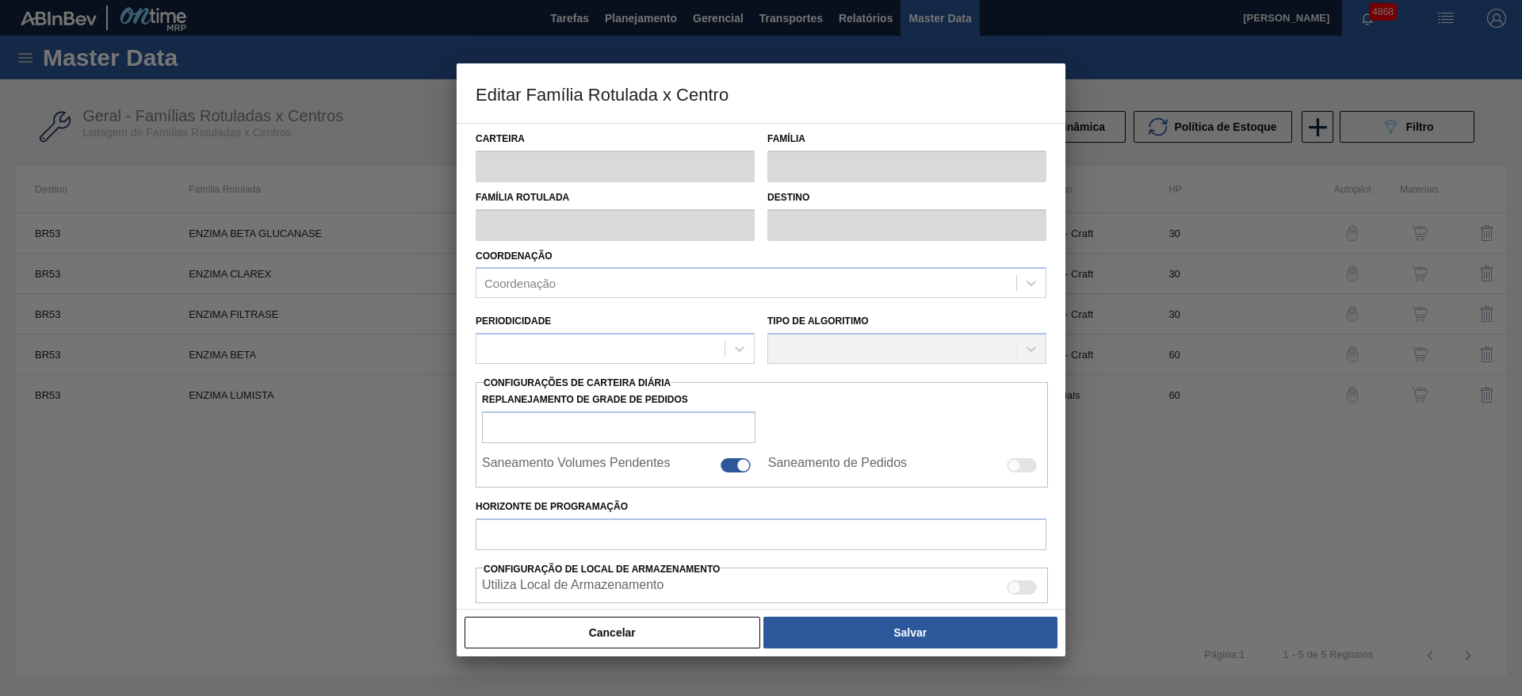
type input "0"
type input "100"
type input "0,000"
checkbox input "true"
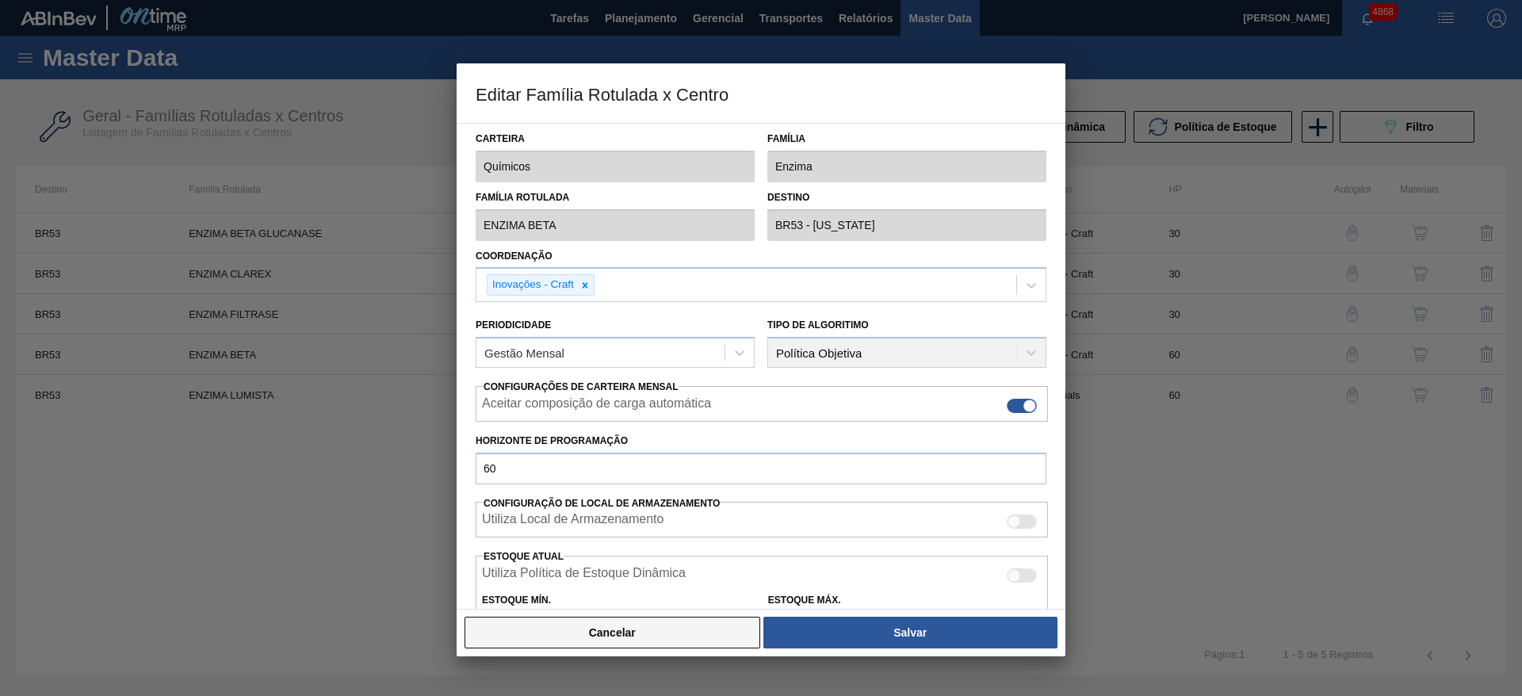
click at [713, 622] on button "Cancelar" at bounding box center [613, 633] width 296 height 32
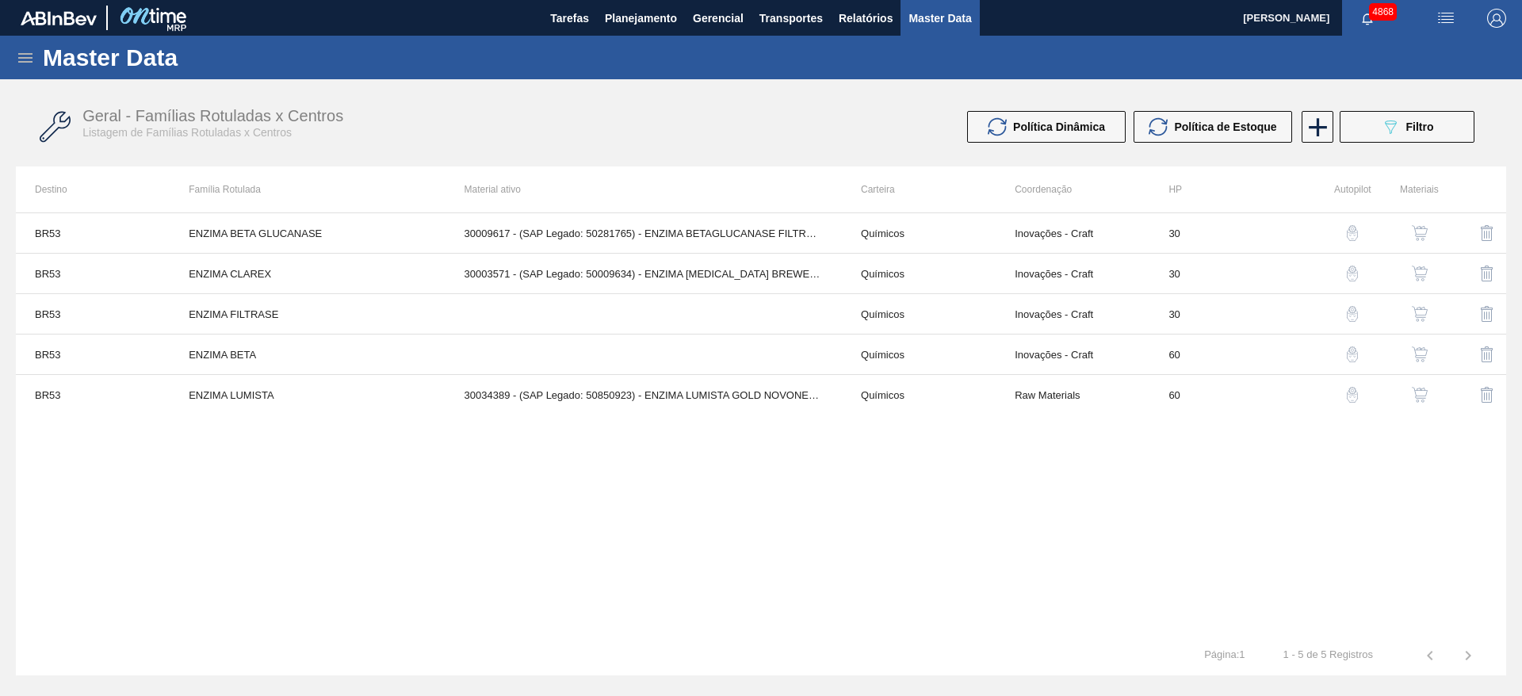
click at [1425, 314] on img "button" at bounding box center [1420, 314] width 16 height 16
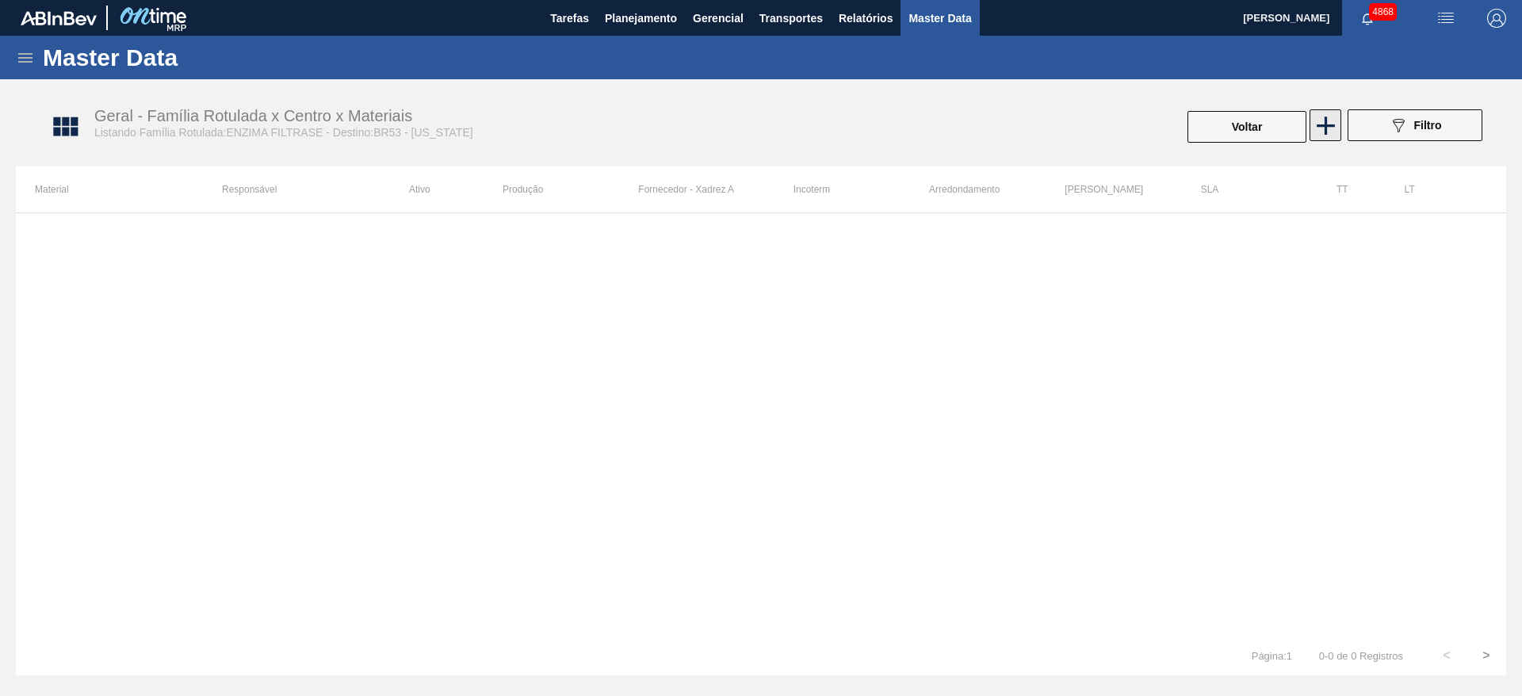
click at [1322, 121] on icon at bounding box center [1326, 125] width 31 height 31
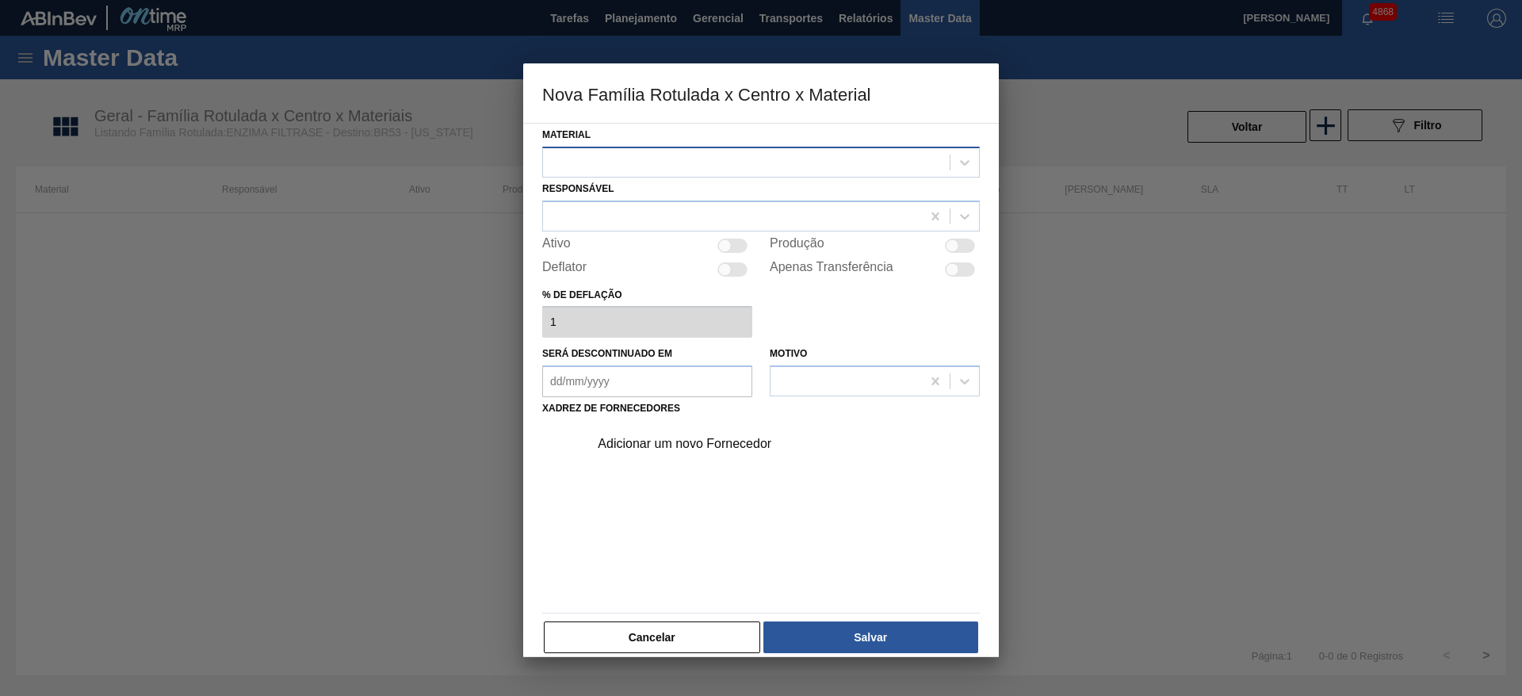
click at [738, 155] on div at bounding box center [746, 162] width 407 height 23
click at [625, 628] on button "Cancelar" at bounding box center [652, 638] width 216 height 32
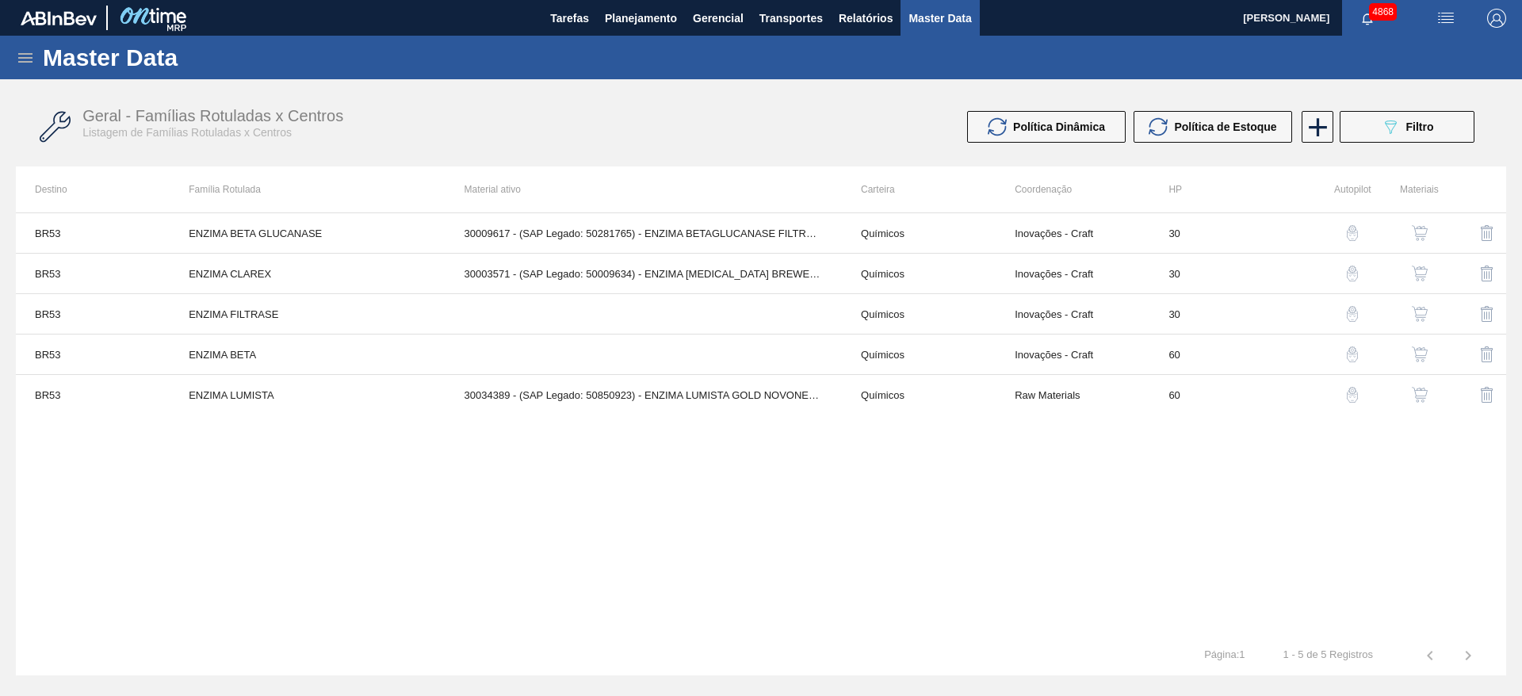
click at [1422, 354] on img "button" at bounding box center [1420, 354] width 16 height 16
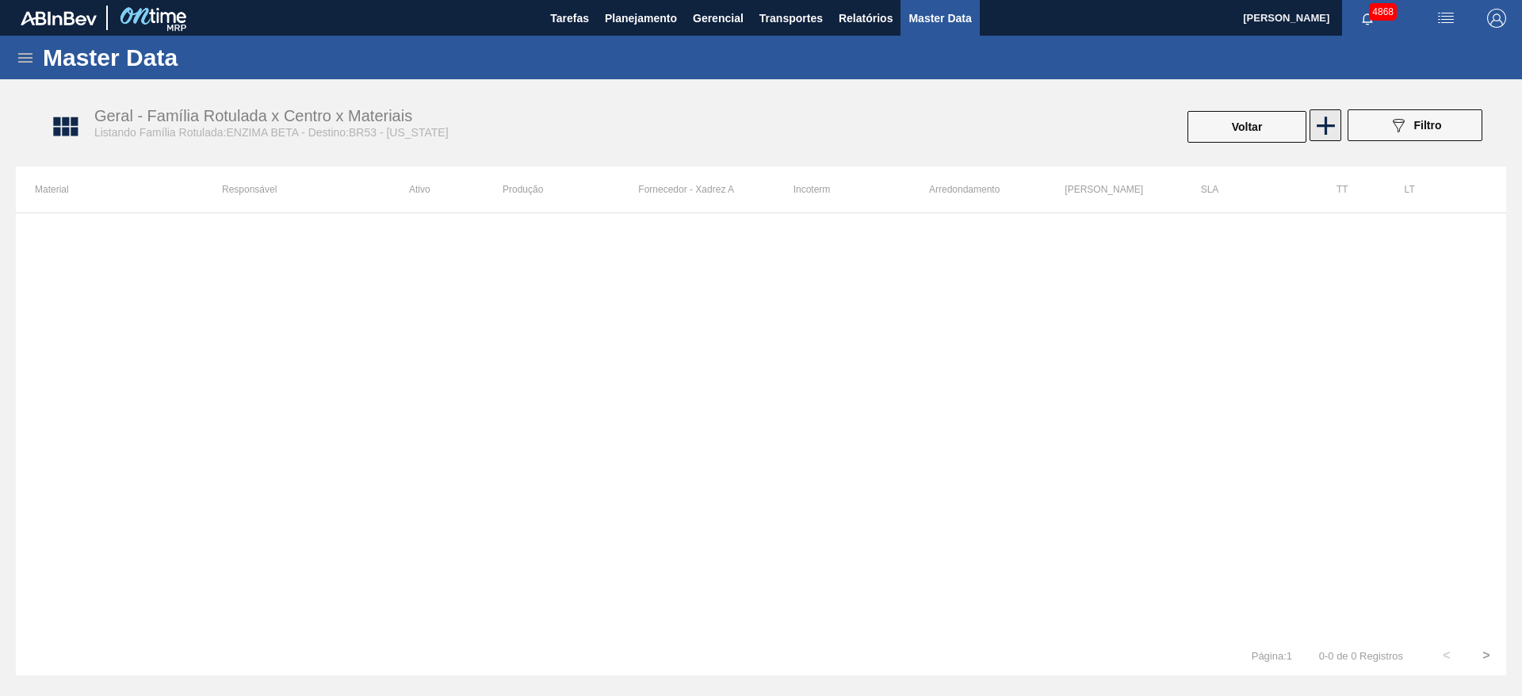
click at [1329, 118] on icon at bounding box center [1326, 125] width 31 height 31
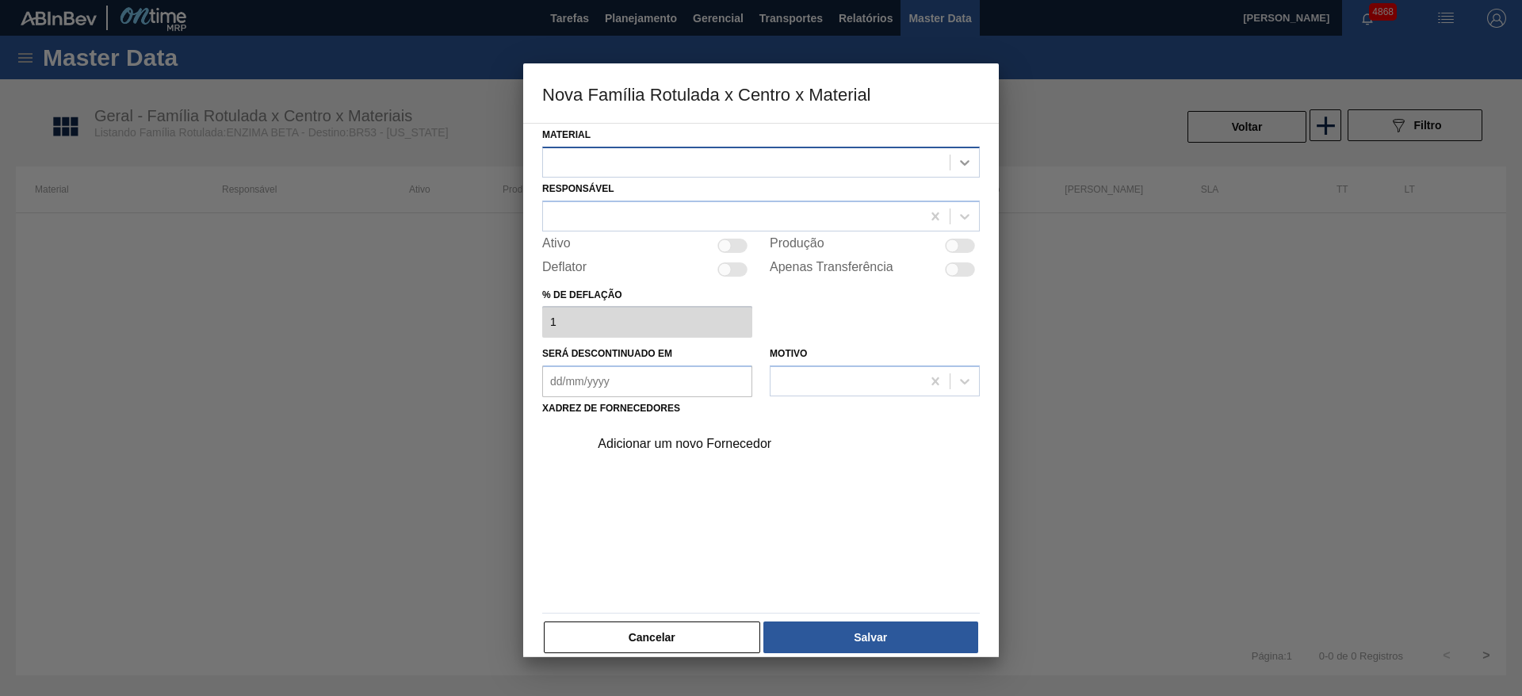
click at [957, 169] on icon at bounding box center [965, 163] width 16 height 16
drag, startPoint x: 678, startPoint y: 619, endPoint x: 686, endPoint y: 612, distance: 10.7
click at [681, 617] on div "Material Select is focused ,type to refine list, press Down to open the menu, R…" at bounding box center [761, 389] width 438 height 531
click at [693, 634] on button "Cancelar" at bounding box center [652, 638] width 216 height 32
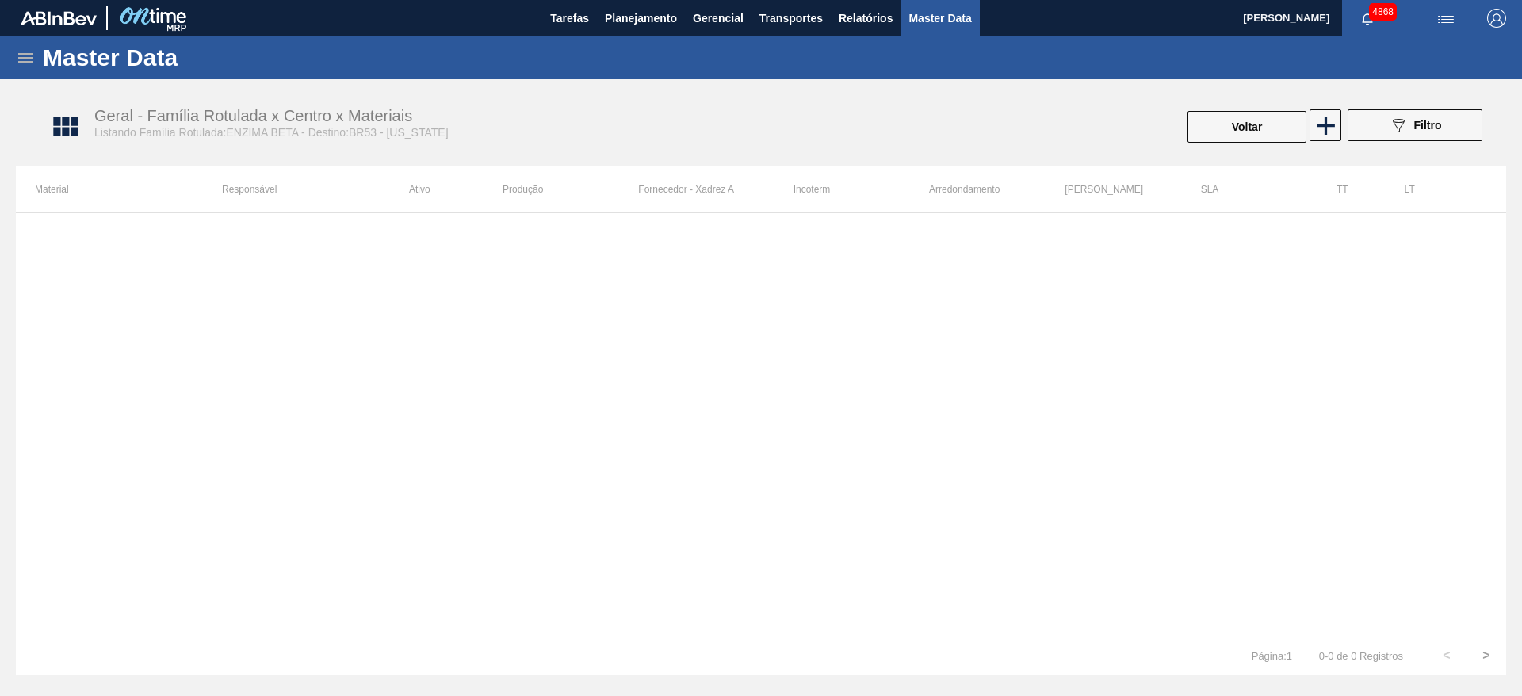
click at [632, 36] on div "Master Data" at bounding box center [761, 58] width 1522 height 44
click at [644, 25] on span "Planejamento" at bounding box center [641, 18] width 72 height 19
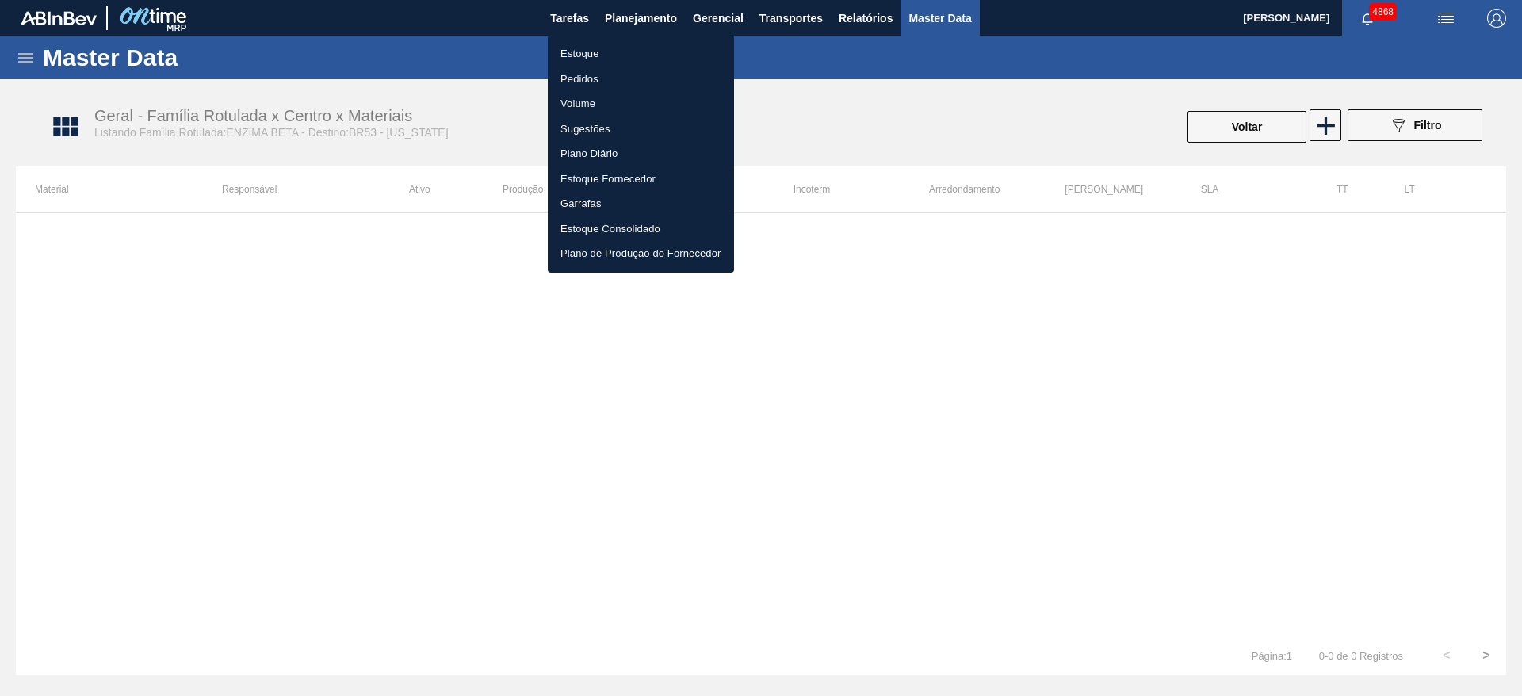
click at [621, 44] on li "Estoque" at bounding box center [641, 53] width 186 height 25
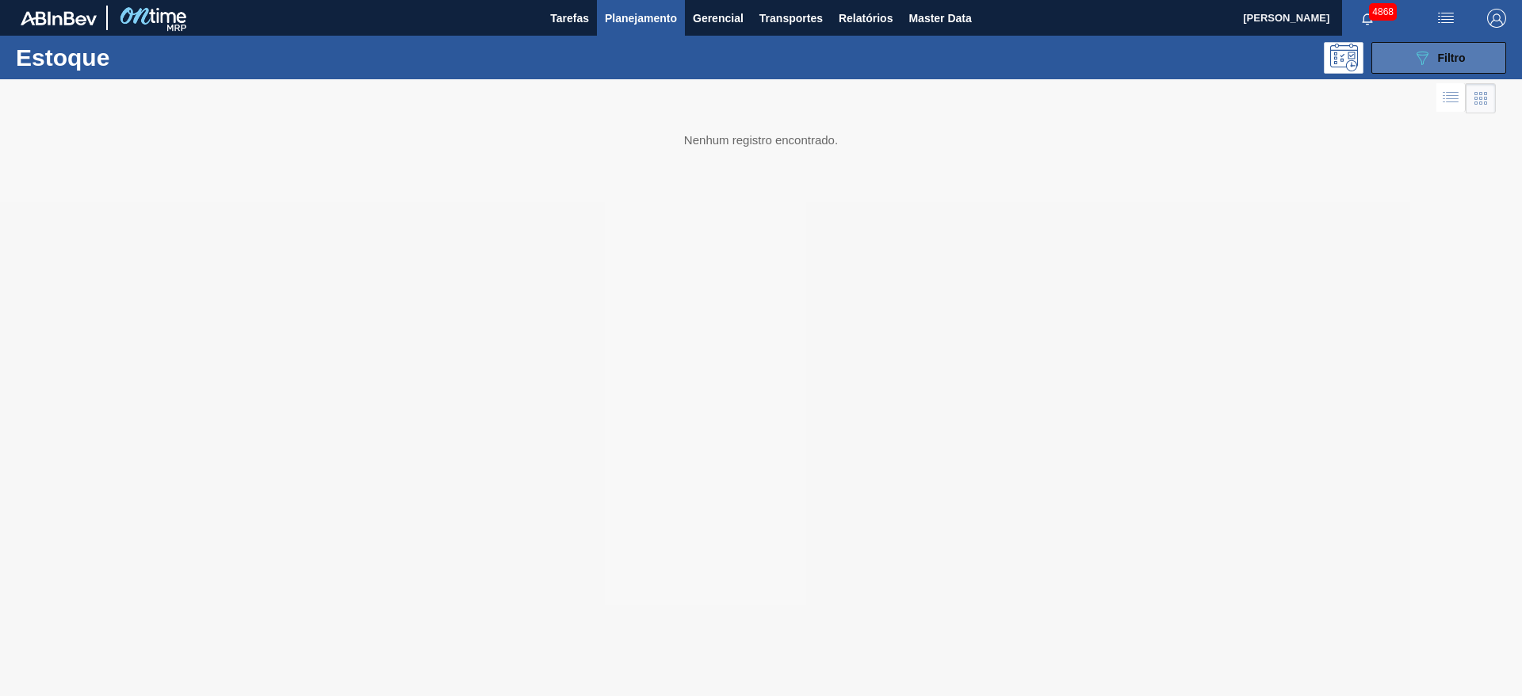
click at [1464, 48] on div "089F7B8B-B2A5-4AFE-B5C0-19BA573D28AC Filtro" at bounding box center [1439, 57] width 53 height 19
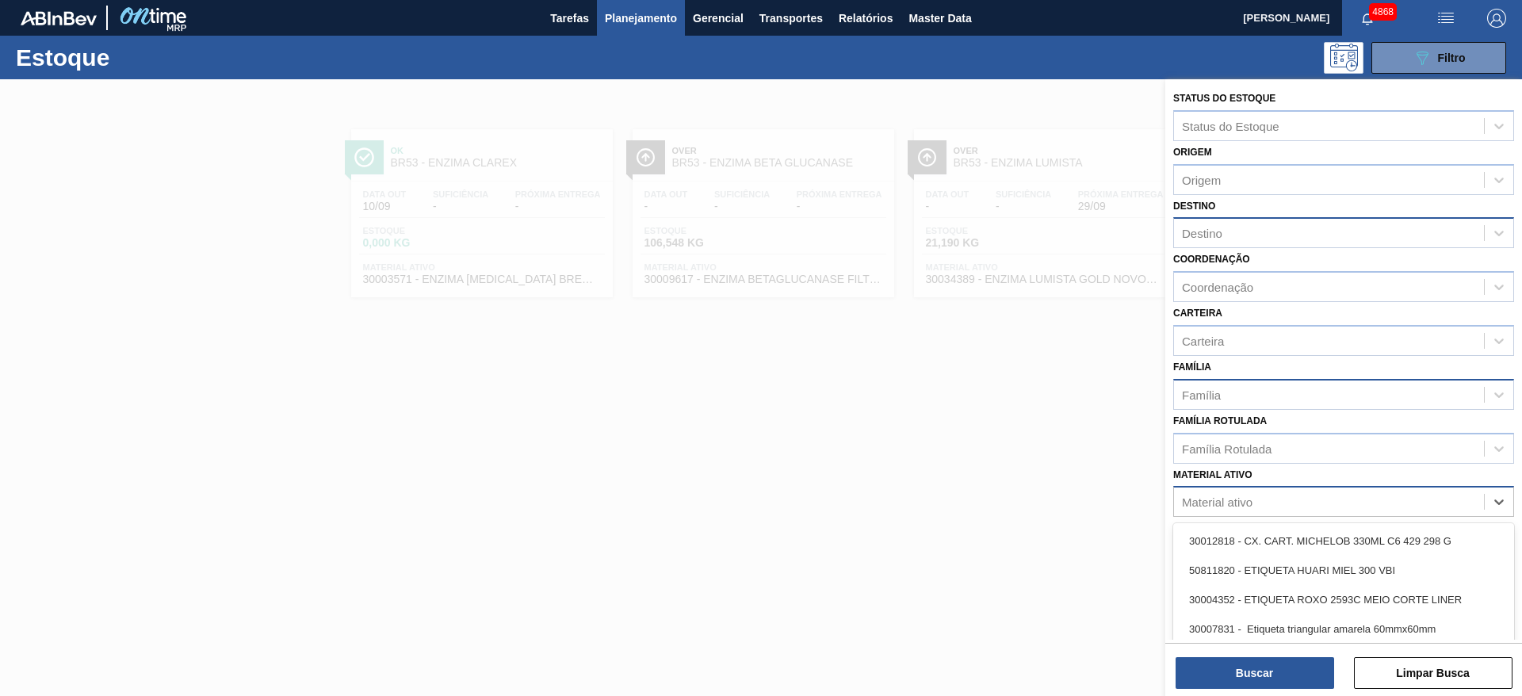
click at [1273, 516] on div "Material ativo" at bounding box center [1343, 501] width 341 height 31
type ativo "wbmi"
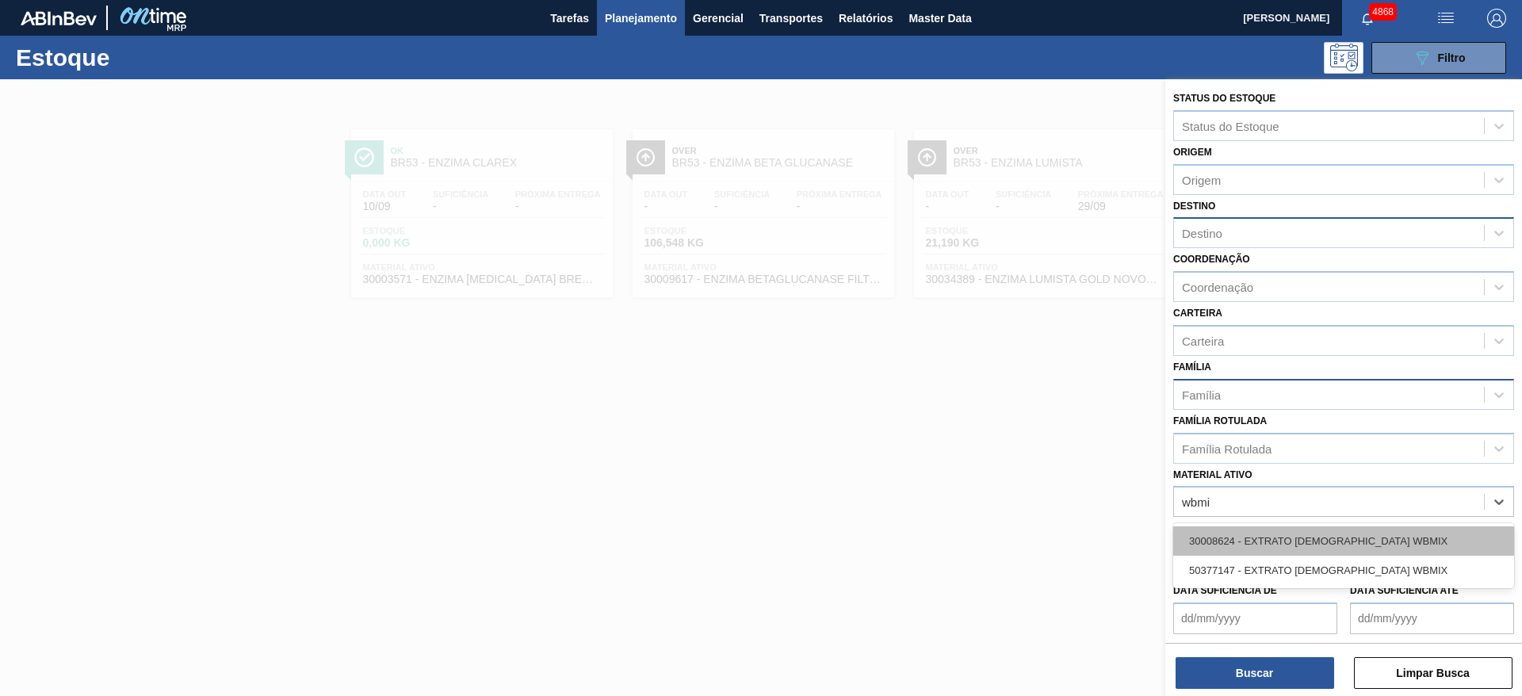
click at [1273, 545] on div "30008624 - EXTRATO [DEMOGRAPHIC_DATA] WBMIX" at bounding box center [1343, 540] width 341 height 29
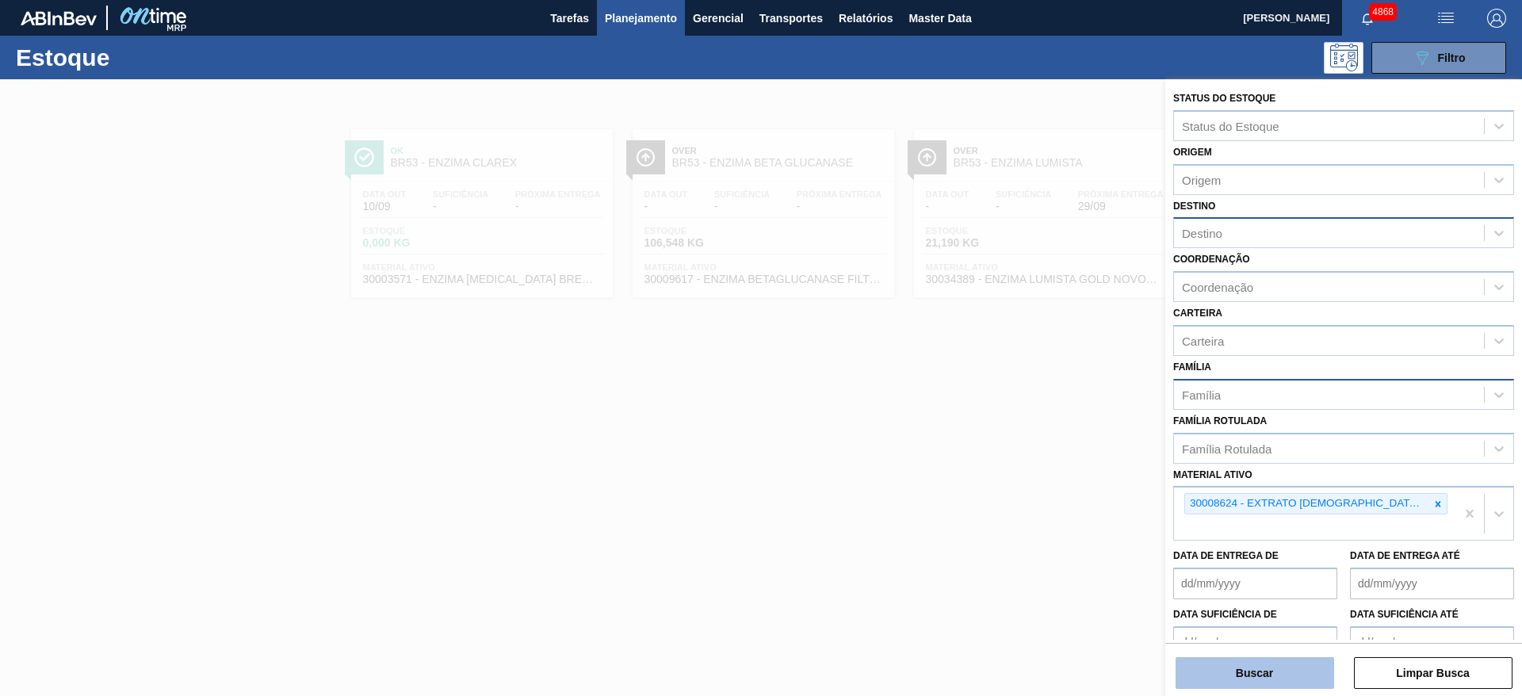
click at [1253, 662] on button "Buscar" at bounding box center [1255, 673] width 159 height 32
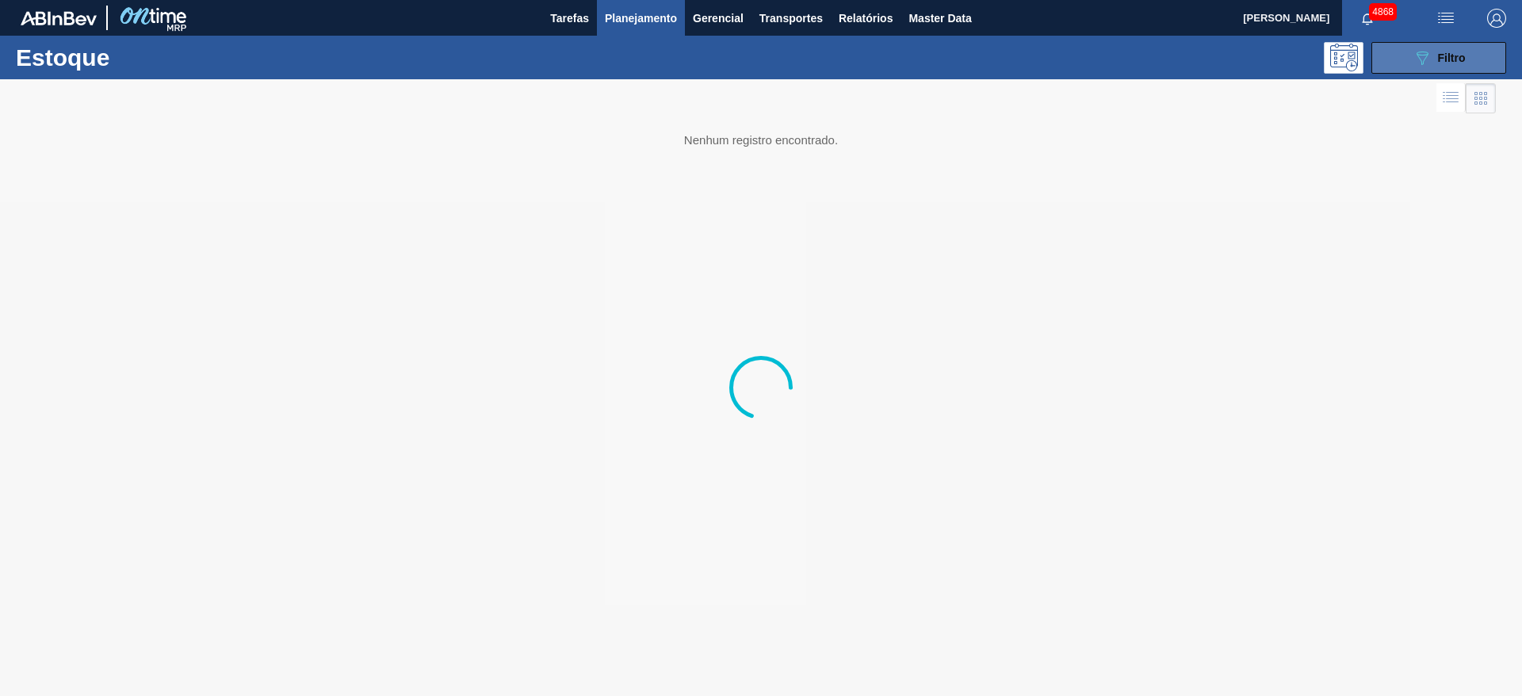
click at [1405, 59] on button "089F7B8B-B2A5-4AFE-B5C0-19BA573D28AC Filtro" at bounding box center [1439, 58] width 135 height 32
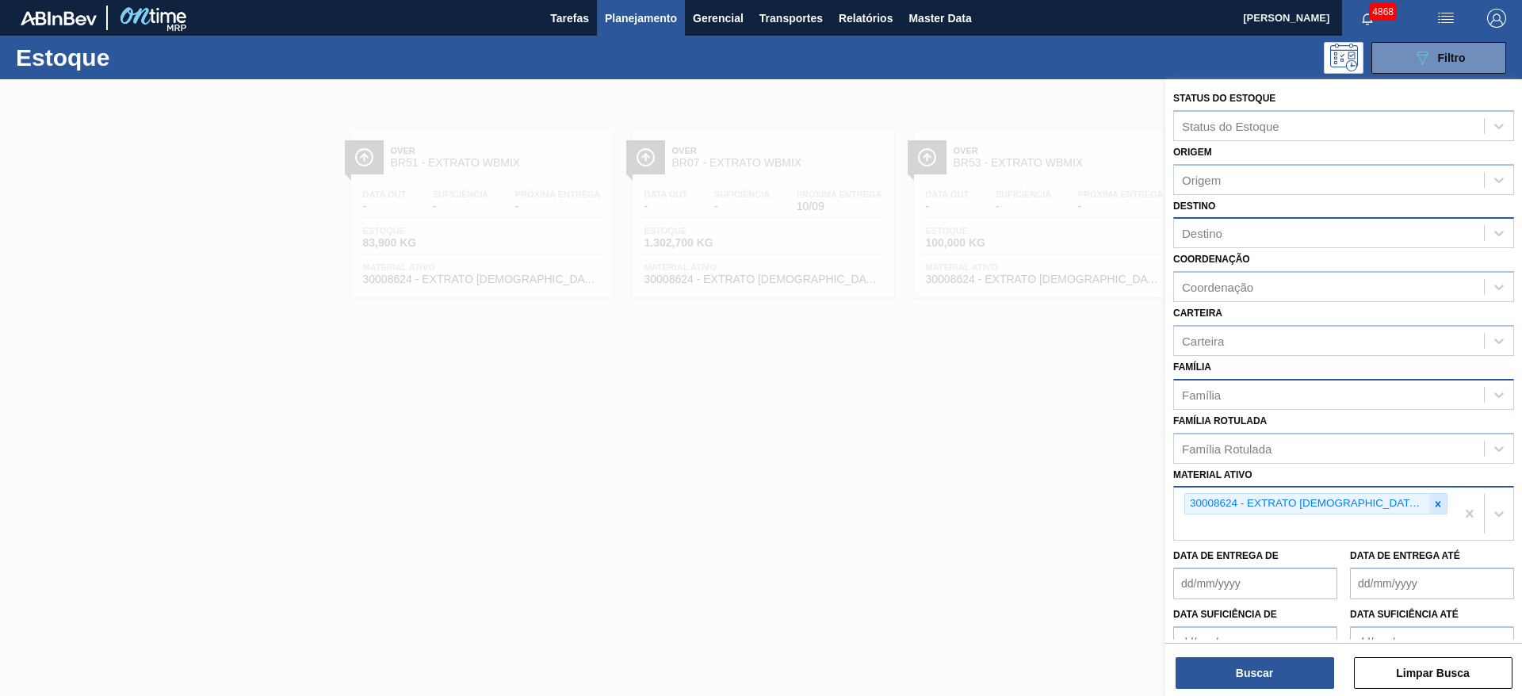
click at [1433, 503] on icon at bounding box center [1438, 504] width 11 height 11
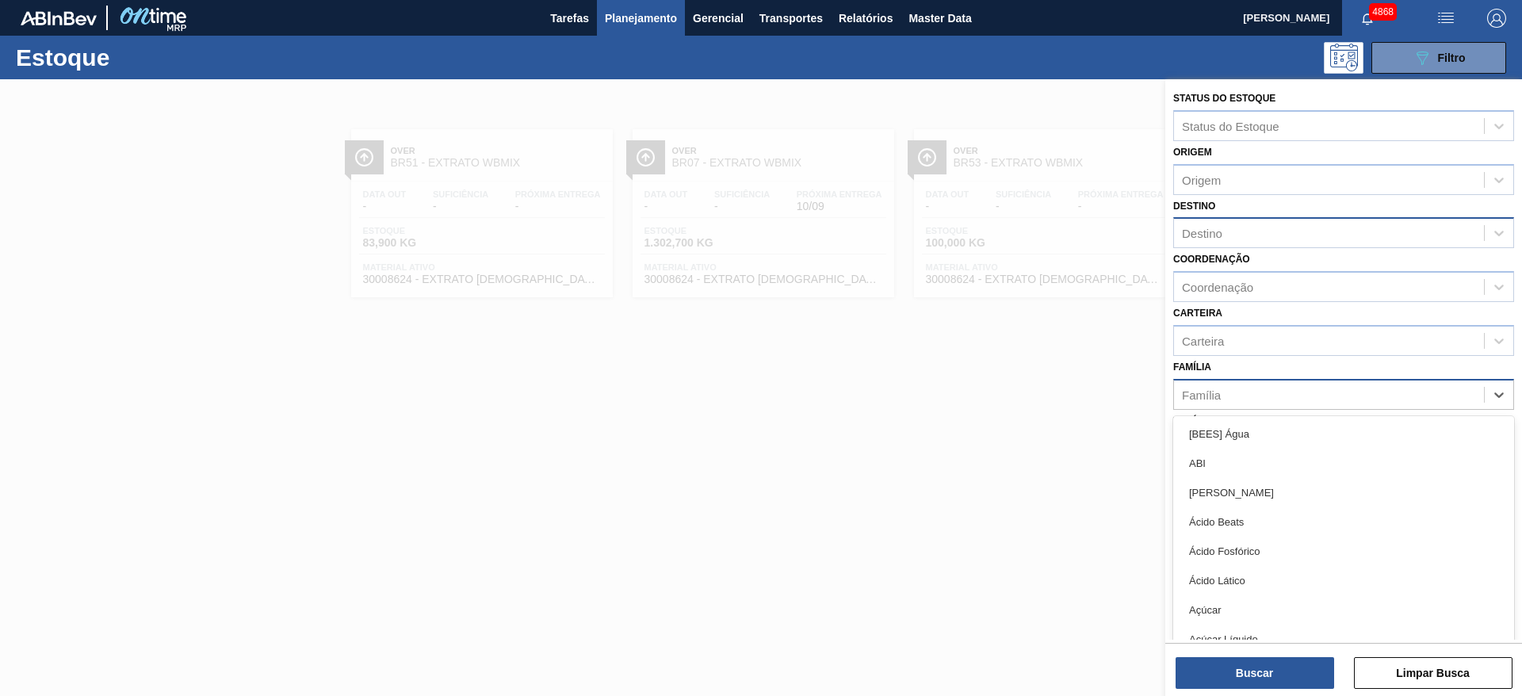
click at [1269, 404] on div "Família" at bounding box center [1329, 394] width 310 height 23
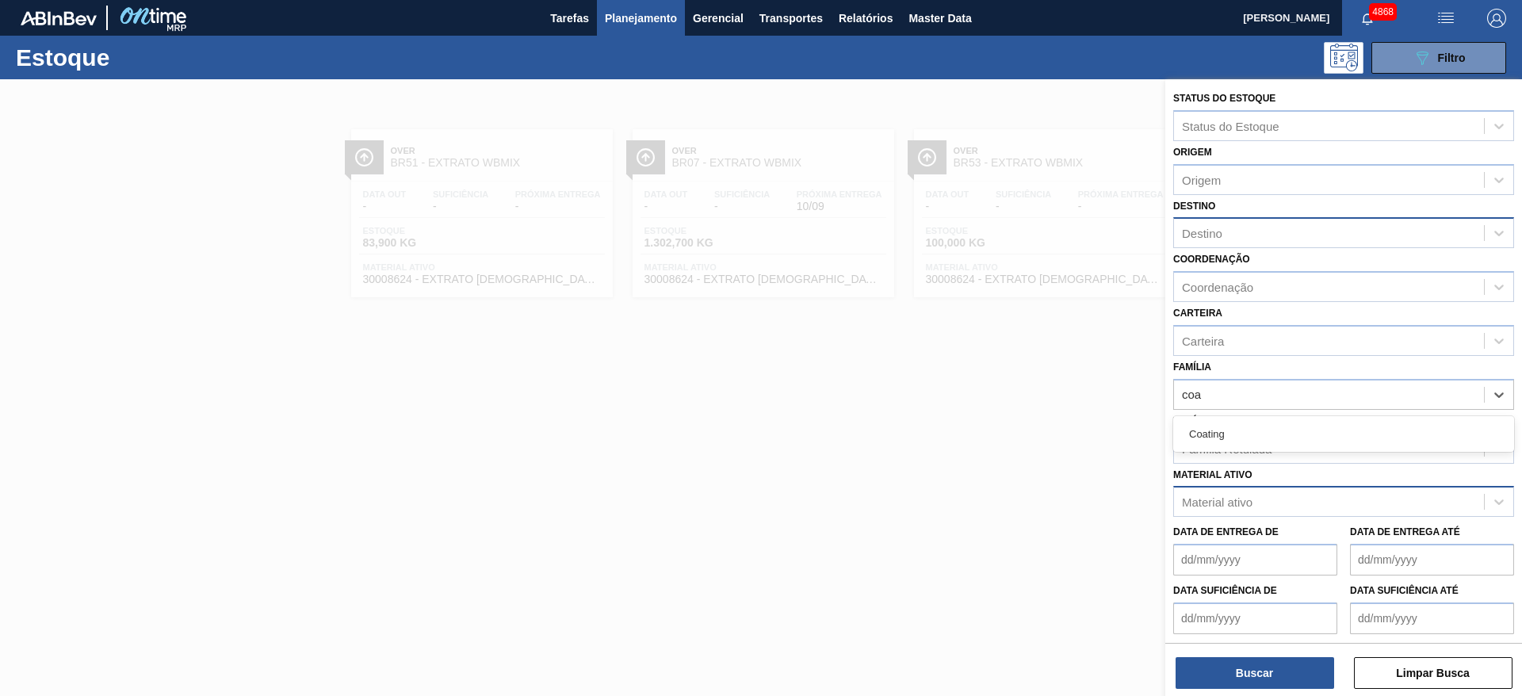
type input "coat"
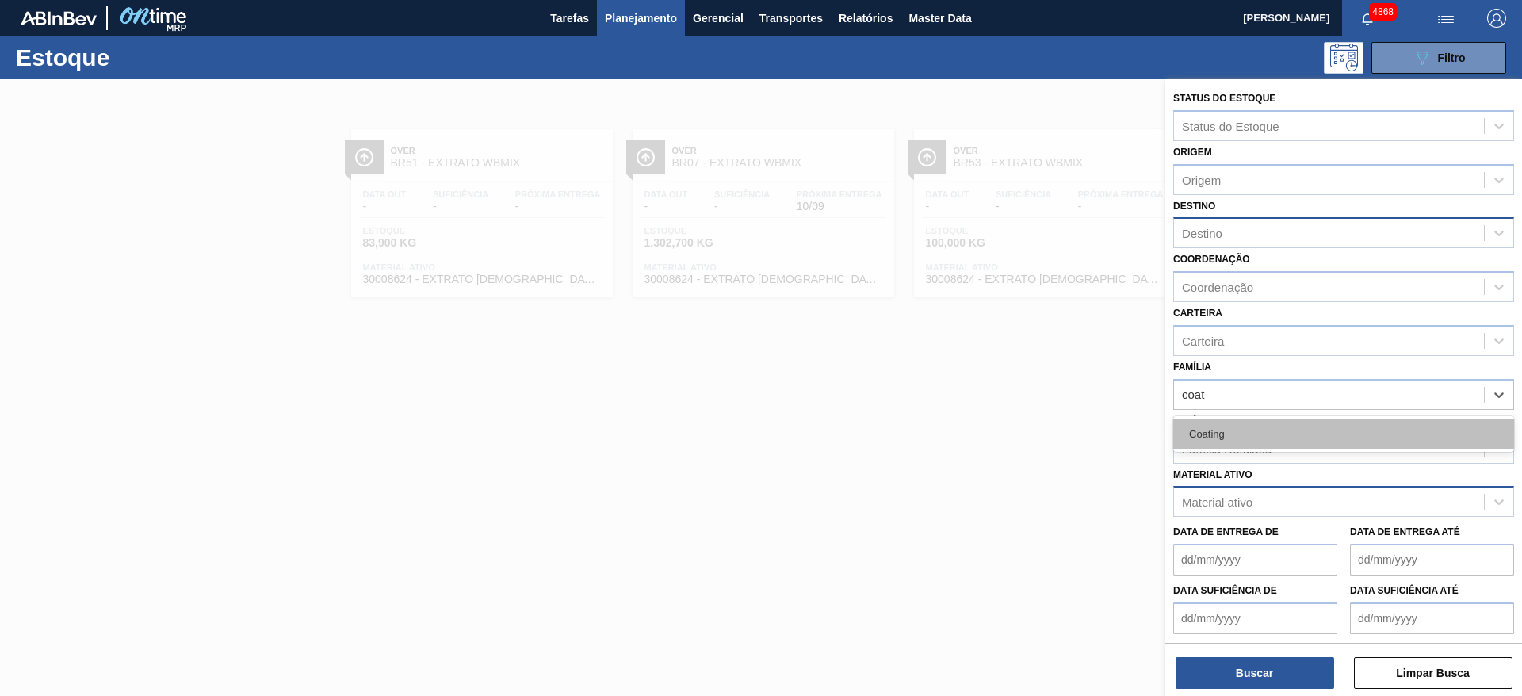
click at [1320, 423] on div "Coating" at bounding box center [1343, 433] width 341 height 29
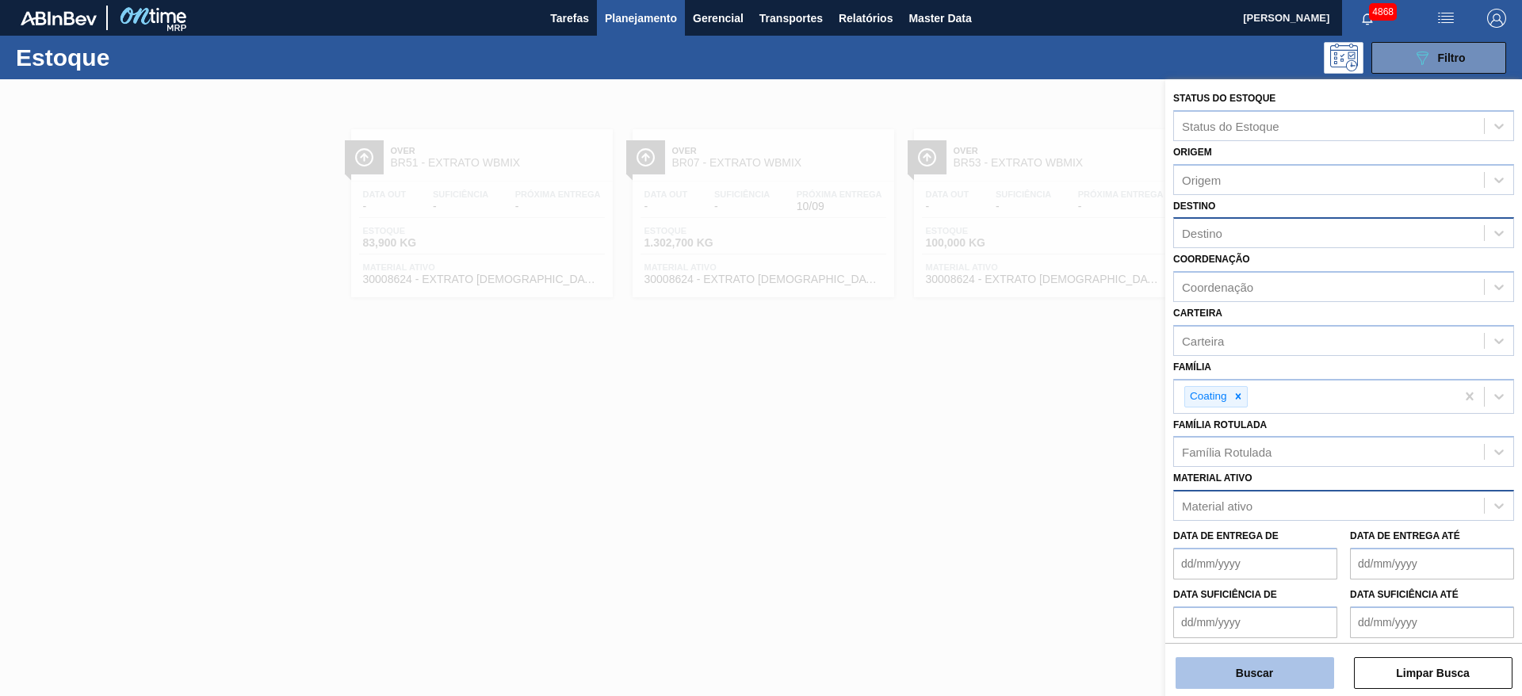
click at [1276, 671] on button "Buscar" at bounding box center [1255, 673] width 159 height 32
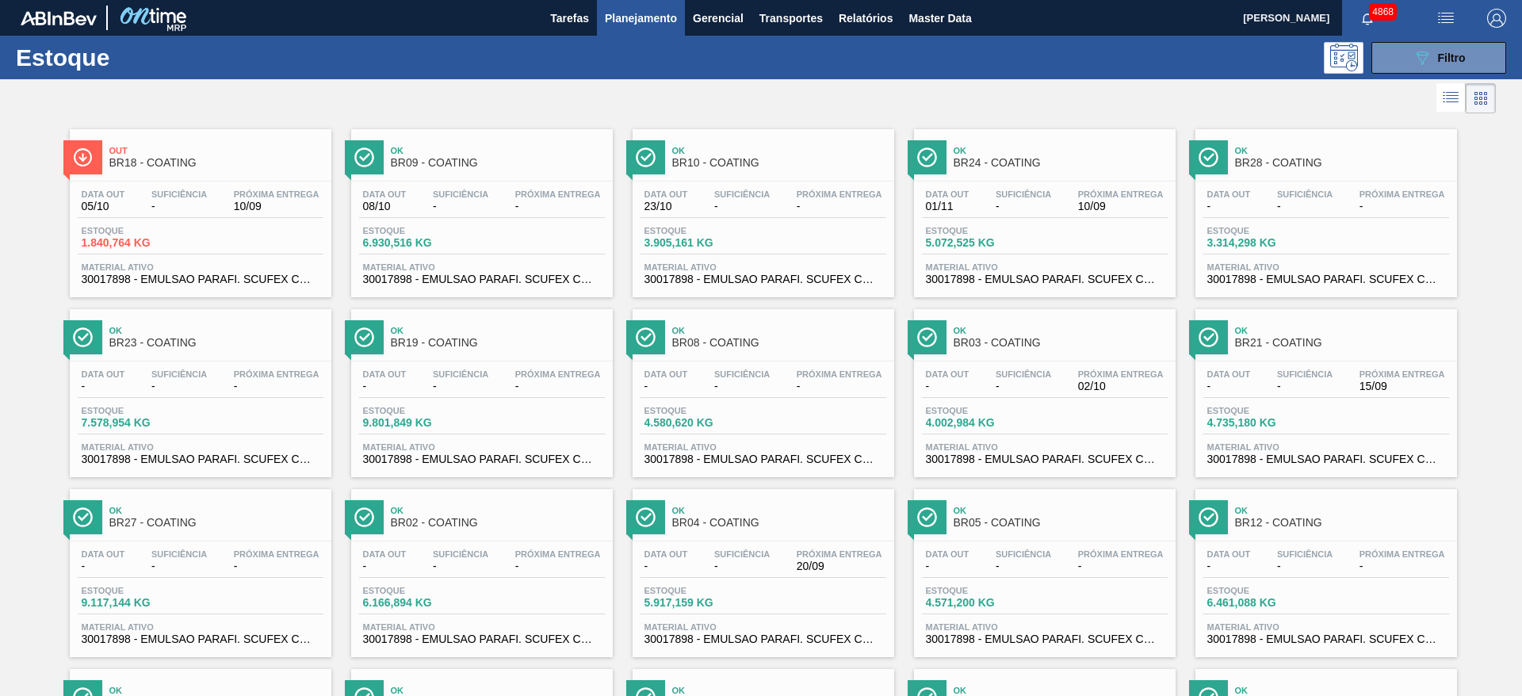
drag, startPoint x: 228, startPoint y: 250, endPoint x: 427, endPoint y: 115, distance: 240.4
click at [427, 115] on div at bounding box center [748, 98] width 1496 height 38
click at [1446, 48] on button "089F7B8B-B2A5-4AFE-B5C0-19BA573D28AC Filtro" at bounding box center [1439, 58] width 135 height 32
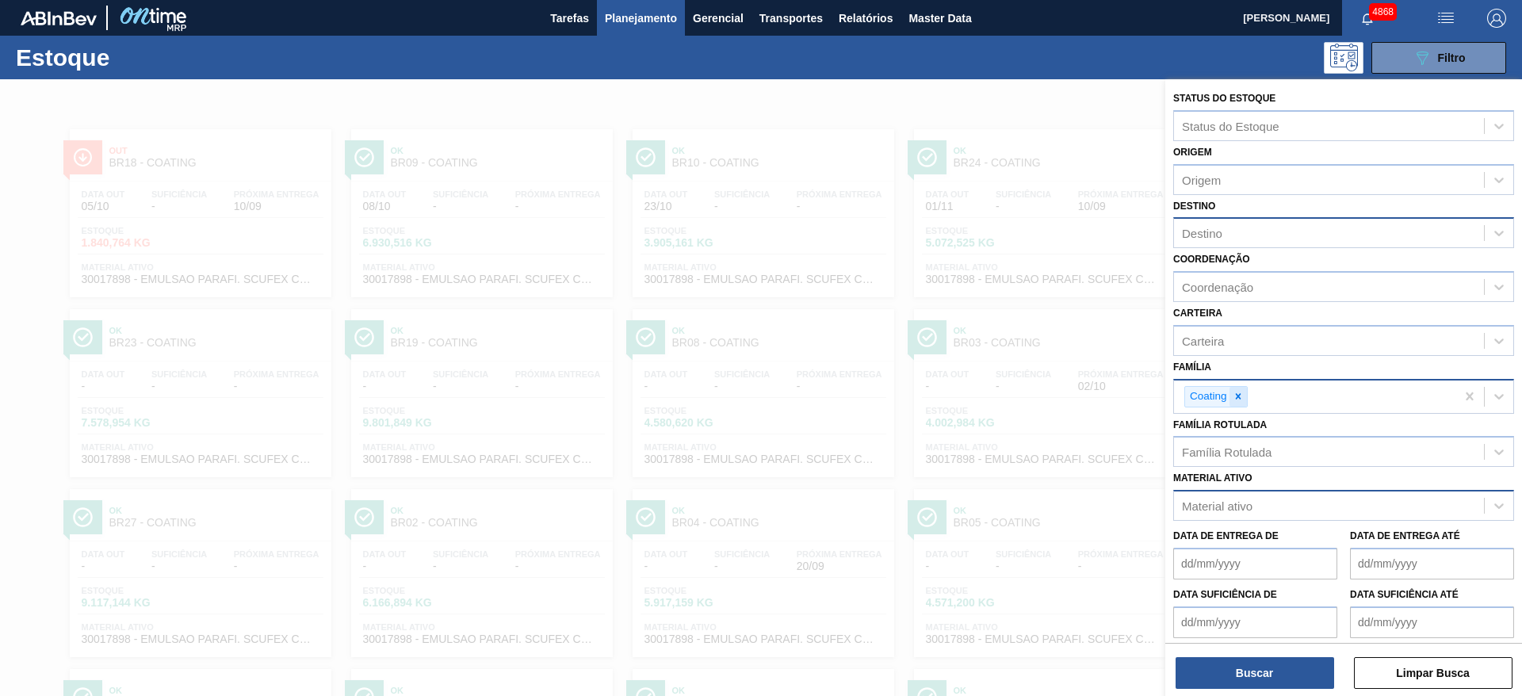
click at [1235, 398] on icon at bounding box center [1238, 396] width 11 height 11
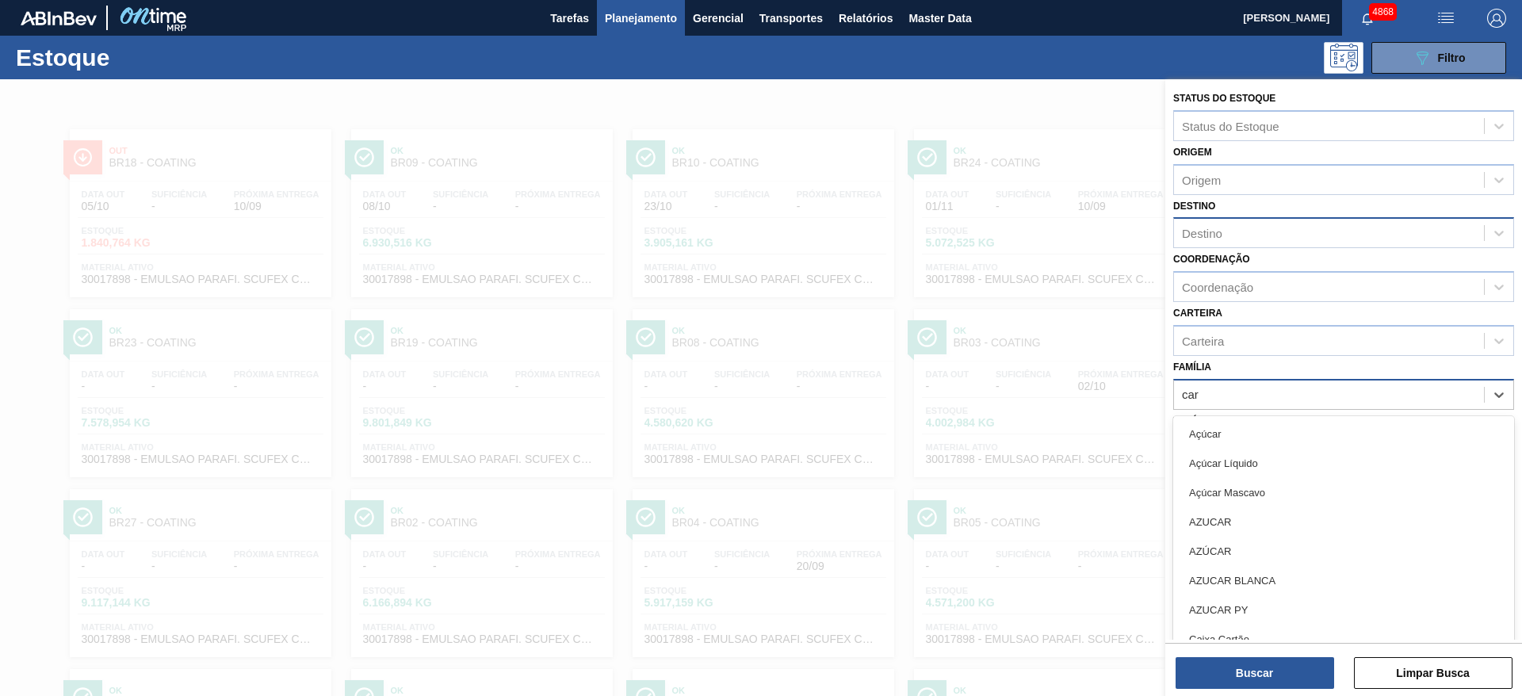
type input "cara"
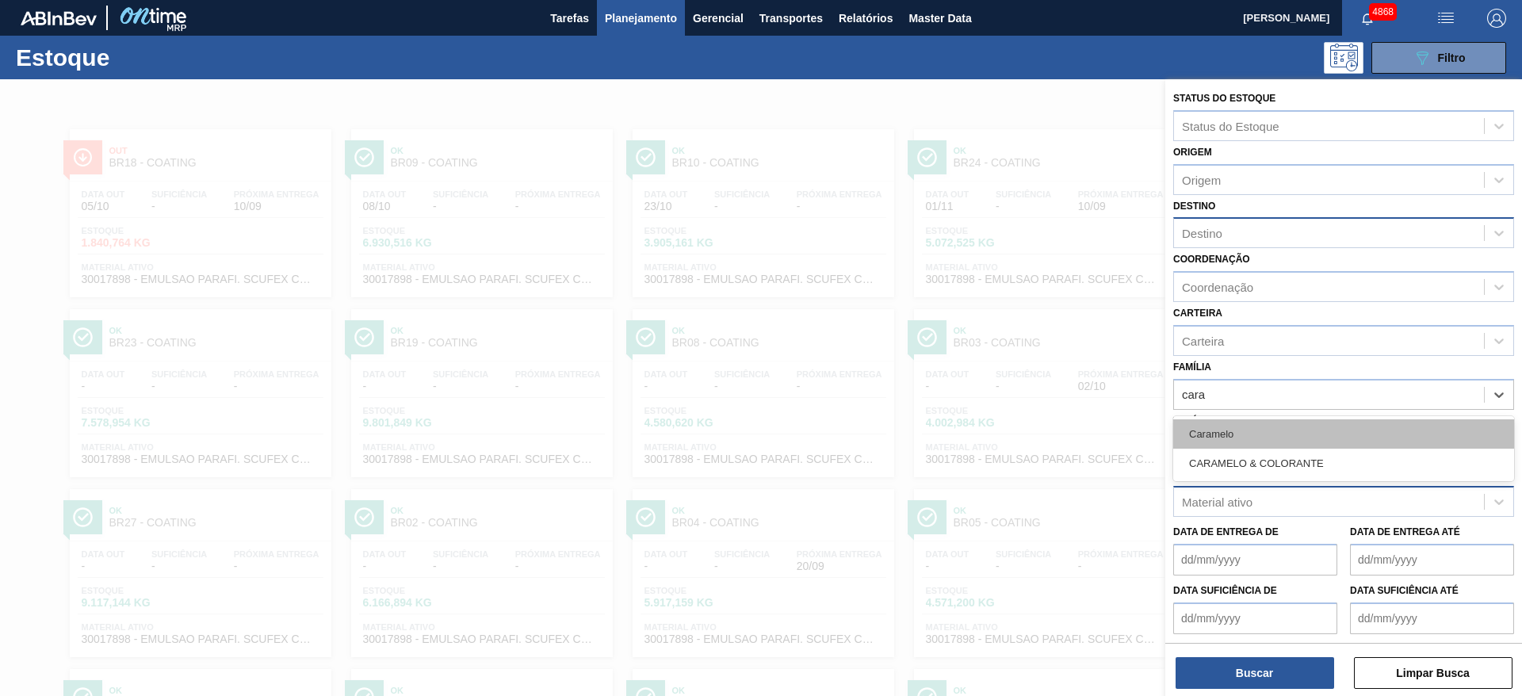
click at [1274, 437] on div "Caramelo" at bounding box center [1343, 433] width 341 height 29
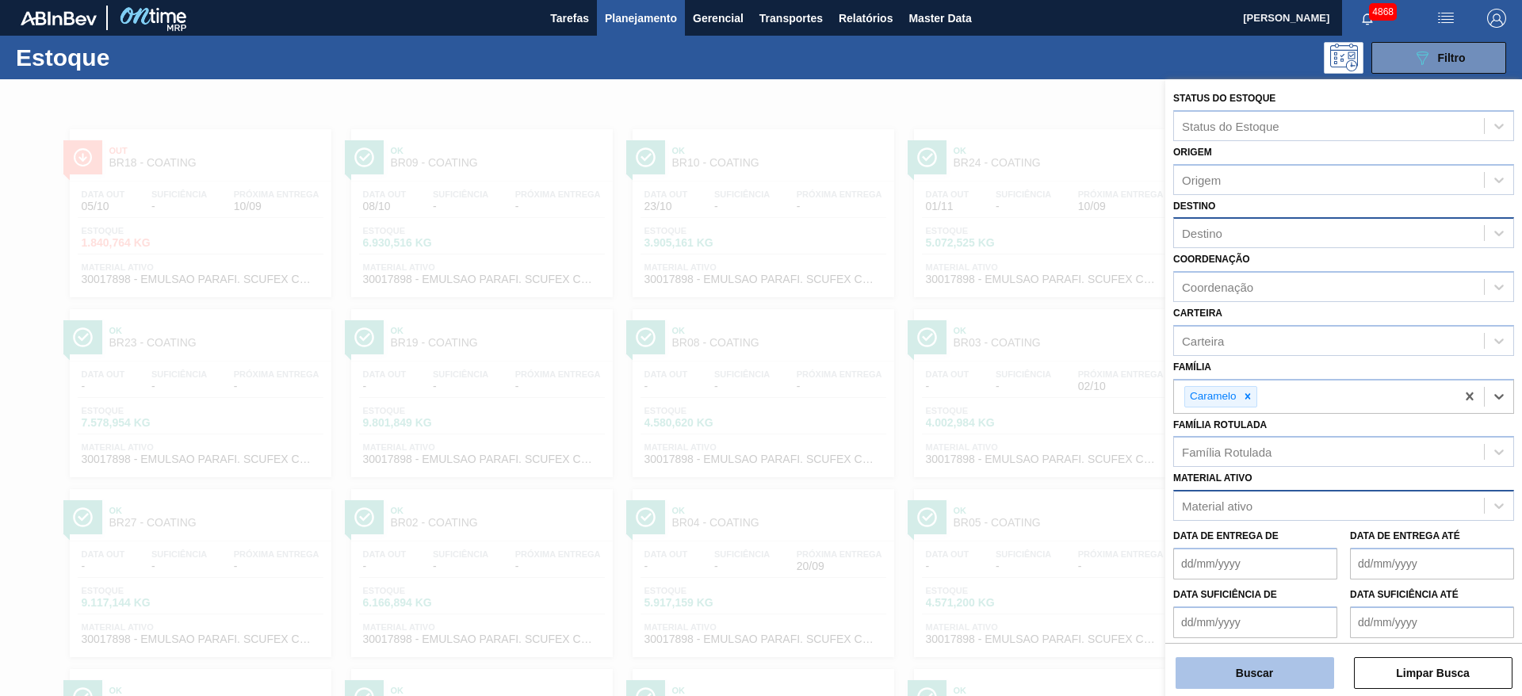
click at [1308, 678] on button "Buscar" at bounding box center [1255, 673] width 159 height 32
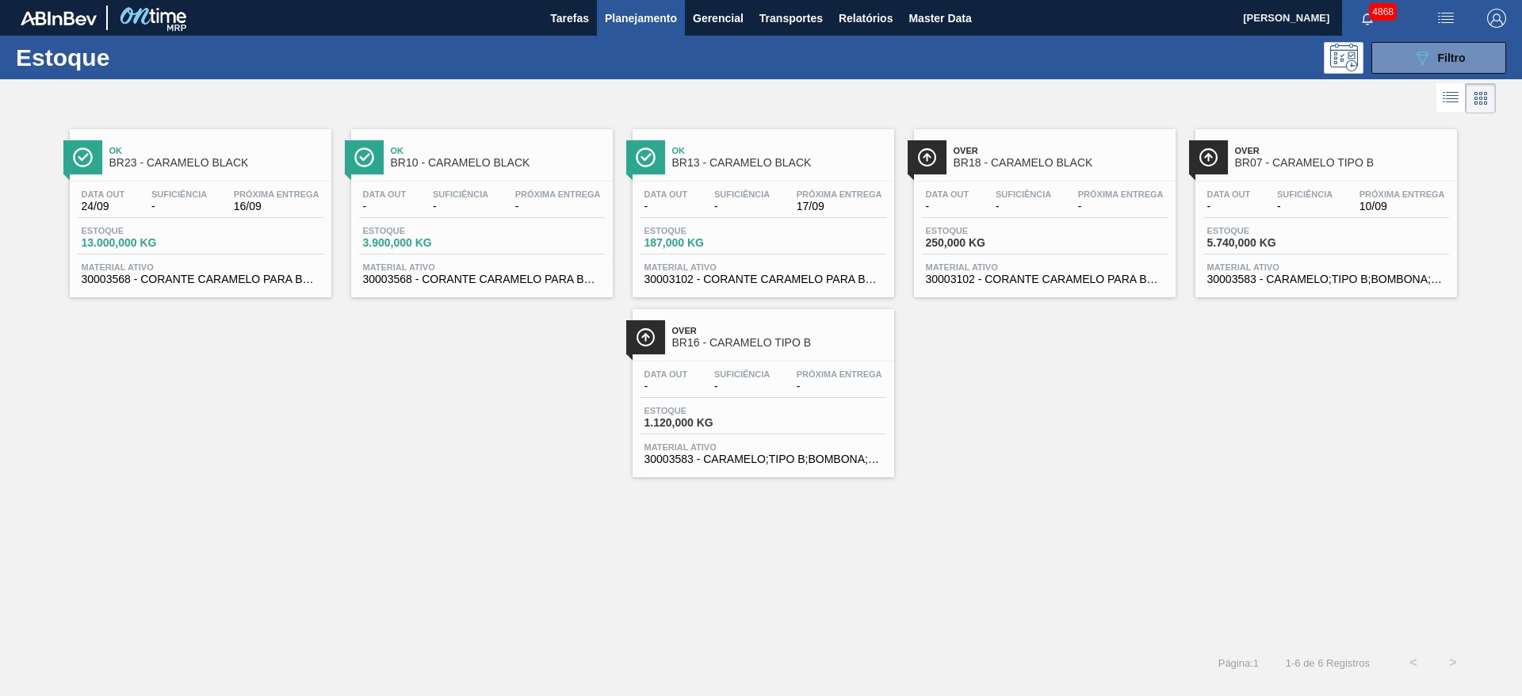
click at [1297, 170] on div "Over BR07 - CARAMELO TIPO B" at bounding box center [1342, 158] width 214 height 36
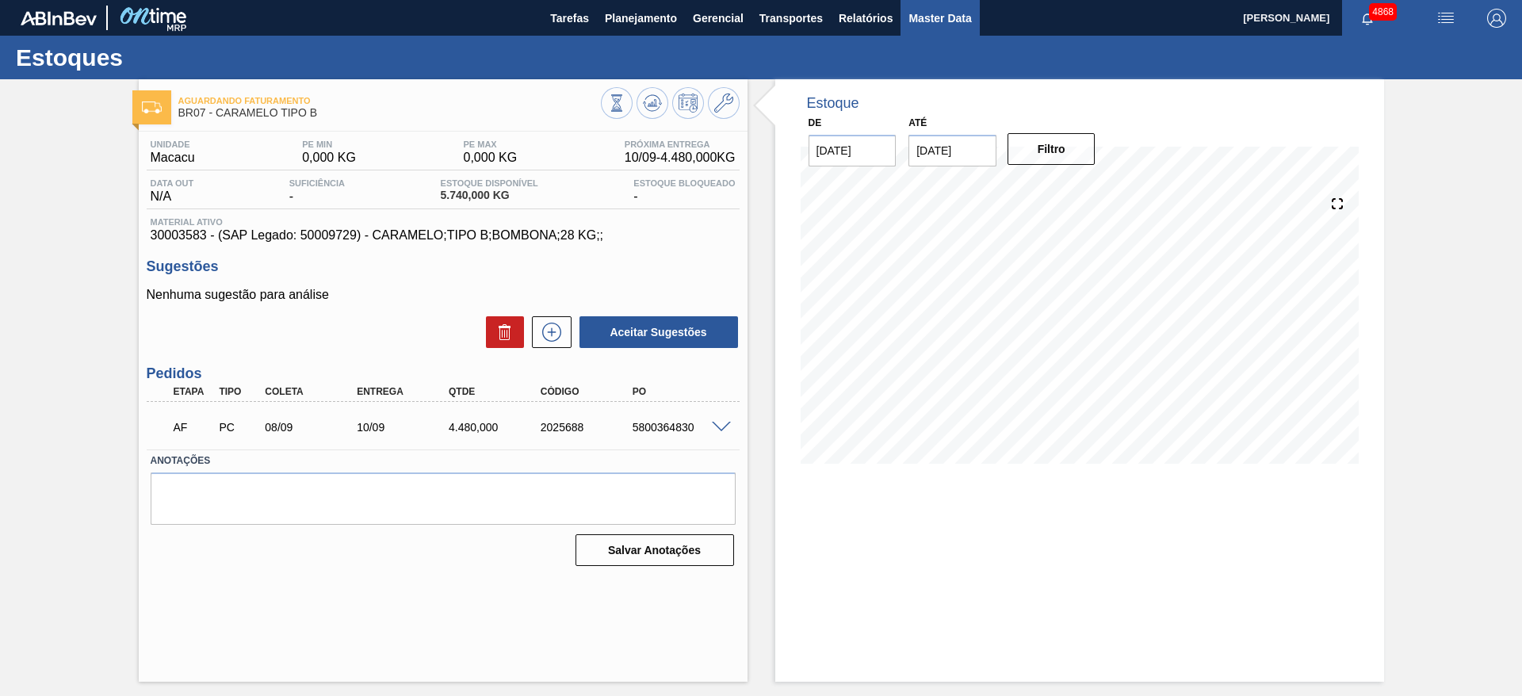
click at [941, 30] on button "Master Data" at bounding box center [940, 18] width 78 height 36
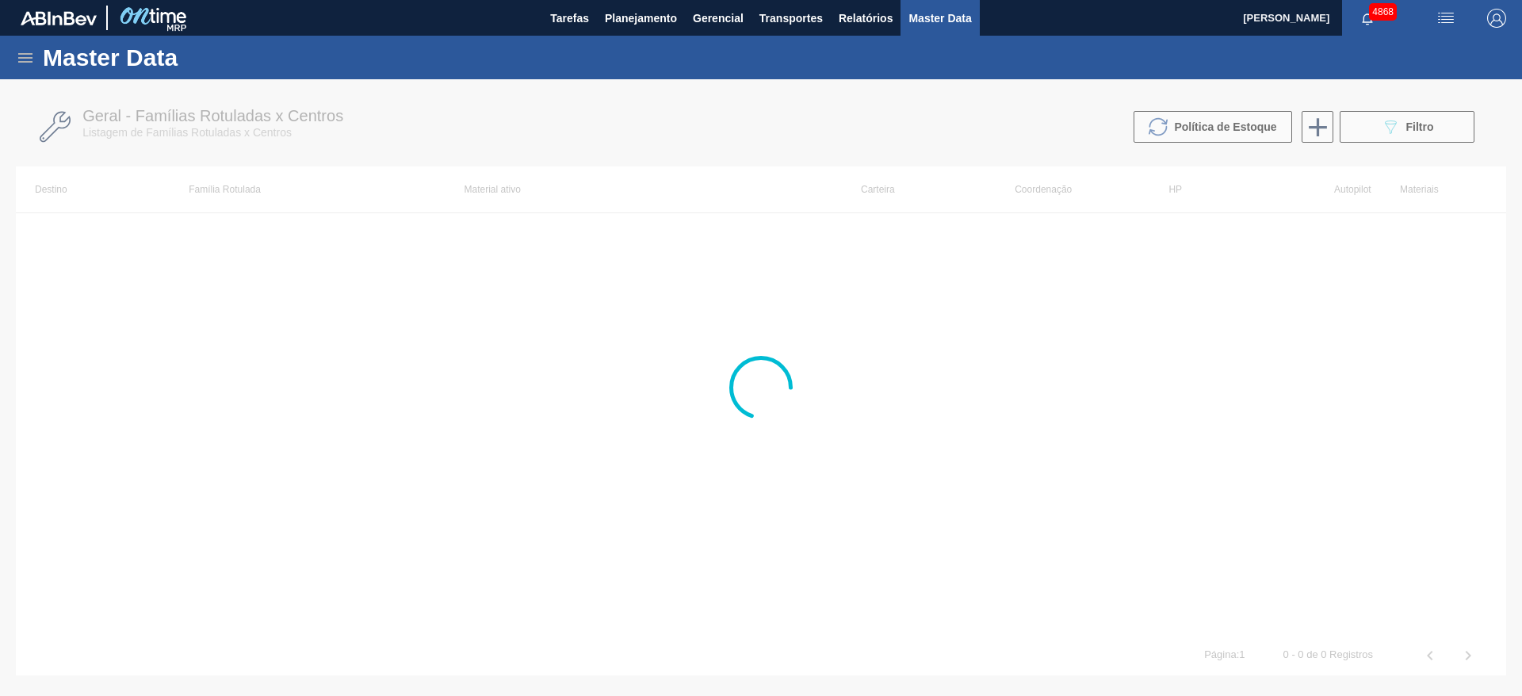
click at [29, 63] on icon at bounding box center [25, 57] width 19 height 19
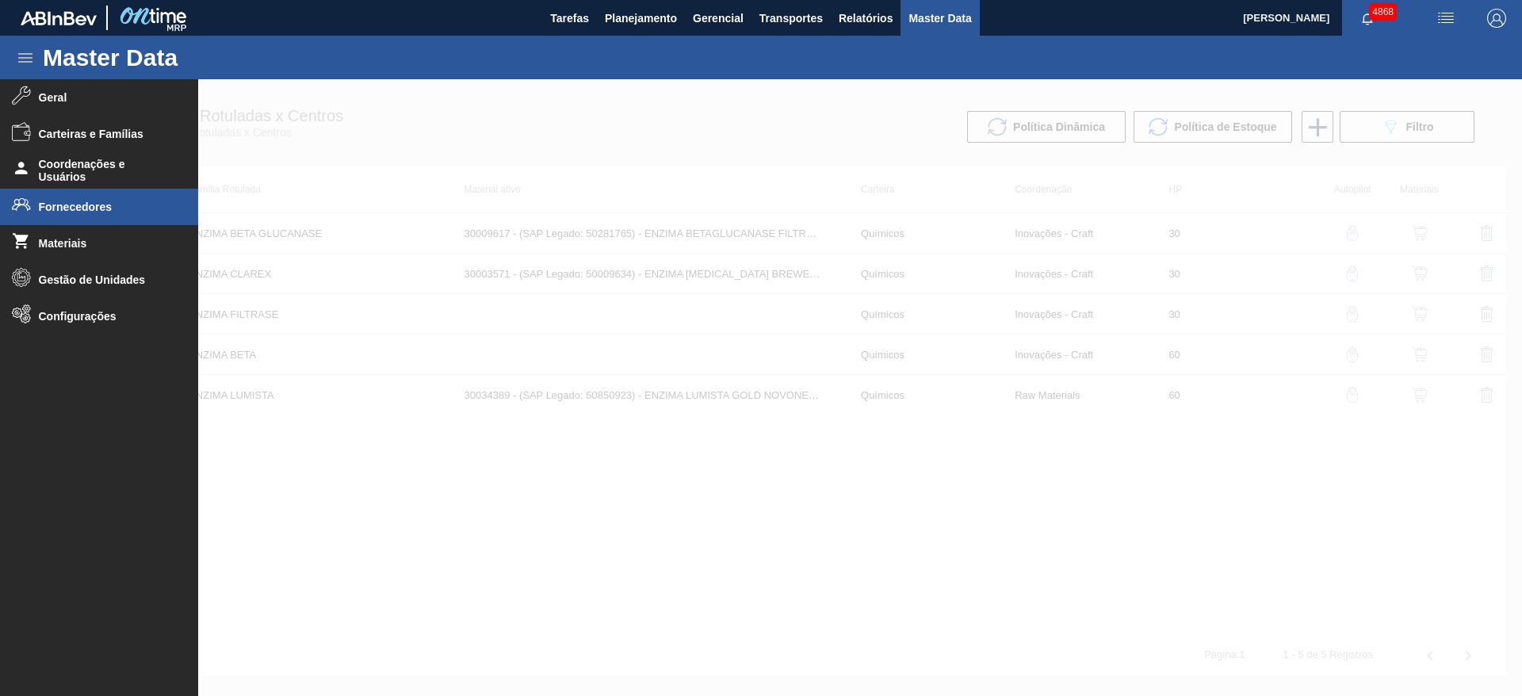
click at [63, 196] on li "Fornecedores" at bounding box center [99, 207] width 198 height 36
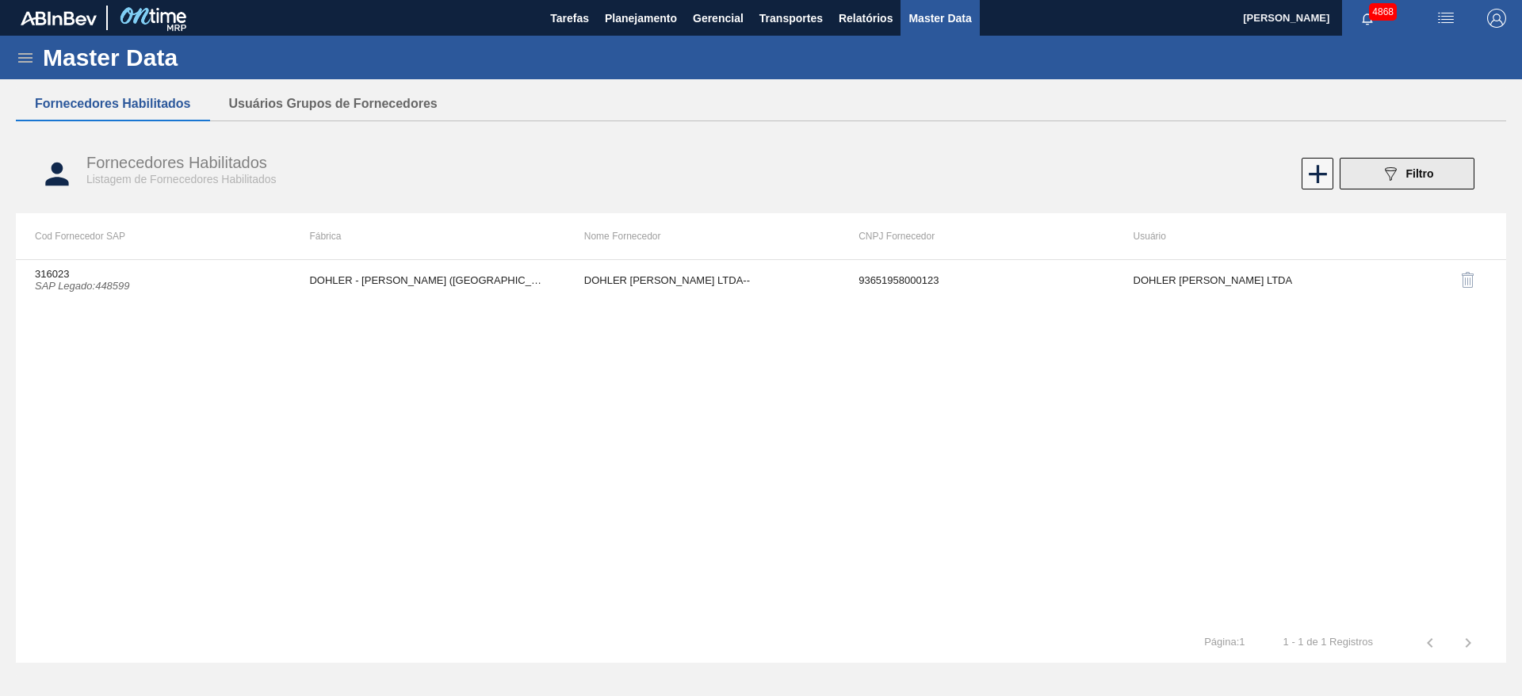
click at [1437, 175] on button "089F7B8B-B2A5-4AFE-B5C0-19BA573D28AC Filtro" at bounding box center [1407, 174] width 135 height 32
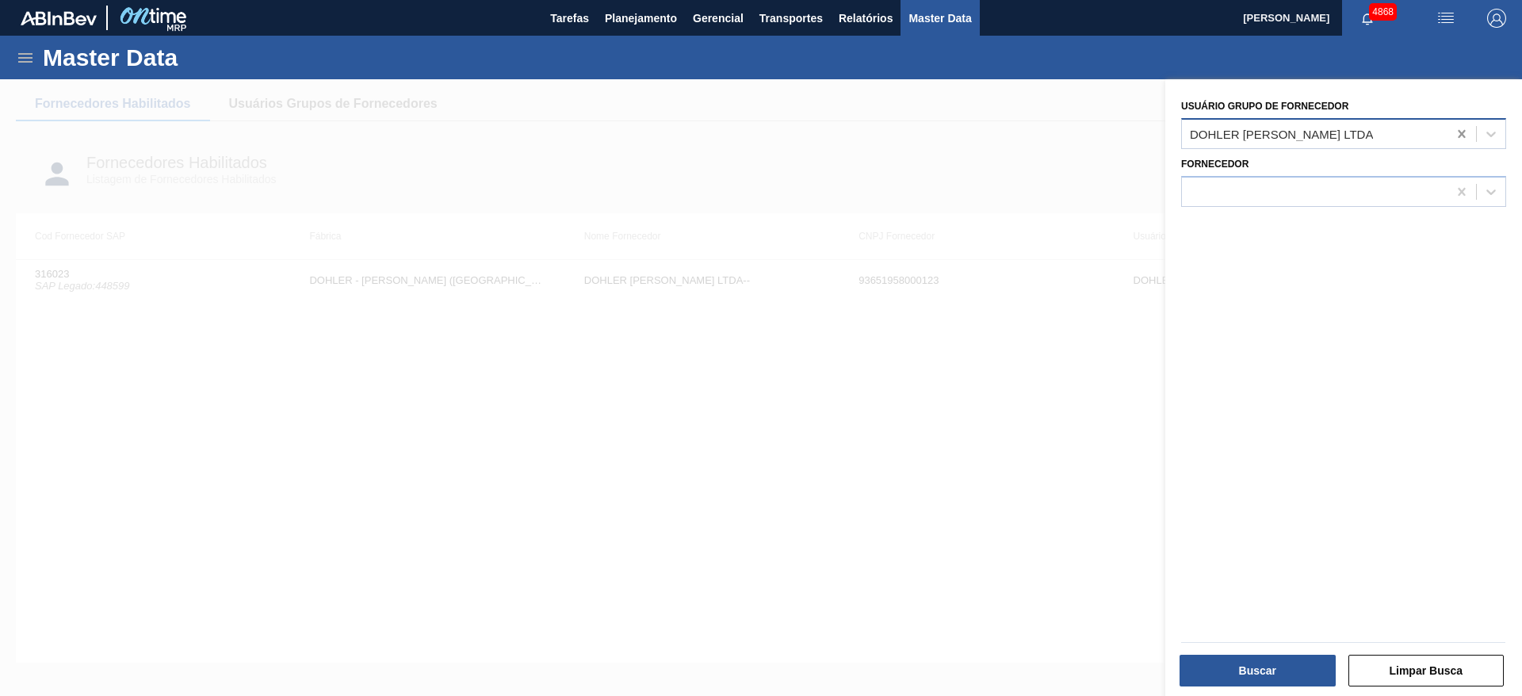
click at [1462, 129] on icon at bounding box center [1462, 134] width 16 height 16
type Fornecedor "hocus"
click at [1323, 290] on div "Usuário Grupo de Fornecedor Fornecedor" at bounding box center [1344, 389] width 357 height 621
